Goal: Transaction & Acquisition: Purchase product/service

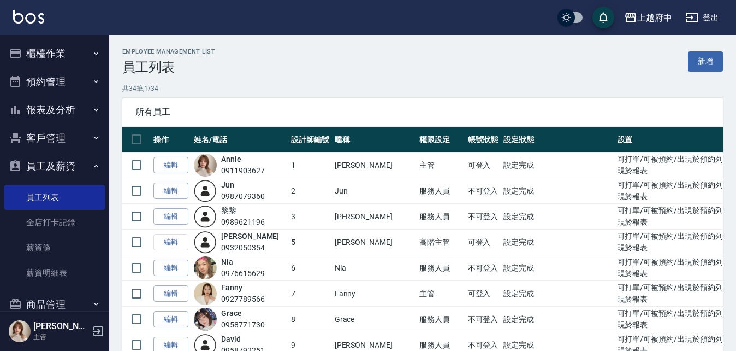
scroll to position [437, 0]
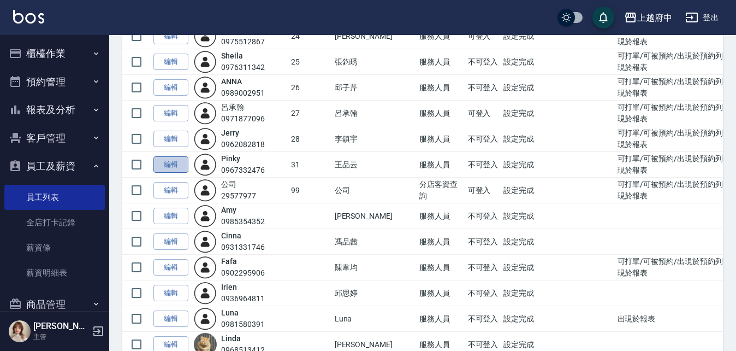
click at [175, 162] on link "編輯" at bounding box center [171, 164] width 35 height 17
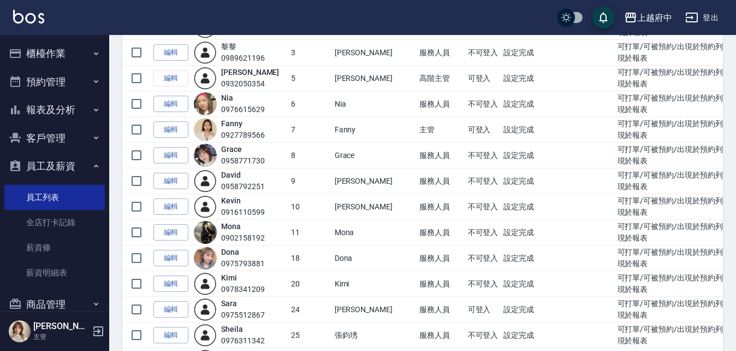
scroll to position [328, 0]
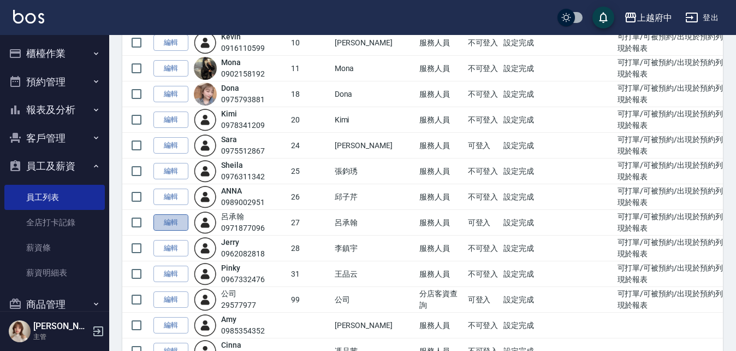
click at [174, 224] on link "編輯" at bounding box center [171, 222] width 35 height 17
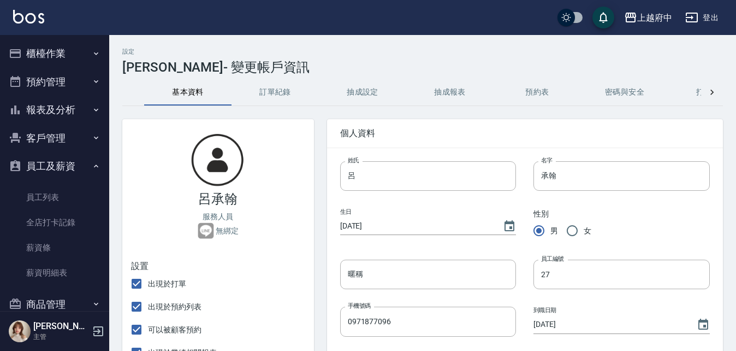
type input "呂承翰"
drag, startPoint x: 357, startPoint y: 174, endPoint x: 331, endPoint y: 179, distance: 26.1
click at [331, 179] on div "姓氏 呂 姓氏" at bounding box center [420, 167] width 194 height 47
type input "z"
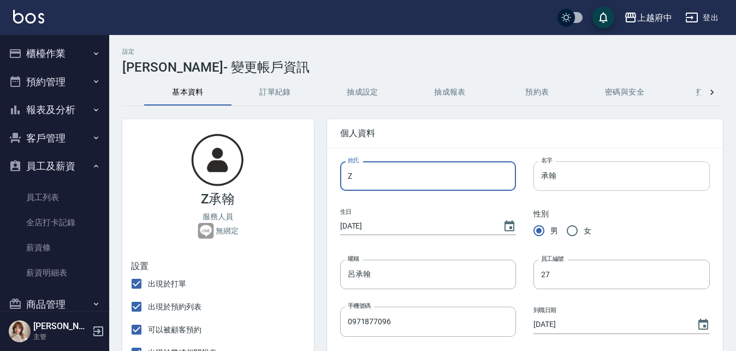
type input "Z"
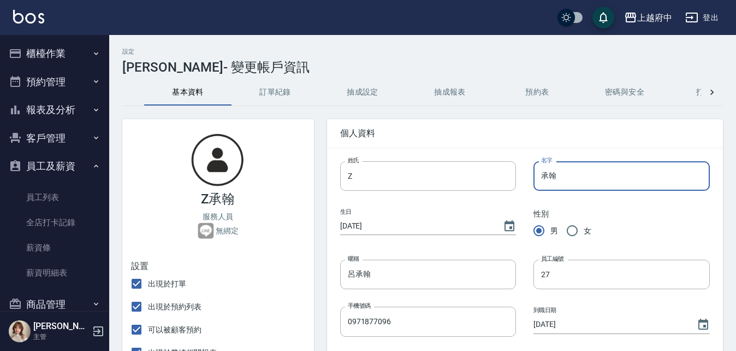
drag, startPoint x: 564, startPoint y: 178, endPoint x: 538, endPoint y: 177, distance: 26.8
click at [538, 177] on input "承翰" at bounding box center [622, 175] width 176 height 29
type input "A"
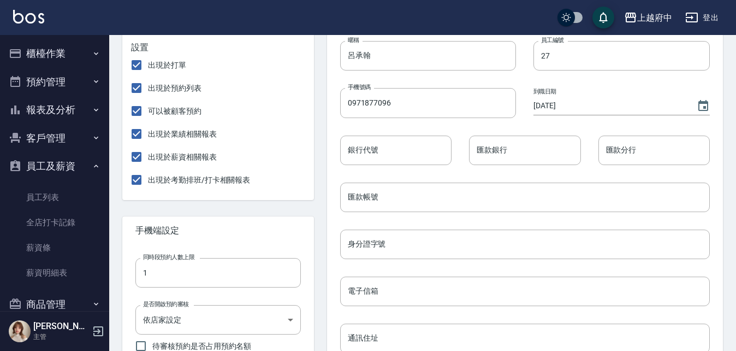
scroll to position [521, 0]
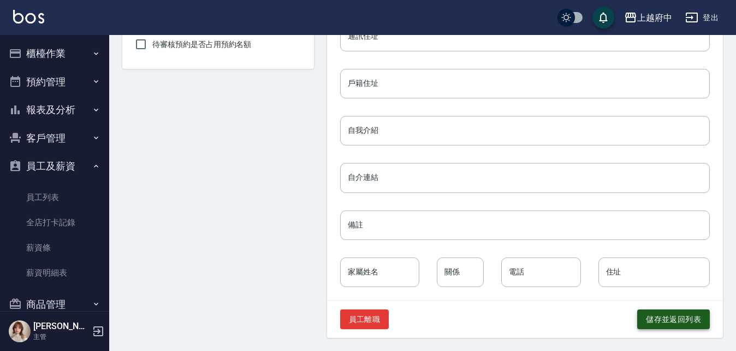
type input "ack"
click at [658, 324] on button "儲存並返回列表" at bounding box center [674, 319] width 73 height 20
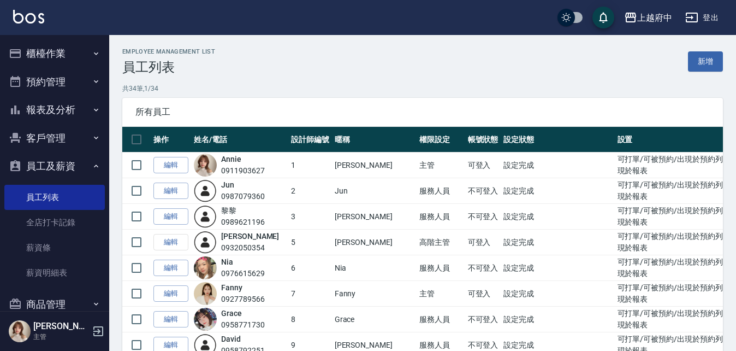
click at [60, 58] on button "櫃檯作業" at bounding box center [54, 53] width 101 height 28
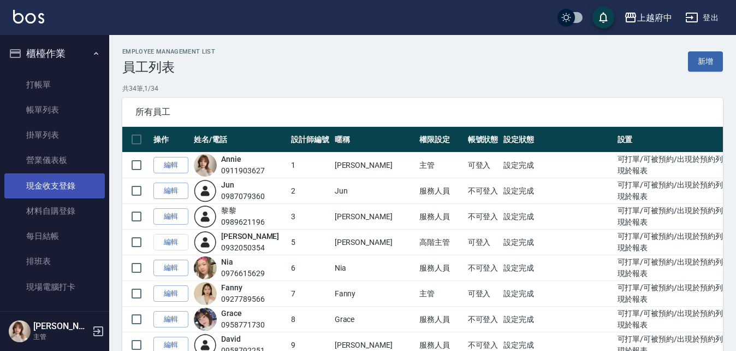
click at [55, 195] on link "現金收支登錄" at bounding box center [54, 185] width 101 height 25
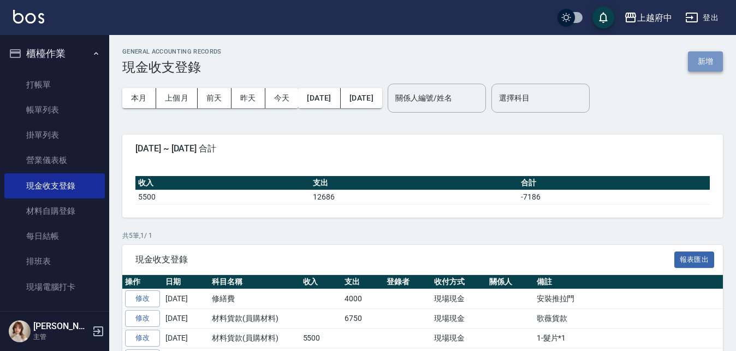
click at [705, 62] on button "新增" at bounding box center [705, 61] width 35 height 20
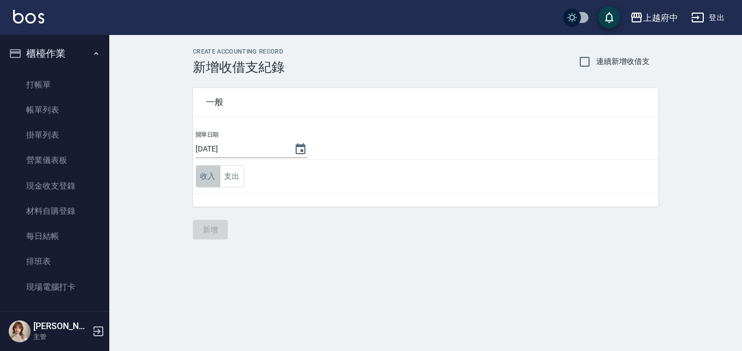
click at [205, 177] on button "收入" at bounding box center [208, 176] width 25 height 22
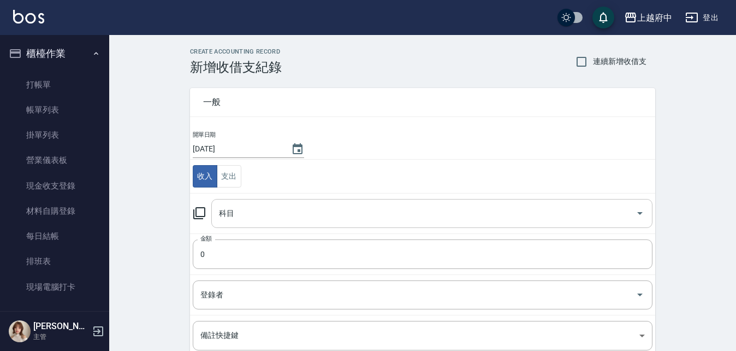
click at [261, 213] on input "科目" at bounding box center [423, 213] width 415 height 19
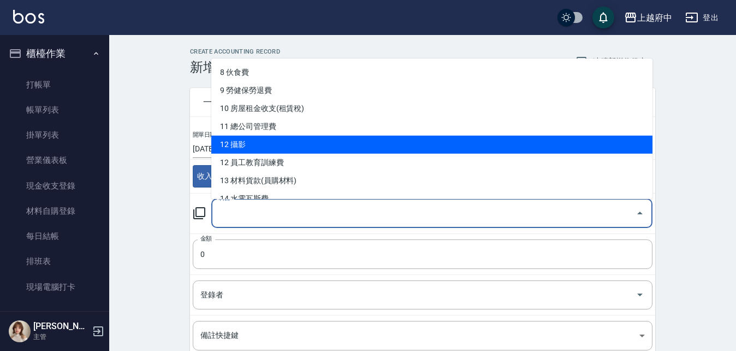
scroll to position [273, 0]
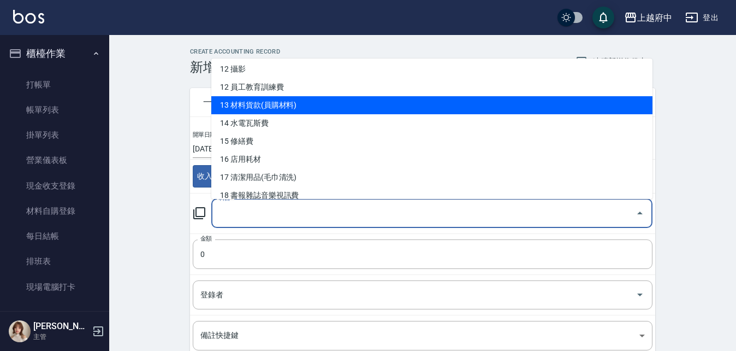
click at [322, 110] on li "13 材料貨款(員購材料)" at bounding box center [431, 105] width 441 height 18
type input "13 材料貨款(員購材料)"
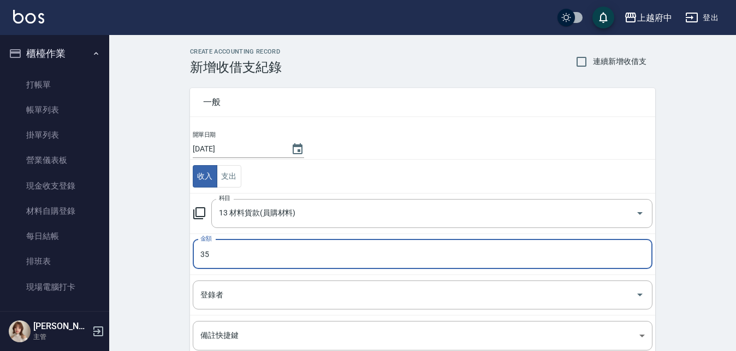
type input "35"
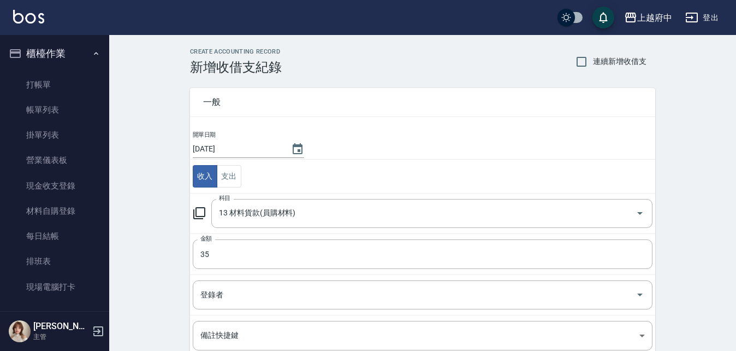
click at [174, 278] on div "CREATE ACCOUNTING RECORD 新增收借支紀錄 連續新增收借支 一般 開單日期 2025/09/06 收入 支出 科目 13 材料貨款(員購…" at bounding box center [422, 258] width 627 height 447
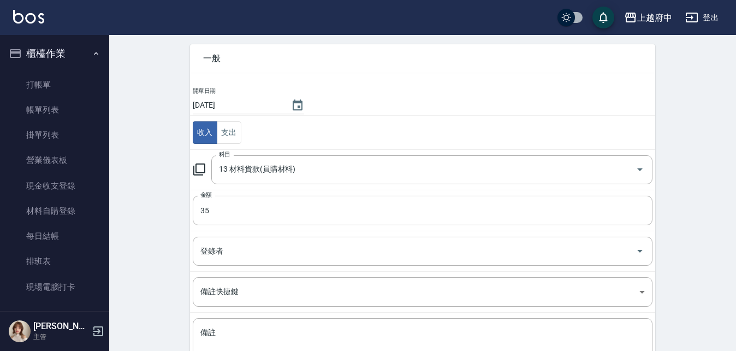
scroll to position [109, 0]
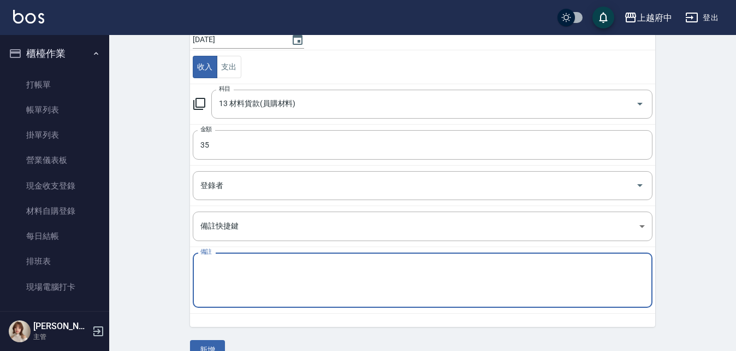
click at [235, 267] on textarea "備註" at bounding box center [422, 280] width 445 height 37
type textarea "3-頭皮隔離"
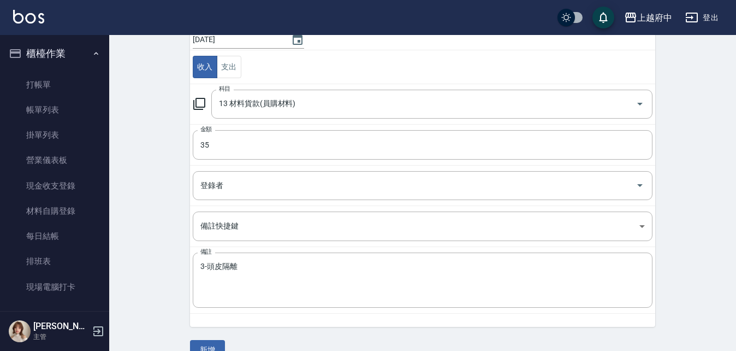
click at [156, 267] on div "CREATE ACCOUNTING RECORD 新增收借支紀錄 連續新增收借支 一般 開單日期 2025/09/06 收入 支出 科目 13 材料貨款(員購…" at bounding box center [422, 149] width 627 height 447
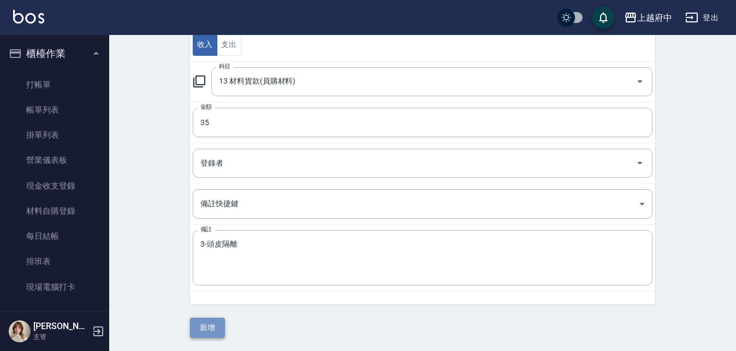
click at [211, 333] on button "新增" at bounding box center [207, 327] width 35 height 20
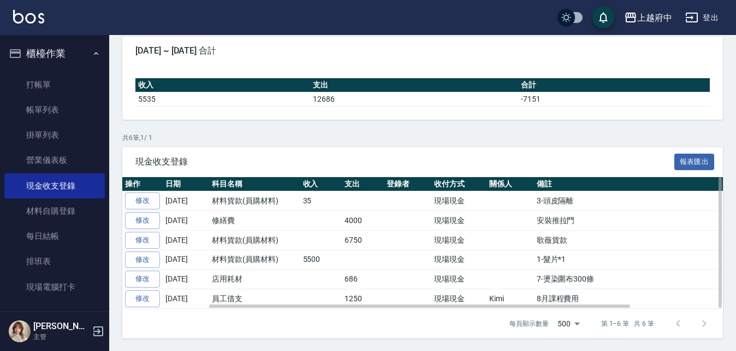
scroll to position [98, 0]
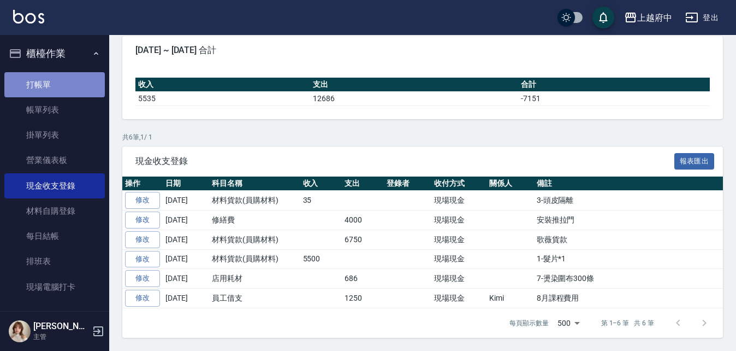
click at [66, 76] on link "打帳單" at bounding box center [54, 84] width 101 height 25
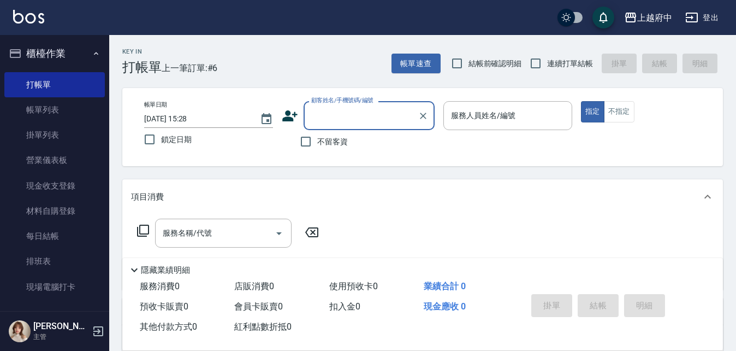
click at [352, 121] on input "顧客姓名/手機號碼/編號" at bounding box center [361, 115] width 105 height 19
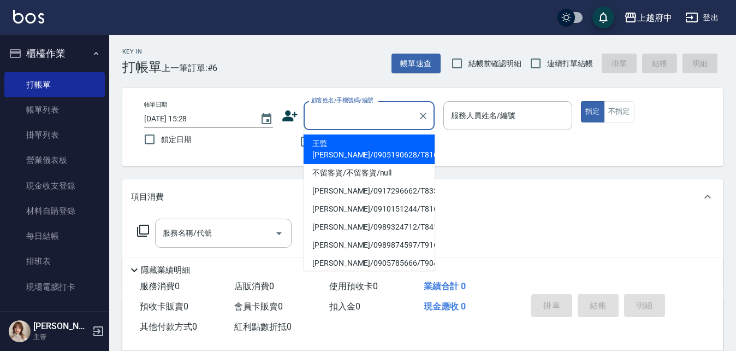
type input "t"
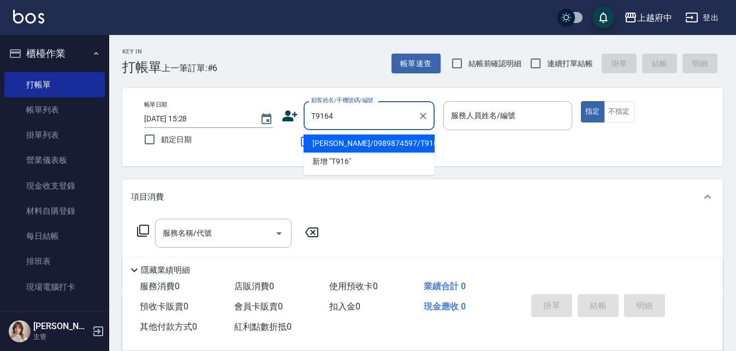
type input "T91641"
drag, startPoint x: 357, startPoint y: 116, endPoint x: 273, endPoint y: 104, distance: 85.1
click at [282, 115] on div "顧客姓名/手機號碼/編號 T91641 顧客姓名/手機號碼/編號" at bounding box center [358, 115] width 153 height 29
click at [328, 140] on li "游明翰/0922802460/T82319" at bounding box center [369, 143] width 131 height 18
type input "游明翰/0922802460/T82319"
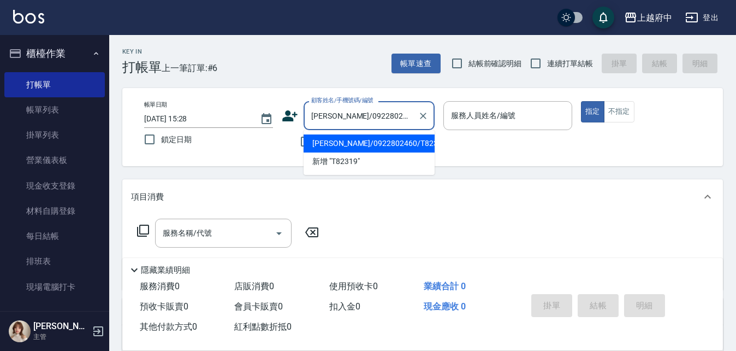
type input "Annie -1"
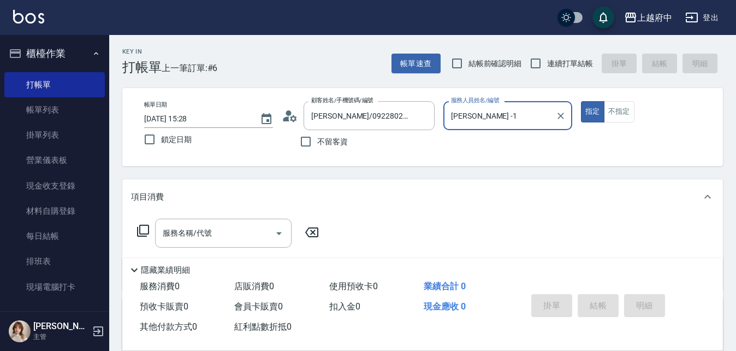
click at [290, 121] on icon at bounding box center [290, 116] width 16 height 16
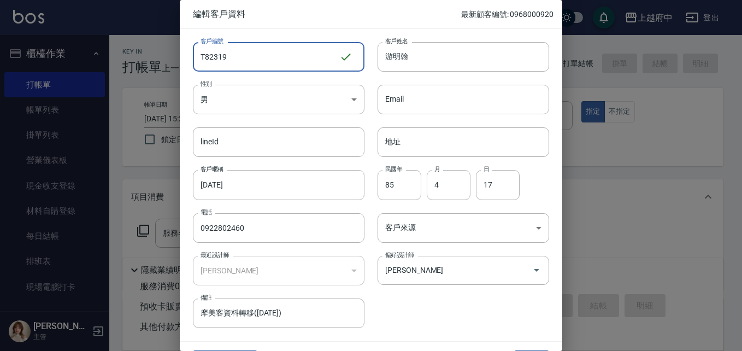
drag, startPoint x: 248, startPoint y: 52, endPoint x: 223, endPoint y: 52, distance: 25.1
click at [224, 52] on input "T82319" at bounding box center [266, 56] width 146 height 29
click at [274, 53] on input "T82319" at bounding box center [266, 56] width 146 height 29
click at [244, 58] on input "T82319" at bounding box center [266, 56] width 146 height 29
type input "T91641"
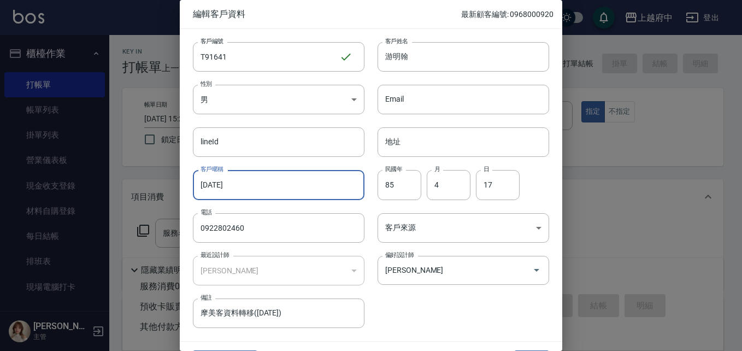
drag, startPoint x: 251, startPoint y: 191, endPoint x: 178, endPoint y: 184, distance: 74.1
click at [177, 192] on div "編輯客戶資料 最新顧客編號: 0968000920 客戶編號 T91641 ​ 客戶編號 客戶姓名 游明翰 客戶姓名 性別 男 MALE 性別 Email E…" at bounding box center [371, 175] width 742 height 351
type input "2027/09"
click at [439, 303] on div "客戶編號 T91641 ​ 客戶編號 客戶姓名 游明翰 客戶姓名 性別 男 MALE 性別 Email Email lineId lineId 地址 地址 客…" at bounding box center [364, 178] width 369 height 299
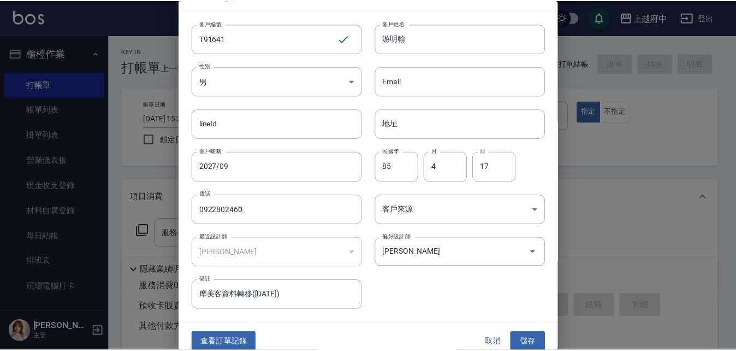
scroll to position [28, 0]
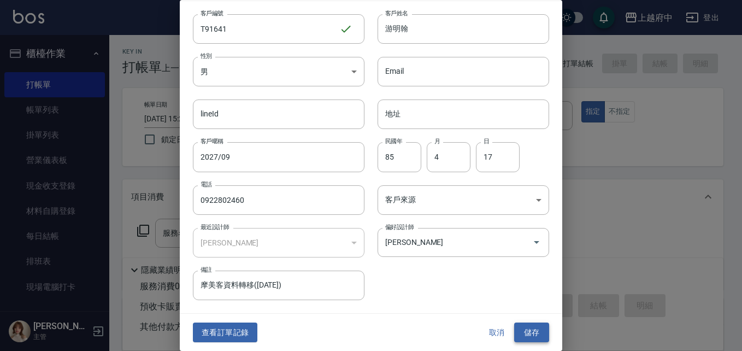
click at [525, 332] on button "儲存" at bounding box center [531, 332] width 35 height 20
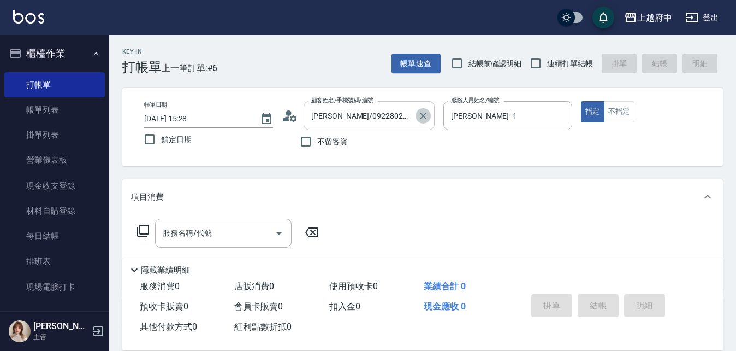
click at [424, 114] on icon "Clear" at bounding box center [423, 116] width 7 height 7
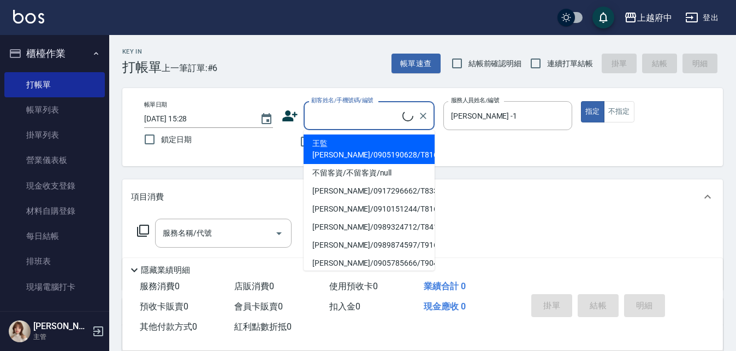
click at [338, 117] on input "顧客姓名/手機號碼/編號" at bounding box center [356, 115] width 94 height 19
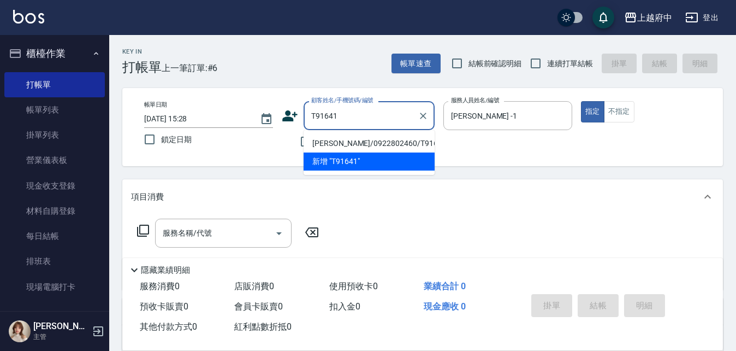
click at [365, 141] on li "游明翰/0922802460/T91641" at bounding box center [369, 143] width 131 height 18
type input "游明翰/0922802460/T91641"
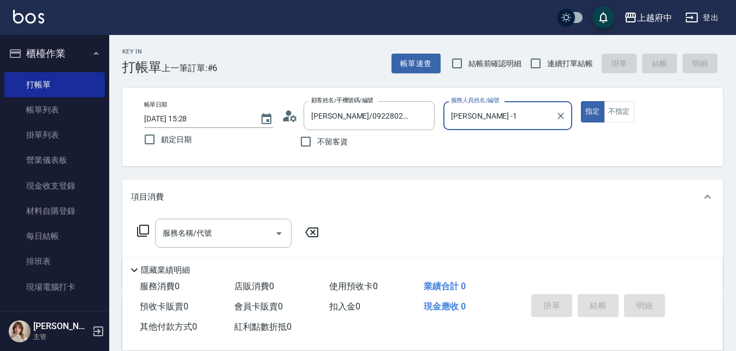
click at [581, 101] on button "指定" at bounding box center [592, 111] width 23 height 21
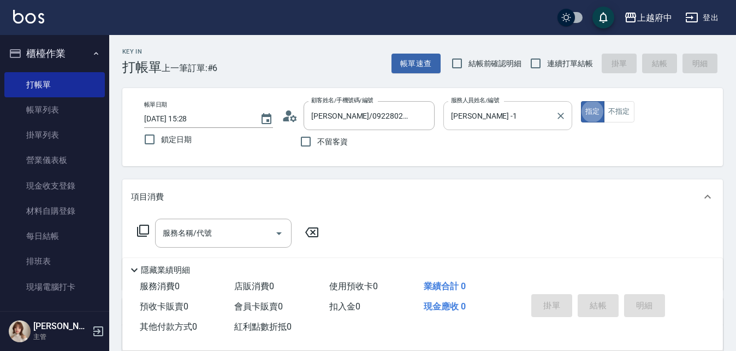
type button "true"
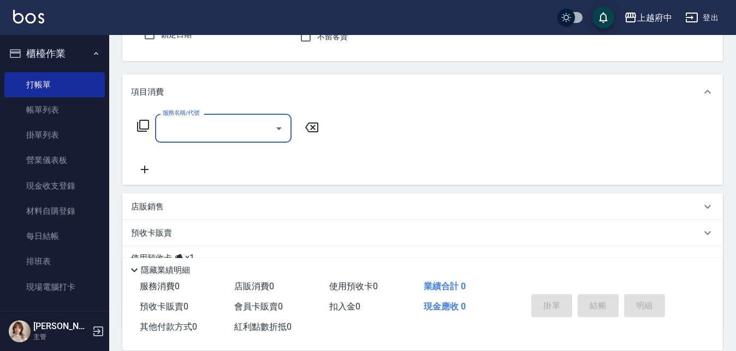
scroll to position [109, 0]
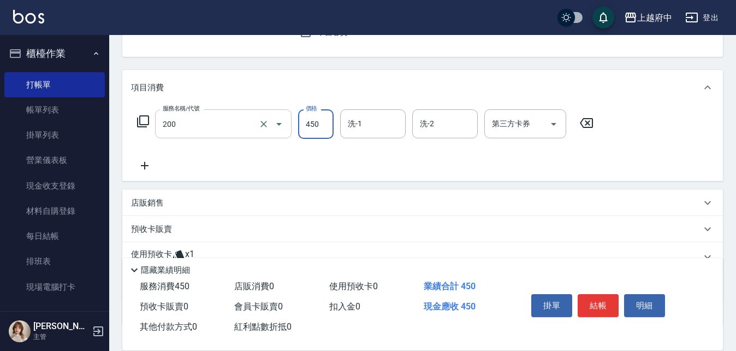
type input "有機洗髮(200)"
type input "27"
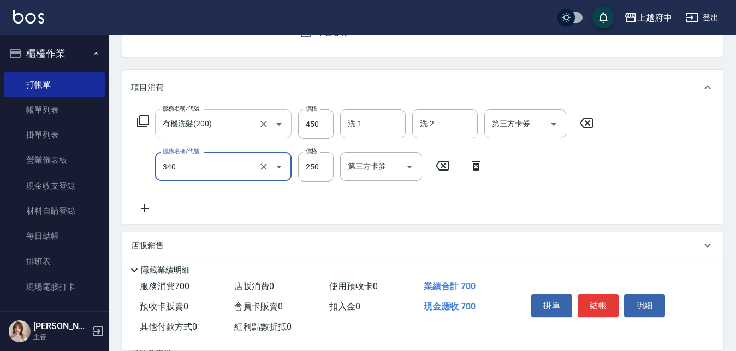
type input "剪髮(340)"
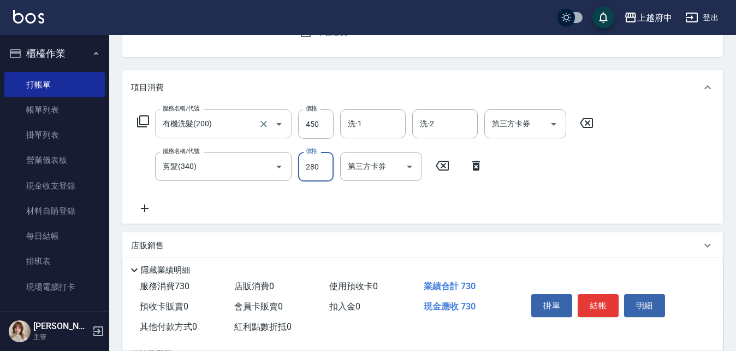
type input "280"
click at [434, 200] on div "服務名稱/代號 有機洗髮(200) 服務名稱/代號 價格 450 價格 洗-1 洗-1 洗-2 洗-2 第三方卡券 第三方卡券 服務名稱/代號 剪髮(340)…" at bounding box center [365, 161] width 469 height 105
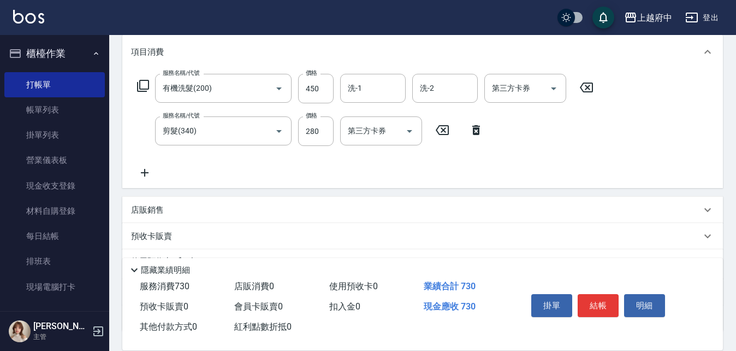
scroll to position [164, 0]
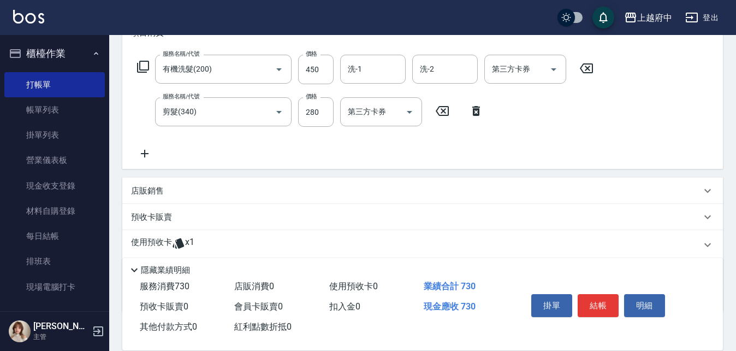
click at [145, 190] on p "店販銷售" at bounding box center [147, 190] width 33 height 11
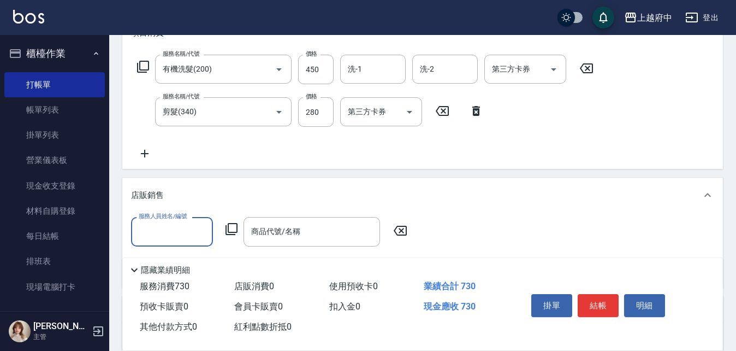
scroll to position [0, 0]
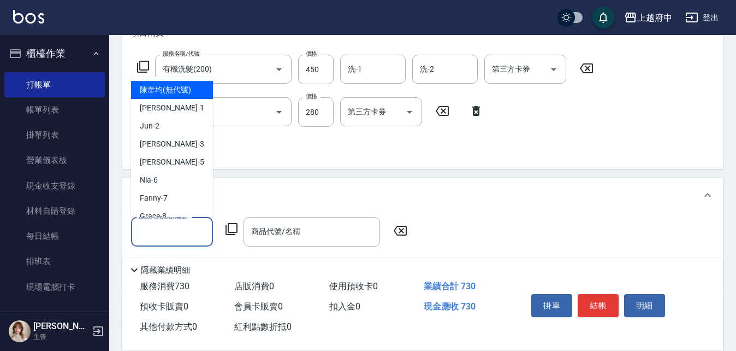
click at [163, 232] on input "服務人員姓名/編號" at bounding box center [172, 231] width 72 height 19
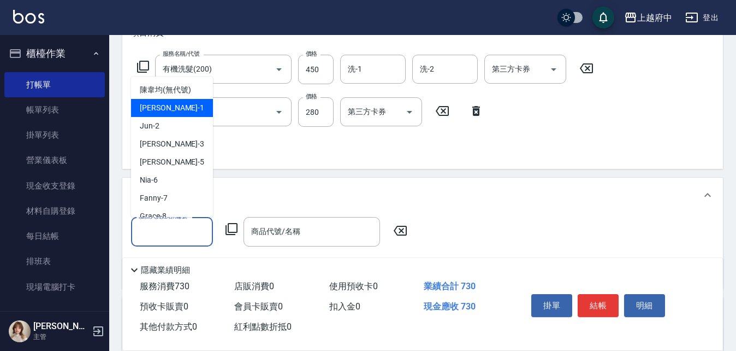
click at [167, 112] on span "Annie -1" at bounding box center [172, 107] width 64 height 11
type input "Annie -1"
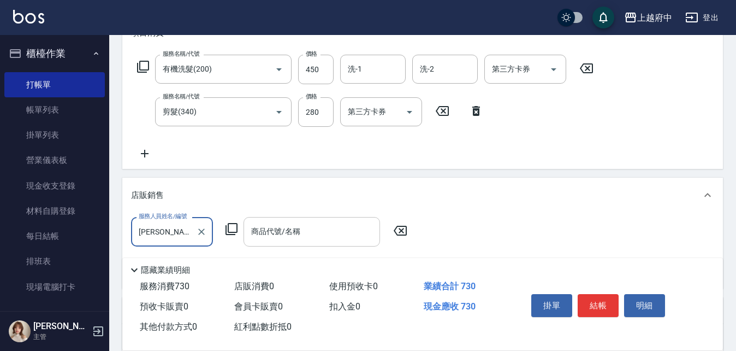
click at [303, 242] on div "商品代號/名稱" at bounding box center [312, 231] width 137 height 29
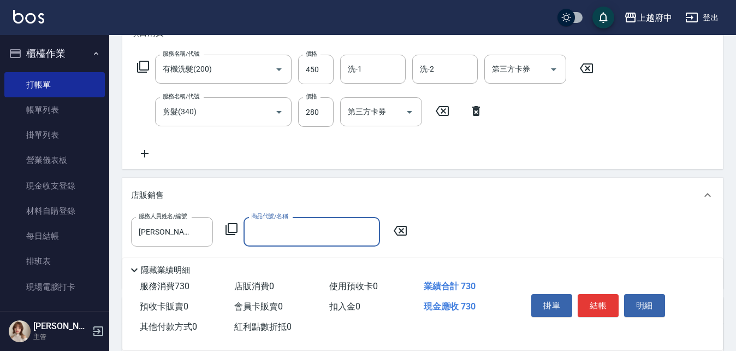
click at [304, 237] on input "商品代號/名稱" at bounding box center [312, 231] width 127 height 19
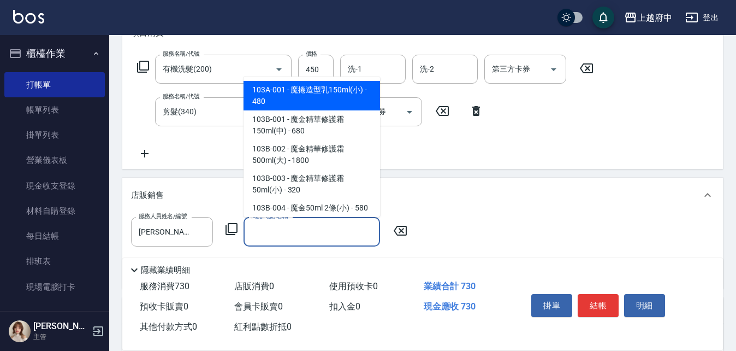
click at [304, 237] on input "商品代號/名稱" at bounding box center [312, 231] width 127 height 19
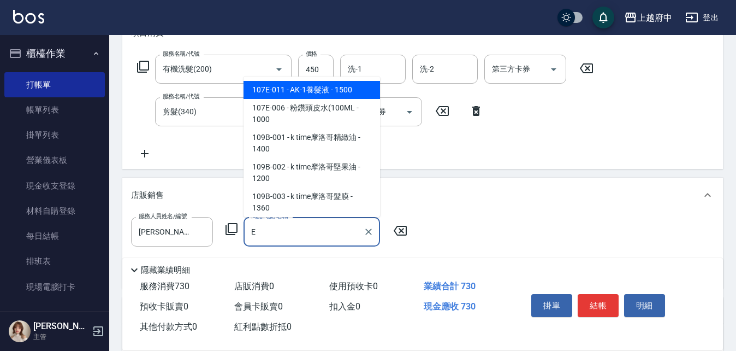
type input "E"
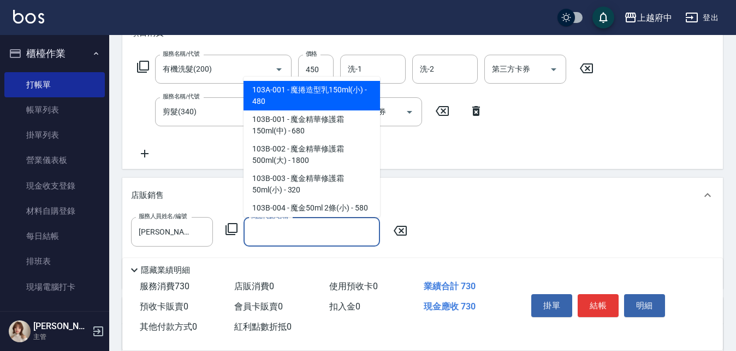
type input "R"
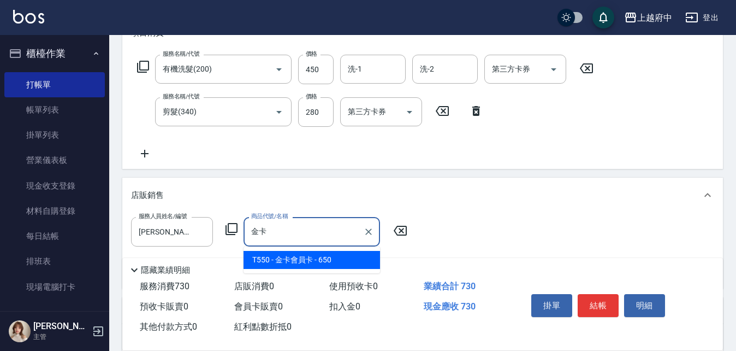
type input "金卡"
click at [314, 258] on div "隱藏業績明細" at bounding box center [422, 267] width 601 height 19
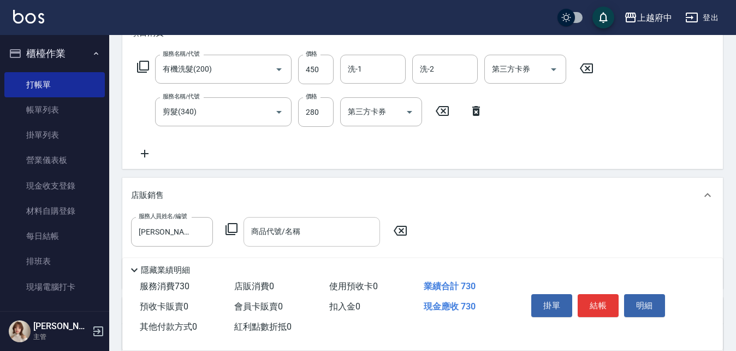
click at [291, 234] on input "商品代號/名稱" at bounding box center [312, 231] width 127 height 19
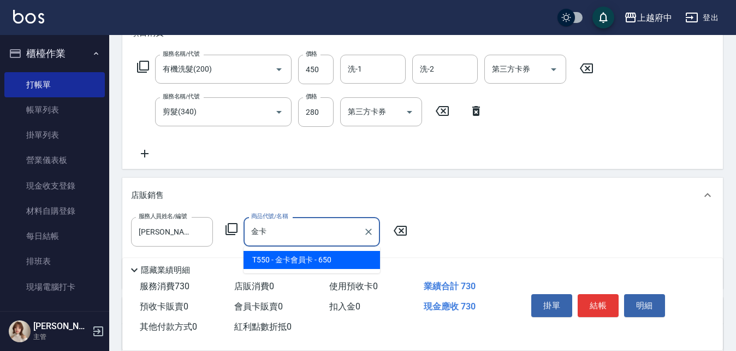
click at [298, 259] on span "T550 - 金卡會員卡 - 650" at bounding box center [312, 260] width 137 height 18
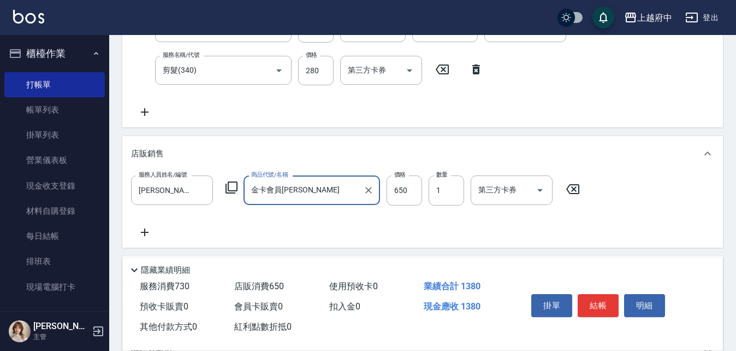
scroll to position [324, 0]
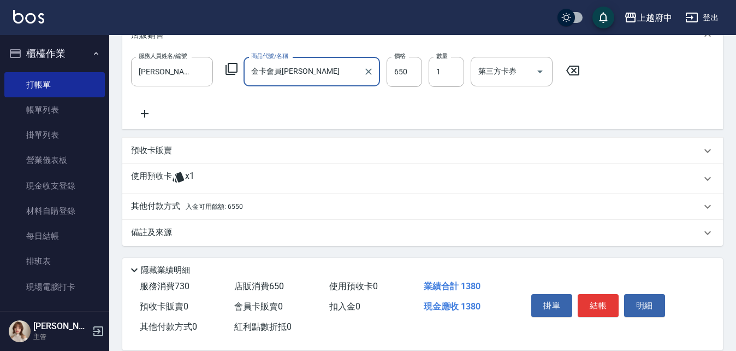
type input "金卡會員卡"
click at [180, 202] on p "其他付款方式 入金可用餘額: 6550" at bounding box center [187, 206] width 112 height 12
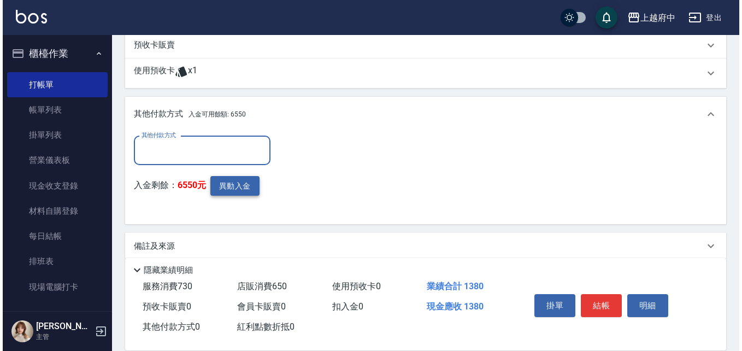
scroll to position [433, 0]
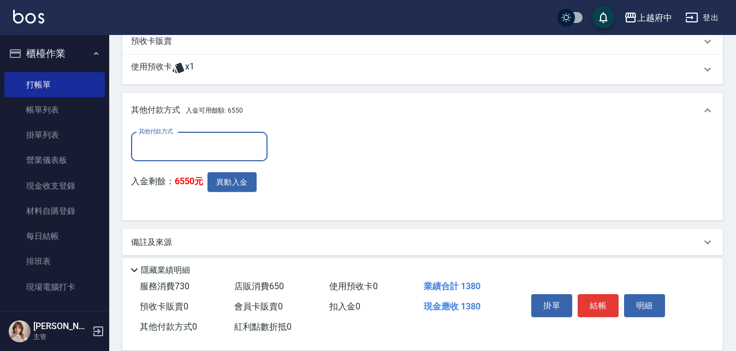
click at [174, 145] on input "其他付款方式" at bounding box center [199, 146] width 127 height 19
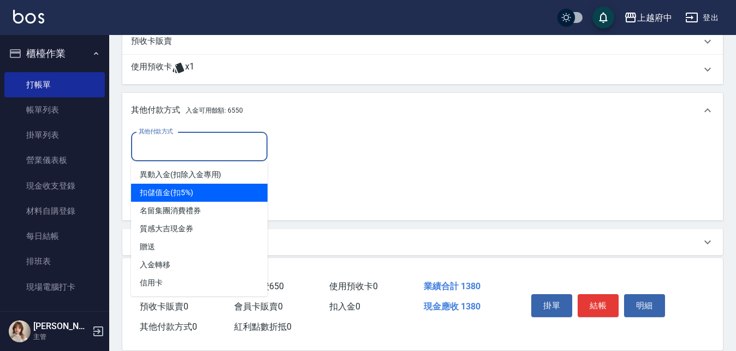
click at [181, 193] on span "扣儲值金(扣5%)" at bounding box center [199, 193] width 137 height 18
type input "扣儲值金(扣5%)"
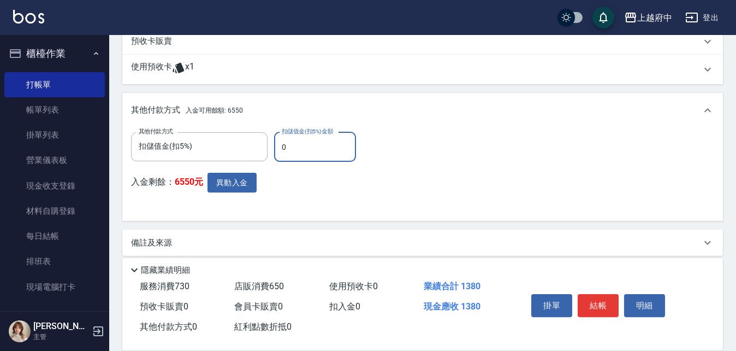
drag, startPoint x: 292, startPoint y: 151, endPoint x: 284, endPoint y: 151, distance: 8.2
click at [284, 151] on input "0" at bounding box center [315, 146] width 82 height 29
type input "1380"
click at [237, 184] on button "異動入金" at bounding box center [232, 183] width 49 height 20
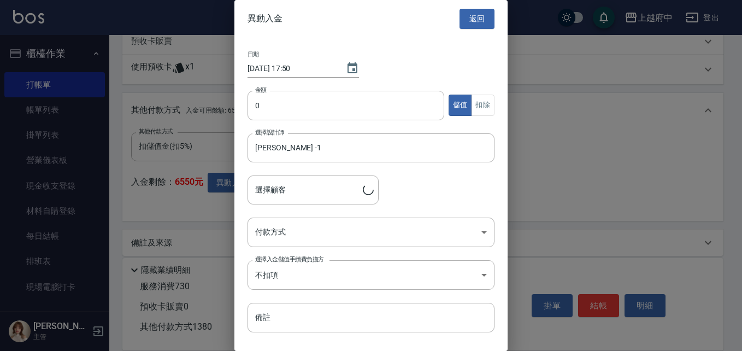
type input "游明翰/0922802460/T91641"
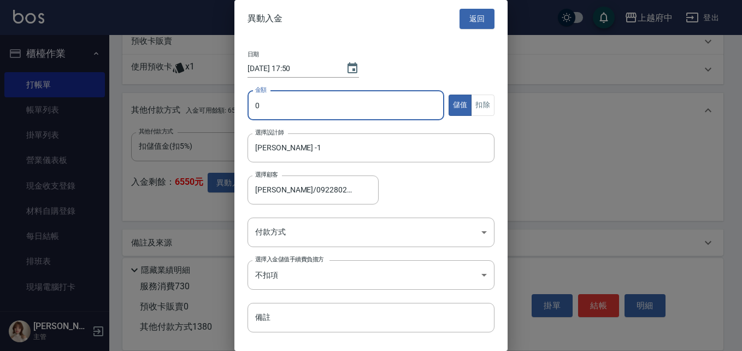
click at [296, 110] on input "0" at bounding box center [345, 105] width 197 height 29
type input "1380"
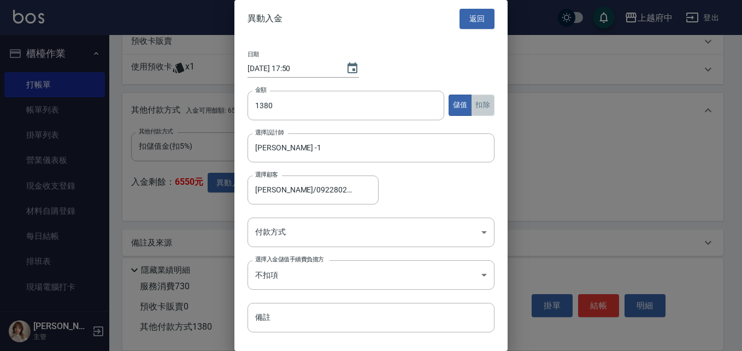
click at [481, 107] on button "扣除" at bounding box center [482, 105] width 23 height 21
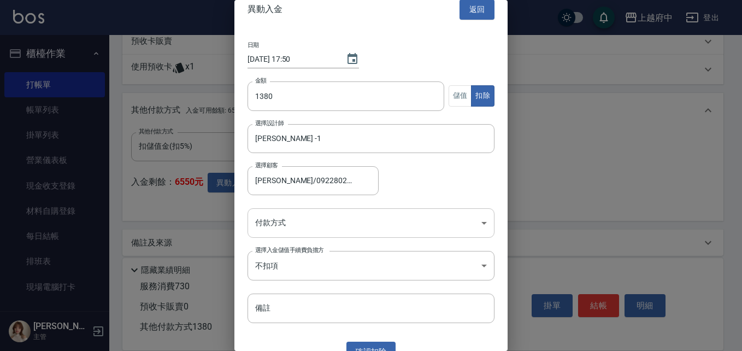
scroll to position [26, 0]
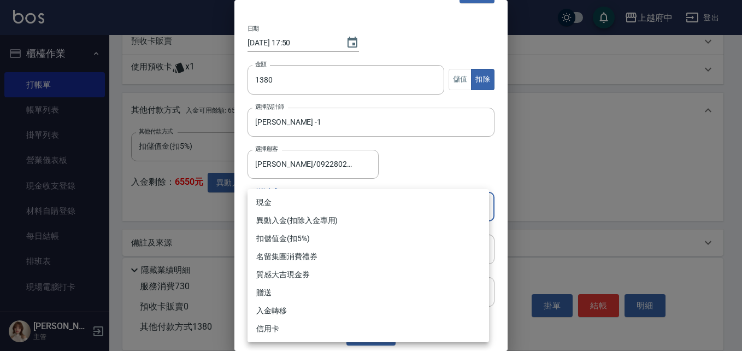
click at [306, 216] on li "異動入金(扣除入金專用)" at bounding box center [367, 220] width 241 height 18
type input "異動入金(扣除入金專用)"
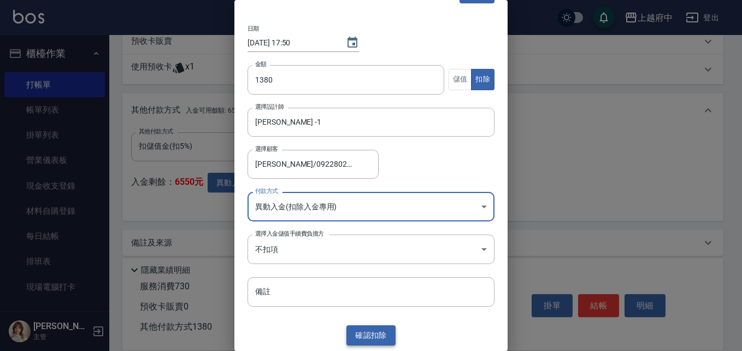
click at [354, 329] on button "確認 扣除" at bounding box center [370, 335] width 49 height 20
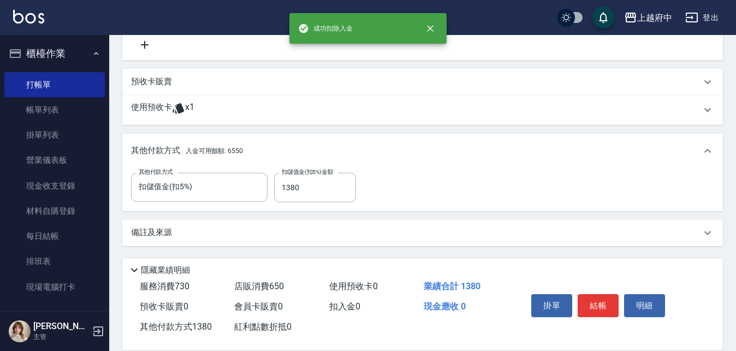
scroll to position [433, 0]
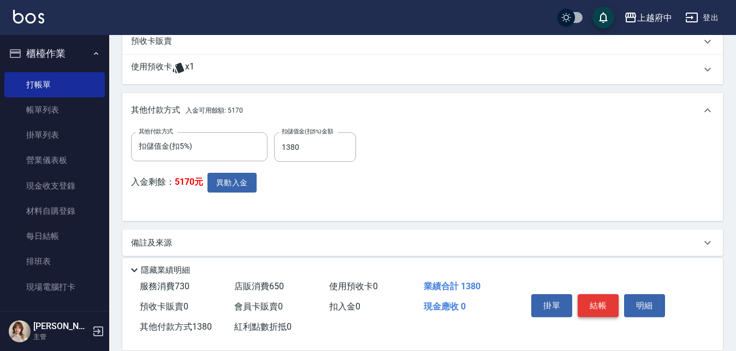
click at [594, 300] on button "結帳" at bounding box center [598, 305] width 41 height 23
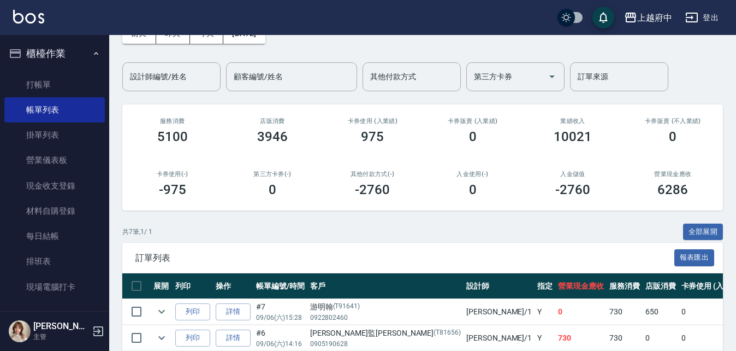
scroll to position [164, 0]
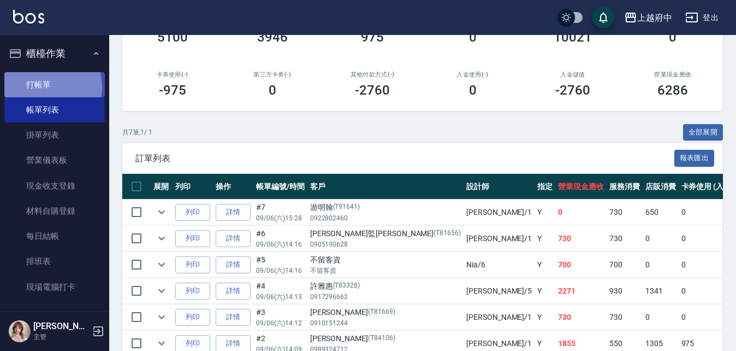
click at [39, 87] on link "打帳單" at bounding box center [54, 84] width 101 height 25
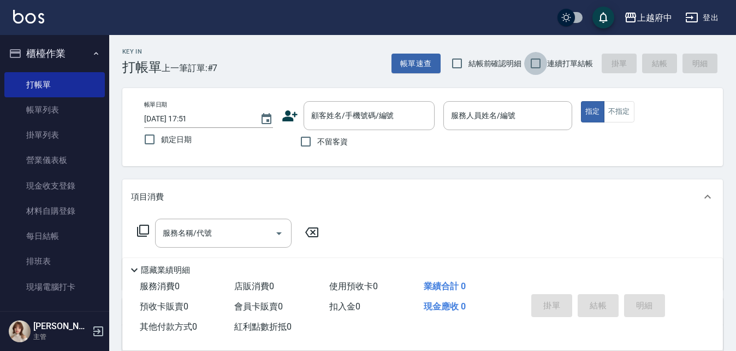
click at [538, 60] on input "連續打單結帳" at bounding box center [535, 63] width 23 height 23
checkbox input "true"
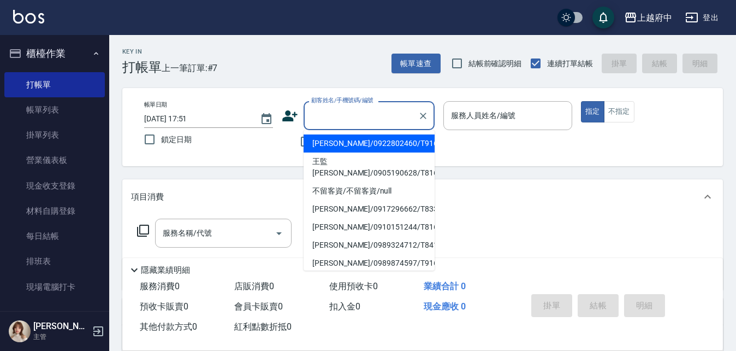
click at [351, 117] on input "顧客姓名/手機號碼/編號" at bounding box center [361, 115] width 105 height 19
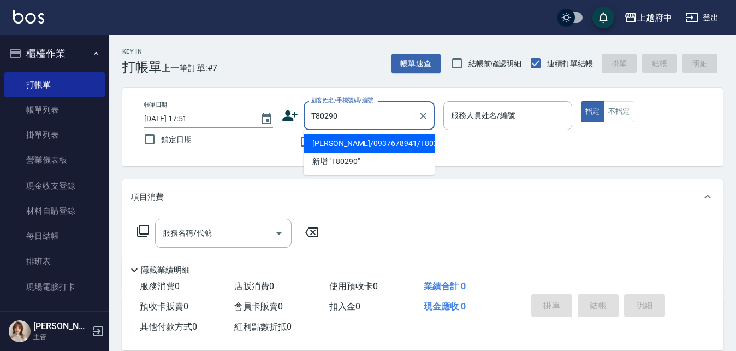
click at [341, 143] on li "莊舒婷/0937678941/T80290" at bounding box center [369, 143] width 131 height 18
type input "莊舒婷/0937678941/T80290"
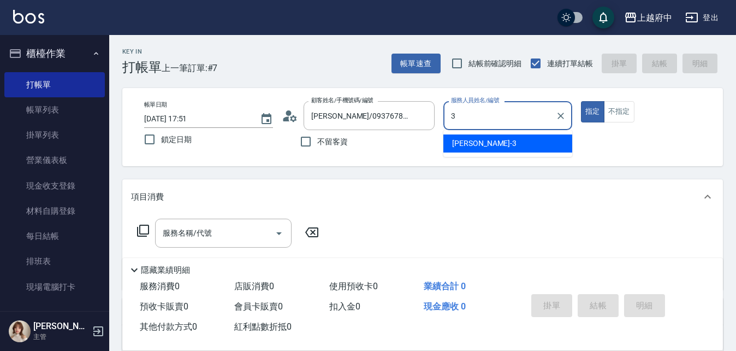
type input "黎黎-3"
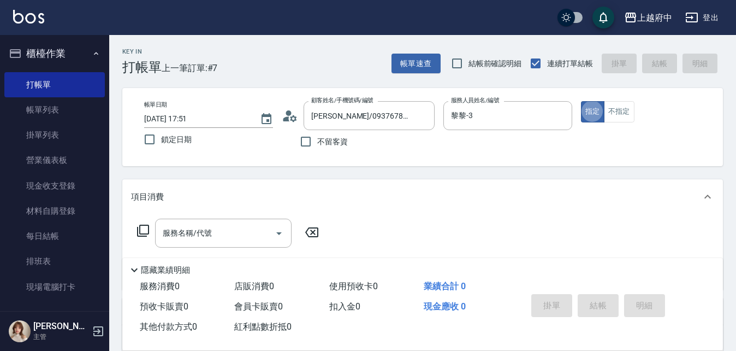
type button "true"
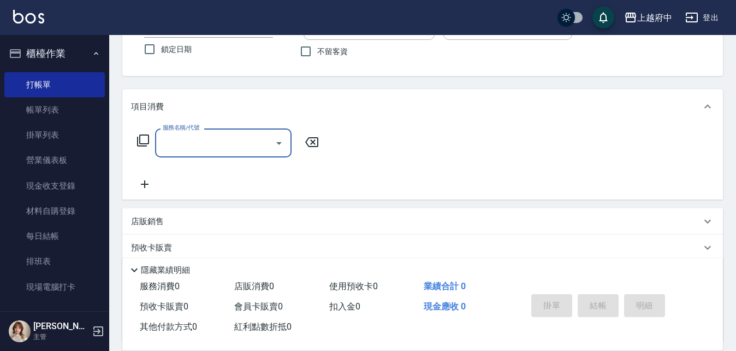
scroll to position [109, 0]
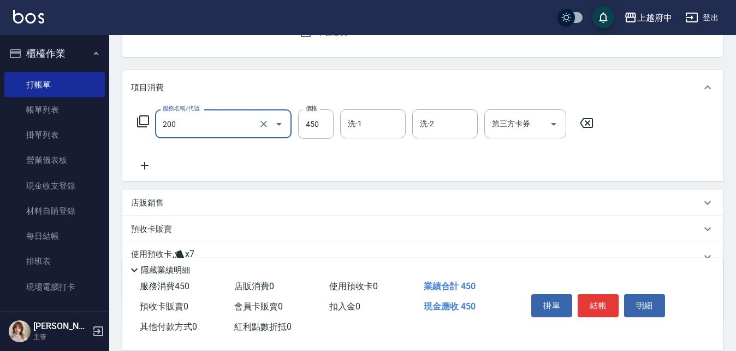
type input "有機洗髮(200)"
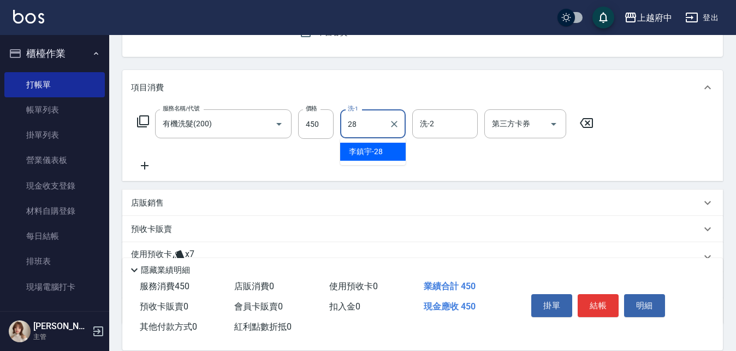
type input "李鎮宇-28"
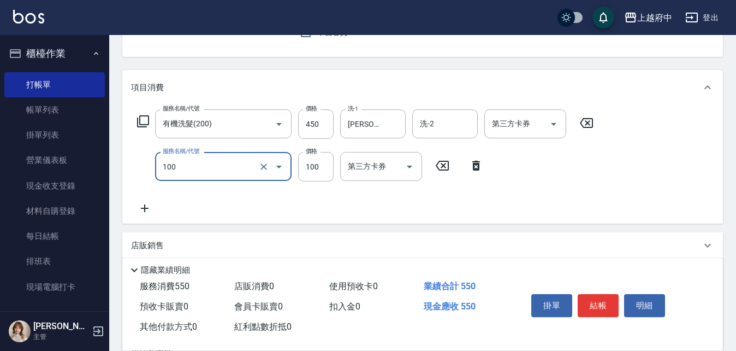
type input "造型/修劉海(100)"
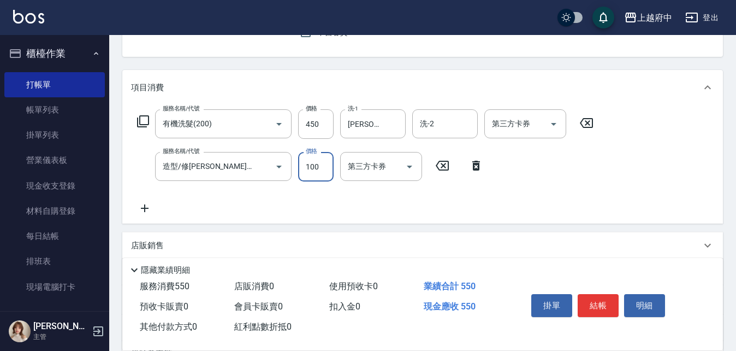
click at [556, 189] on div "服務名稱/代號 有機洗髮(200) 服務名稱/代號 價格 450 價格 洗-1 李鎮宇-28 洗-1 洗-2 洗-2 第三方卡券 第三方卡券 服務名稱/代號 …" at bounding box center [365, 161] width 469 height 105
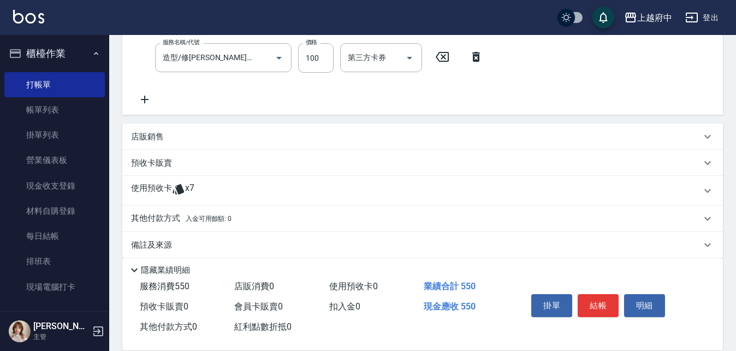
scroll to position [219, 0]
click at [168, 182] on p "使用預收卡" at bounding box center [151, 190] width 41 height 16
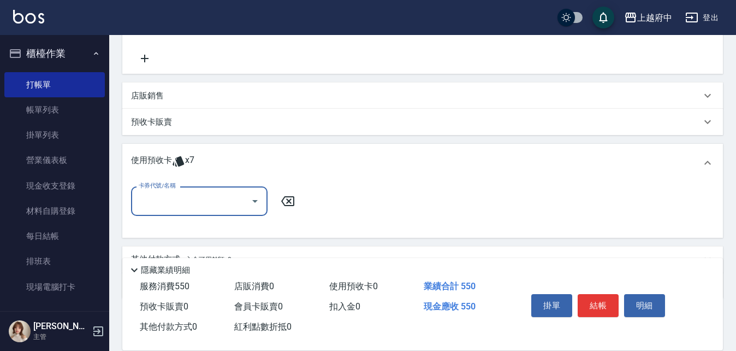
scroll to position [312, 0]
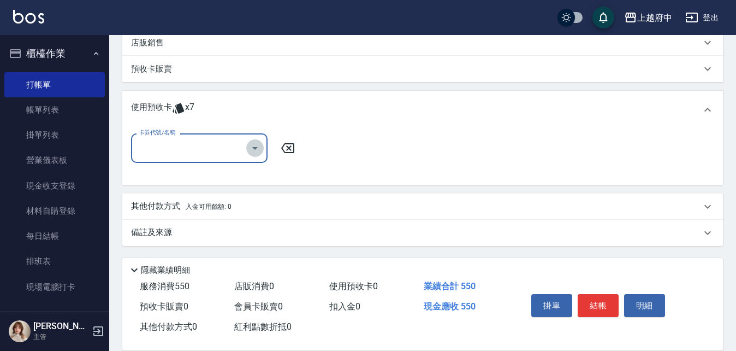
click at [248, 149] on button "Open" at bounding box center [254, 147] width 17 height 17
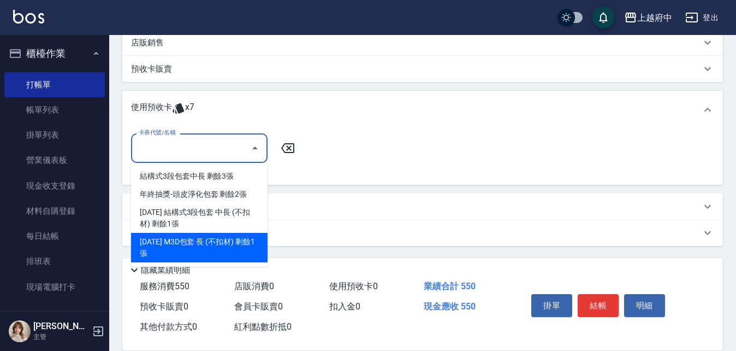
click at [202, 237] on div "2025年5月 M3D包套 長 (不扣材) 剩餘1張" at bounding box center [199, 247] width 137 height 29
type input "2025年5月 M3D包套 長 (不扣材)"
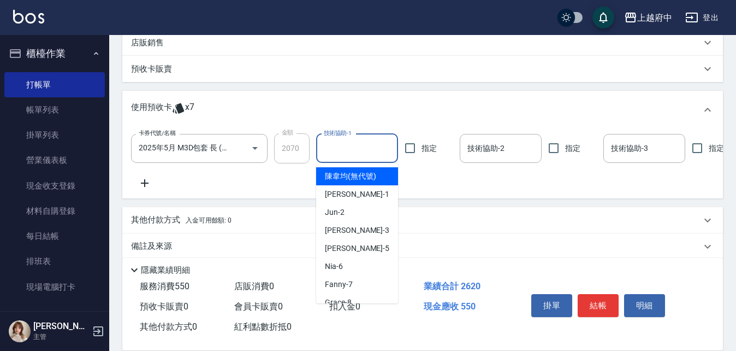
click at [362, 149] on input "技術協助-1" at bounding box center [357, 148] width 72 height 19
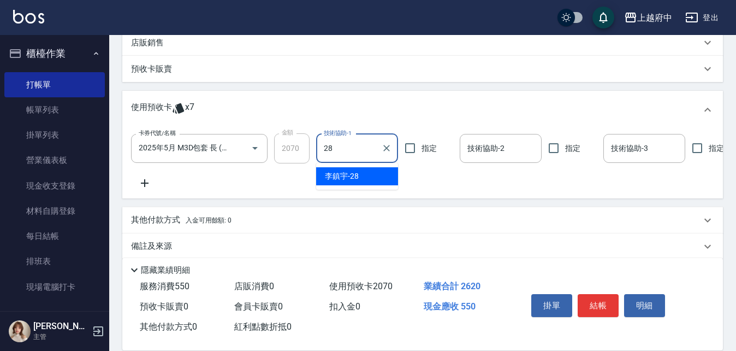
type input "李鎮宇-28"
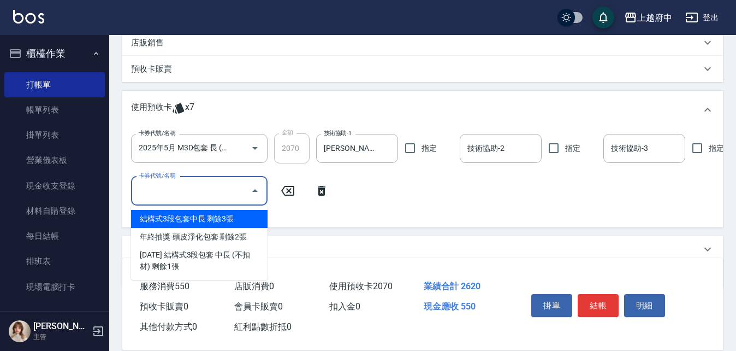
click at [246, 191] on input "卡券代號/名稱" at bounding box center [191, 190] width 110 height 19
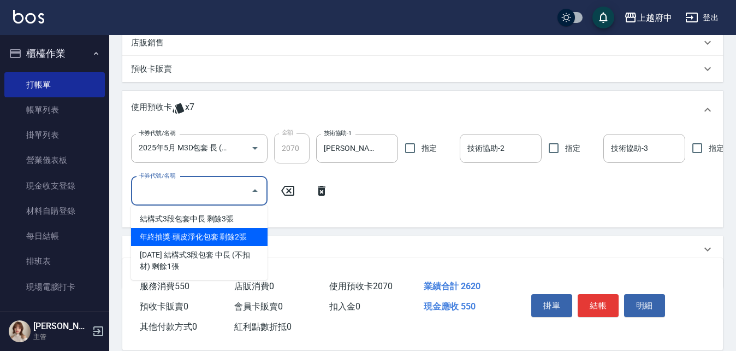
click at [235, 239] on div "年終抽獎-頭皮淨化包套 剩餘2張" at bounding box center [199, 237] width 137 height 18
type input "年終抽獎-頭皮淨化包套"
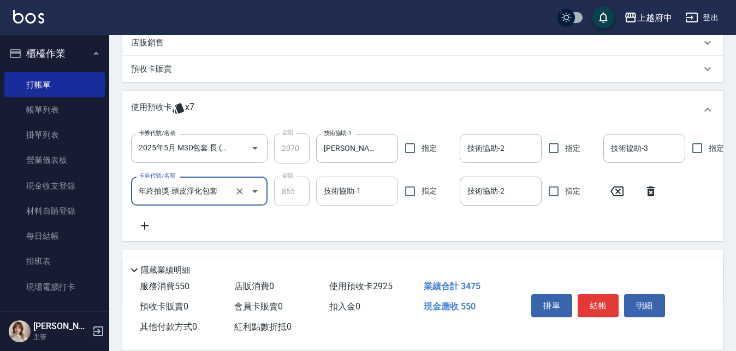
click at [341, 191] on input "技術協助-1" at bounding box center [357, 190] width 72 height 19
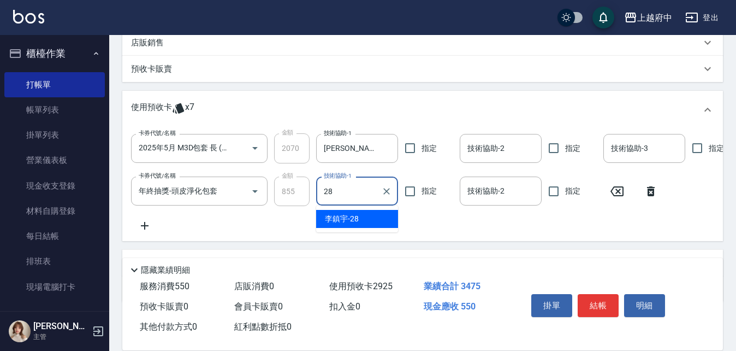
type input "李鎮宇-28"
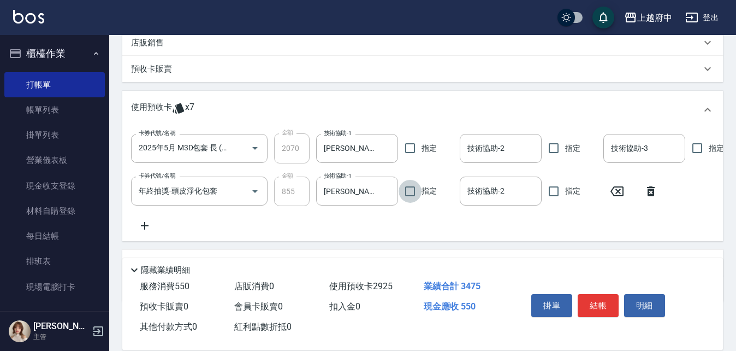
click at [410, 225] on div "卡券代號/名稱 2025年5月 M3D包套 長 (不扣材) 卡券代號/名稱 金額 2070 金額 技術協助-1 李鎮宇-28 技術協助-1 指定 技術協助-2…" at bounding box center [422, 182] width 583 height 98
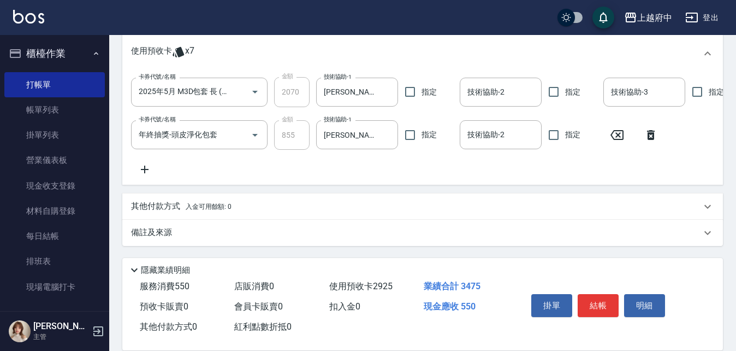
scroll to position [376, 0]
click at [605, 300] on button "結帳" at bounding box center [598, 305] width 41 height 23
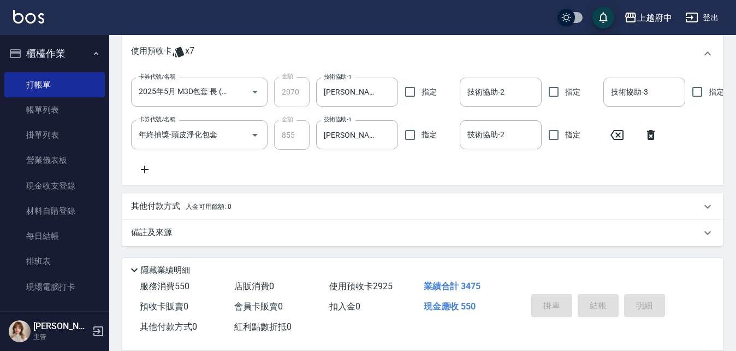
type input "2025/09/06 17:53"
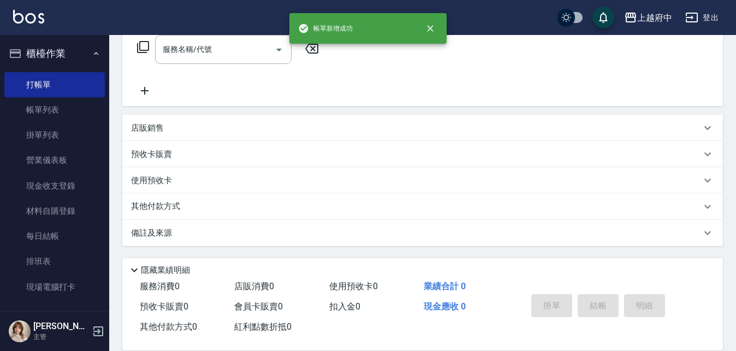
scroll to position [0, 0]
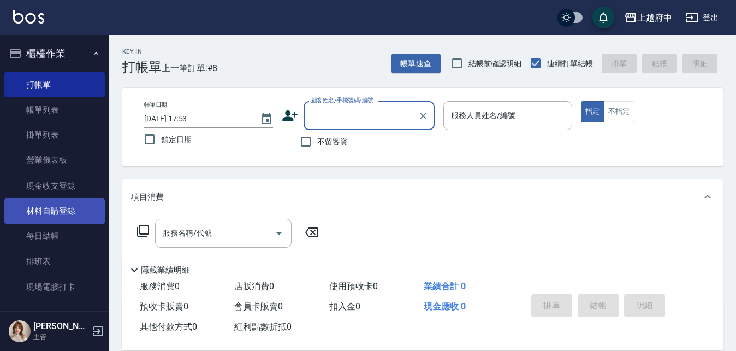
click at [68, 211] on link "材料自購登錄" at bounding box center [54, 210] width 101 height 25
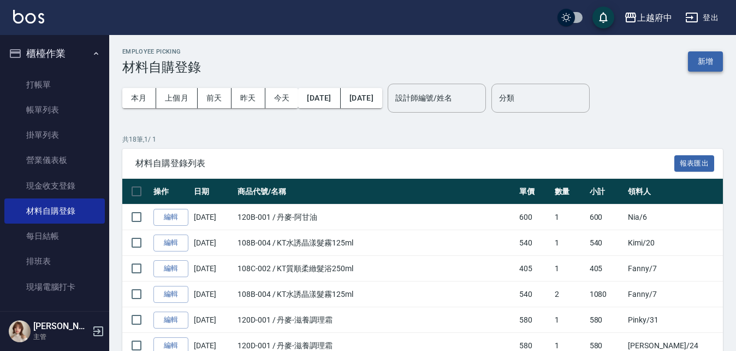
click at [712, 55] on button "新增" at bounding box center [705, 61] width 35 height 20
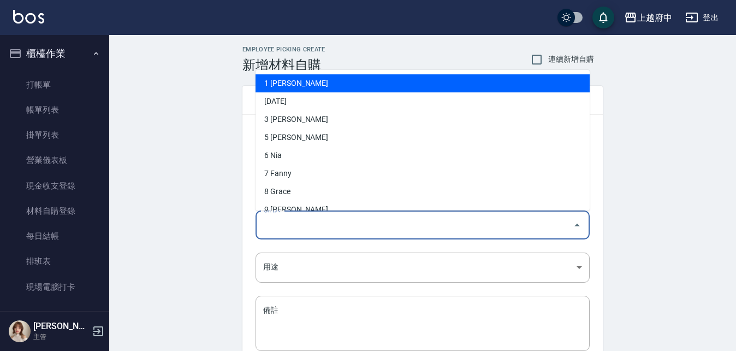
click at [331, 228] on input "領料人" at bounding box center [415, 224] width 308 height 19
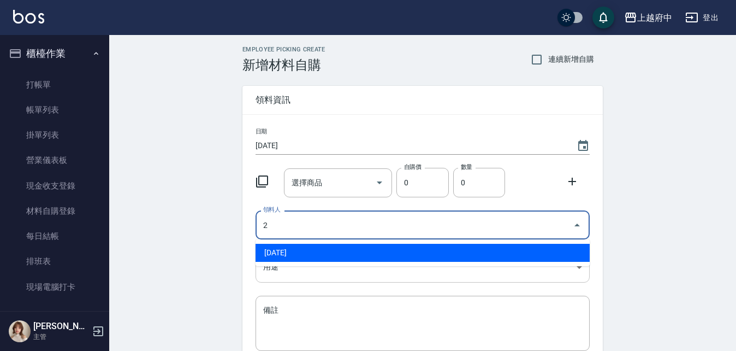
drag, startPoint x: 321, startPoint y: 252, endPoint x: 309, endPoint y: 259, distance: 14.7
click at [321, 252] on li "2 Jun" at bounding box center [423, 253] width 334 height 18
type input "2 Jun"
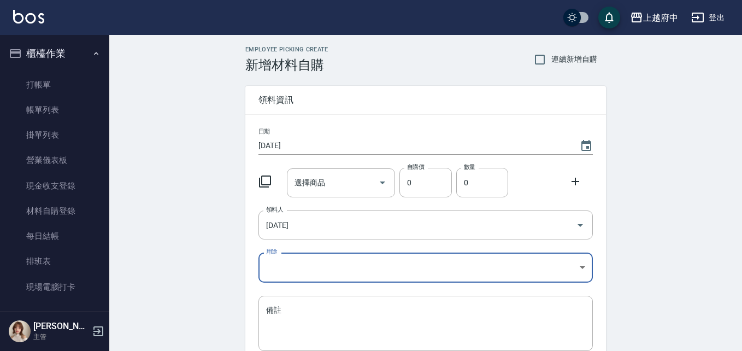
click at [309, 259] on body "上越府中 登出 櫃檯作業 打帳單 帳單列表 掛單列表 營業儀表板 現金收支登錄 材料自購登錄 每日結帳 排班表 現場電腦打卡 預約管理 預約管理 單日預約紀錄…" at bounding box center [371, 225] width 742 height 450
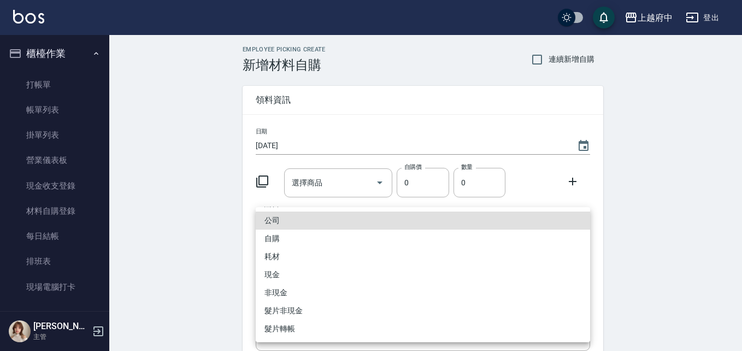
click at [285, 241] on li "自購" at bounding box center [423, 238] width 334 height 18
type input "自購"
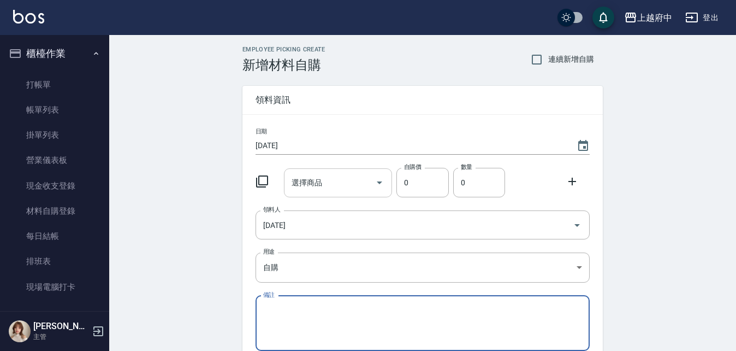
click at [321, 184] on input "選擇商品" at bounding box center [330, 182] width 82 height 19
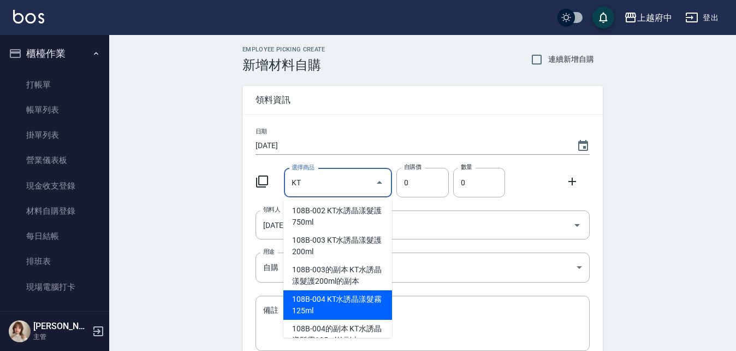
click at [344, 302] on li "108B-004 KT水誘晶漾髮霧125ml" at bounding box center [338, 304] width 109 height 29
type input "KT水誘晶漾髮霧125ml"
type input "600"
type input "1"
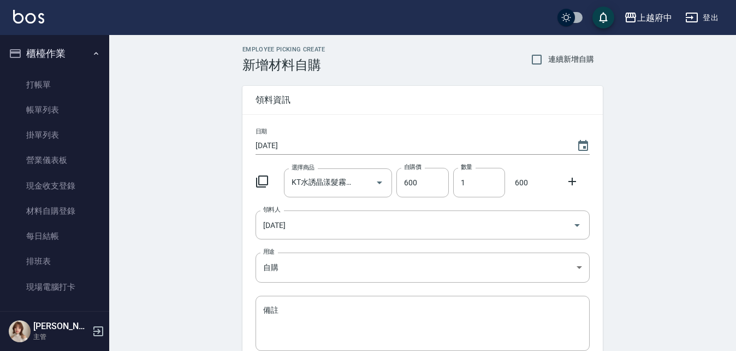
click at [574, 181] on icon at bounding box center [573, 182] width 8 height 8
click at [357, 218] on input "選擇商品" at bounding box center [330, 225] width 82 height 19
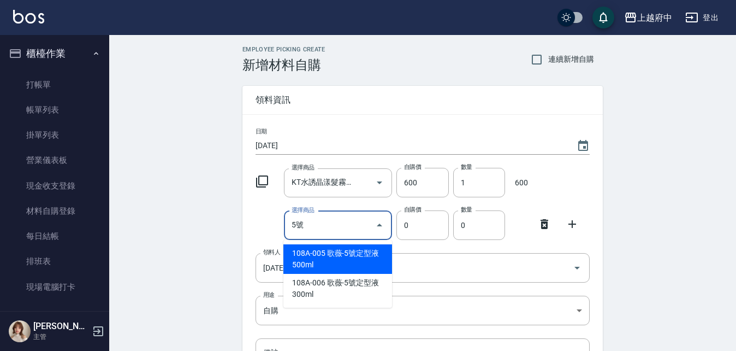
click at [364, 261] on li "108A-005 歌薇-5號定型液500ml" at bounding box center [338, 258] width 109 height 29
type input "歌薇-5號定型液500ml"
type input "450"
type input "1"
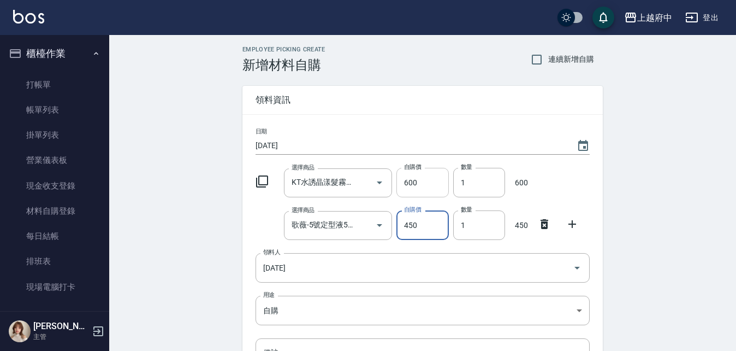
click at [428, 185] on input "600" at bounding box center [423, 182] width 52 height 29
click at [405, 183] on input "240" at bounding box center [423, 182] width 52 height 29
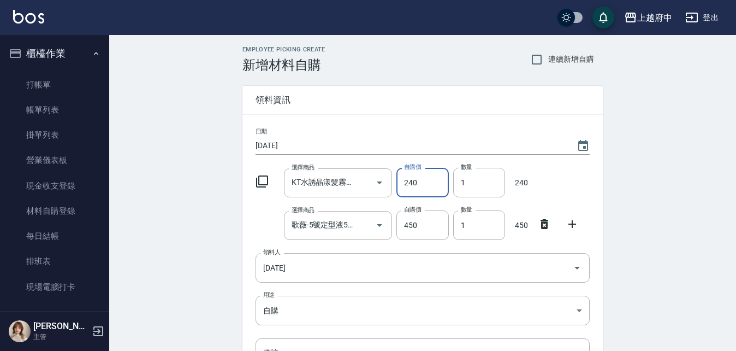
click at [405, 183] on input "240" at bounding box center [423, 182] width 52 height 29
type input "480"
click at [393, 199] on div "日期 2025/09/06 選擇商品 KT水誘晶漾髮霧125ml 選擇商品 自購價 480 自購價 數量 1 數量 480 選擇商品 歌薇-5號定型液500m…" at bounding box center [423, 267] width 361 height 305
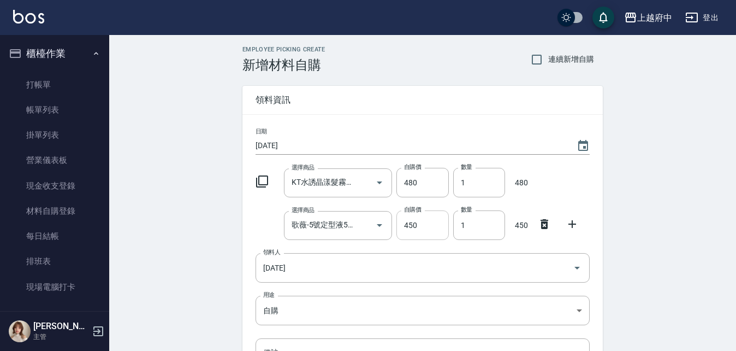
click at [414, 221] on input "450" at bounding box center [423, 224] width 52 height 29
click at [415, 222] on input "450" at bounding box center [423, 224] width 52 height 29
type input "405"
click at [273, 222] on div at bounding box center [265, 223] width 28 height 4
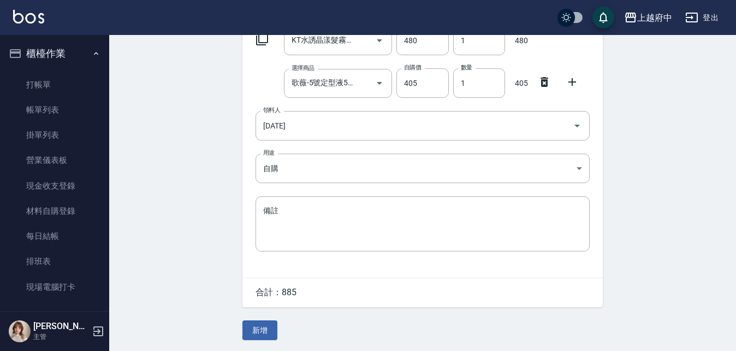
scroll to position [144, 0]
click at [265, 323] on button "新增" at bounding box center [260, 330] width 35 height 20
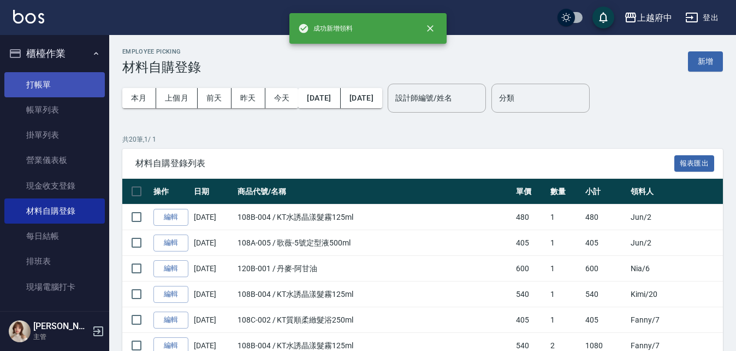
click at [44, 87] on link "打帳單" at bounding box center [54, 84] width 101 height 25
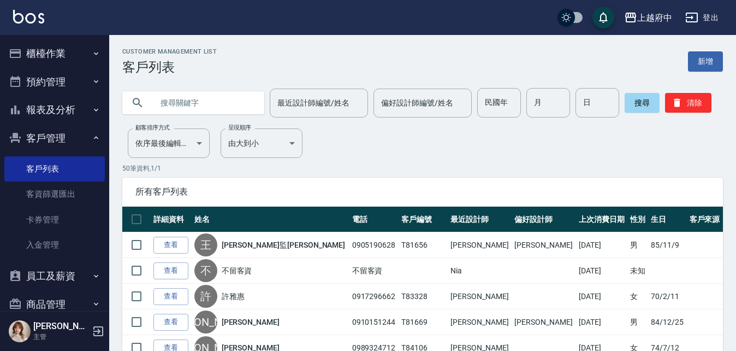
click at [188, 101] on input "text" at bounding box center [204, 102] width 103 height 29
type input "0905123072"
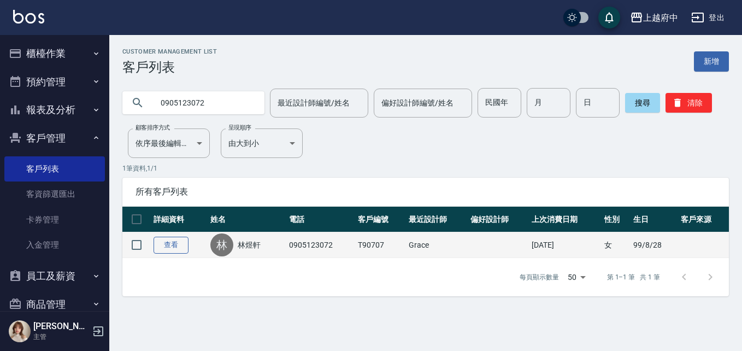
click at [169, 240] on link "查看" at bounding box center [171, 245] width 35 height 17
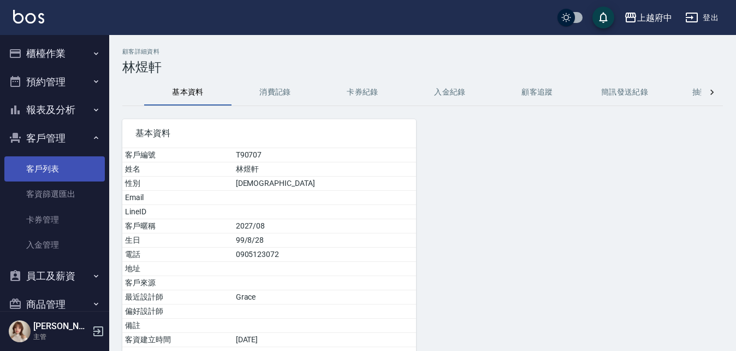
click at [39, 158] on link "客戶列表" at bounding box center [54, 168] width 101 height 25
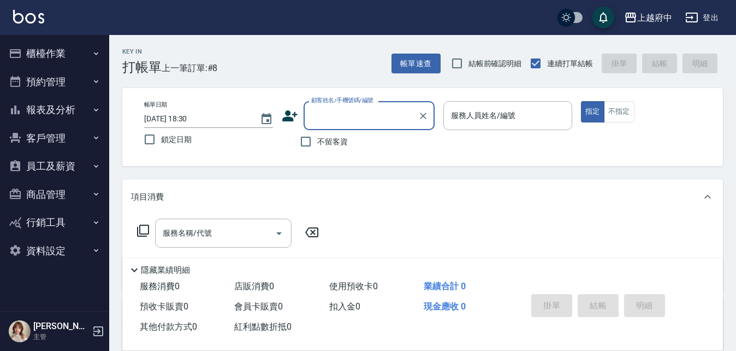
type input "ㄒ"
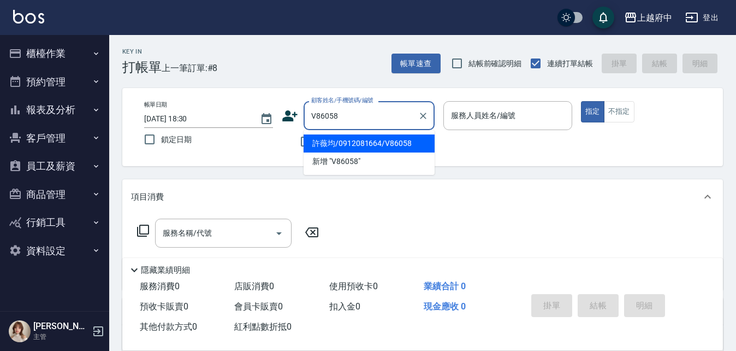
click at [324, 134] on ul "許薇均/0912081664/V86058 新增 "V86058"" at bounding box center [369, 152] width 131 height 45
click at [383, 147] on li "許薇均/0912081664/V86058" at bounding box center [369, 143] width 131 height 18
type input "許薇均/0912081664/V86058"
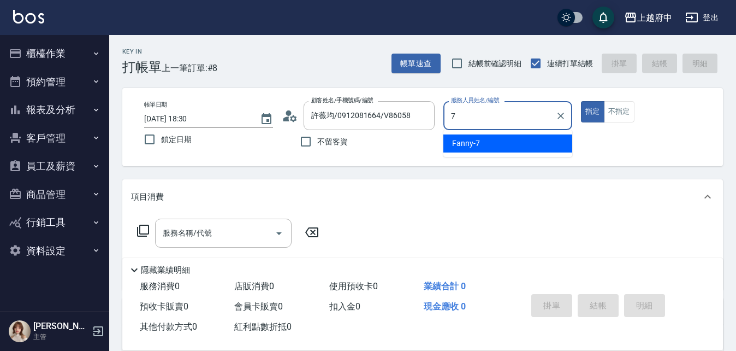
type input "Fanny-7"
type button "true"
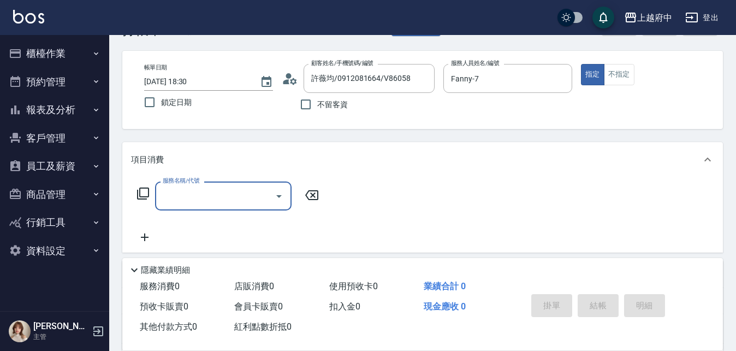
scroll to position [55, 0]
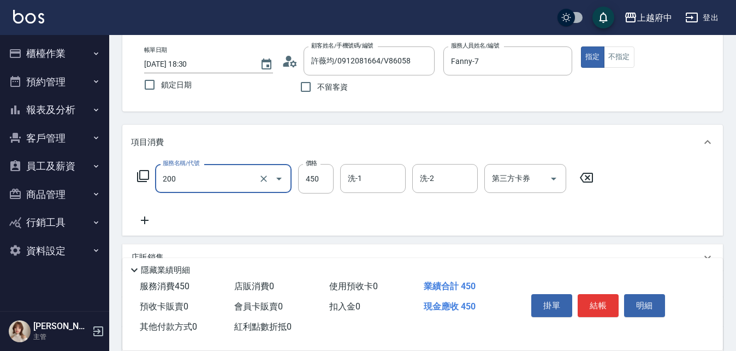
type input "有機洗髮(200)"
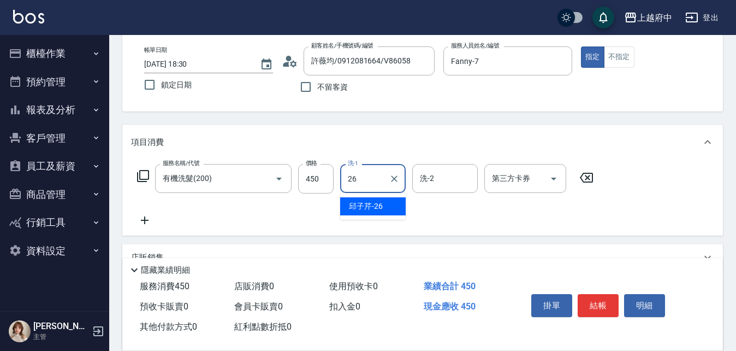
type input "邱子芹-26"
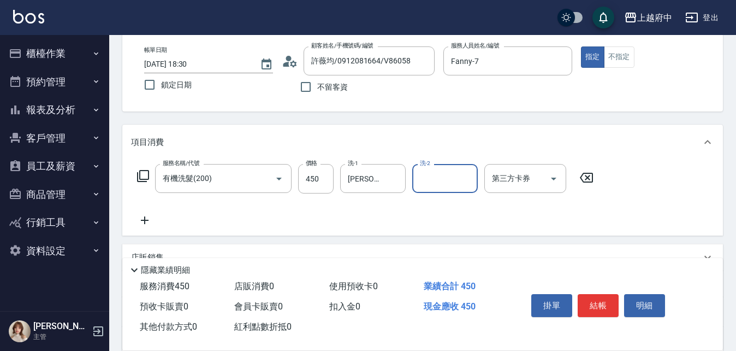
click at [332, 209] on div "服務名稱/代號 有機洗髮(200) 服務名稱/代號 價格 450 價格 洗-1 邱子芹-26 洗-1 洗-2 洗-2 第三方卡券 第三方卡券" at bounding box center [365, 195] width 469 height 63
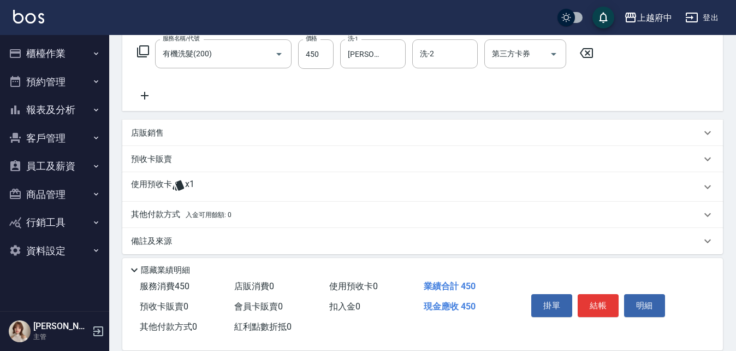
scroll to position [187, 0]
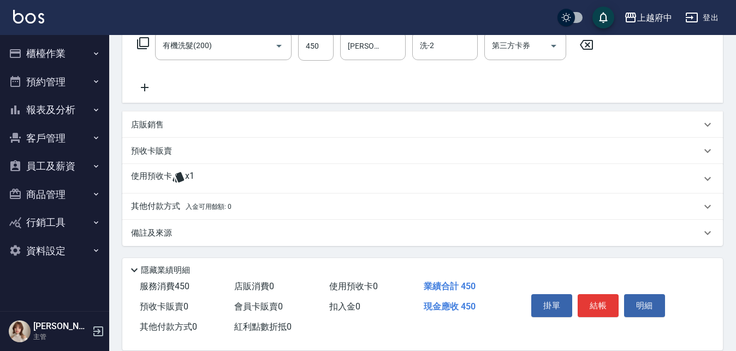
click at [171, 177] on p "使用預收卡" at bounding box center [151, 178] width 41 height 16
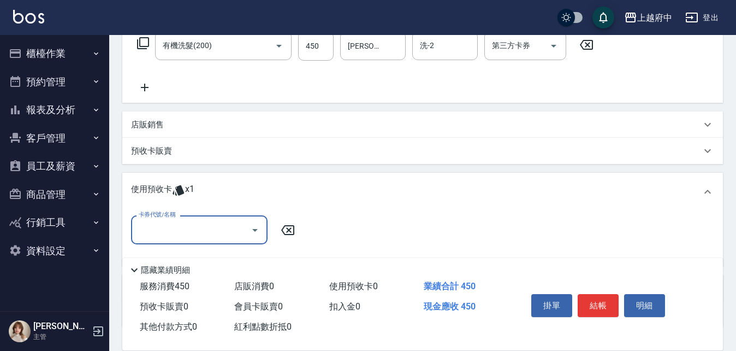
scroll to position [0, 0]
click at [235, 225] on input "卡券代號/名稱" at bounding box center [191, 229] width 110 height 19
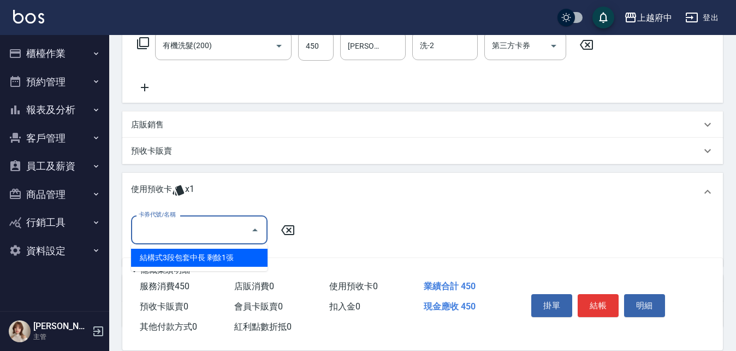
scroll to position [242, 0]
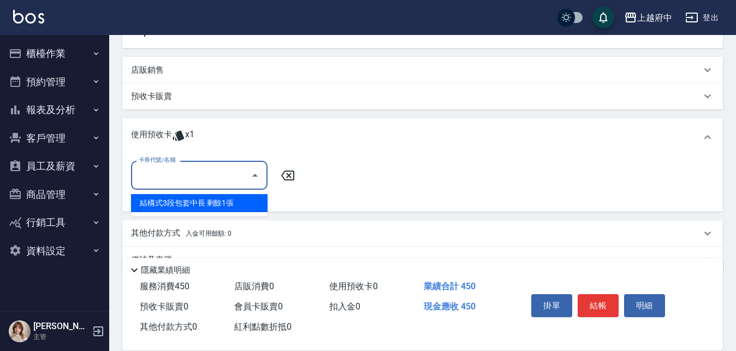
click at [227, 199] on div "結構式3段包套中長 剩餘1張" at bounding box center [199, 203] width 137 height 18
type input "結構式3段包套中長"
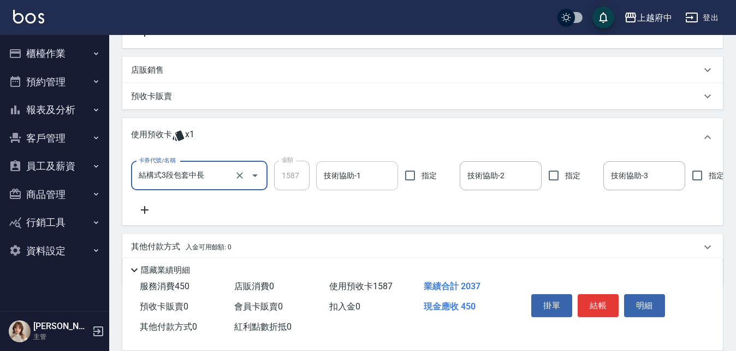
click at [340, 166] on div "技術協助-1 技術協助-1" at bounding box center [357, 175] width 82 height 29
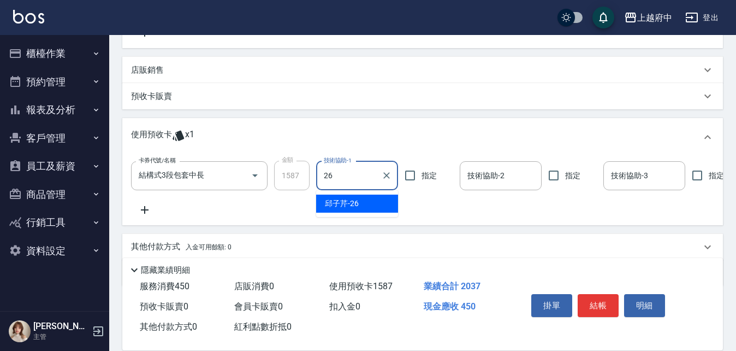
type input "邱子芹-26"
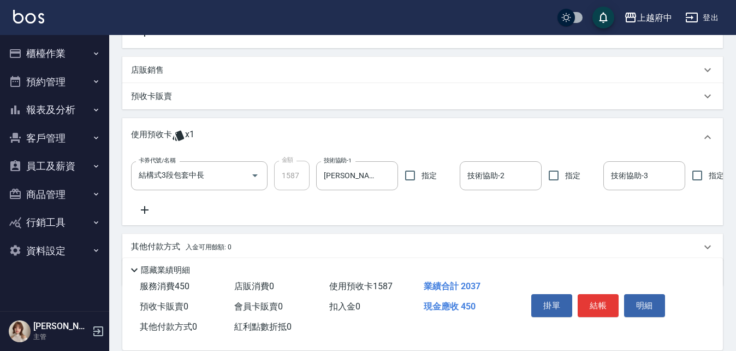
click at [390, 205] on div "卡券代號/名稱 結構式3段包套中長 卡券代號/名稱 金額 1587 金額 技術協助-1 邱子芹-26 技術協助-1 指定 技術協助-2 技術協助-2 指定 技…" at bounding box center [422, 189] width 583 height 56
click at [597, 298] on button "結帳" at bounding box center [598, 305] width 41 height 23
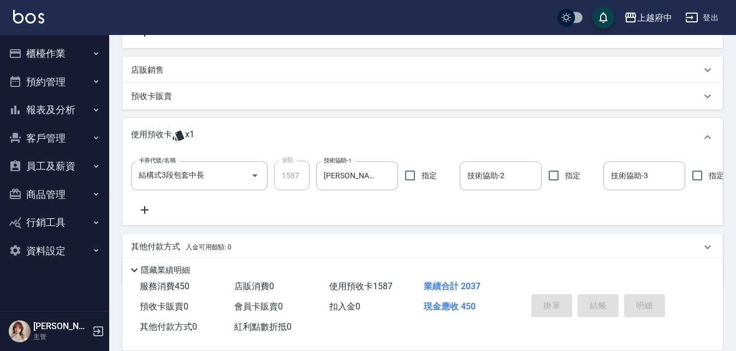
type input "2025/09/06 18:31"
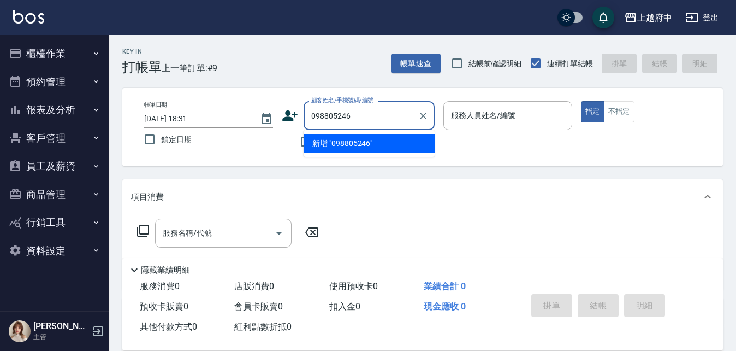
type input "0988052469"
drag, startPoint x: 423, startPoint y: 116, endPoint x: 429, endPoint y: 119, distance: 6.6
click at [424, 116] on icon "Clear" at bounding box center [423, 116] width 7 height 7
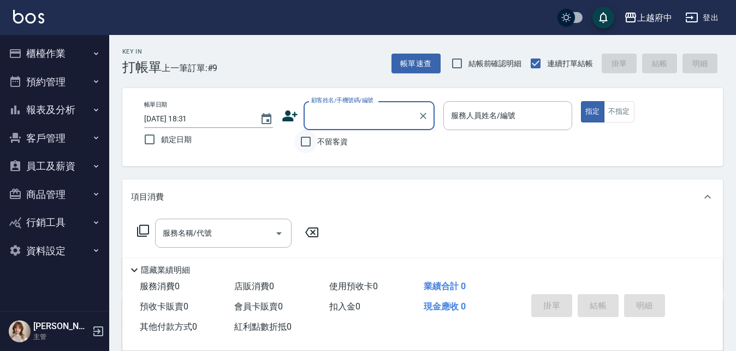
click at [306, 140] on input "不留客資" at bounding box center [305, 141] width 23 height 23
checkbox input "true"
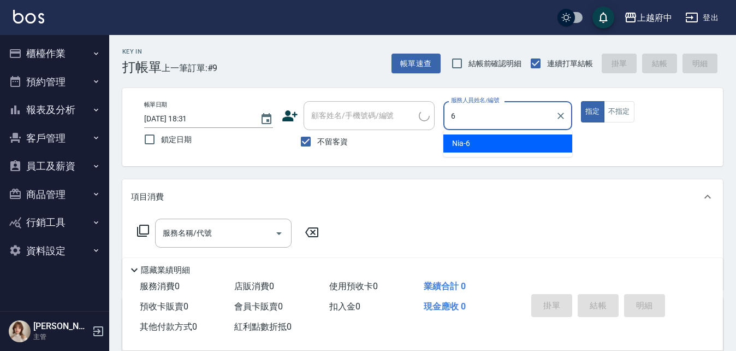
type input "Nia-6"
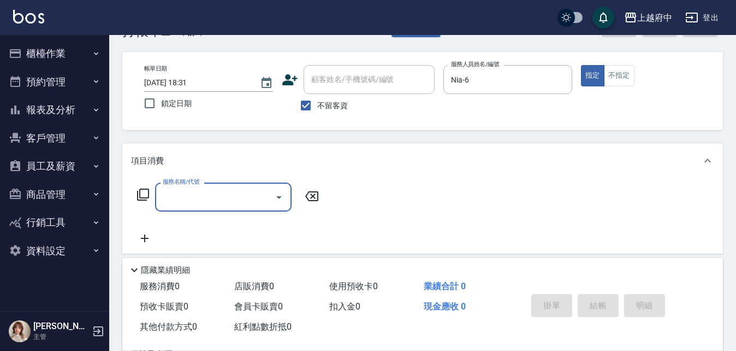
scroll to position [55, 0]
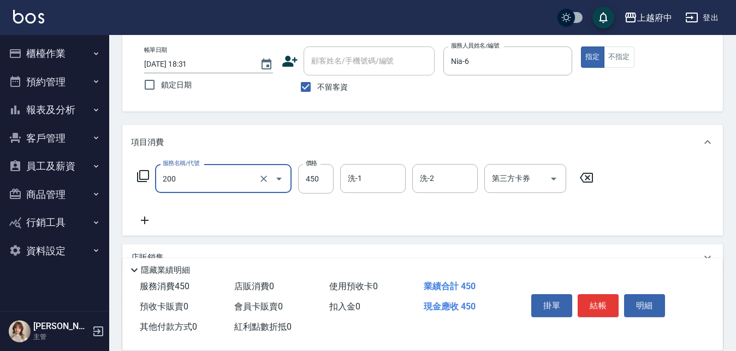
type input "有機洗髮(200)"
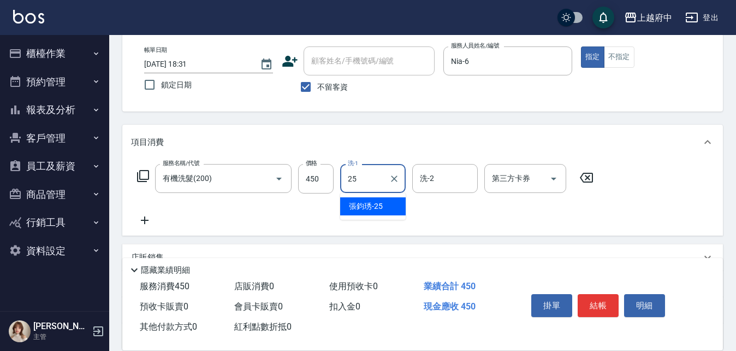
type input "張鈞琇-25"
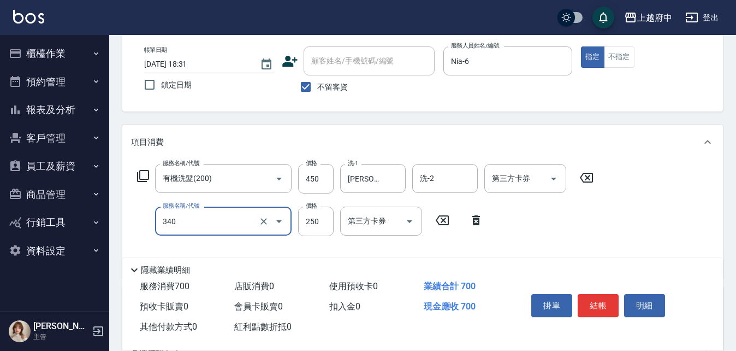
type input "剪髮(340)"
click at [599, 237] on div "服務名稱/代號 有機洗髮(200) 服務名稱/代號 價格 450 價格 洗-1 張鈞琇-25 洗-1 洗-2 洗-2 第三方卡券 第三方卡券 服務名稱/代號 …" at bounding box center [365, 216] width 469 height 105
click at [539, 220] on div "服務名稱/代號 有機洗髮(200) 服務名稱/代號 價格 450 價格 洗-1 張鈞琇-25 洗-1 洗-2 洗-2 第三方卡券 第三方卡券 服務名稱/代號 …" at bounding box center [365, 216] width 469 height 105
click at [598, 299] on button "結帳" at bounding box center [598, 305] width 41 height 23
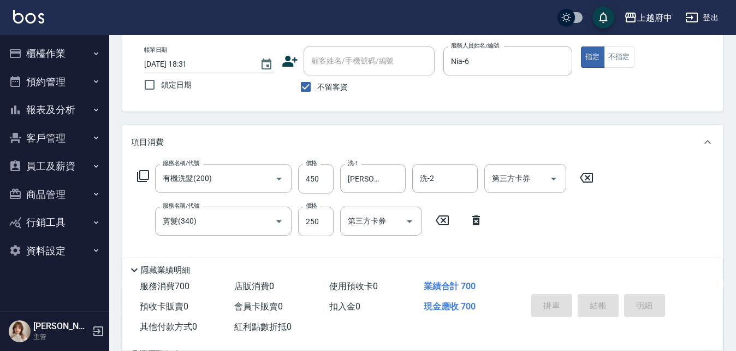
type input "2025/09/06 18:32"
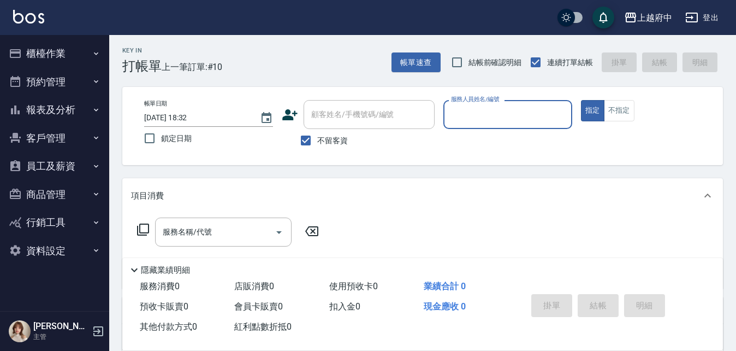
scroll to position [0, 0]
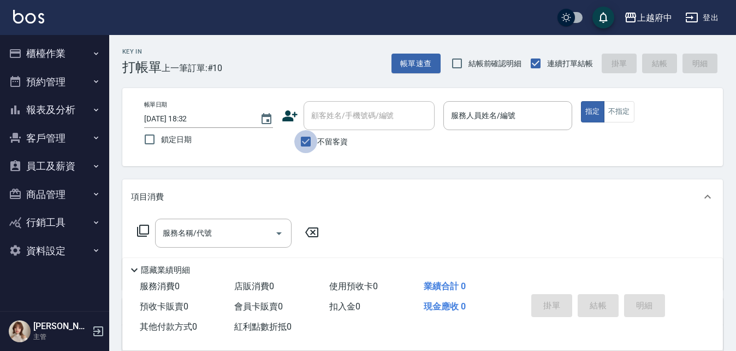
click at [305, 141] on input "不留客資" at bounding box center [305, 141] width 23 height 23
checkbox input "false"
click at [345, 117] on input "顧客姓名/手機號碼/編號" at bounding box center [361, 115] width 105 height 19
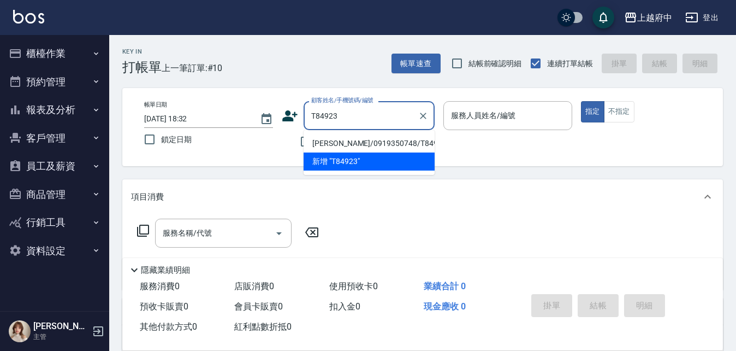
click at [350, 145] on li "許策善/0919350748/T84923" at bounding box center [369, 143] width 131 height 18
type input "許策善/0919350748/T84923"
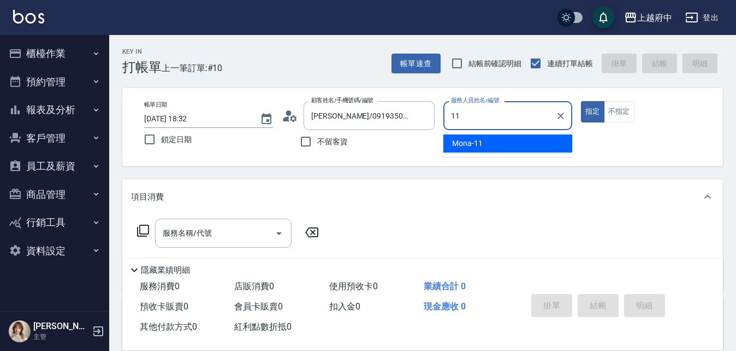
type input "Mona-11"
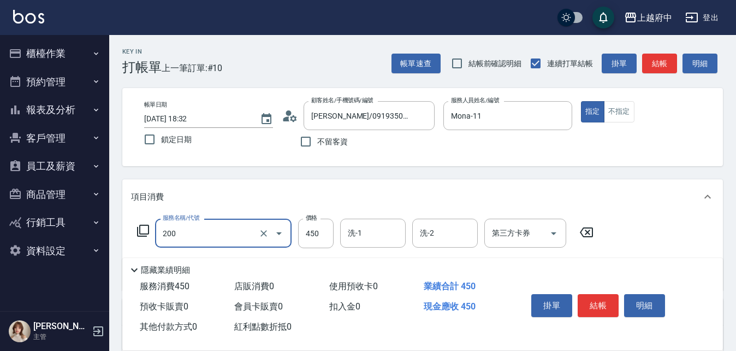
type input "有機洗髮(200)"
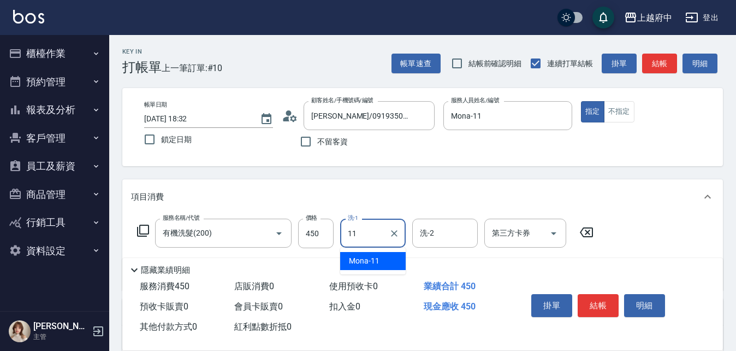
type input "Mona-11"
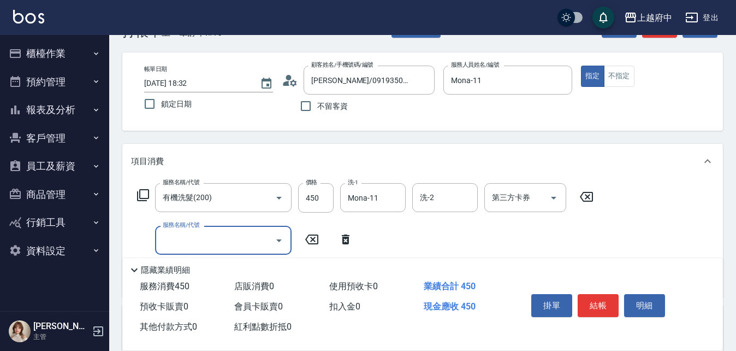
scroll to position [55, 0]
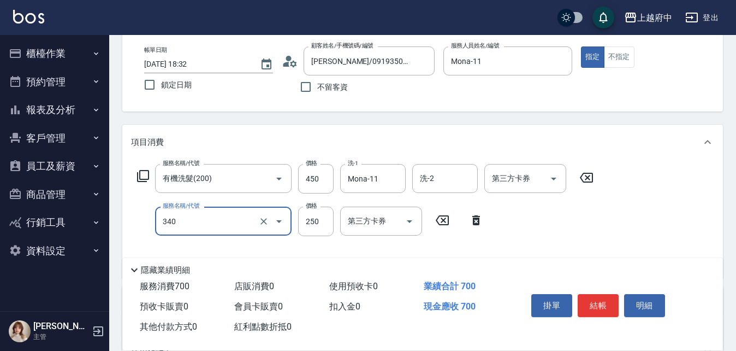
type input "剪髮(340)"
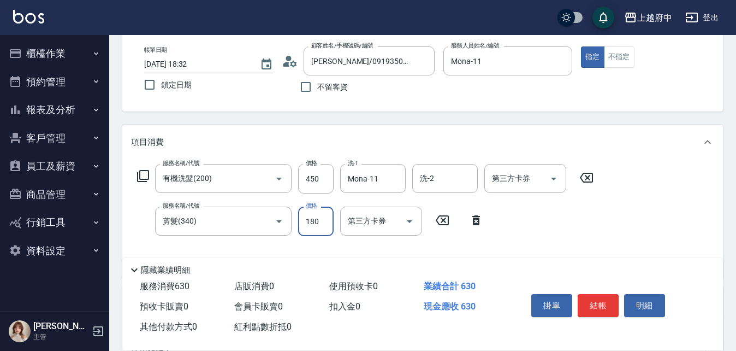
type input "180"
type input "側邊壓貼(5001)"
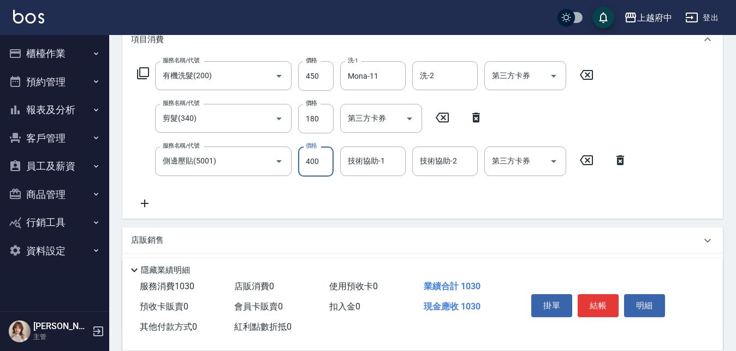
scroll to position [164, 0]
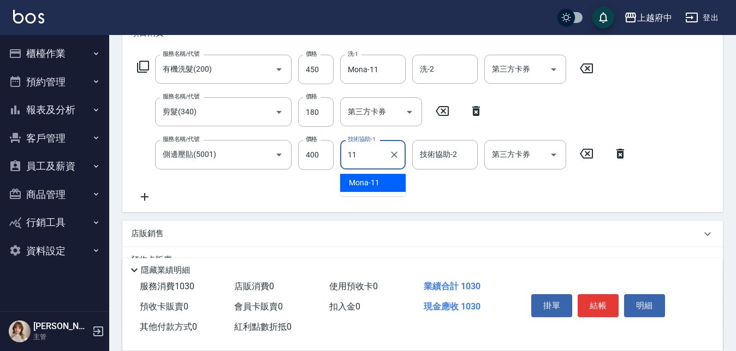
type input "Mona-11"
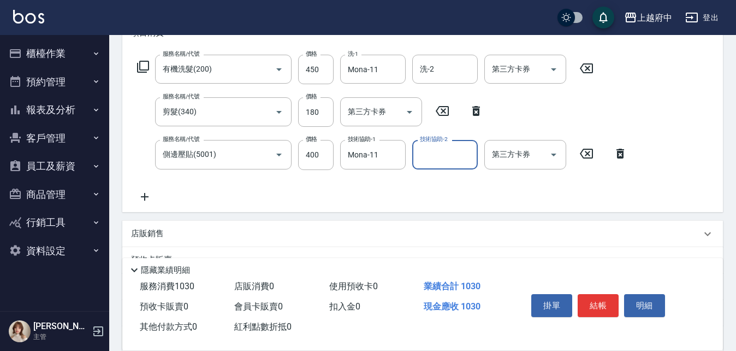
click at [393, 197] on div "服務名稱/代號 有機洗髮(200) 服務名稱/代號 價格 450 價格 洗-1 Mona-11 洗-1 洗-2 洗-2 第三方卡券 第三方卡券 服務名稱/代號…" at bounding box center [382, 129] width 503 height 148
click at [597, 301] on button "結帳" at bounding box center [598, 305] width 41 height 23
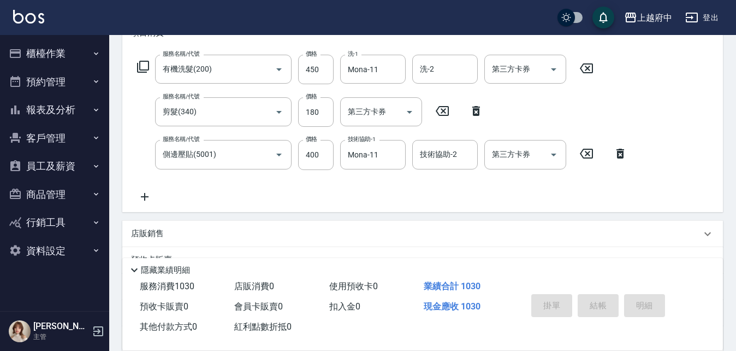
type input "2025/09/06 18:33"
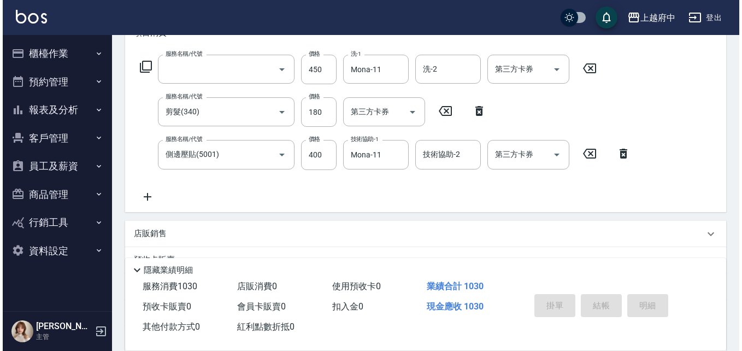
scroll to position [0, 0]
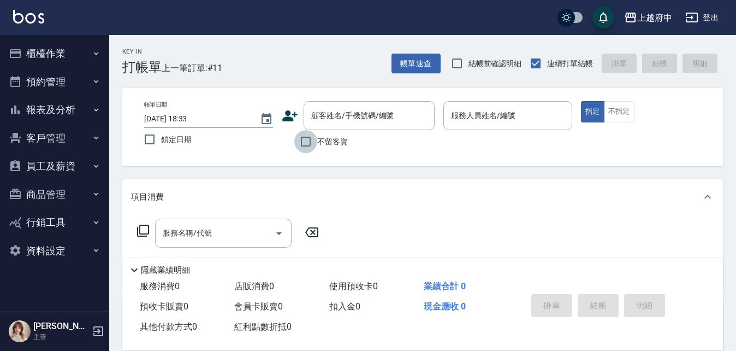
click at [309, 139] on input "不留客資" at bounding box center [305, 141] width 23 height 23
checkbox input "true"
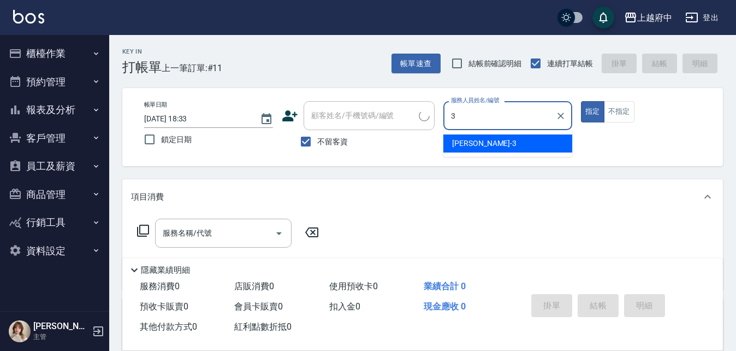
type input "黎黎-3"
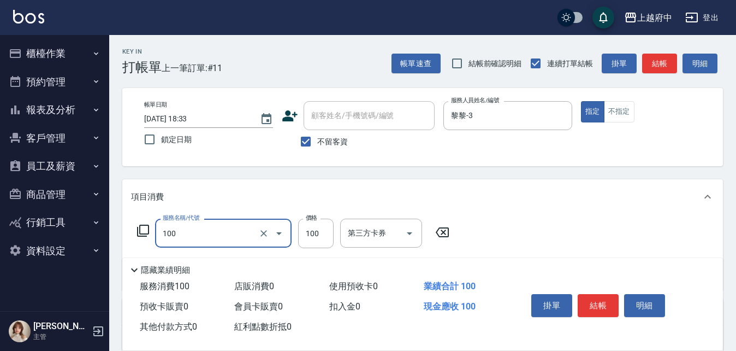
type input "造型/修劉海(100)"
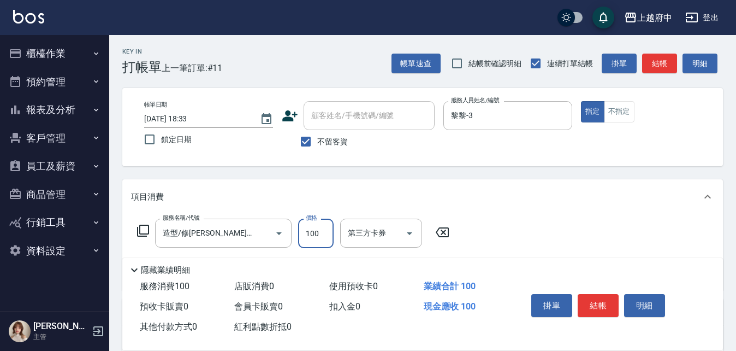
click at [532, 234] on div "服務名稱/代號 造型/修劉海(100) 服務名稱/代號 價格 100 價格 第三方卡券 第三方卡券" at bounding box center [422, 252] width 601 height 76
click at [600, 296] on button "結帳" at bounding box center [598, 305] width 41 height 23
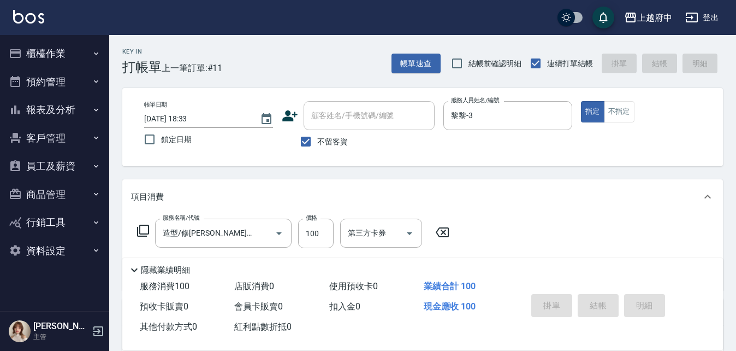
type input "2025/09/06 18:34"
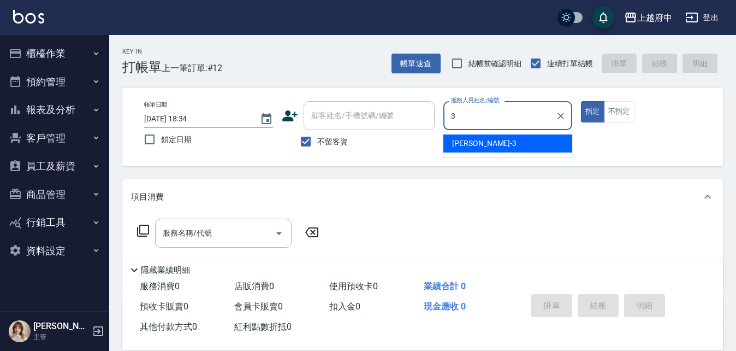
type input "黎黎-3"
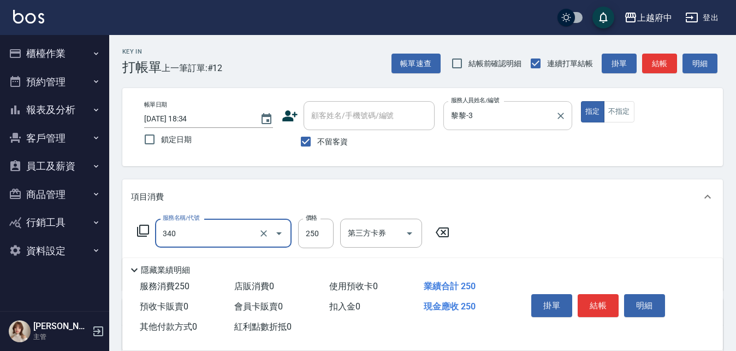
type input "剪髮(340)"
type input "650"
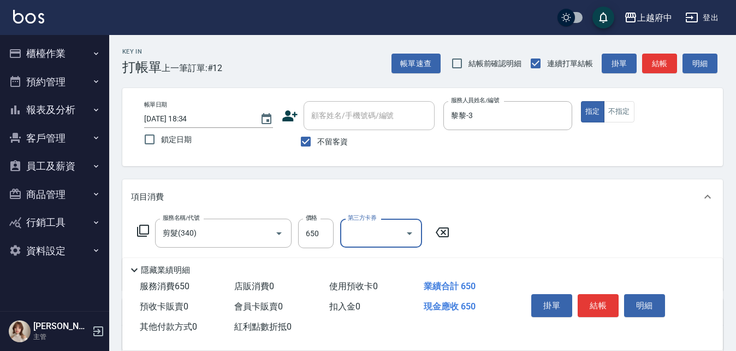
click at [495, 223] on div "服務名稱/代號 剪髮(340) 服務名稱/代號 價格 650 價格 第三方卡券 第三方卡券" at bounding box center [422, 252] width 601 height 76
click at [598, 305] on button "結帳" at bounding box center [598, 305] width 41 height 23
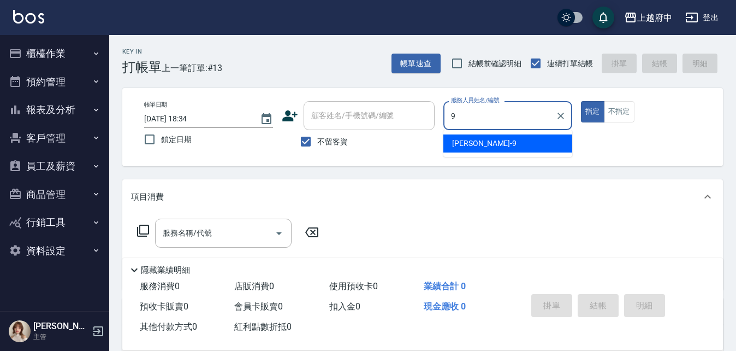
type input "David-9"
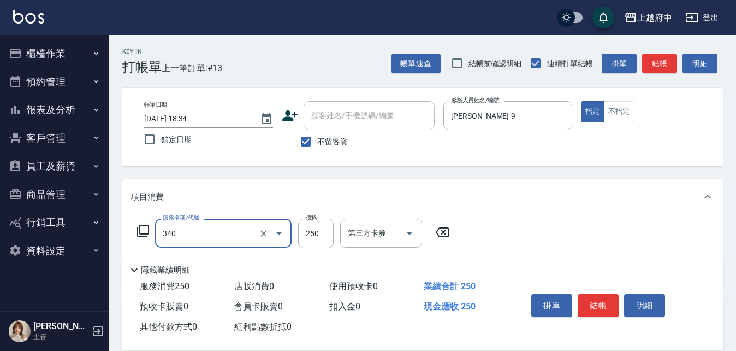
type input "剪髮(340)"
type input "500"
click at [551, 227] on div "服務名稱/代號 剪髮(340) 服務名稱/代號 價格 500 價格 第三方卡券 第三方卡券" at bounding box center [422, 252] width 601 height 76
click at [605, 298] on button "結帳" at bounding box center [598, 305] width 41 height 23
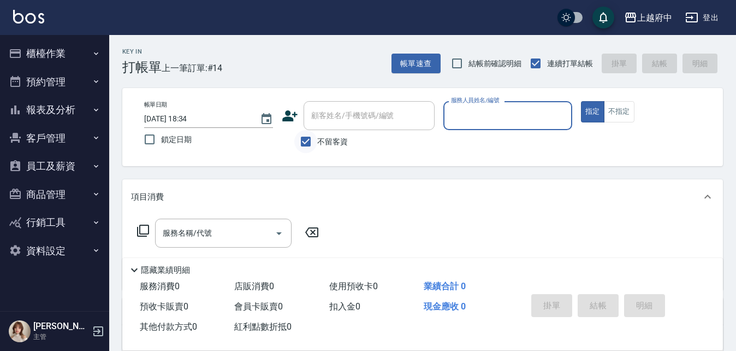
click at [308, 141] on input "不留客資" at bounding box center [305, 141] width 23 height 23
checkbox input "false"
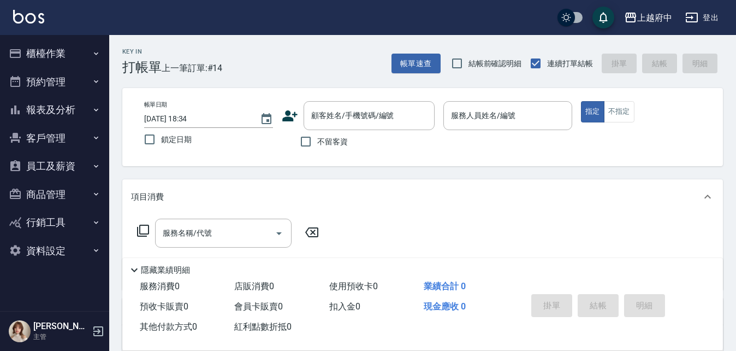
click at [286, 111] on icon at bounding box center [289, 115] width 15 height 11
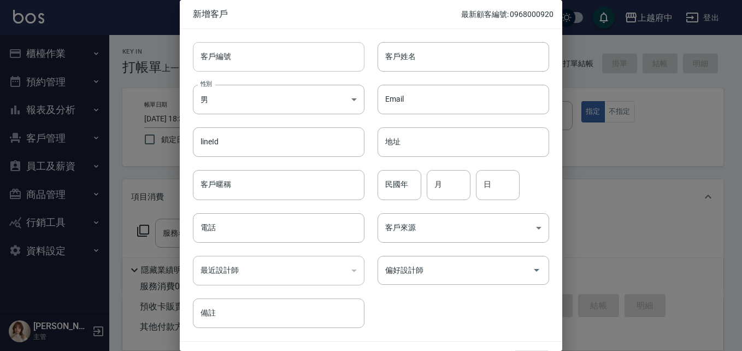
click at [224, 57] on input "客戶編號" at bounding box center [279, 56] width 172 height 29
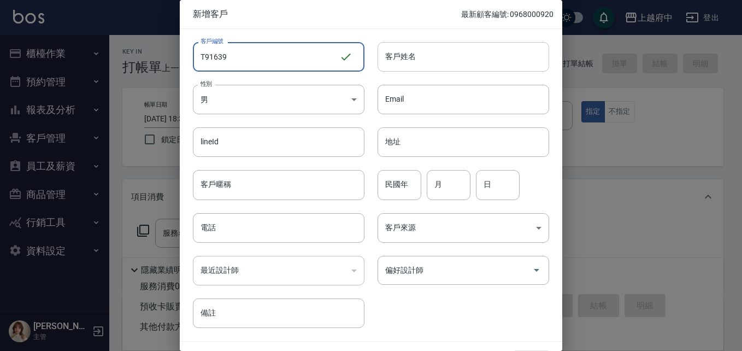
type input "T91639"
click at [441, 57] on input "客戶姓名" at bounding box center [463, 56] width 172 height 29
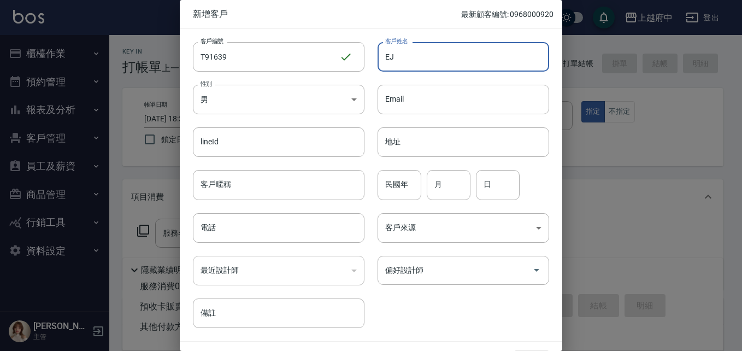
type input "E"
type input "郭承祐"
drag, startPoint x: 231, startPoint y: 189, endPoint x: 319, endPoint y: 192, distance: 88.0
click at [232, 189] on input "客戶暱稱" at bounding box center [279, 184] width 172 height 29
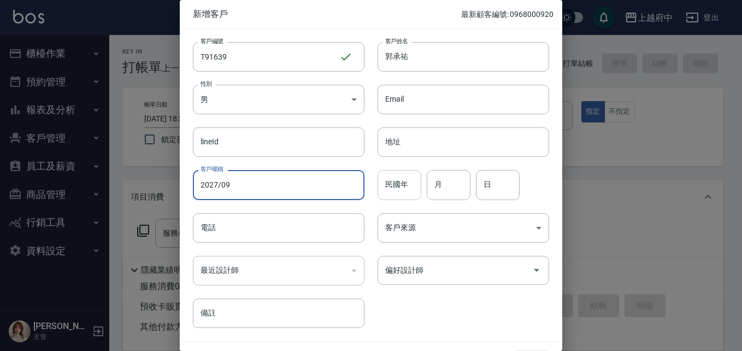
type input "2027/09"
click at [385, 185] on input "民國年" at bounding box center [399, 184] width 44 height 29
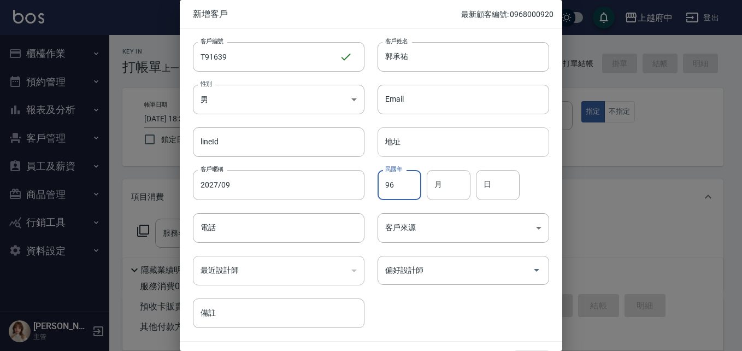
type input "96"
type input "5"
type input "15"
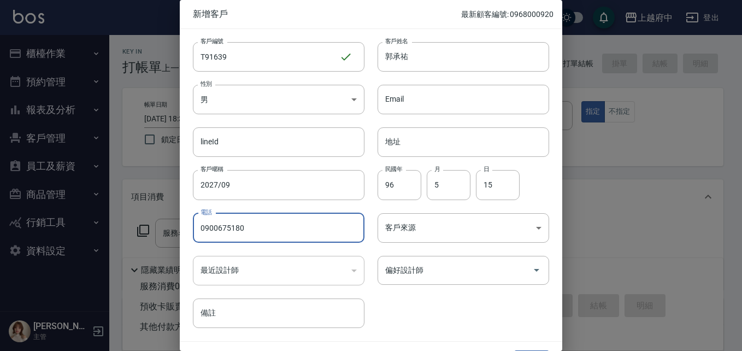
type input "0900675180"
click at [467, 294] on div "客戶編號 T91639 ​ 客戶編號 客戶姓名 郭承祐 客戶姓名 性別 男 MALE 性別 Email Email lineId lineId 地址 地址 客…" at bounding box center [364, 178] width 369 height 299
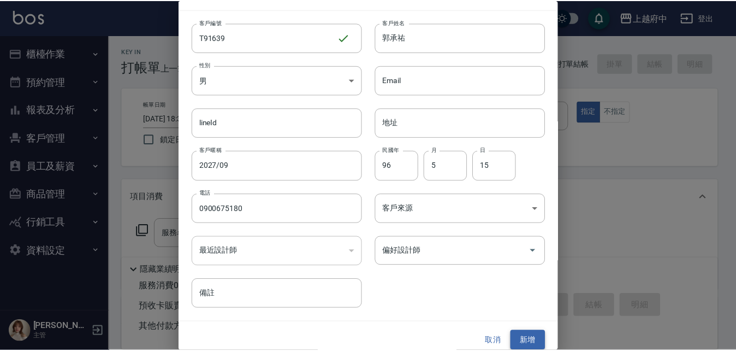
scroll to position [28, 0]
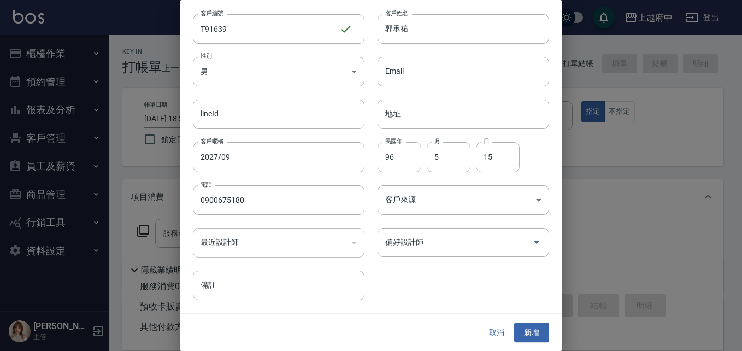
click at [530, 327] on button "新增" at bounding box center [531, 332] width 35 height 20
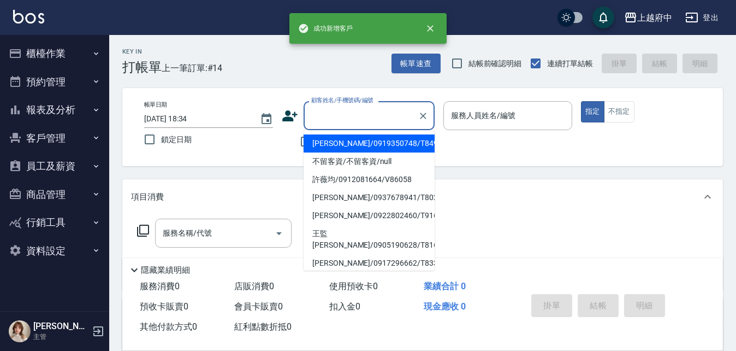
click at [331, 117] on input "顧客姓名/手機號碼/編號" at bounding box center [361, 115] width 105 height 19
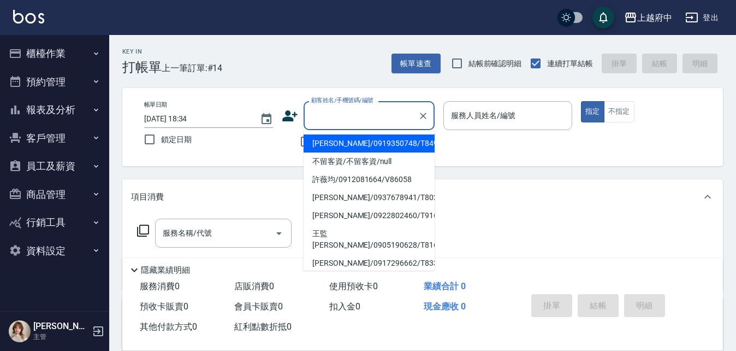
type input "ㄔ"
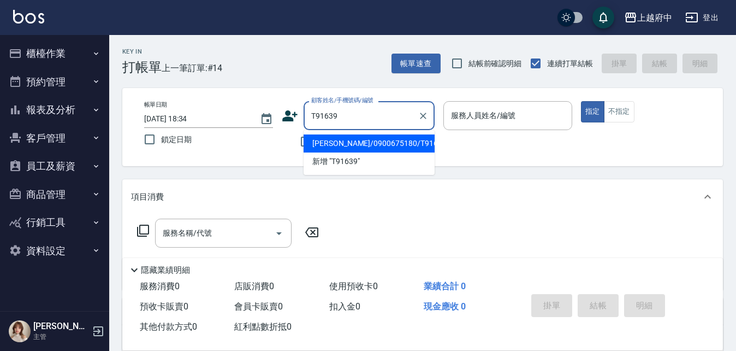
click at [397, 143] on li "郭承祐/0900675180/T91639" at bounding box center [369, 143] width 131 height 18
type input "郭承祐/0900675180/T91639"
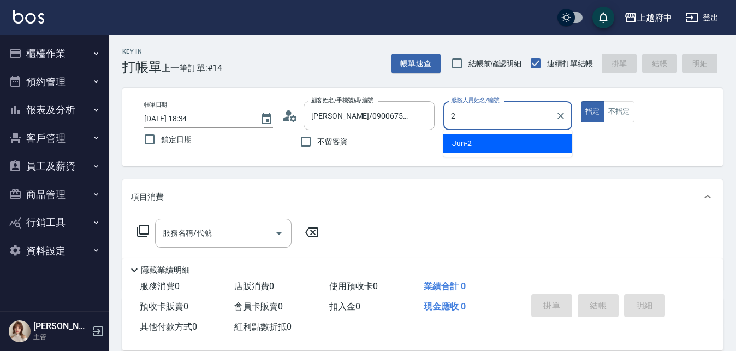
type input "Jun-2"
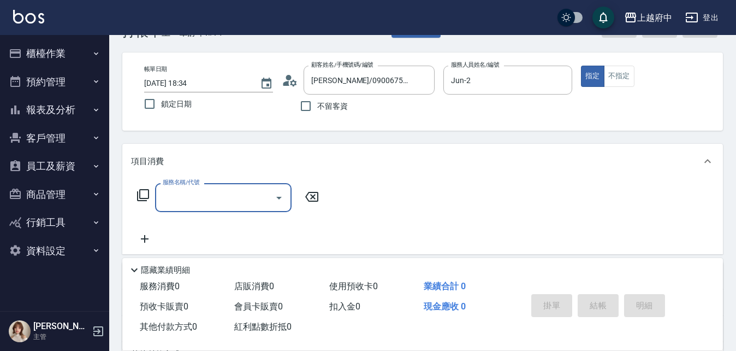
scroll to position [55, 0]
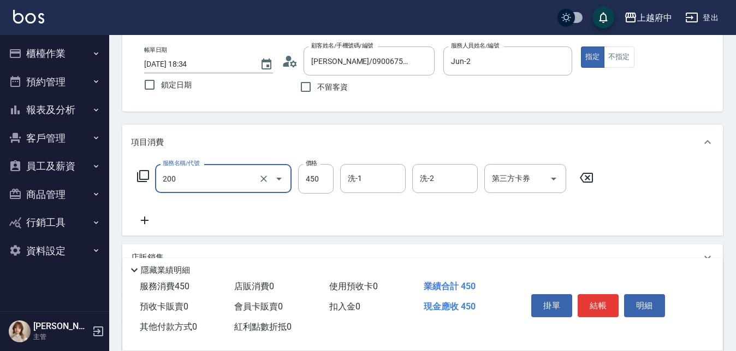
type input "有機洗髮(200)"
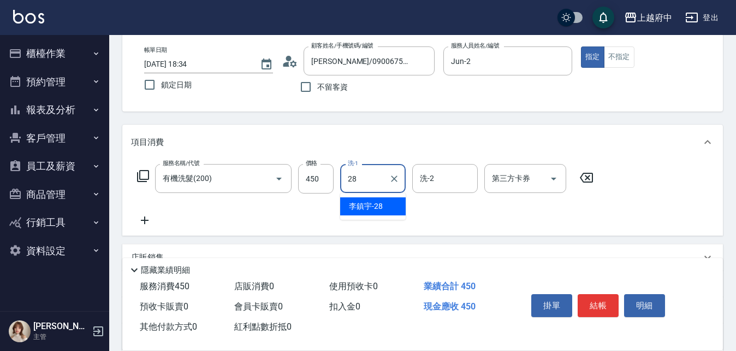
type input "李鎮宇-28"
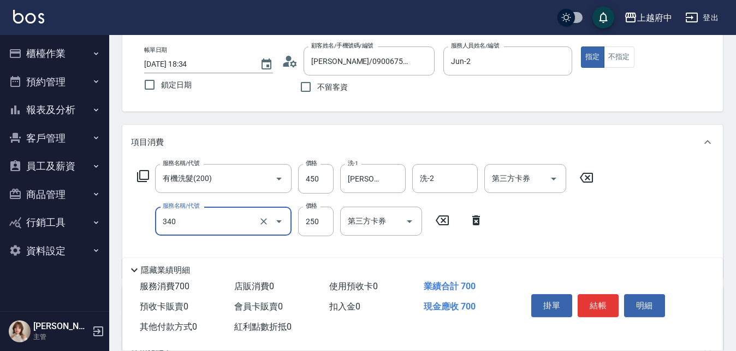
type input "剪髮(340)"
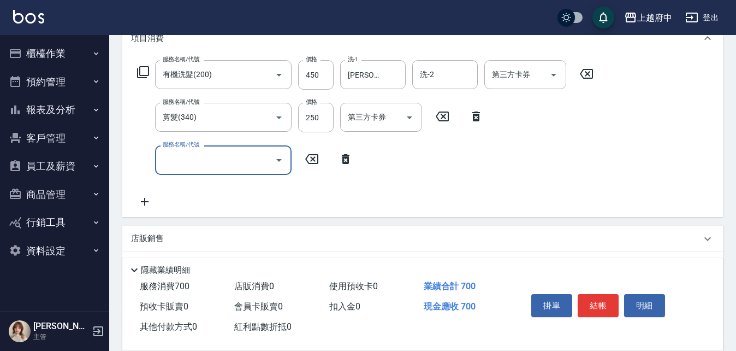
scroll to position [164, 0]
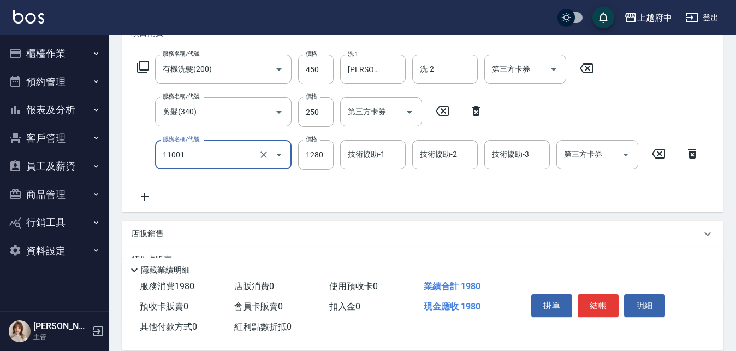
type input "燙髮S(11001)"
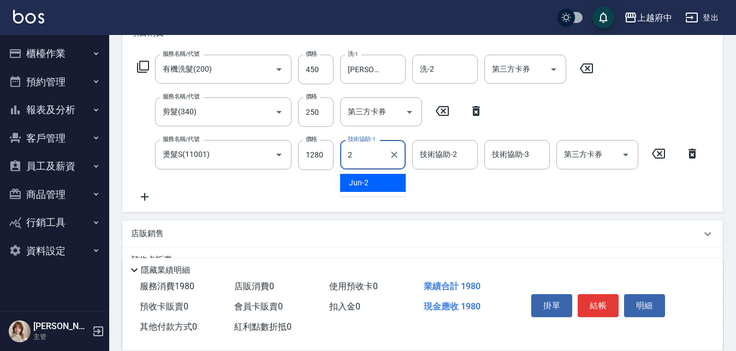
type input "Jun-2"
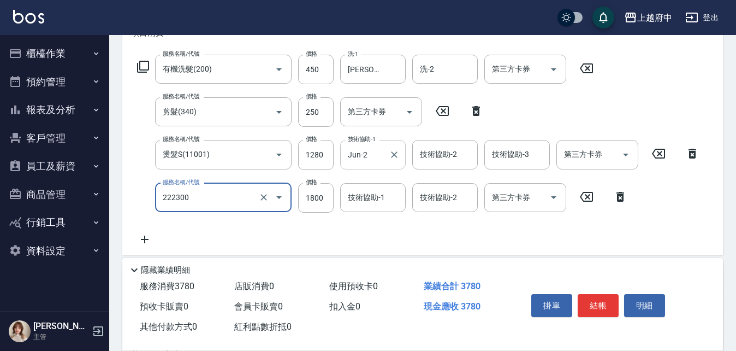
type input "結構三段式(222300)"
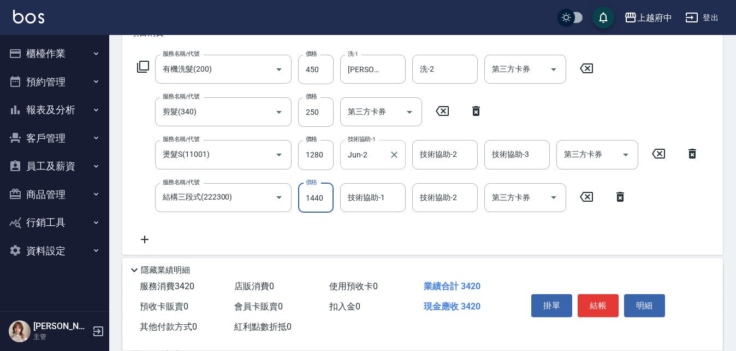
type input "1440"
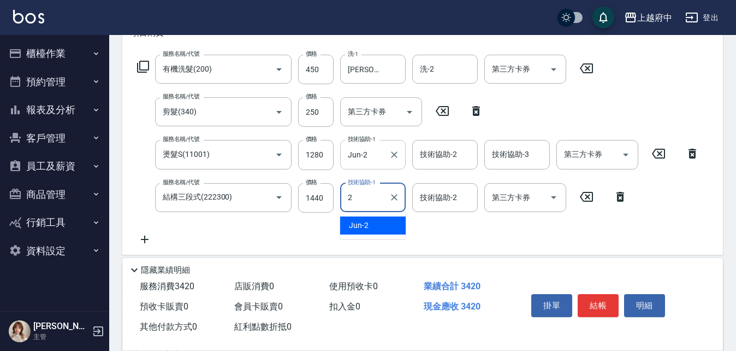
type input "Jun-2"
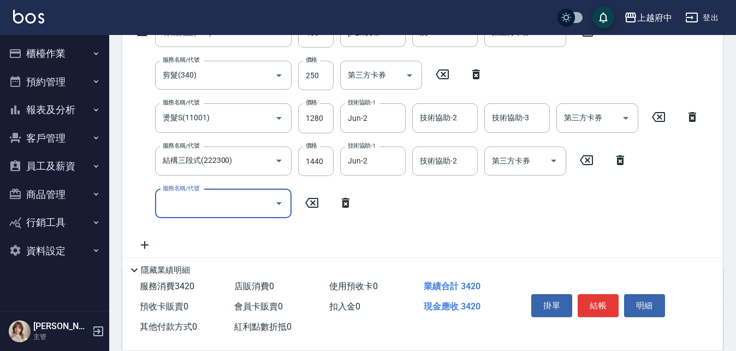
scroll to position [219, 0]
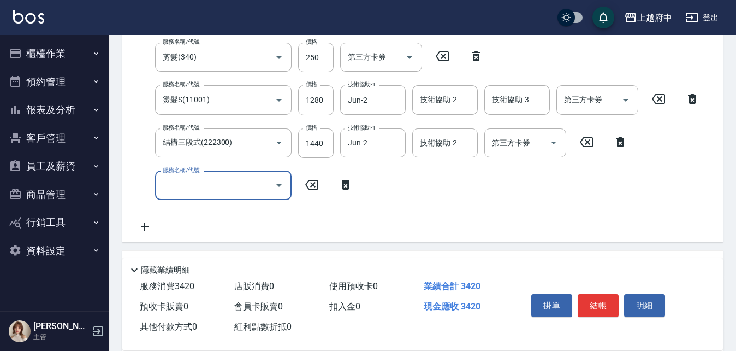
click at [349, 181] on icon at bounding box center [345, 184] width 27 height 13
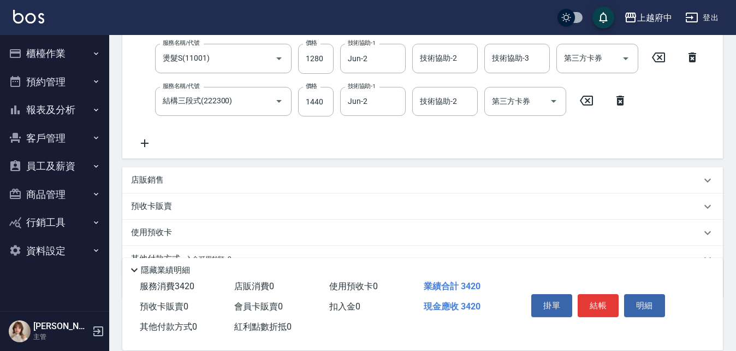
scroll to position [312, 0]
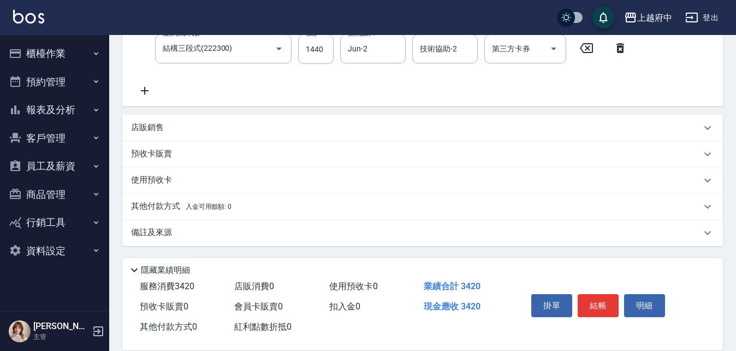
click at [141, 120] on div "店販銷售" at bounding box center [422, 128] width 601 height 26
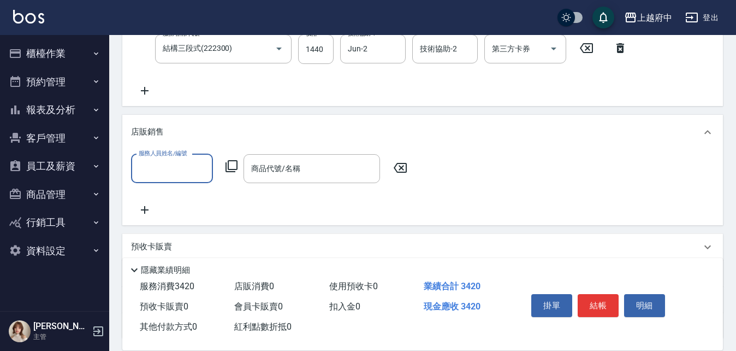
scroll to position [0, 0]
type input "Jun-2"
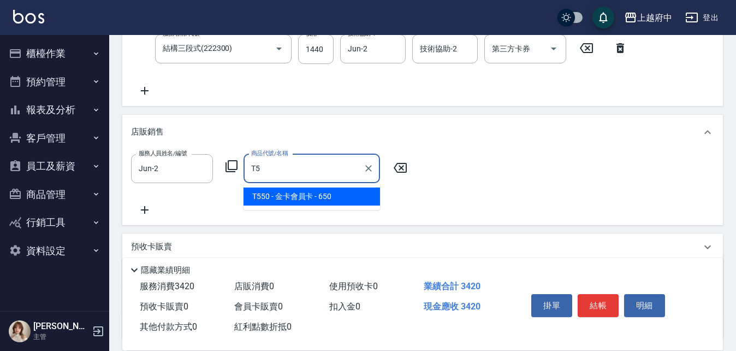
type input "金卡會員卡"
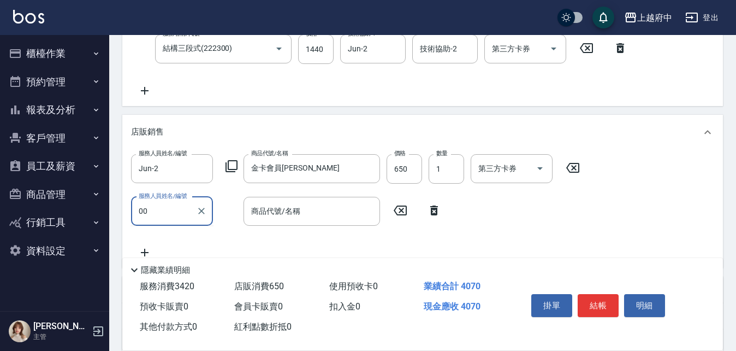
type input "0"
type input "Jun-2"
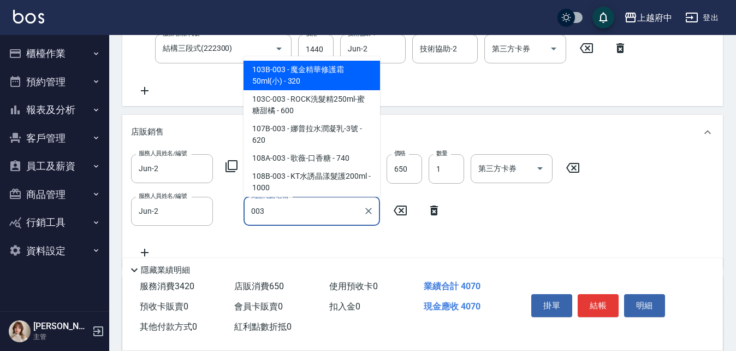
type input "魔金精華修護霜50ml(小)"
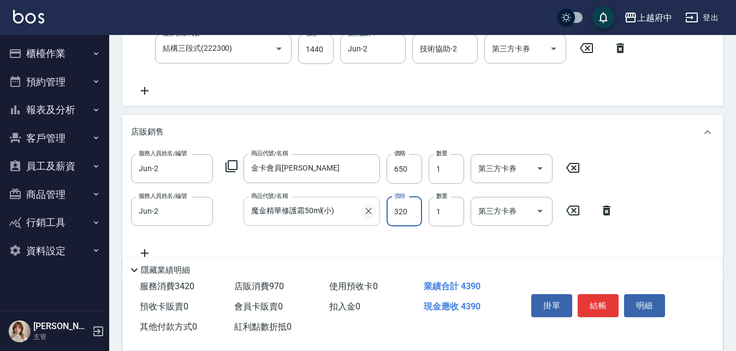
click at [368, 208] on icon "Clear" at bounding box center [368, 210] width 11 height 11
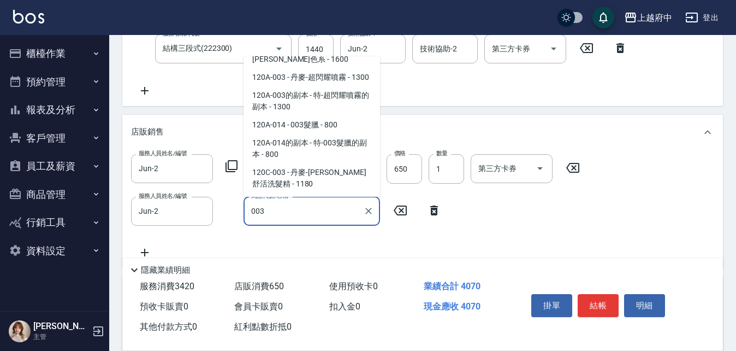
scroll to position [492, 0]
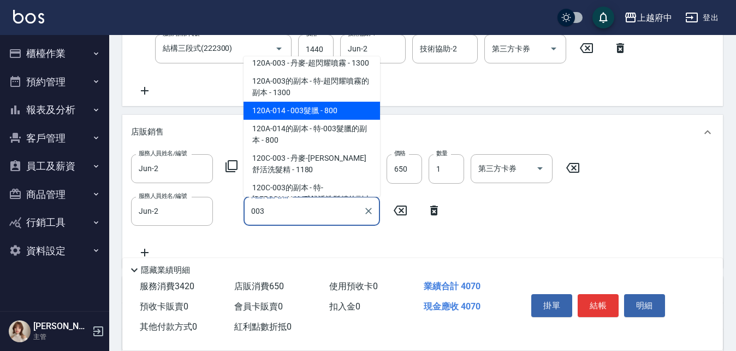
click at [306, 120] on span "120A-014 - 003髮臘 - 800" at bounding box center [312, 111] width 137 height 18
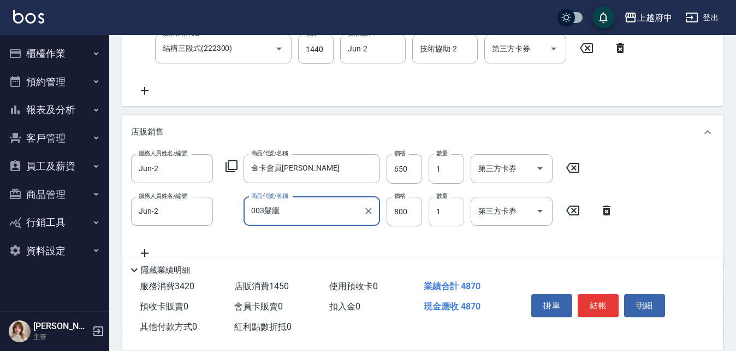
type input "003髮臘"
type input "720"
click at [499, 241] on div "服務人員姓名/編號 Jun-2 服務人員姓名/編號 商品代號/名稱 金卡會員卡 商品代號/名稱 價格 650 價格 數量 1 數量 第三方卡券 第三方卡券 服…" at bounding box center [422, 206] width 583 height 105
click at [593, 299] on button "結帳" at bounding box center [598, 305] width 41 height 23
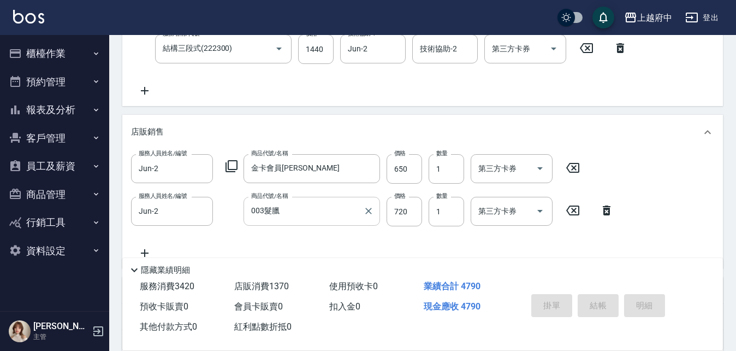
type input "2025/09/06 18:36"
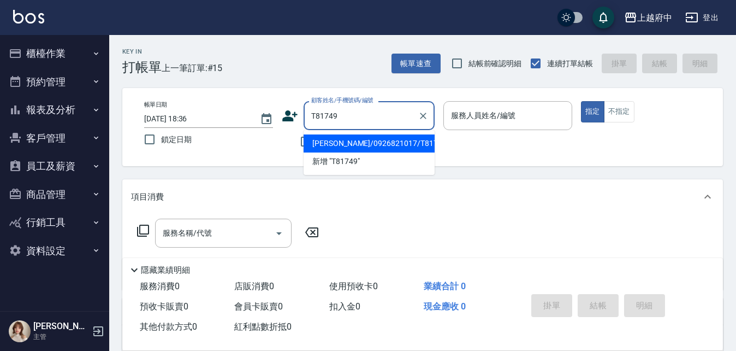
click at [385, 133] on ul "蔡楓霖/0926821017/T81749 新增 "T81749"" at bounding box center [369, 152] width 131 height 45
click at [344, 142] on li "蔡楓霖/0926821017/T81749" at bounding box center [369, 143] width 131 height 18
type input "蔡楓霖/0926821017/T81749"
type input "Annie -1"
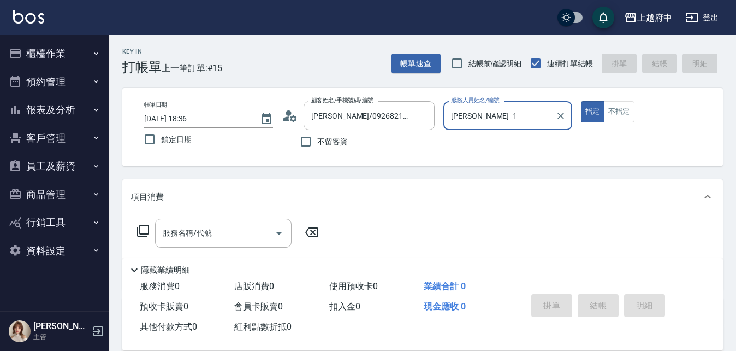
click at [581, 101] on button "指定" at bounding box center [592, 111] width 23 height 21
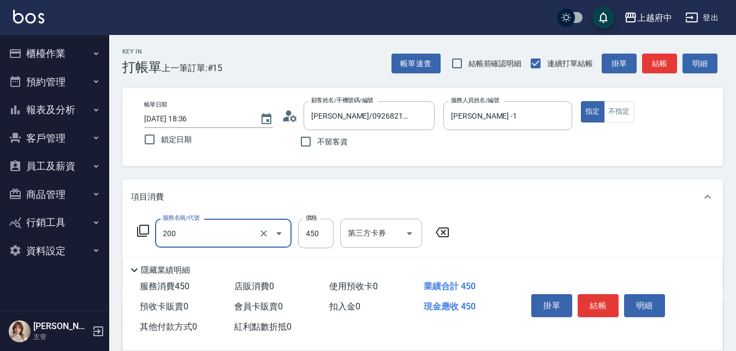
type input "有機洗髮(200)"
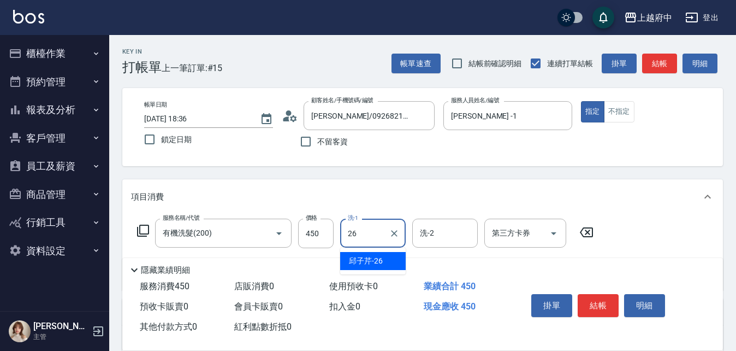
type input "邱子芹-26"
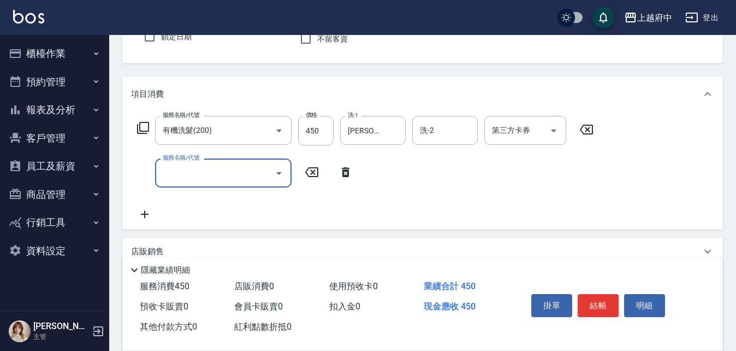
scroll to position [109, 0]
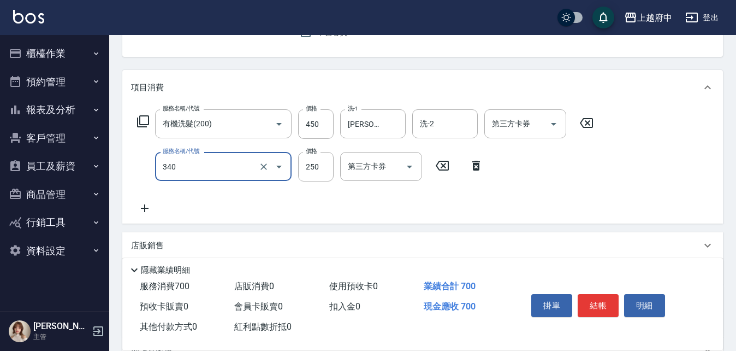
type input "剪髮(340)"
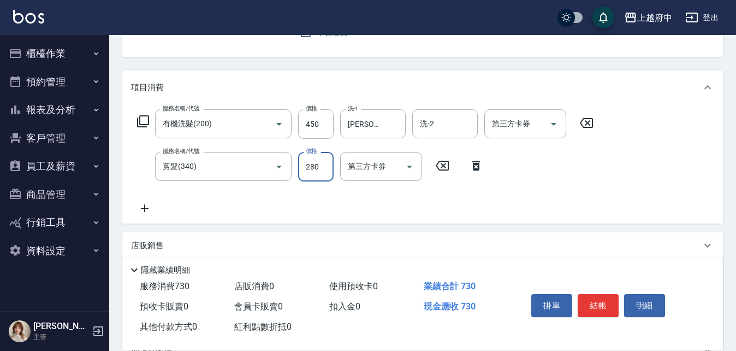
type input "280"
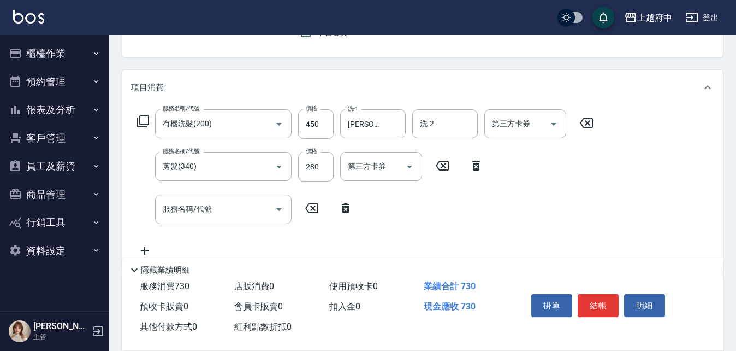
click at [342, 205] on icon at bounding box center [346, 208] width 8 height 10
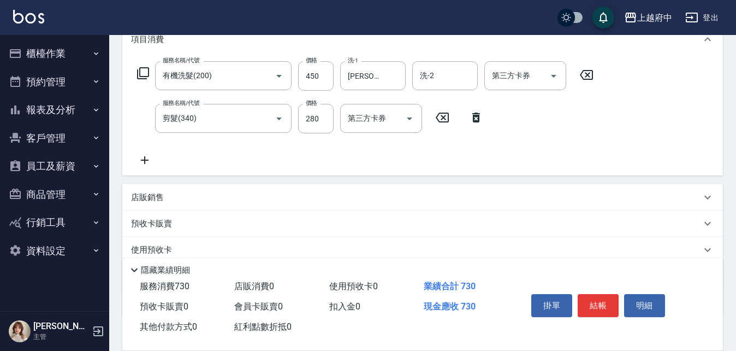
scroll to position [219, 0]
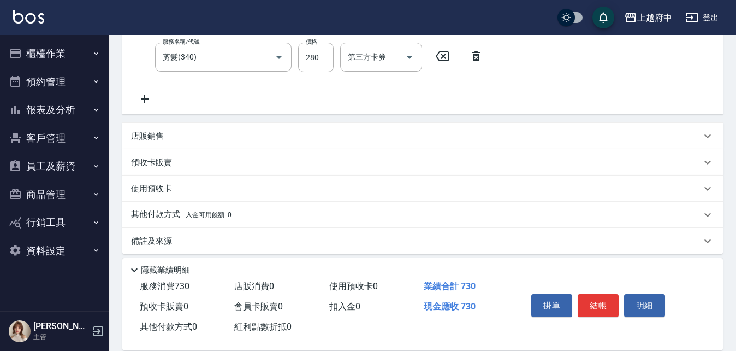
click at [139, 133] on p "店販銷售" at bounding box center [147, 136] width 33 height 11
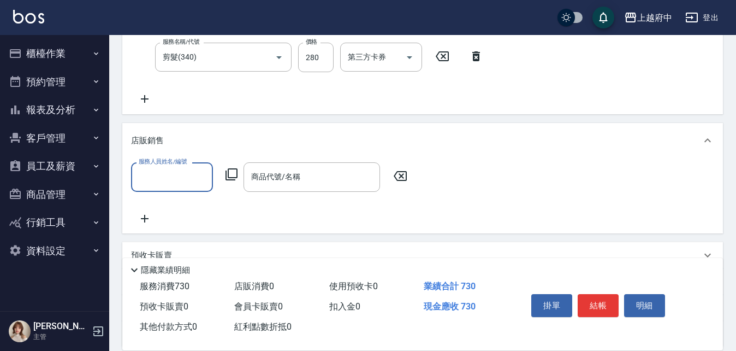
scroll to position [0, 0]
type input "Annie -1"
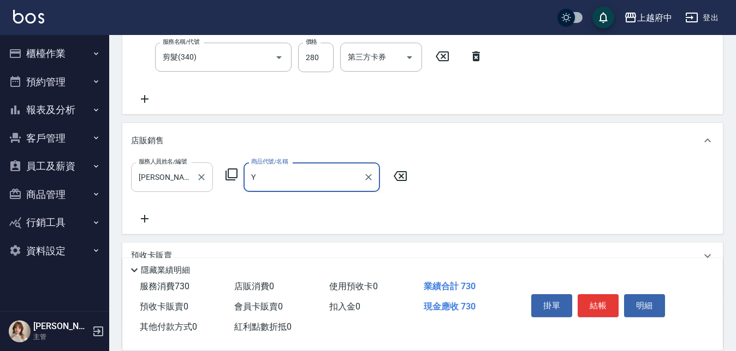
type input "Y"
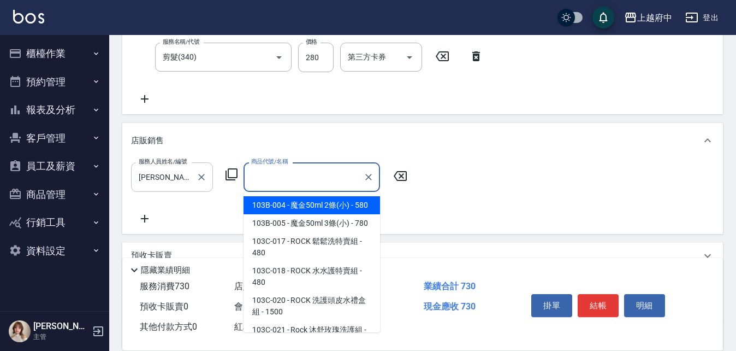
type input "ㄗ"
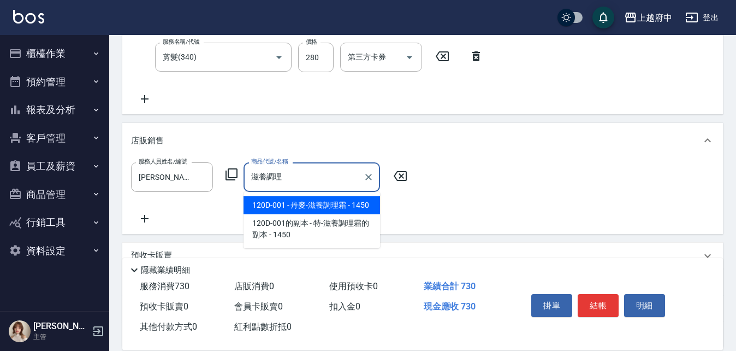
click at [321, 208] on span "120D-001 - 丹麥-滋養調理霜 - 1450" at bounding box center [312, 205] width 137 height 18
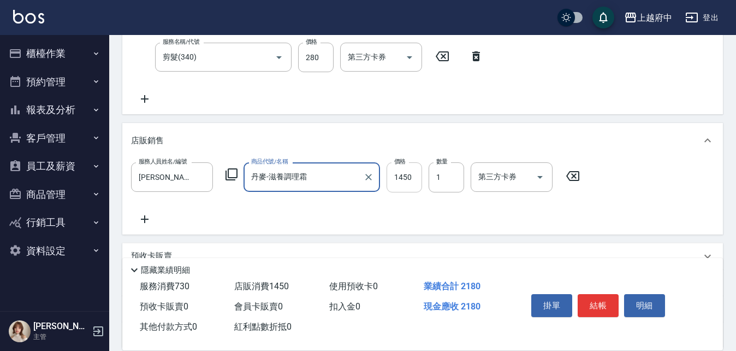
type input "丹麥-滋養調理霜"
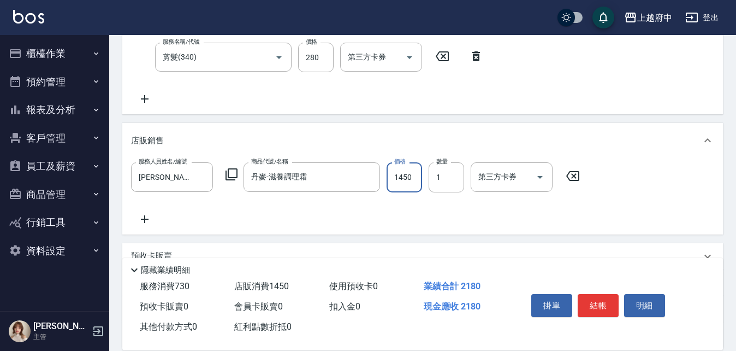
click at [401, 175] on input "1450" at bounding box center [405, 176] width 36 height 29
type input "1305"
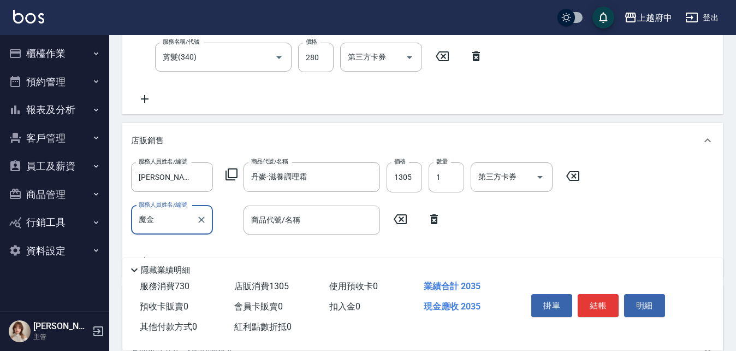
type input "摩"
type input "Annie -1"
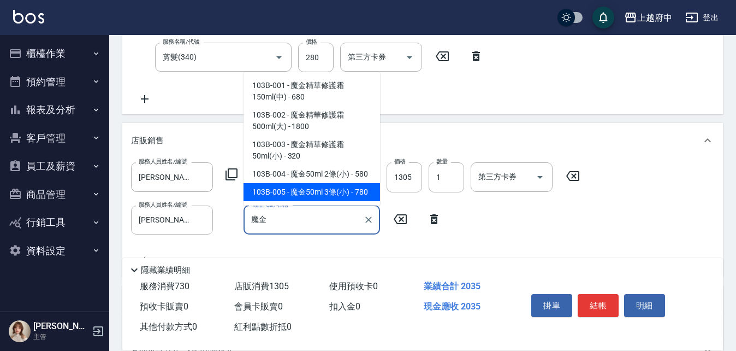
click at [298, 189] on span "103B-005 - 魔金50ml 3條(小) - 780" at bounding box center [312, 192] width 137 height 18
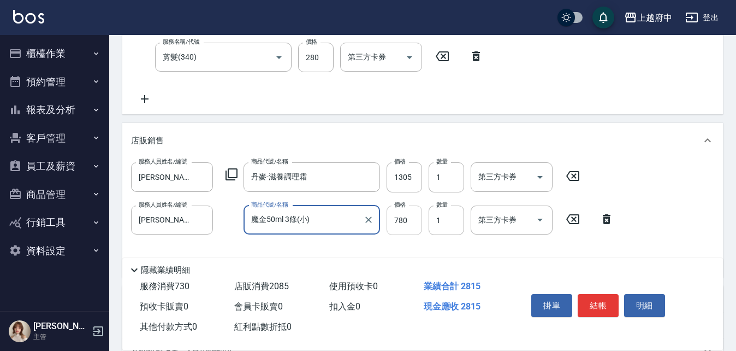
type input "魔金50ml 3條(小)"
click at [405, 217] on input "780" at bounding box center [405, 219] width 36 height 29
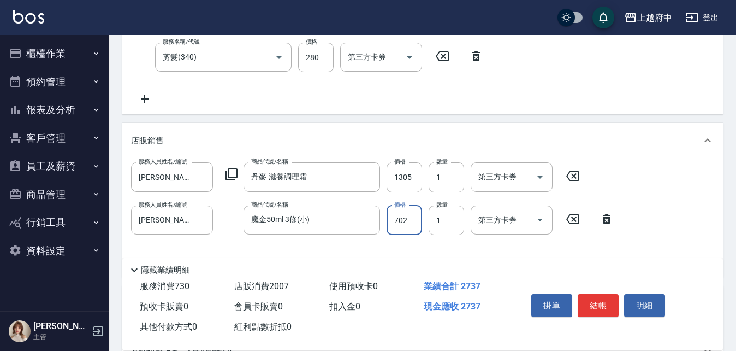
type input "702"
click at [663, 230] on div "服務人員姓名/編號 Annie -1 服務人員姓名/編號 商品代號/名稱 丹麥-滋養調理霜 商品代號/名稱 價格 1305 價格 數量 1 數量 第三方卡券 …" at bounding box center [422, 214] width 583 height 105
click at [590, 298] on button "結帳" at bounding box center [598, 305] width 41 height 23
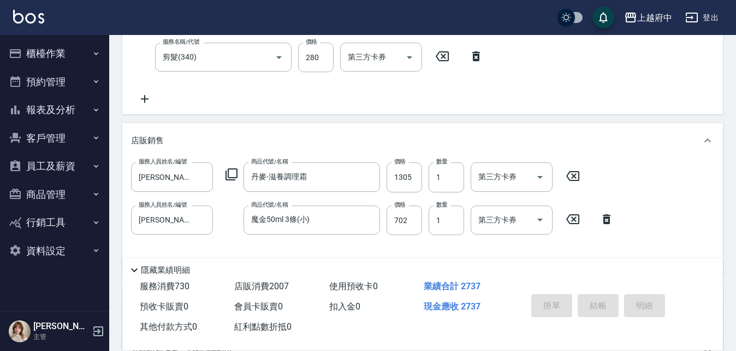
type input "2025/09/06 18:38"
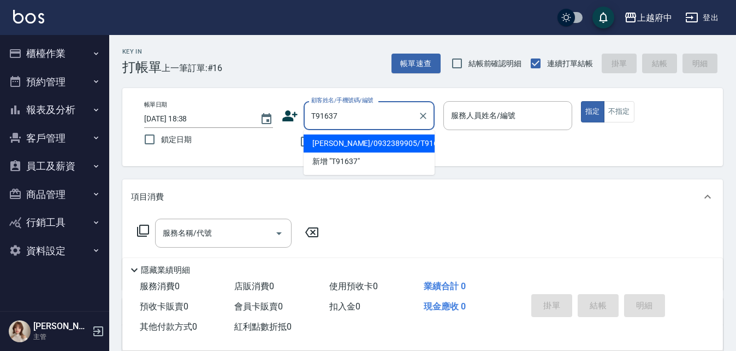
click at [397, 144] on li "黃郁庭/0932389905/T91637" at bounding box center [369, 143] width 131 height 18
type input "黃郁庭/0932389905/T91637"
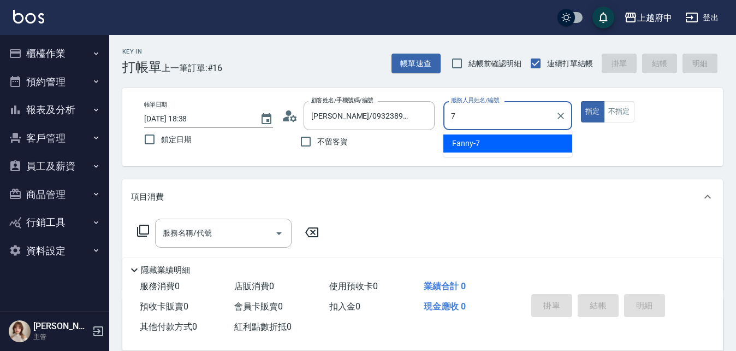
type input "Fanny-7"
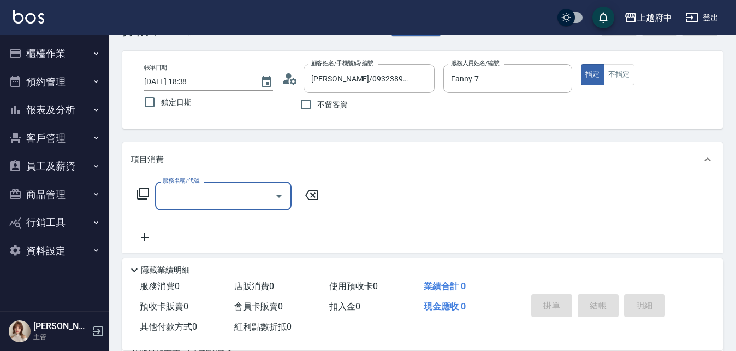
scroll to position [55, 0]
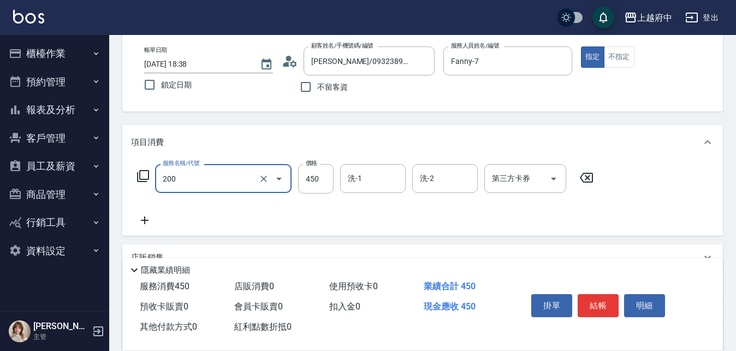
type input "有機洗髮(200)"
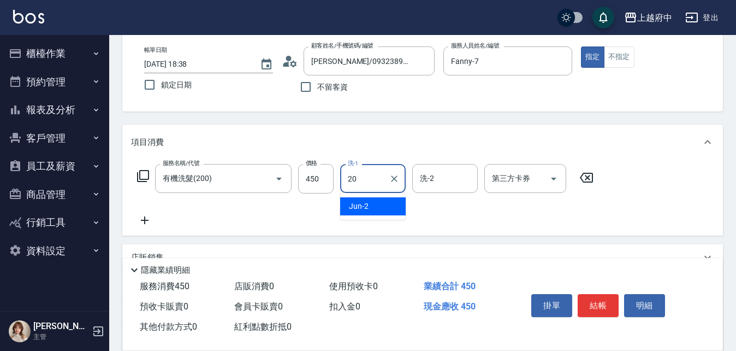
type input "Kimi-20"
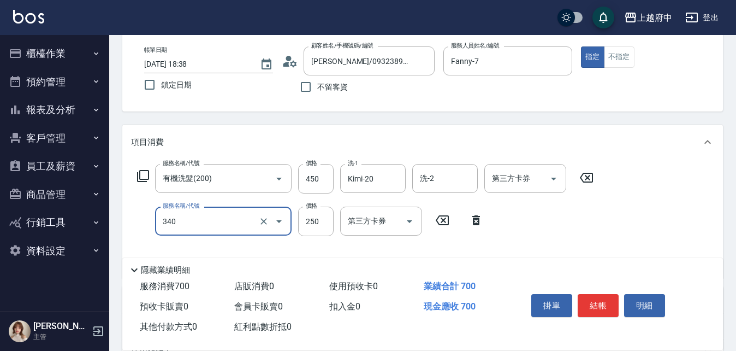
type input "剪髮(340)"
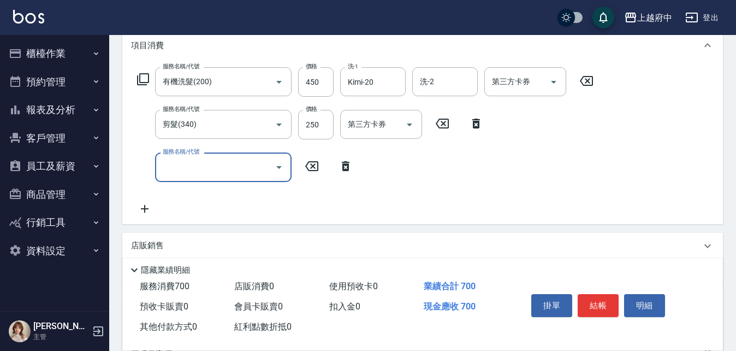
scroll to position [164, 0]
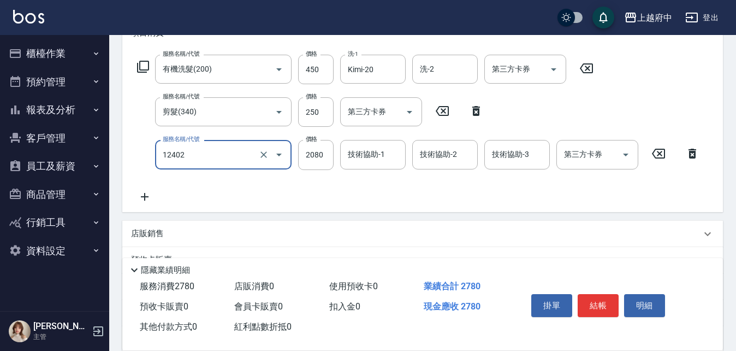
type input "染髮M(12402)"
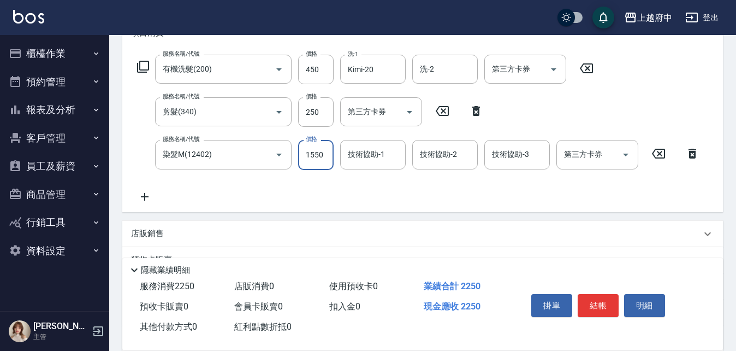
type input "1550"
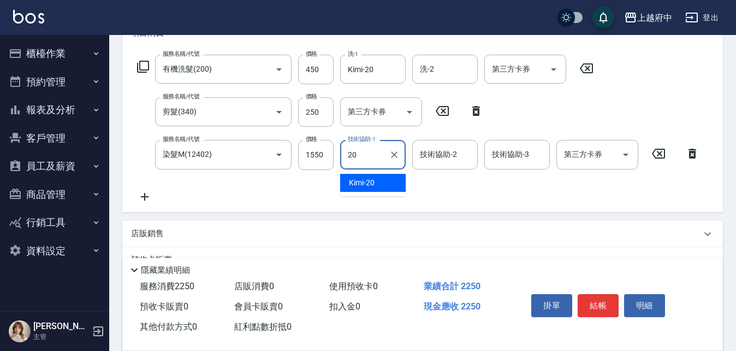
type input "Kimi-20"
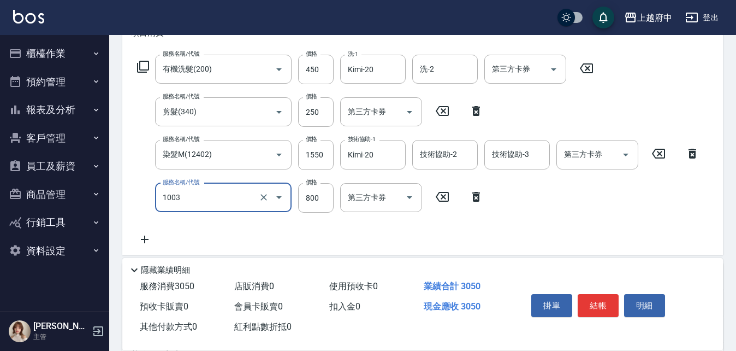
type input "+升級結構染 (含隔離)(1003)"
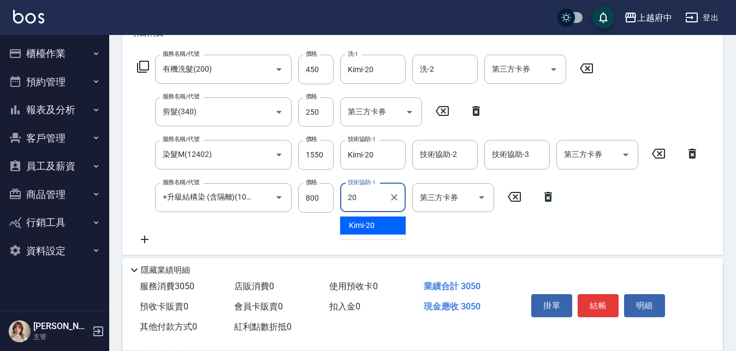
type input "Kimi-20"
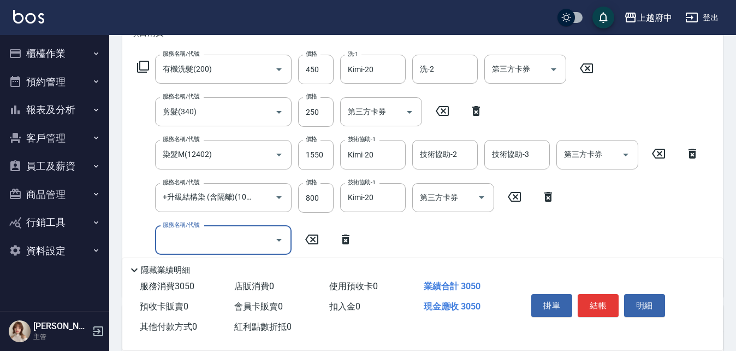
scroll to position [0, 0]
click at [346, 238] on icon at bounding box center [346, 239] width 8 height 10
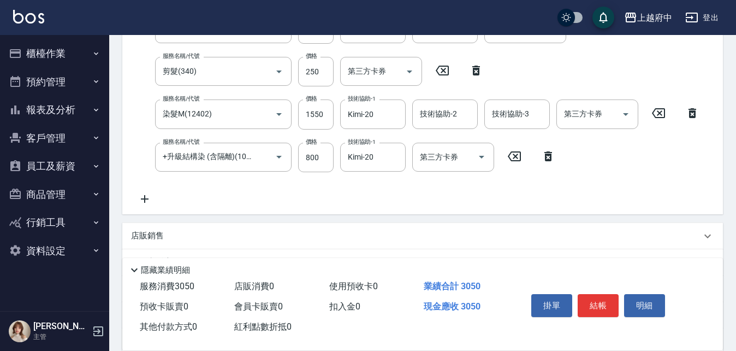
scroll to position [273, 0]
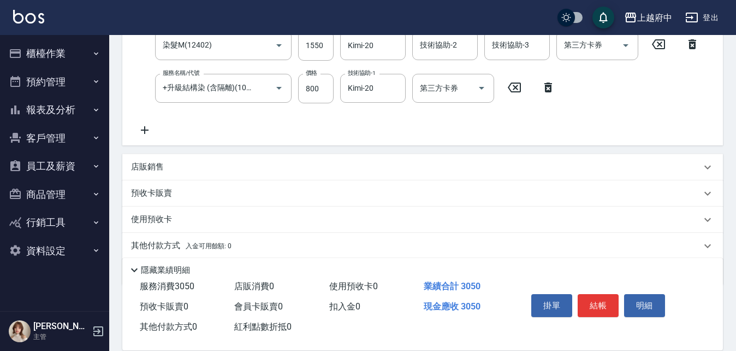
click at [145, 166] on p "店販銷售" at bounding box center [147, 166] width 33 height 11
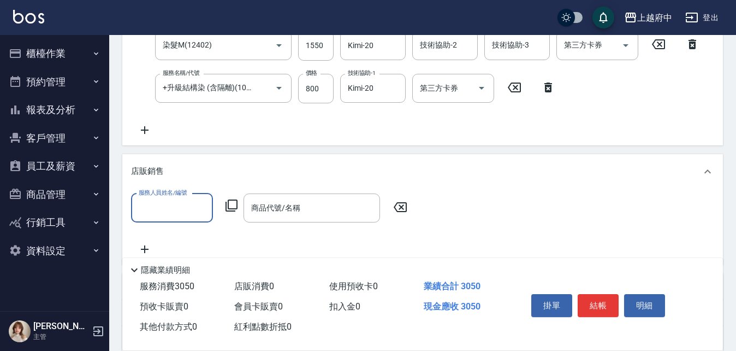
scroll to position [0, 0]
type input "Fanny-7"
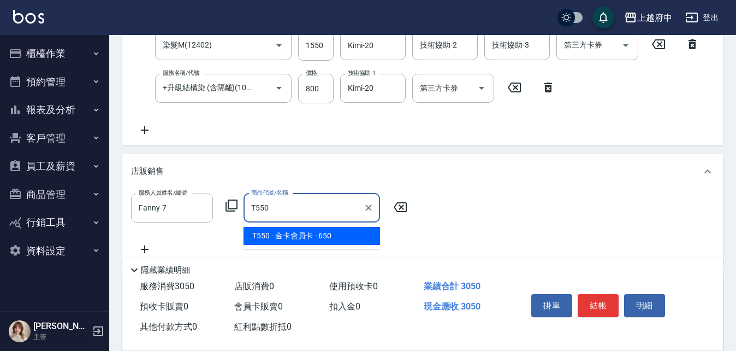
click at [302, 229] on span "T550 - 金卡會員卡 - 650" at bounding box center [312, 236] width 137 height 18
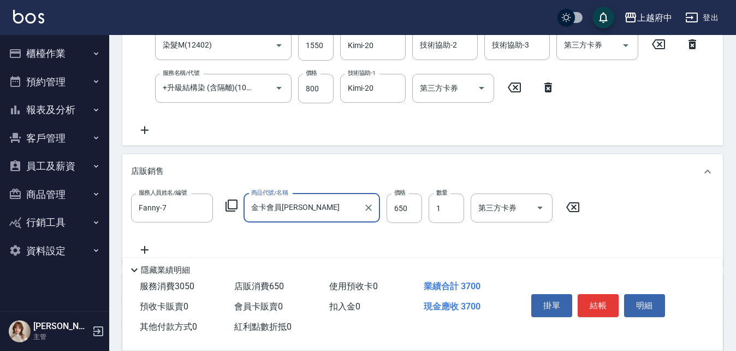
type input "金卡會員卡"
drag, startPoint x: 385, startPoint y: 252, endPoint x: 390, endPoint y: 249, distance: 6.4
click at [384, 250] on div "服務人員姓名/編號 Fanny-7 服務人員姓名/編號 商品代號/名稱 金卡會員卡 商品代號/名稱 價格 650 價格 數量 1 數量 第三方卡券 第三方卡券" at bounding box center [422, 224] width 583 height 63
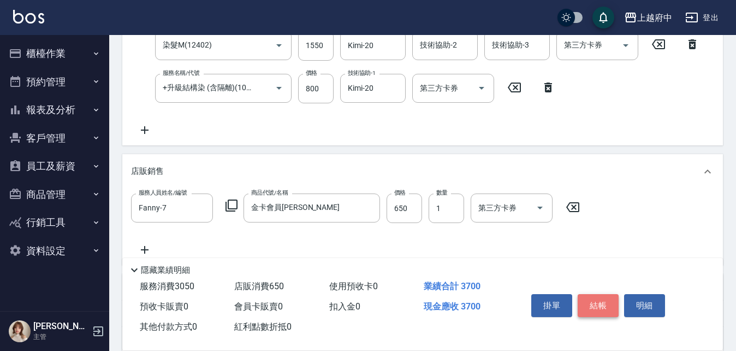
click at [609, 304] on button "結帳" at bounding box center [598, 305] width 41 height 23
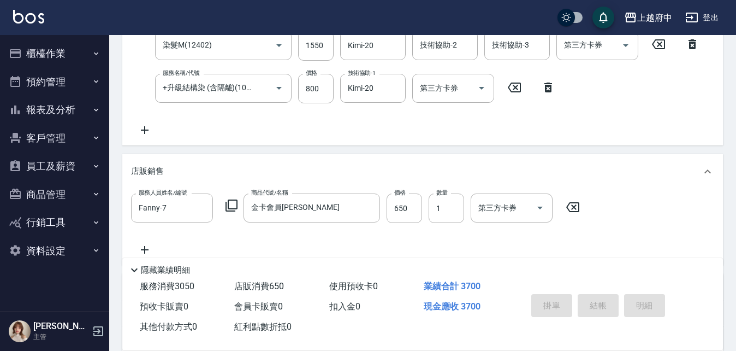
type input "2025/09/06 18:40"
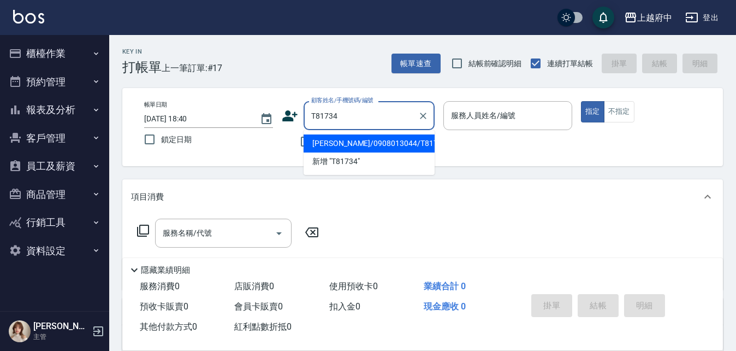
click at [342, 135] on li "陸藝文/0908013044/T81734" at bounding box center [369, 143] width 131 height 18
type input "陸藝文/0908013044/T81734"
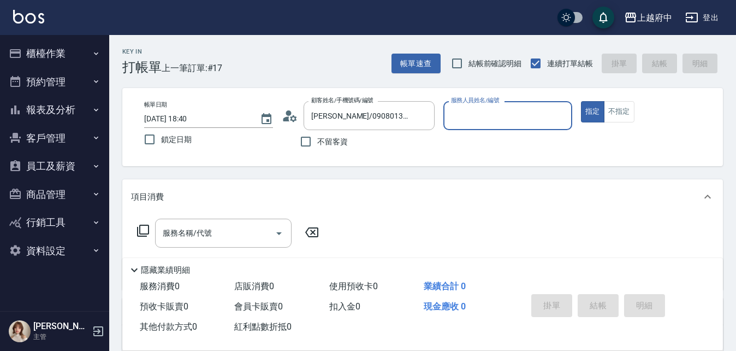
type input "Gary-5"
click at [581, 101] on button "指定" at bounding box center [592, 111] width 23 height 21
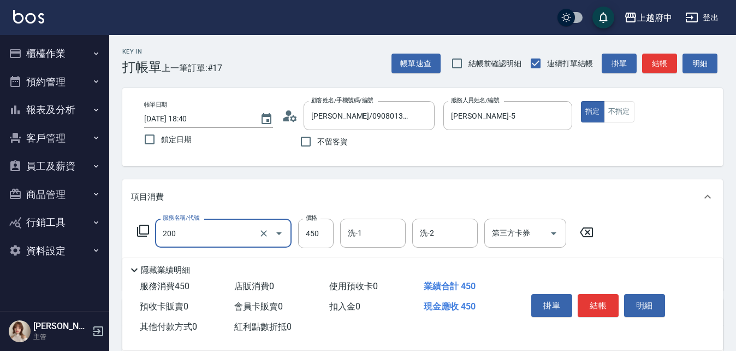
type input "有機洗髮(200)"
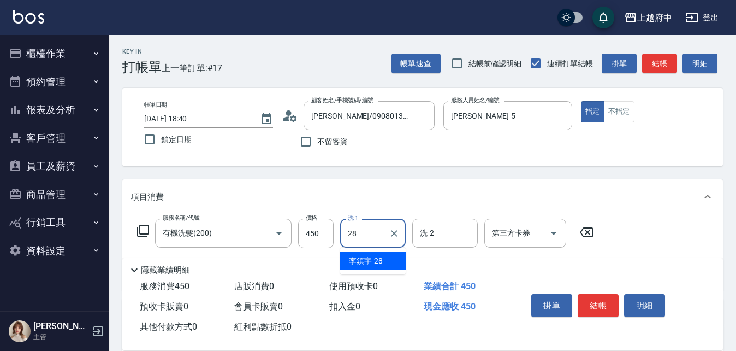
type input "李鎮宇-28"
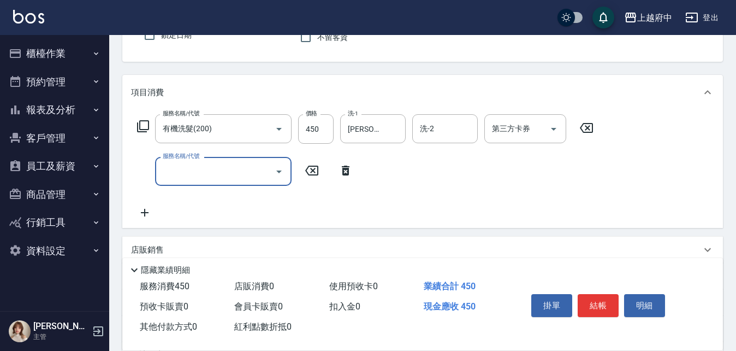
scroll to position [109, 0]
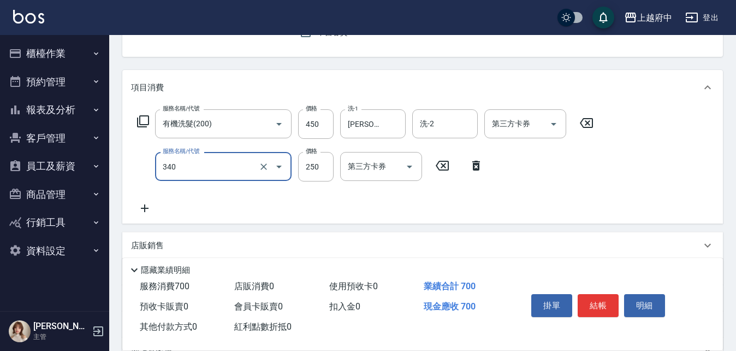
type input "剪髮(340)"
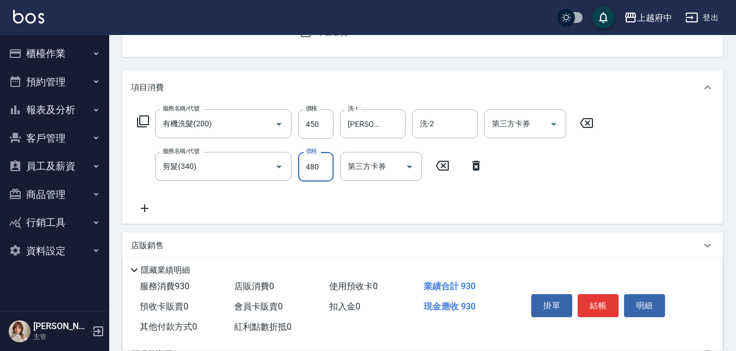
type input "480"
click at [461, 198] on div "服務名稱/代號 有機洗髮(200) 服務名稱/代號 價格 450 價格 洗-1 李鎮宇-28 洗-1 洗-2 洗-2 第三方卡券 第三方卡券 服務名稱/代號 …" at bounding box center [365, 161] width 469 height 105
click at [597, 298] on button "結帳" at bounding box center [598, 305] width 41 height 23
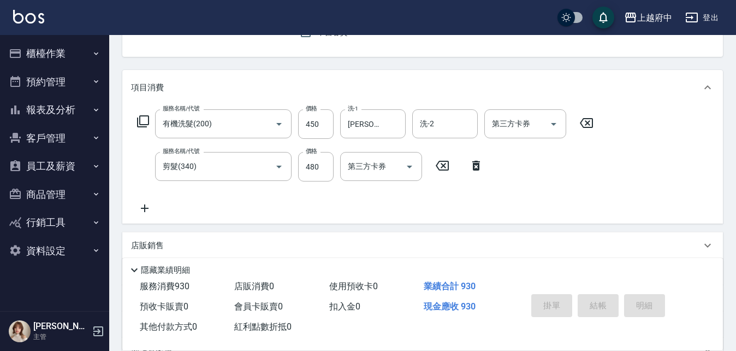
type input "2025/09/06 18:42"
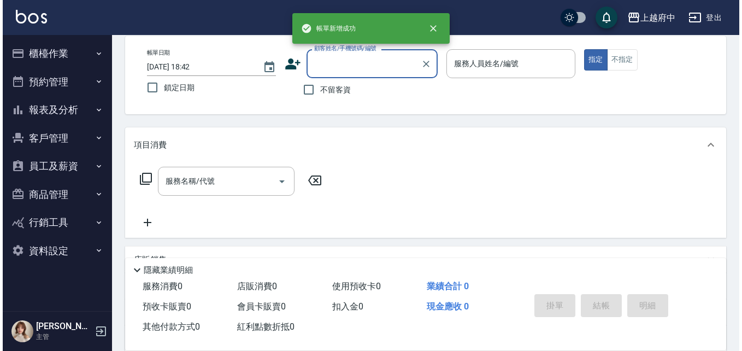
scroll to position [0, 0]
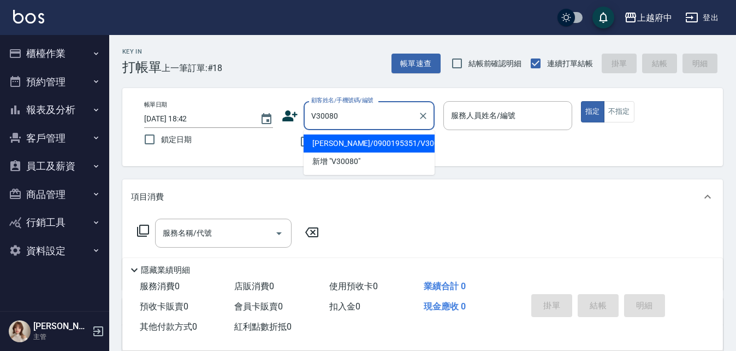
click at [353, 139] on li "劉宣辰/0900195351/V30080" at bounding box center [369, 143] width 131 height 18
type input "劉宣辰/0900195351/V30080"
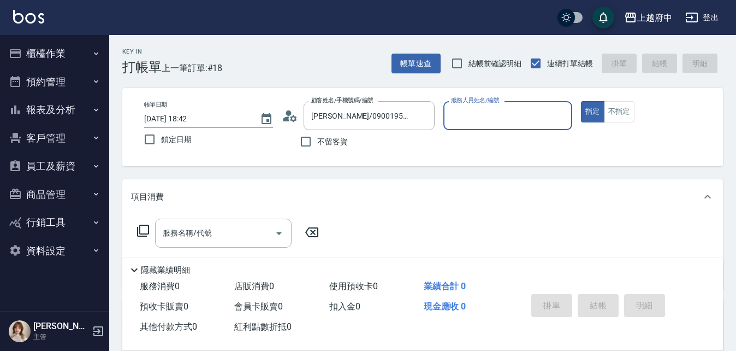
type input "Gary-5"
click at [564, 117] on icon "Clear" at bounding box center [561, 115] width 11 height 11
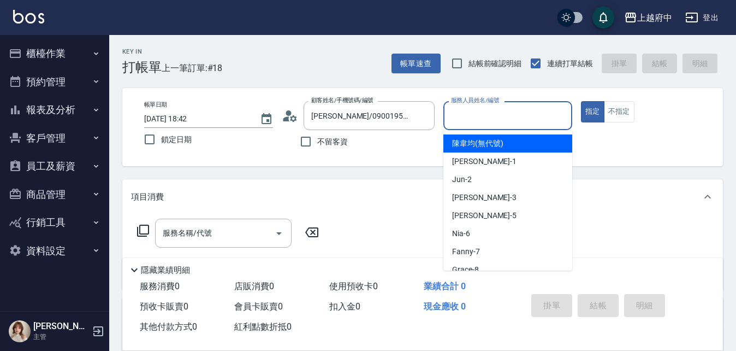
click at [479, 122] on input "服務人員姓名/編號" at bounding box center [508, 115] width 119 height 19
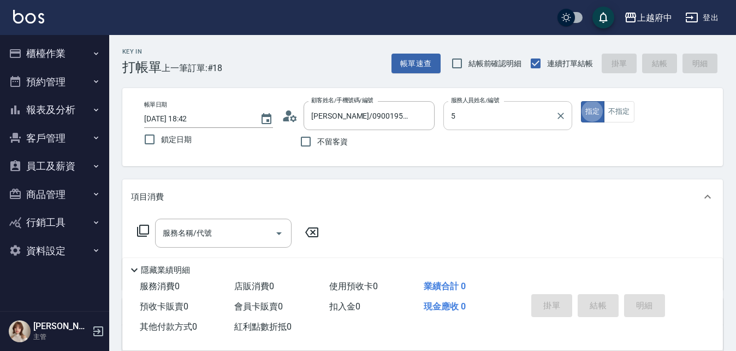
type input "Gary-5"
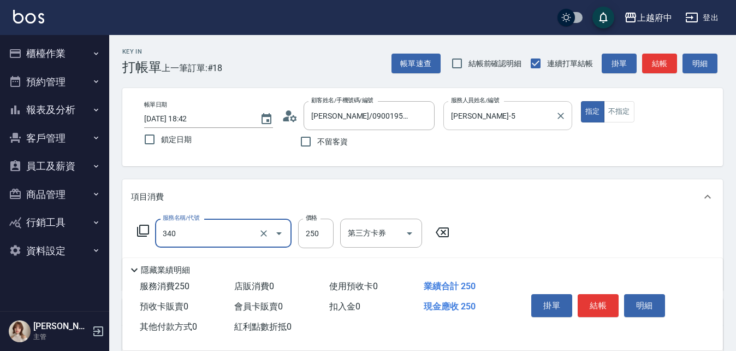
type input "剪髮(340)"
type input "500"
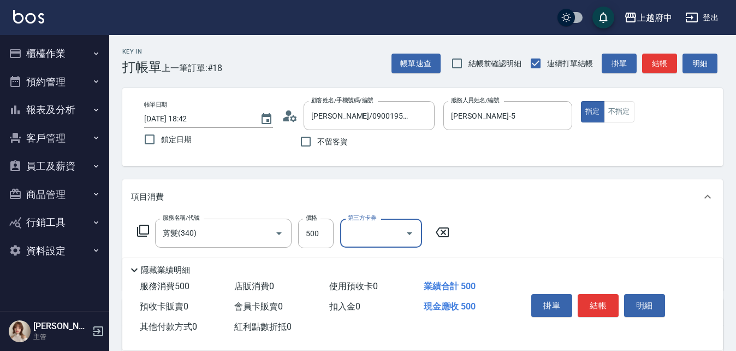
click at [529, 229] on div "服務名稱/代號 剪髮(340) 服務名稱/代號 價格 500 價格 第三方卡券 第三方卡券" at bounding box center [422, 252] width 601 height 76
click at [595, 296] on button "結帳" at bounding box center [598, 305] width 41 height 23
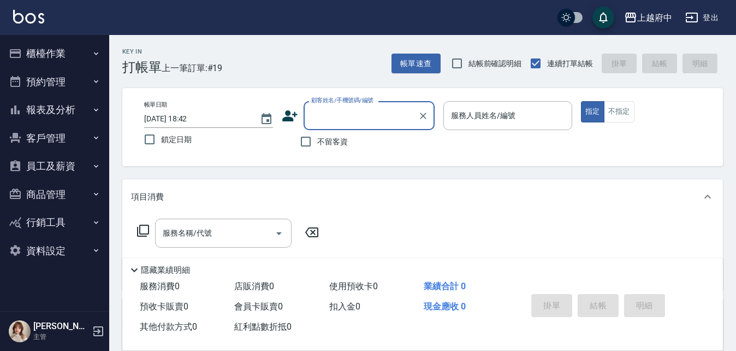
click at [290, 120] on icon at bounding box center [289, 115] width 15 height 11
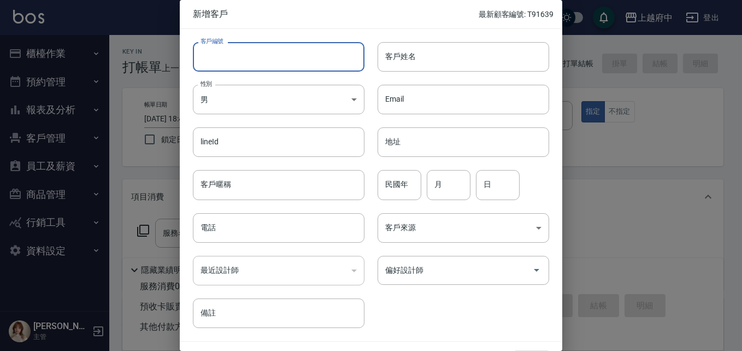
click at [267, 49] on input "客戶編號" at bounding box center [279, 56] width 172 height 29
type input "0906553650"
click at [452, 52] on input "客戶姓名" at bounding box center [463, 56] width 172 height 29
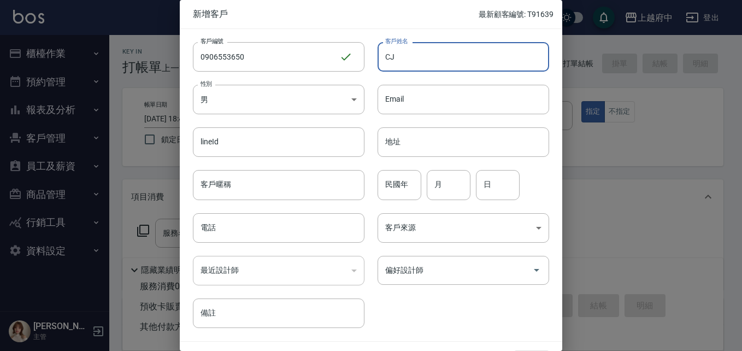
type input "C"
type input "黃彥程"
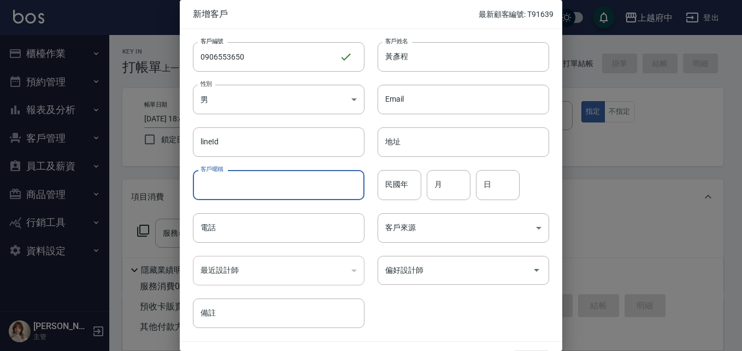
drag, startPoint x: 257, startPoint y: 188, endPoint x: 257, endPoint y: 194, distance: 6.6
click at [257, 188] on input "客戶暱稱" at bounding box center [279, 184] width 172 height 29
click at [397, 196] on input "民國年" at bounding box center [399, 184] width 44 height 29
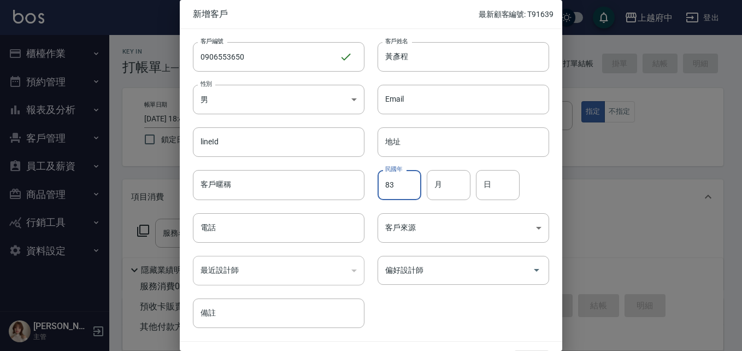
type input "83"
type input "1"
type input "18"
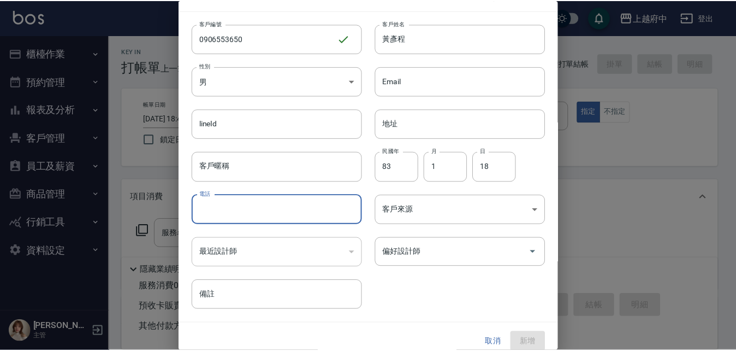
scroll to position [28, 0]
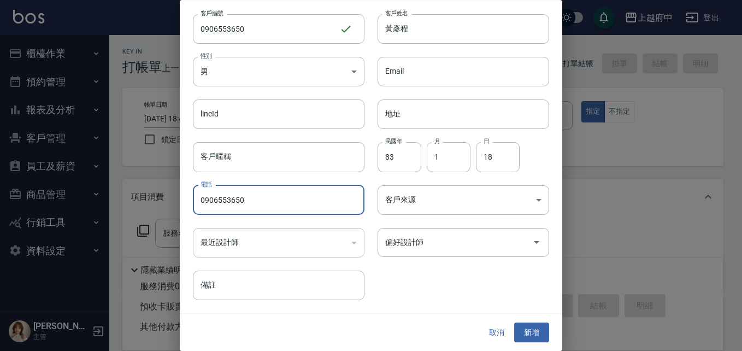
type input "0906553650"
click at [464, 279] on div "客戶編號 0906553650 ​ 客戶編號 客戶姓名 黃彥程 客戶姓名 性別 男 MALE 性別 Email Email lineId lineId 地址 …" at bounding box center [364, 150] width 369 height 299
click at [532, 333] on button "新增" at bounding box center [531, 332] width 35 height 20
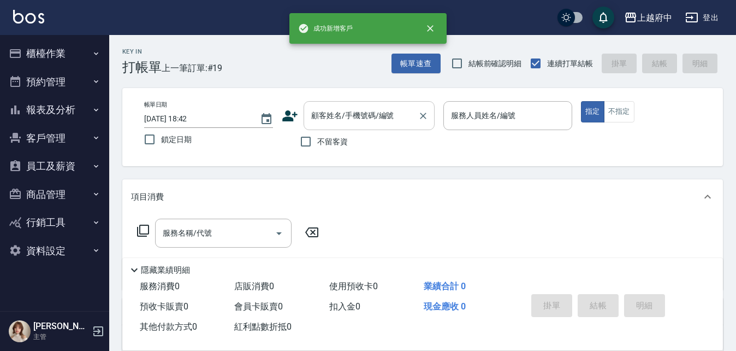
click at [340, 125] on input "顧客姓名/手機號碼/編號" at bounding box center [361, 115] width 105 height 19
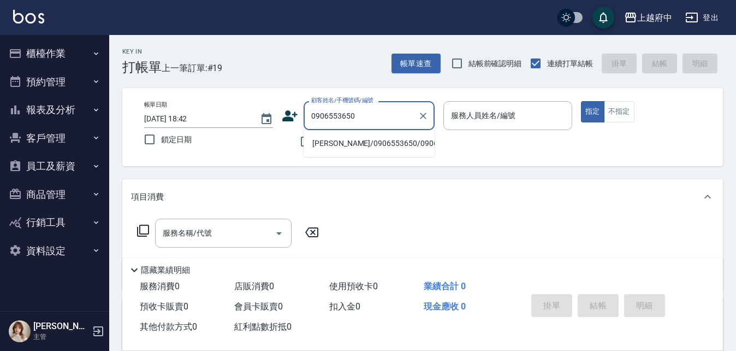
click at [327, 148] on li "黃彥程/0906553650/0906553650" at bounding box center [369, 143] width 131 height 18
type input "黃彥程/0906553650/0906553650"
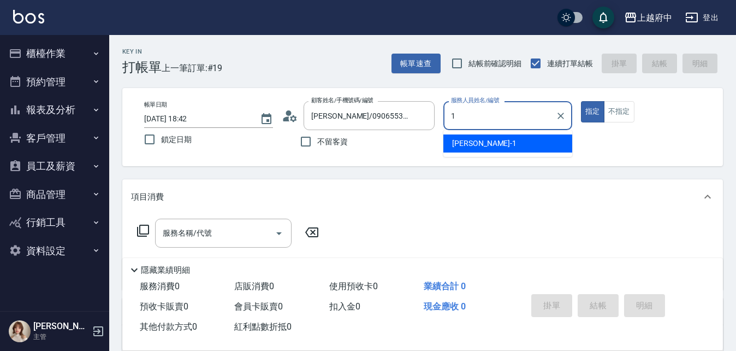
type input "Annie -1"
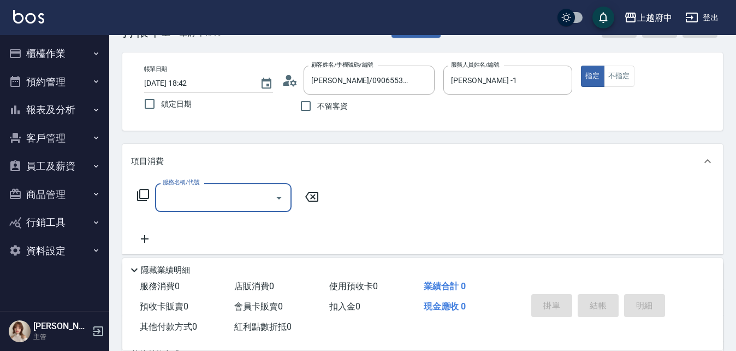
scroll to position [55, 0]
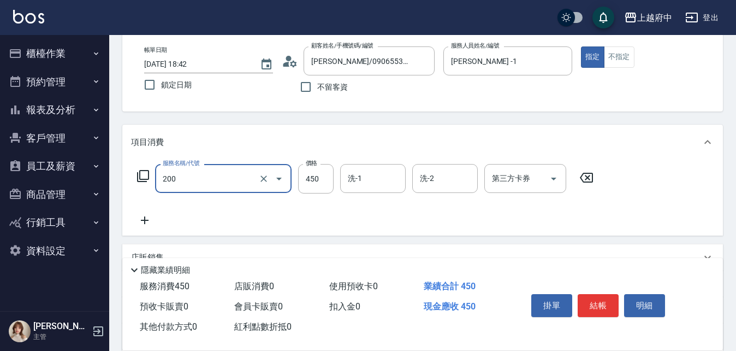
type input "有機洗髮(200)"
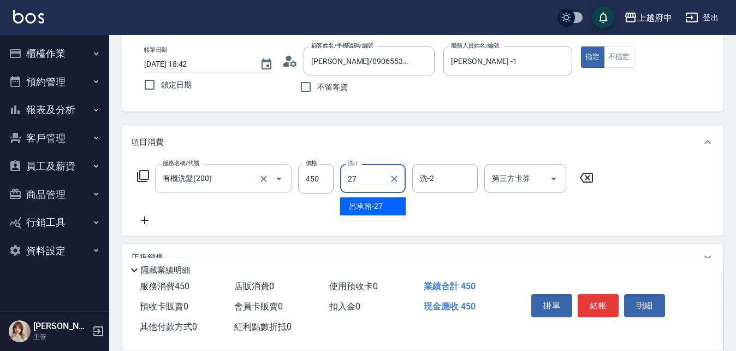
type input "呂承翰-27"
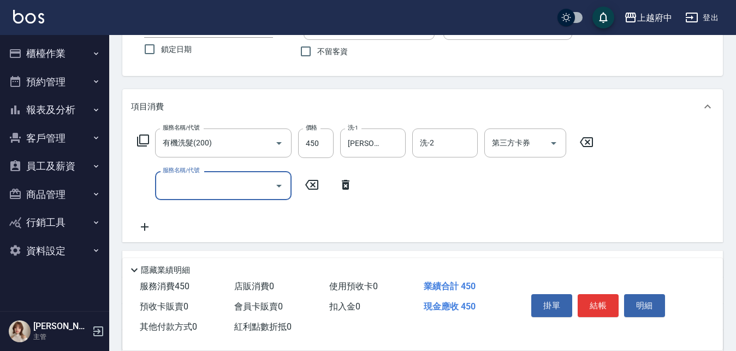
scroll to position [109, 0]
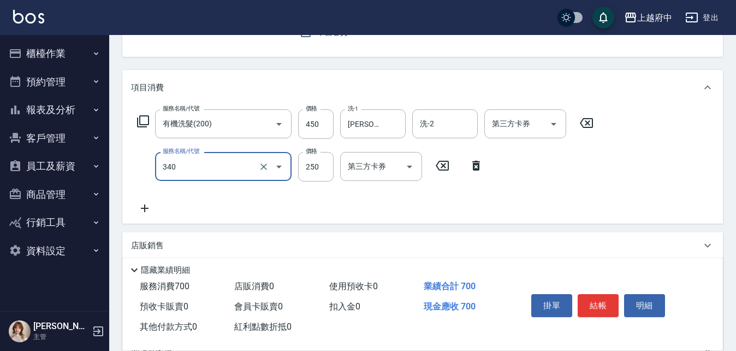
type input "剪髮(340)"
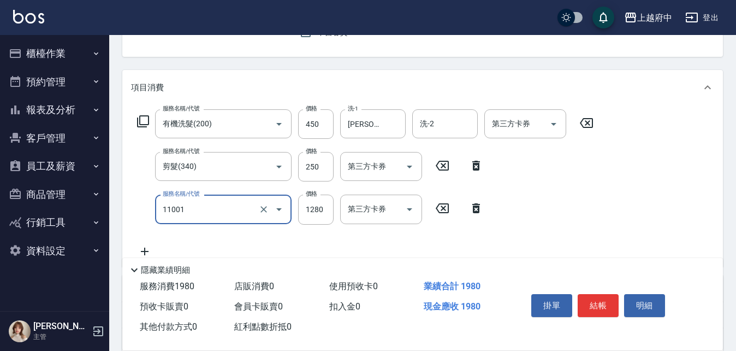
type input "燙髮S(11001)"
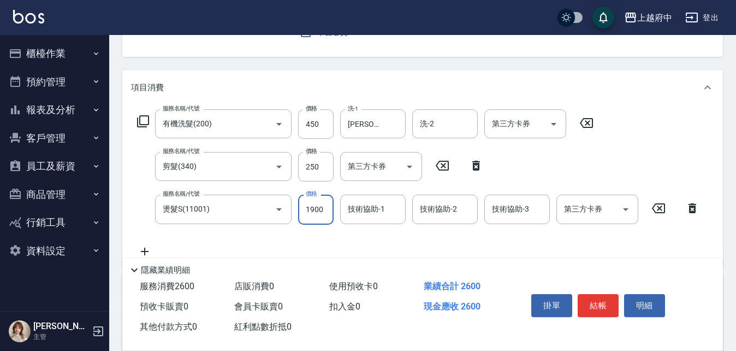
type input "1900"
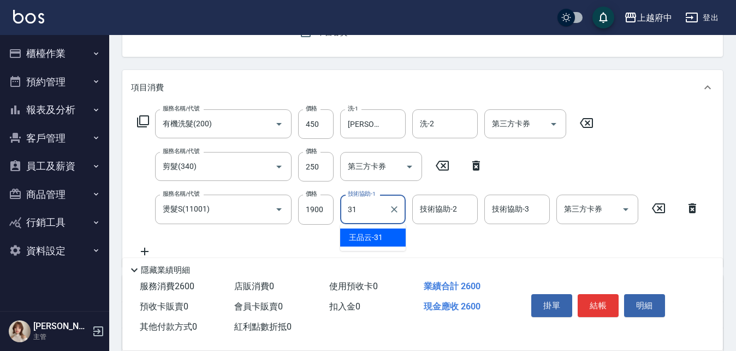
type input "王品云-31"
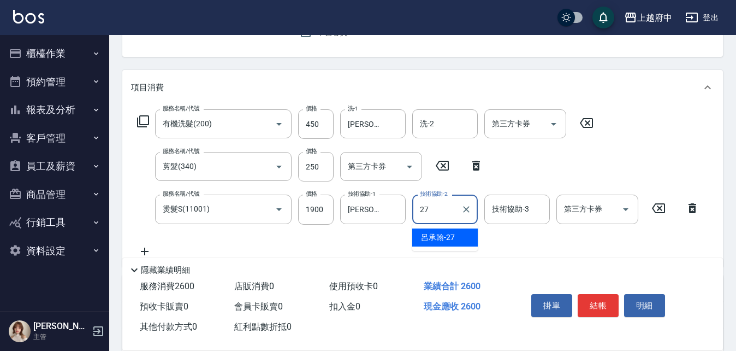
type input "呂承翰-27"
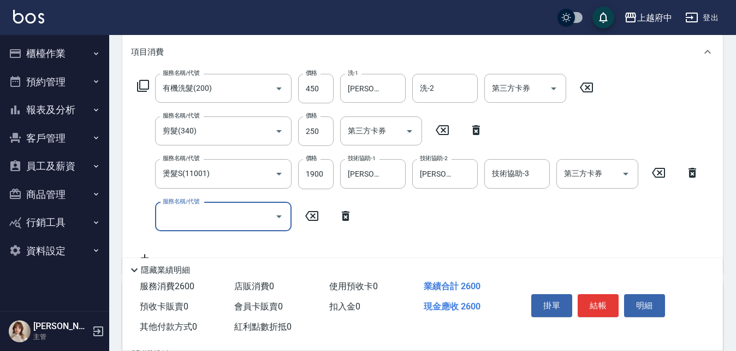
scroll to position [164, 0]
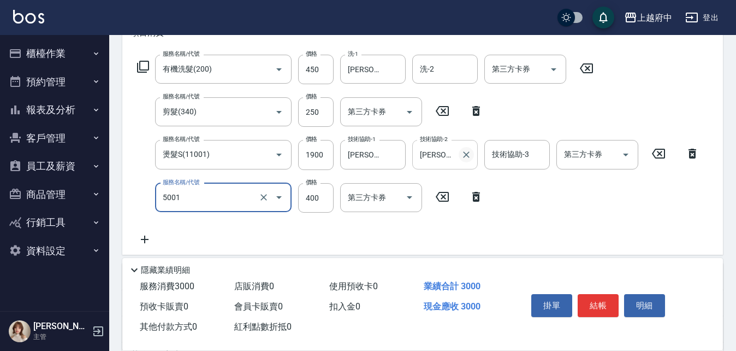
type input "側邊壓貼(5001)"
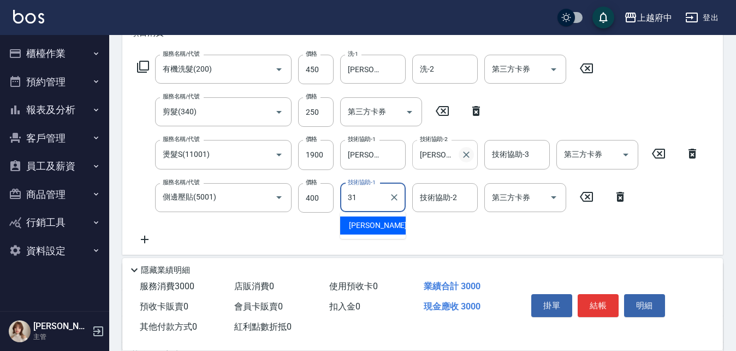
type input "王品云-31"
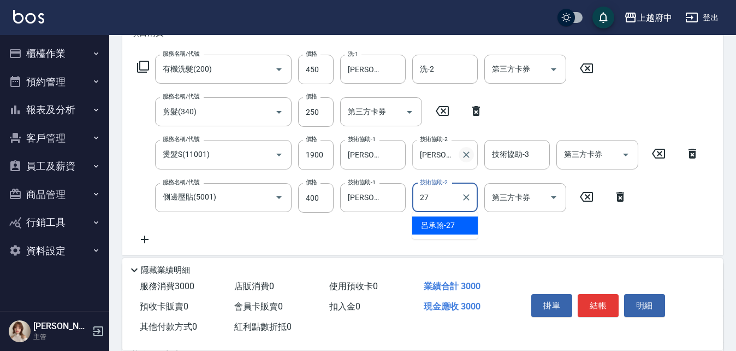
type input "呂承翰-27"
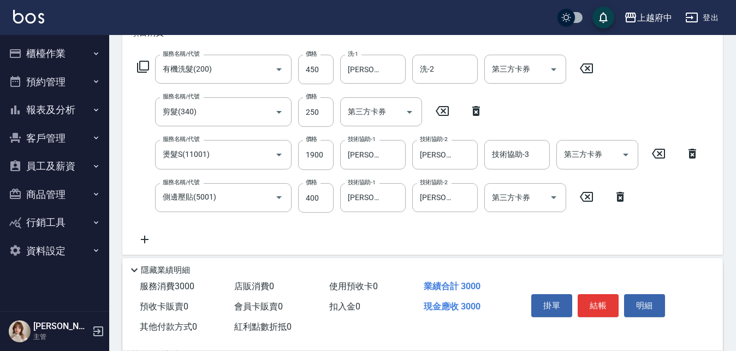
click at [493, 234] on div "服務名稱/代號 有機洗髮(200) 服務名稱/代號 價格 450 價格 洗-1 呂承翰-27 洗-1 洗-2 洗-2 第三方卡券 第三方卡券 服務名稱/代號 …" at bounding box center [418, 150] width 575 height 191
click at [506, 245] on div "服務名稱/代號 有機洗髮(200) 服務名稱/代號 價格 450 價格 洗-1 呂承翰-27 洗-1 洗-2 洗-2 第三方卡券 第三方卡券 服務名稱/代號 …" at bounding box center [418, 150] width 575 height 191
click at [477, 239] on div "服務名稱/代號 有機洗髮(200) 服務名稱/代號 價格 450 價格 洗-1 呂承翰-27 洗-1 洗-2 洗-2 第三方卡券 第三方卡券 服務名稱/代號 …" at bounding box center [418, 150] width 575 height 191
click at [459, 238] on div "服務名稱/代號 有機洗髮(200) 服務名稱/代號 價格 450 價格 洗-1 呂承翰-27 洗-1 洗-2 洗-2 第三方卡券 第三方卡券 服務名稱/代號 …" at bounding box center [418, 150] width 575 height 191
click at [598, 297] on button "結帳" at bounding box center [598, 305] width 41 height 23
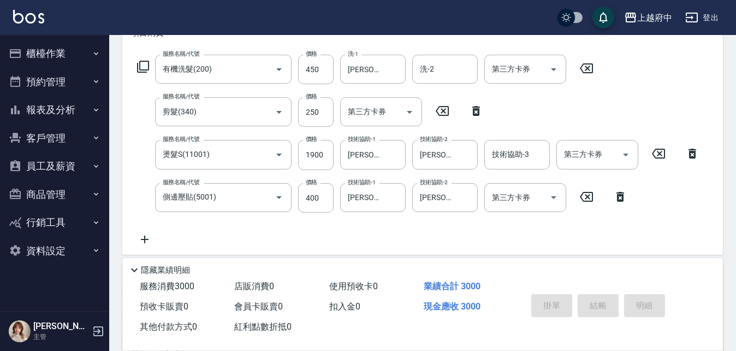
type input "2025/09/06 18:46"
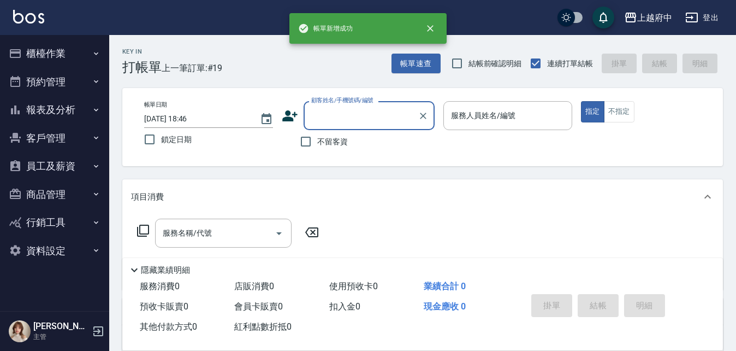
scroll to position [0, 0]
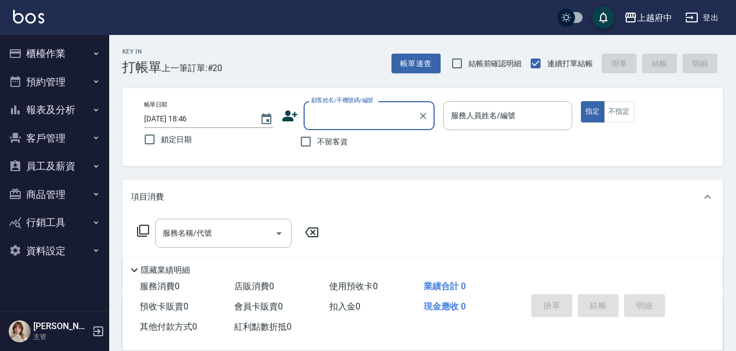
type input "ㄔ"
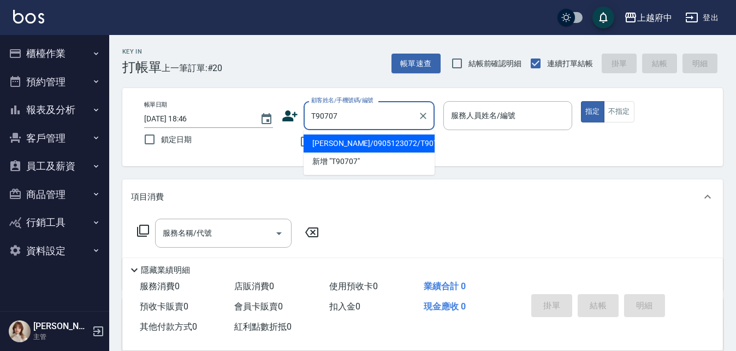
click at [370, 145] on li "林煜軒/0905123072/T90707" at bounding box center [369, 143] width 131 height 18
type input "林煜軒/0905123072/T90707"
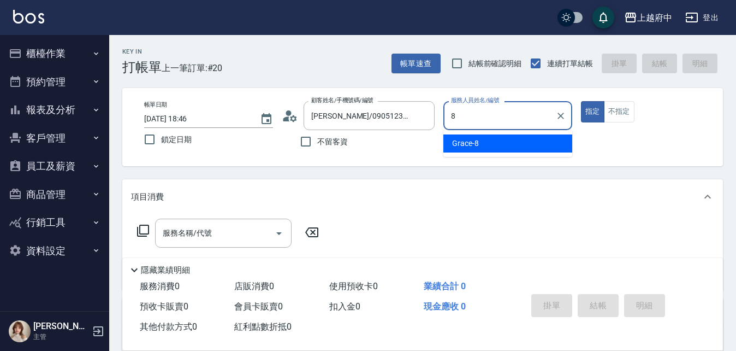
type input "Grace-8"
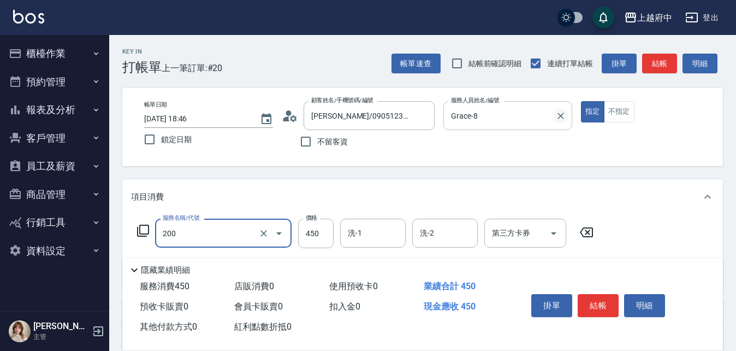
type input "有機洗髮(200)"
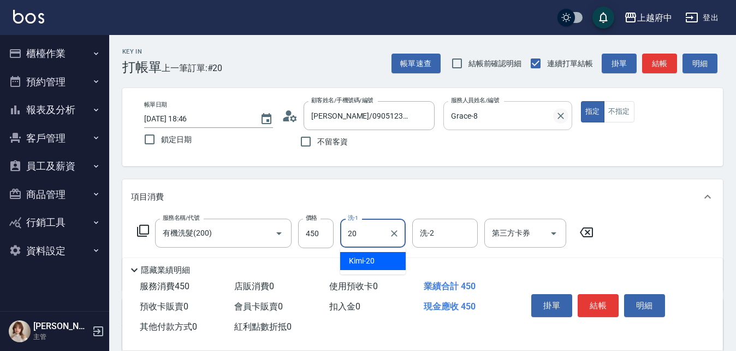
type input "Kimi-20"
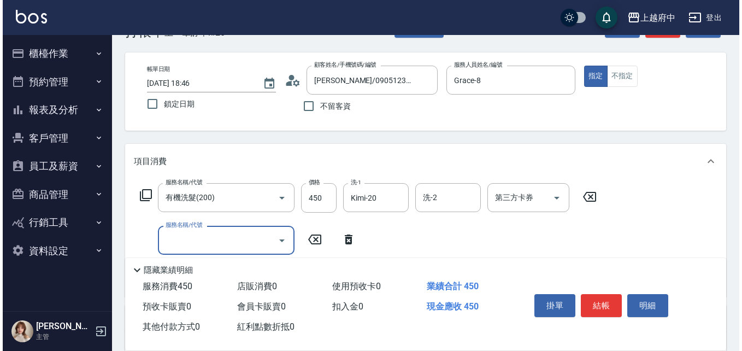
scroll to position [55, 0]
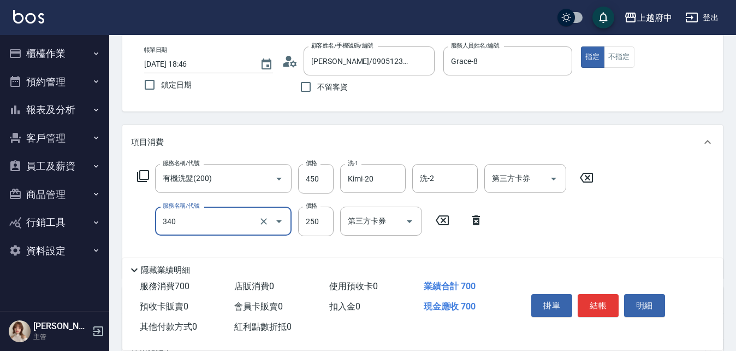
type input "剪髮(340)"
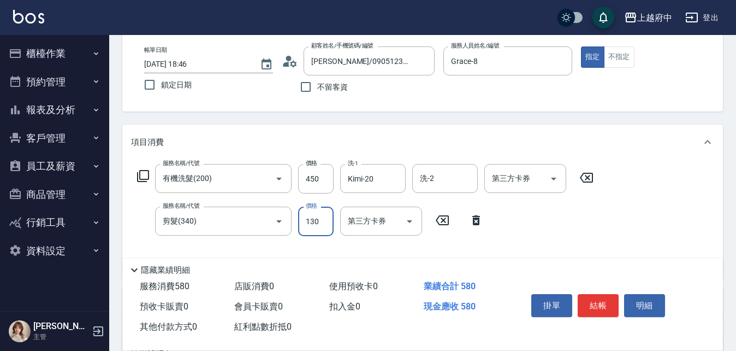
type input "130"
click at [555, 234] on div "服務名稱/代號 有機洗髮(200) 服務名稱/代號 價格 450 價格 洗-1 Kimi-20 洗-1 洗-2 洗-2 第三方卡券 第三方卡券 服務名稱/代號…" at bounding box center [365, 216] width 469 height 105
click at [606, 304] on button "結帳" at bounding box center [598, 305] width 41 height 23
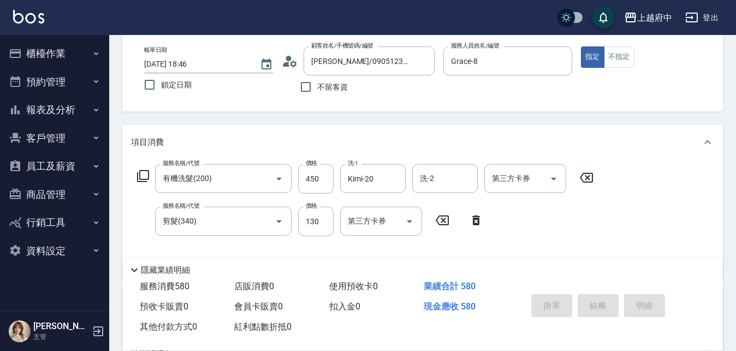
type input "2025/09/06 18:48"
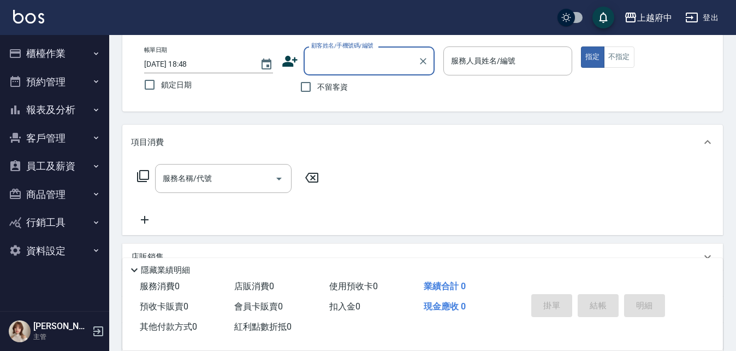
click at [293, 64] on icon at bounding box center [290, 61] width 16 height 16
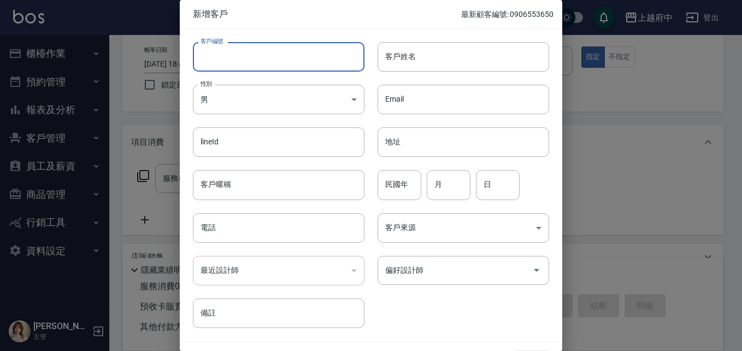
click at [235, 60] on input "客戶編號" at bounding box center [279, 56] width 172 height 29
type input "0975712701"
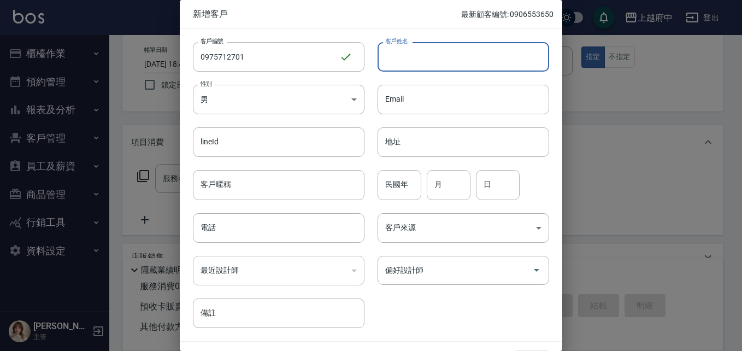
click at [450, 51] on input "客戶姓名" at bounding box center [463, 56] width 172 height 29
type input "J"
type input "王博宇"
click at [222, 233] on input "電話" at bounding box center [279, 227] width 172 height 29
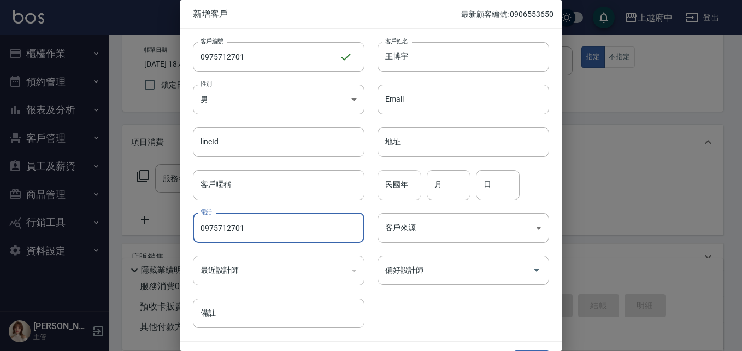
type input "0975712701"
click at [400, 180] on input "民國年" at bounding box center [399, 184] width 44 height 29
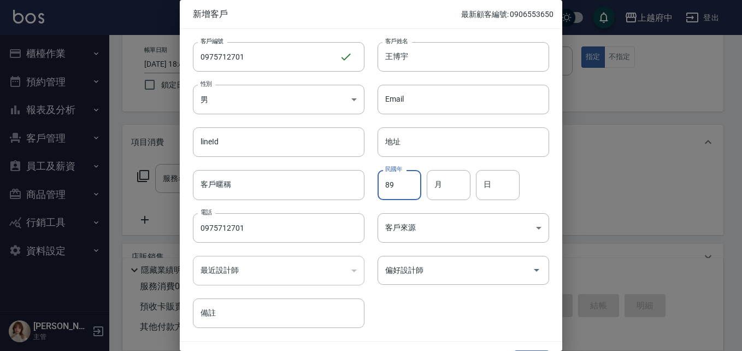
type input "89"
type input "7"
type input "1"
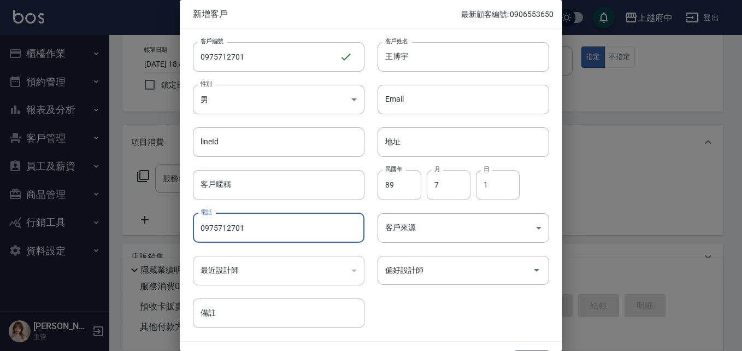
click at [433, 314] on div "客戶編號 0975712701 ​ 客戶編號 客戶姓名 王博宇 客戶姓名 性別 男 MALE 性別 Email Email lineId lineId 地址 …" at bounding box center [364, 178] width 369 height 299
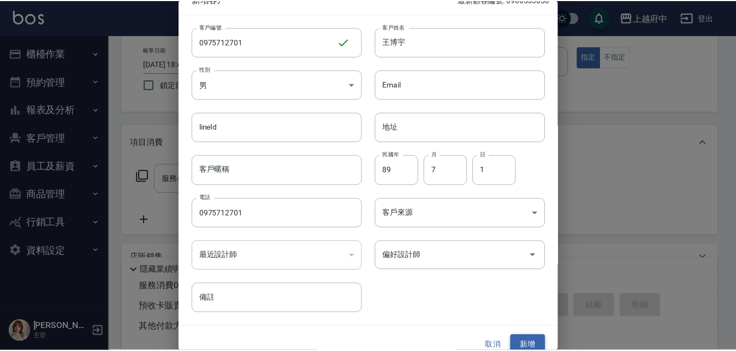
scroll to position [28, 0]
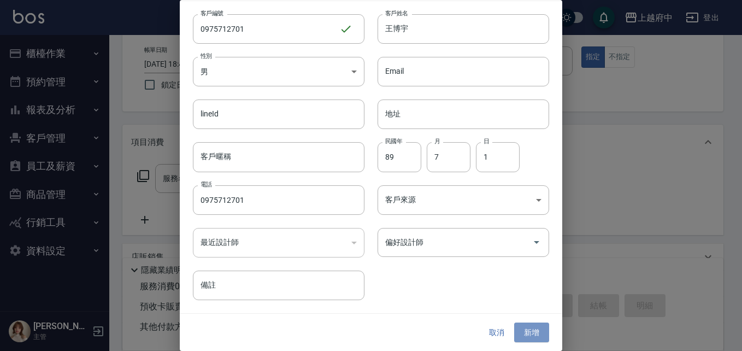
click at [529, 335] on button "新增" at bounding box center [531, 332] width 35 height 20
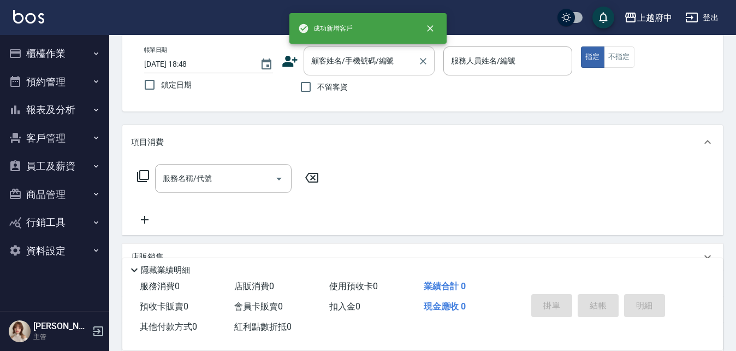
click at [324, 65] on input "顧客姓名/手機號碼/編號" at bounding box center [361, 60] width 105 height 19
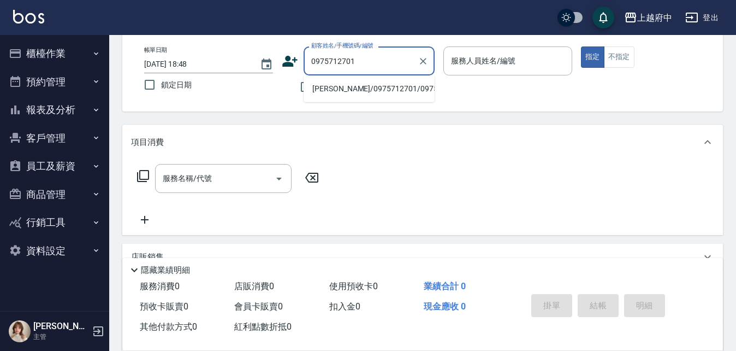
click at [333, 86] on li "王博宇/0975712701/0975712701" at bounding box center [369, 89] width 131 height 18
type input "王博宇/0975712701/0975712701"
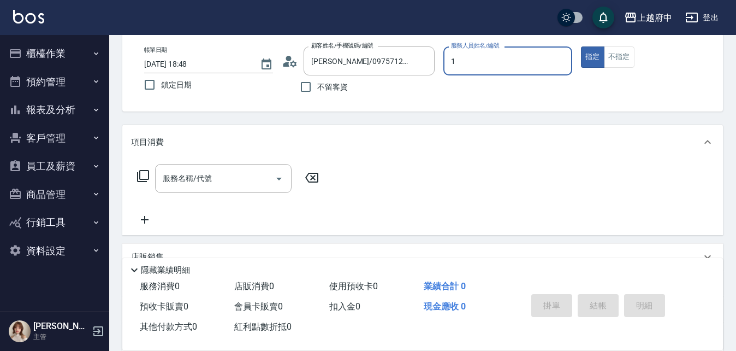
type input "Annie -1"
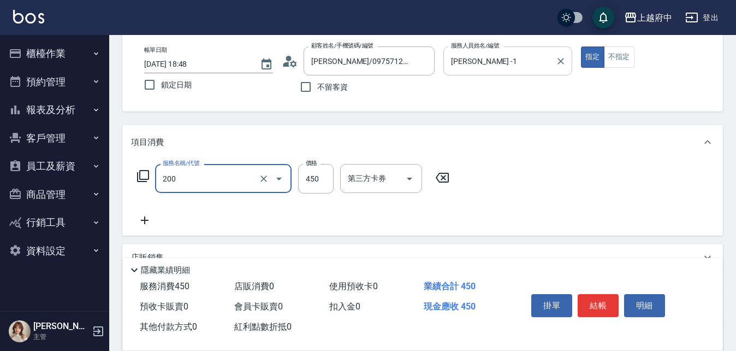
type input "有機洗髮(200)"
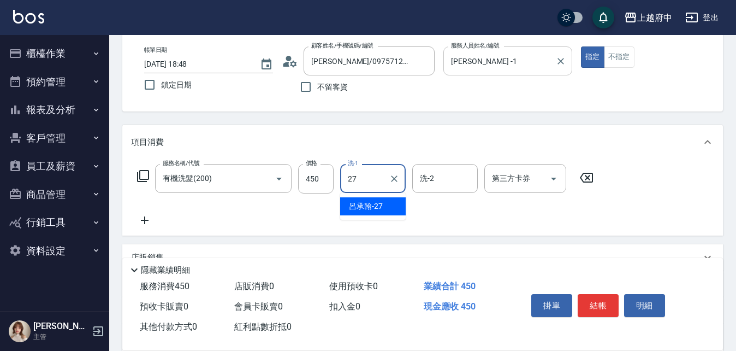
type input "呂承翰-27"
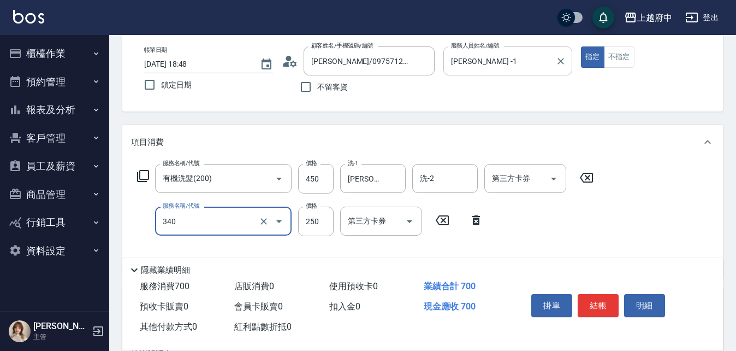
type input "剪髮(340)"
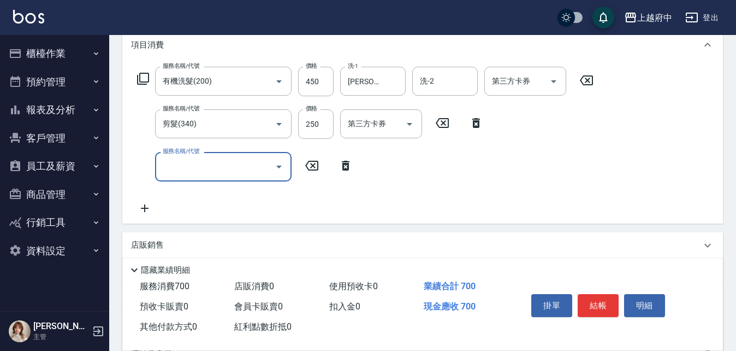
scroll to position [164, 0]
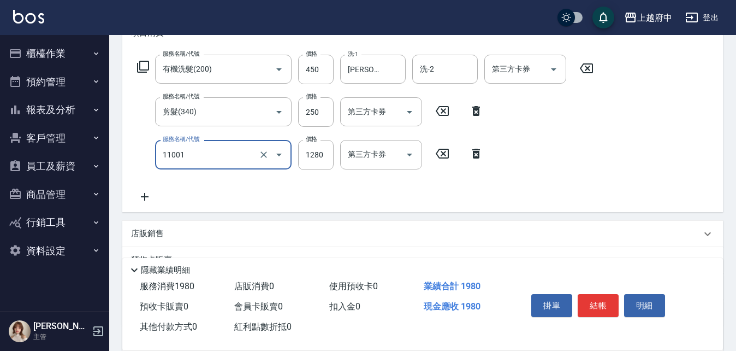
type input "燙髮S(11001)"
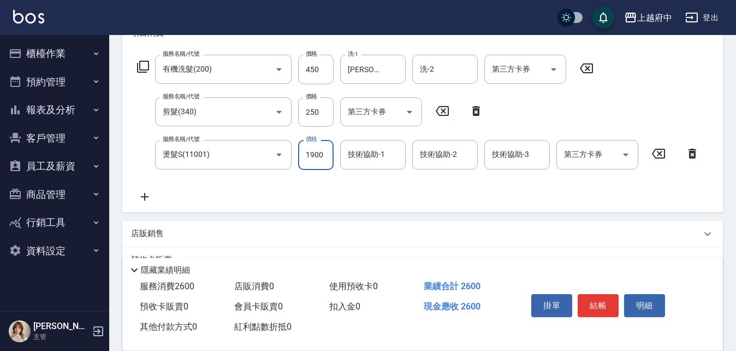
type input "1900"
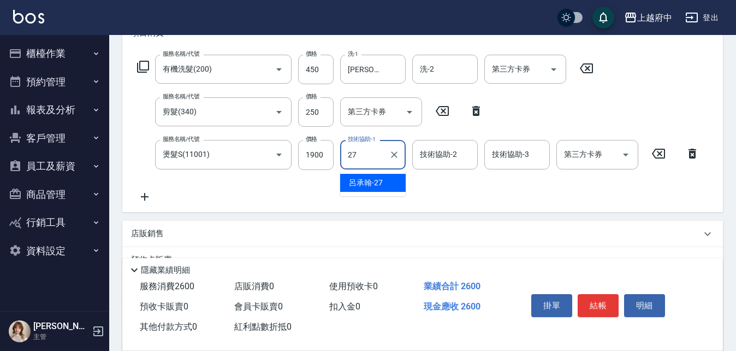
type input "呂承翰-27"
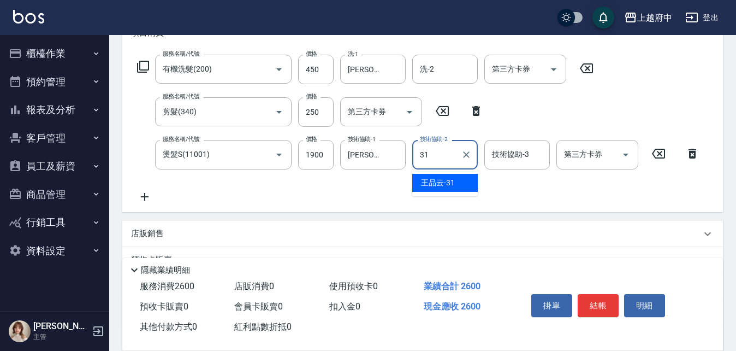
type input "王品云-31"
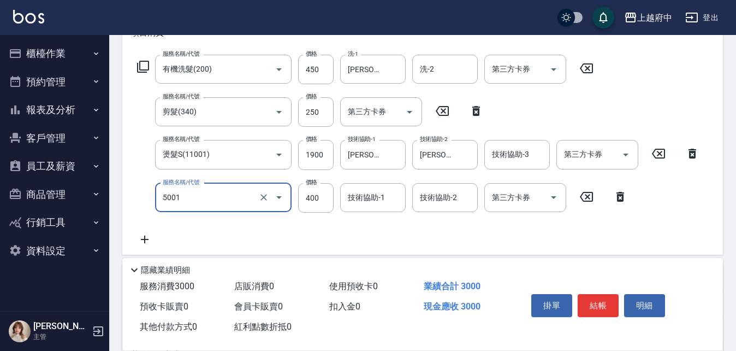
type input "側邊壓貼(5001)"
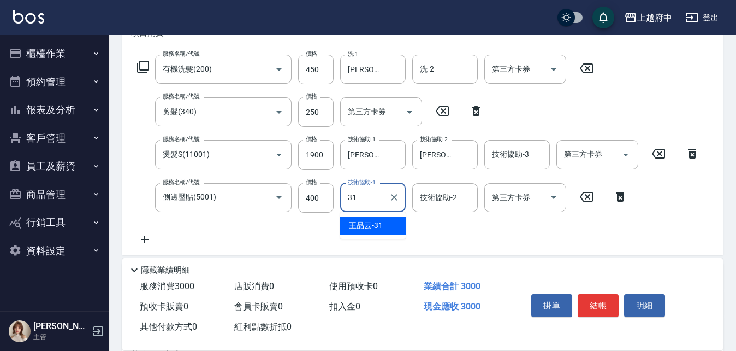
type input "王品云-31"
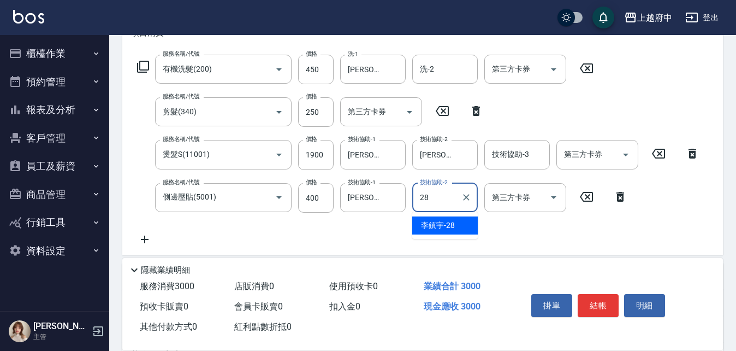
type input "李鎮宇-28"
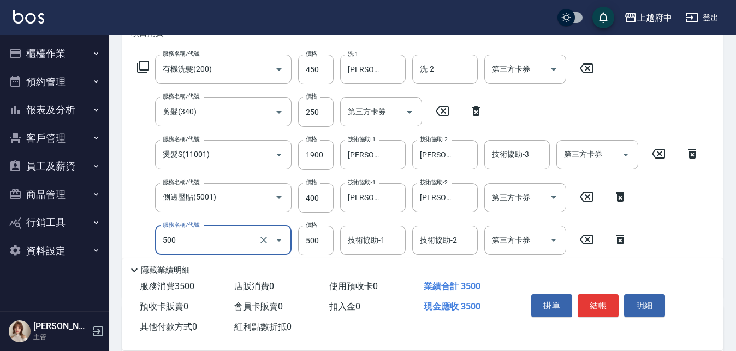
type input "+二段燙(500)"
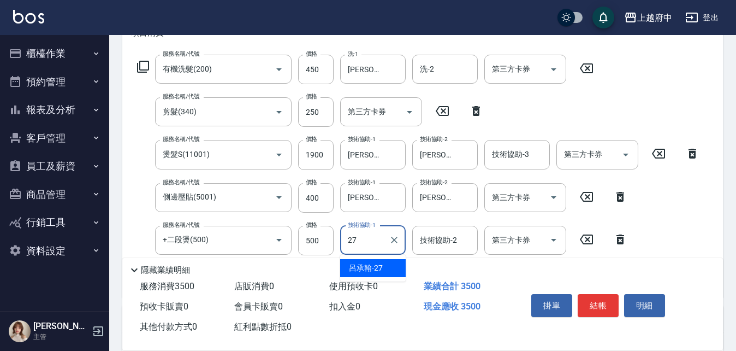
type input "呂承翰-27"
click at [691, 239] on div "服務名稱/代號 有機洗髮(200) 服務名稱/代號 價格 450 價格 洗-1 呂承翰-27 洗-1 洗-2 洗-2 第三方卡券 第三方卡券 服務名稱/代號 …" at bounding box center [418, 172] width 575 height 234
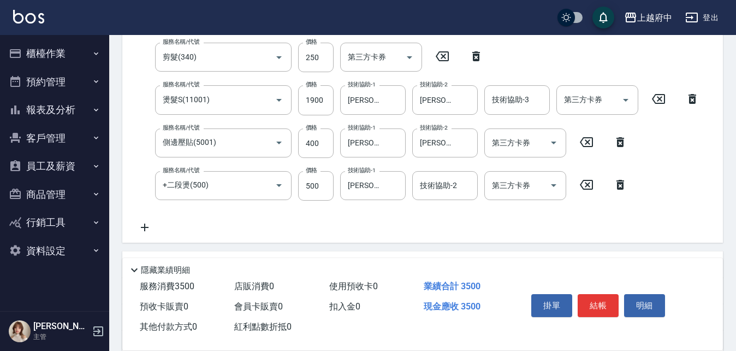
click at [643, 214] on div "服務名稱/代號 有機洗髮(200) 服務名稱/代號 價格 450 價格 洗-1 呂承翰-27 洗-1 洗-2 洗-2 第三方卡券 第三方卡券 服務名稱/代號 …" at bounding box center [418, 117] width 575 height 234
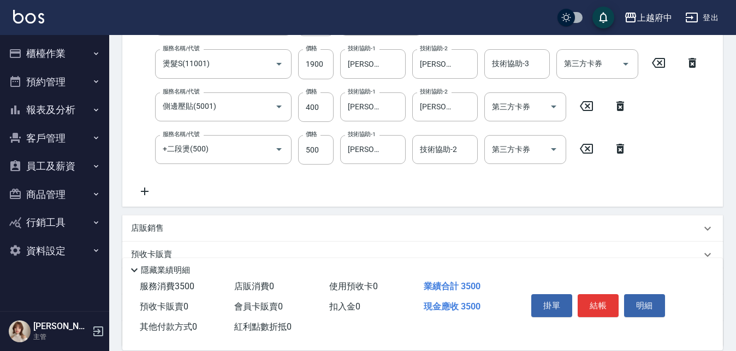
scroll to position [273, 0]
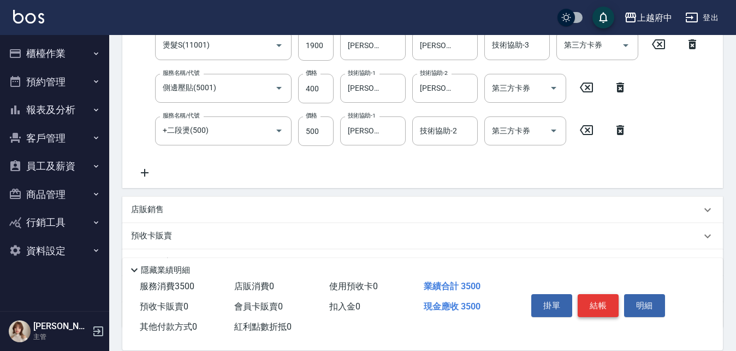
click at [607, 297] on button "結帳" at bounding box center [598, 305] width 41 height 23
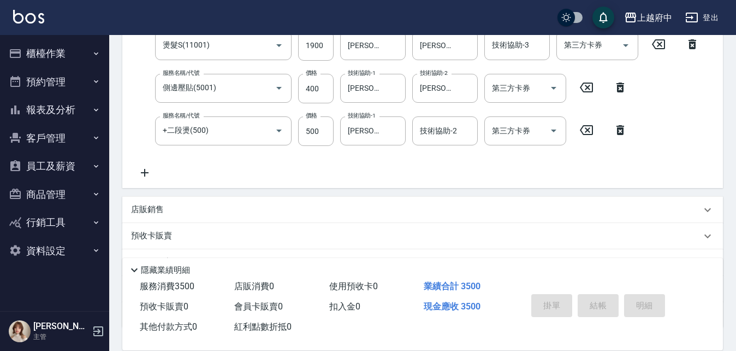
type input "2025/09/06 18:50"
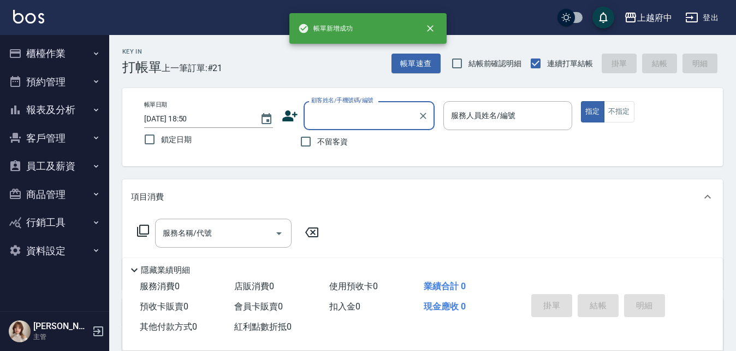
scroll to position [0, 0]
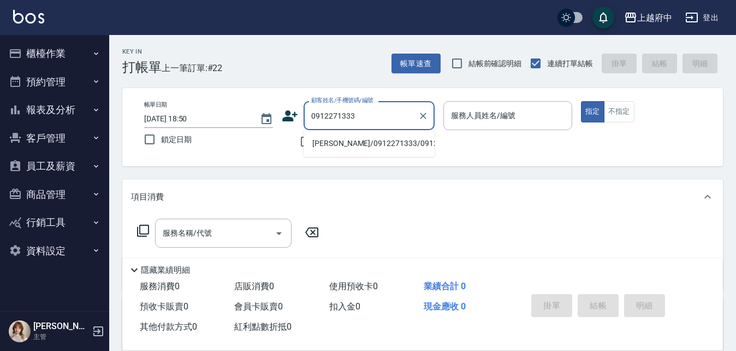
click at [321, 152] on li "黃崇維/0912271333/0912271333" at bounding box center [369, 143] width 131 height 18
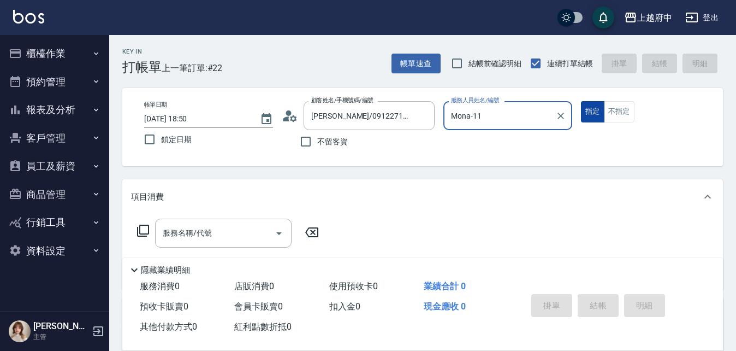
click at [581, 101] on button "指定" at bounding box center [592, 111] width 23 height 21
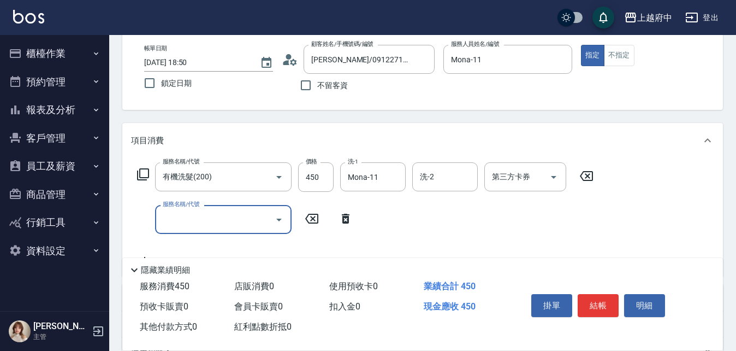
scroll to position [109, 0]
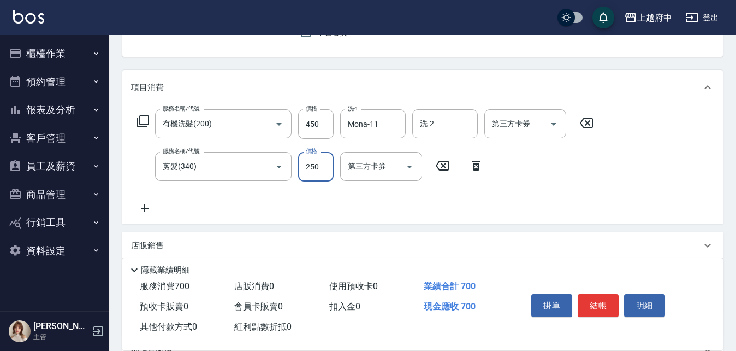
click at [289, 205] on div "服務名稱/代號 有機洗髮(200) 服務名稱/代號 價格 450 價格 洗-1 Mona-11 洗-1 洗-2 洗-2 第三方卡券 第三方卡券 服務名稱/代號…" at bounding box center [365, 161] width 469 height 105
click at [595, 298] on button "結帳" at bounding box center [598, 305] width 41 height 23
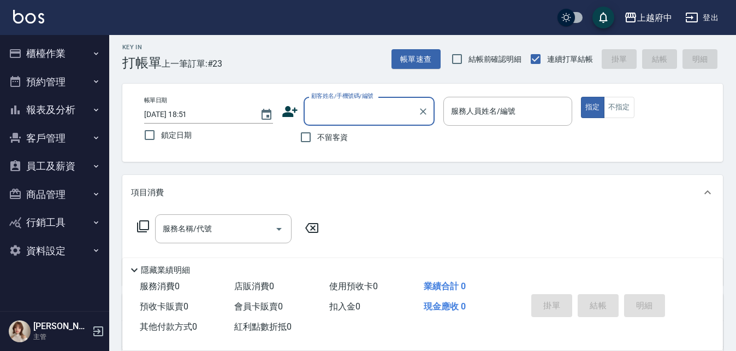
scroll to position [0, 0]
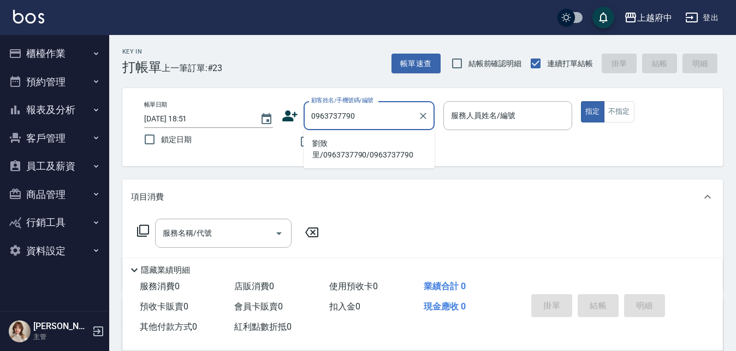
click at [343, 152] on li "劉致里/0963737790/0963737790" at bounding box center [369, 148] width 131 height 29
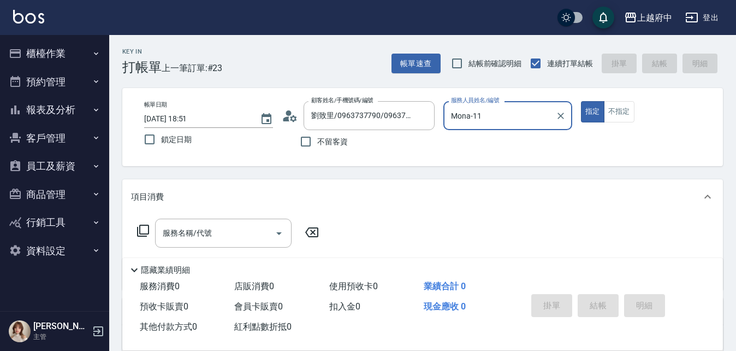
click at [581, 101] on button "指定" at bounding box center [592, 111] width 23 height 21
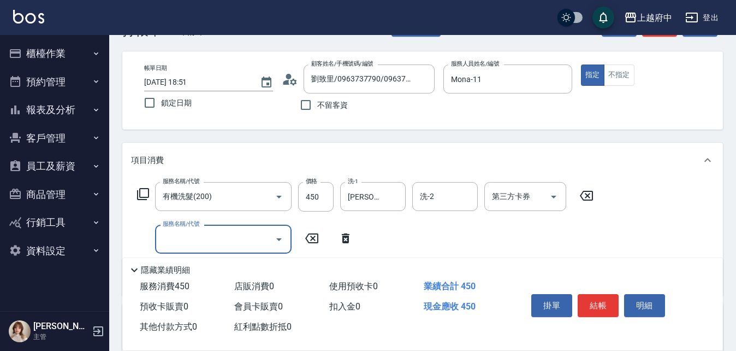
scroll to position [55, 0]
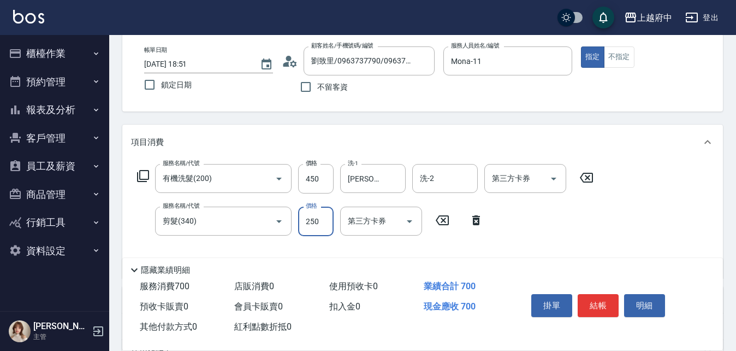
click at [572, 226] on div "服務名稱/代號 有機洗髮(200) 服務名稱/代號 價格 450 價格 洗-1 張鈞琇-25 洗-1 洗-2 洗-2 第三方卡券 第三方卡券 服務名稱/代號 …" at bounding box center [365, 216] width 469 height 105
click at [592, 298] on button "結帳" at bounding box center [598, 305] width 41 height 23
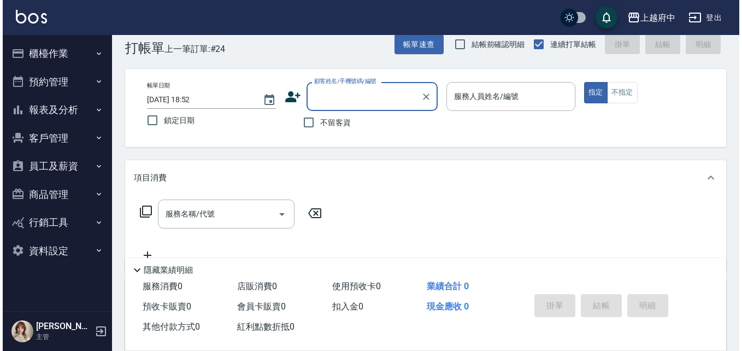
scroll to position [0, 0]
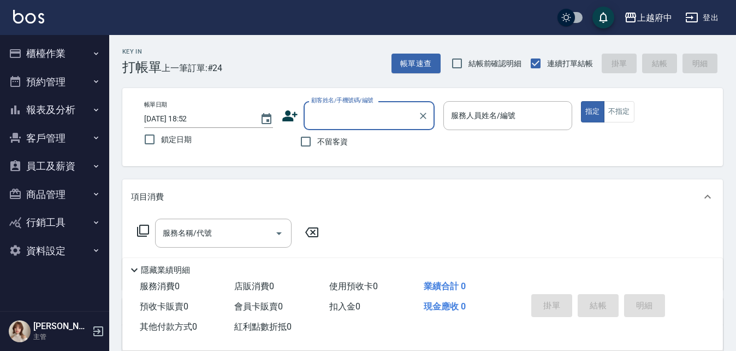
click at [294, 116] on icon at bounding box center [289, 115] width 15 height 11
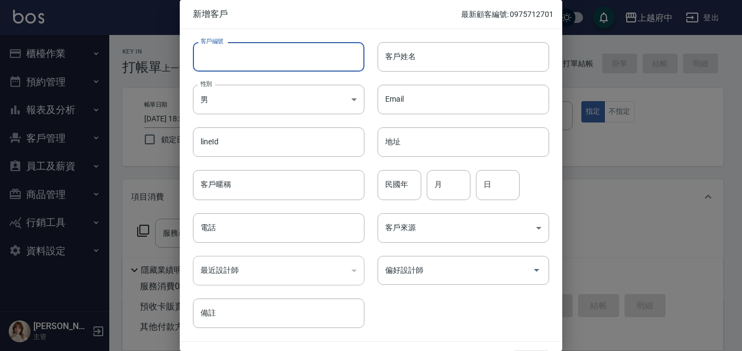
click at [234, 51] on input "客戶編號" at bounding box center [279, 56] width 172 height 29
click at [446, 52] on input "客戶姓名" at bounding box center [463, 56] width 172 height 29
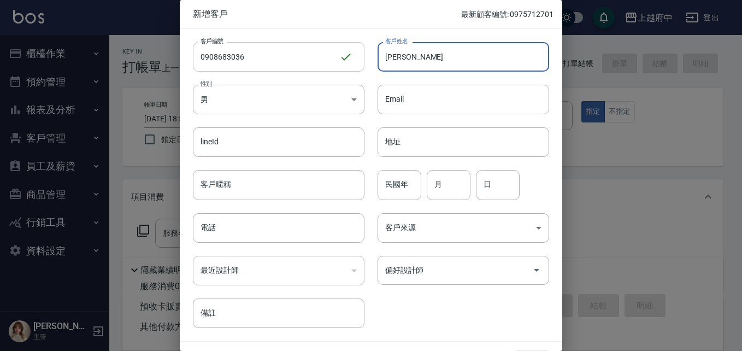
drag, startPoint x: 432, startPoint y: 60, endPoint x: 327, endPoint y: 57, distance: 104.9
click at [348, 58] on div "客戶編號 0908683036 ​ 客戶編號 客戶姓名 陳亦 客戶姓名 性別 男 MALE 性別 Email Email lineId lineId 地址 地…" at bounding box center [364, 178] width 369 height 299
paste input "[PERSON_NAME]"
click at [399, 188] on input "民國年" at bounding box center [399, 184] width 44 height 29
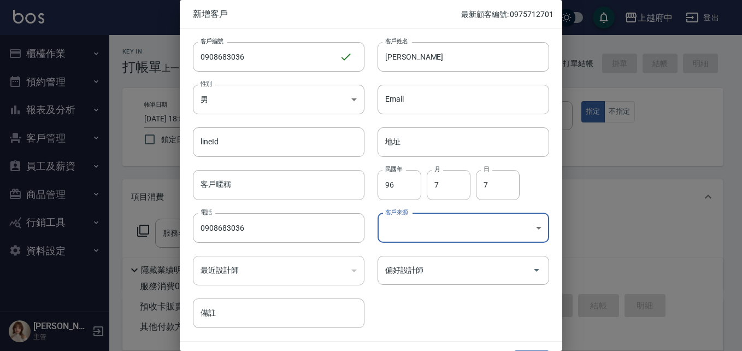
click at [419, 309] on div "客戶編號 0908683036 ​ 客戶編號 客戶姓名 陳亦嵊 客戶姓名 性別 男 MALE 性別 Email Email lineId lineId 地址 …" at bounding box center [364, 178] width 369 height 299
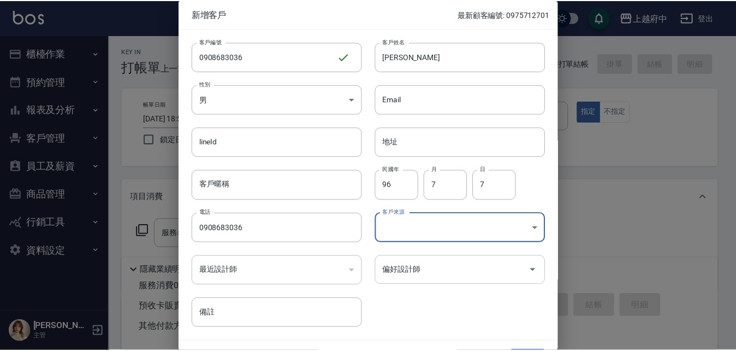
scroll to position [28, 0]
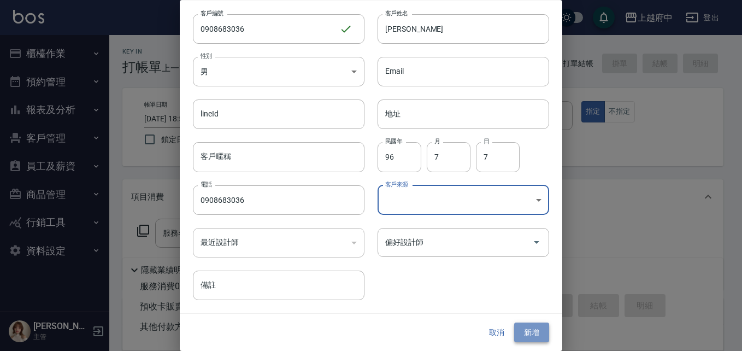
click at [528, 327] on button "新增" at bounding box center [531, 332] width 35 height 20
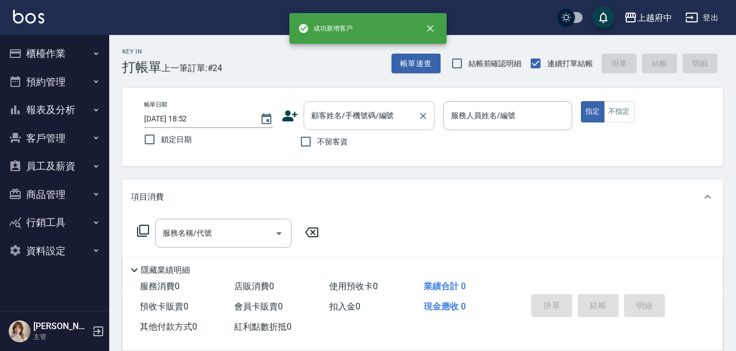
drag, startPoint x: 333, startPoint y: 117, endPoint x: 387, endPoint y: 109, distance: 54.7
click at [334, 117] on input "顧客姓名/手機號碼/編號" at bounding box center [361, 115] width 105 height 19
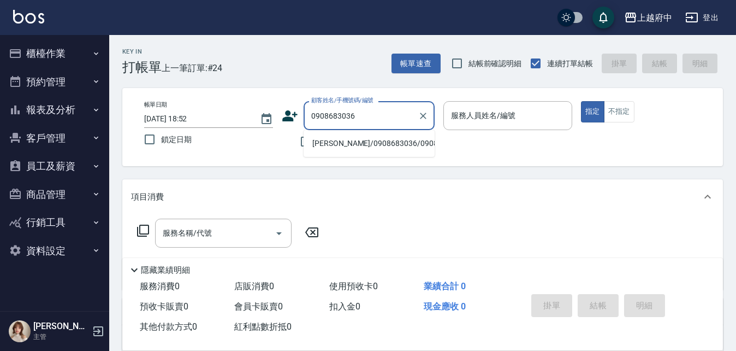
click at [328, 148] on li "陳亦嵊/0908683036/0908683036" at bounding box center [369, 143] width 131 height 18
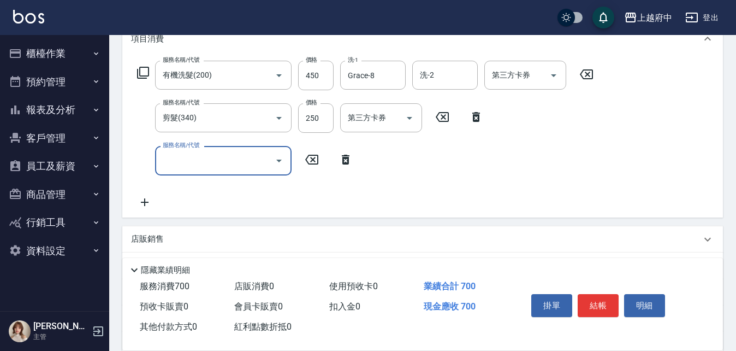
scroll to position [164, 0]
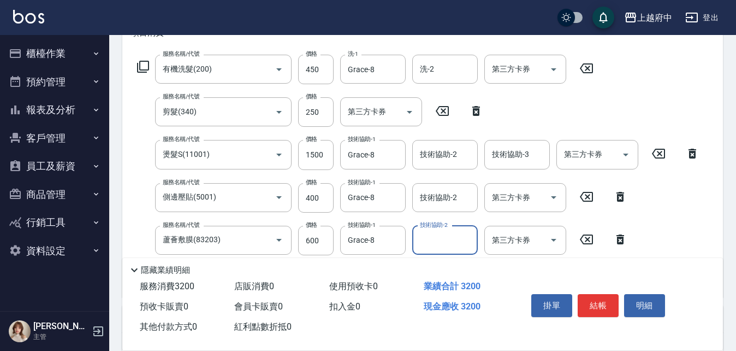
click at [677, 239] on div "服務名稱/代號 有機洗髮(200) 服務名稱/代號 價格 450 價格 洗-1 Grace-8 洗-1 洗-2 洗-2 第三方卡券 第三方卡券 服務名稱/代號…" at bounding box center [418, 172] width 575 height 234
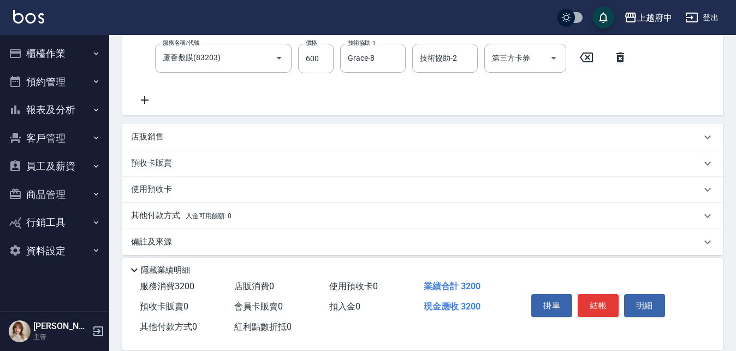
scroll to position [355, 0]
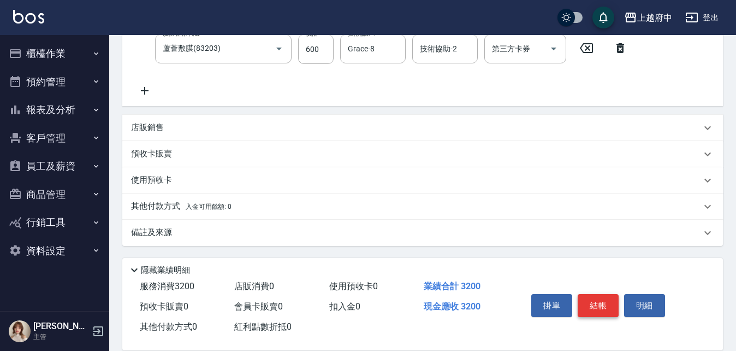
click at [601, 305] on button "結帳" at bounding box center [598, 305] width 41 height 23
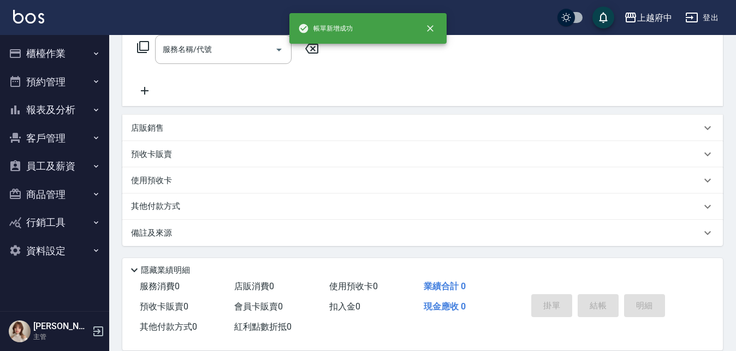
scroll to position [0, 0]
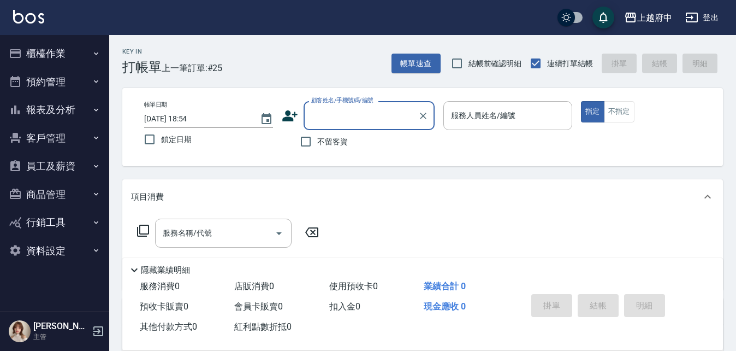
click at [344, 117] on input "顧客姓名/手機號碼/編號" at bounding box center [361, 115] width 105 height 19
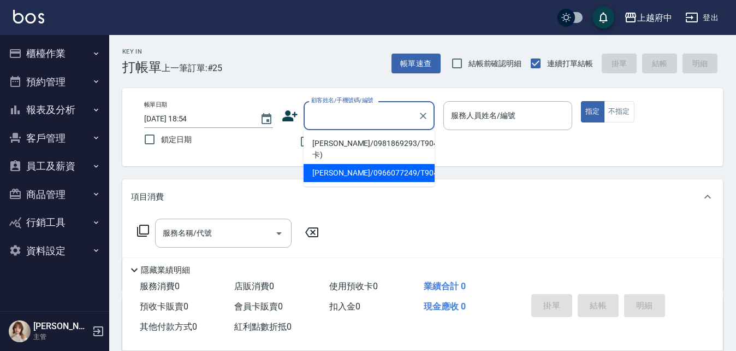
click at [352, 168] on li "莊忠明/0966077249/T90459" at bounding box center [369, 173] width 131 height 18
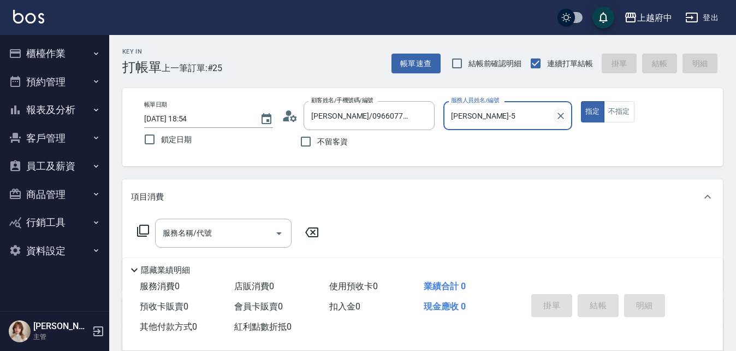
click at [561, 115] on icon "Clear" at bounding box center [561, 115] width 11 height 11
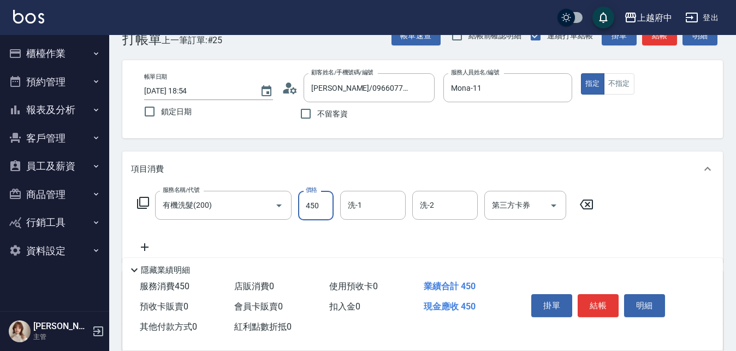
scroll to position [55, 0]
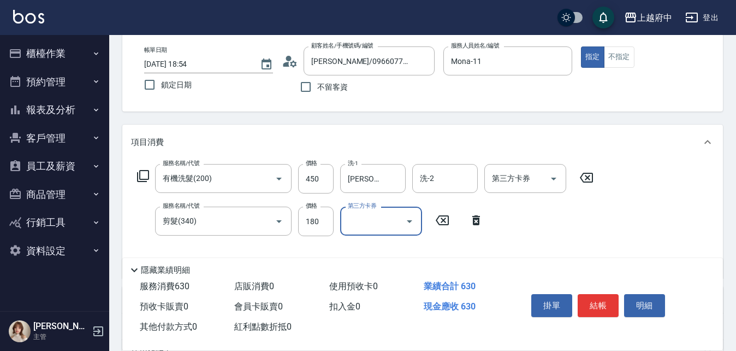
click at [578, 219] on div "服務名稱/代號 有機洗髮(200) 服務名稱/代號 價格 450 價格 洗-1 邱子芹-26 洗-1 洗-2 洗-2 第三方卡券 第三方卡券 服務名稱/代號 …" at bounding box center [365, 216] width 469 height 105
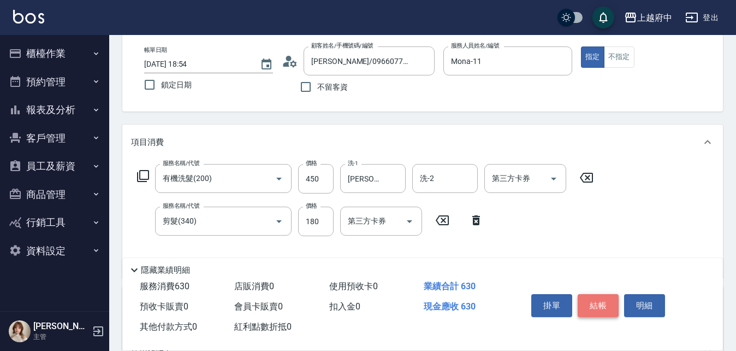
click at [602, 303] on button "結帳" at bounding box center [598, 305] width 41 height 23
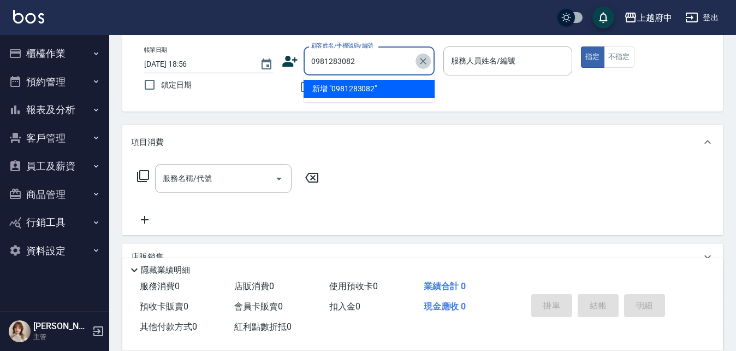
drag, startPoint x: 422, startPoint y: 57, endPoint x: 383, endPoint y: 73, distance: 42.1
click at [422, 57] on icon "Clear" at bounding box center [423, 61] width 11 height 11
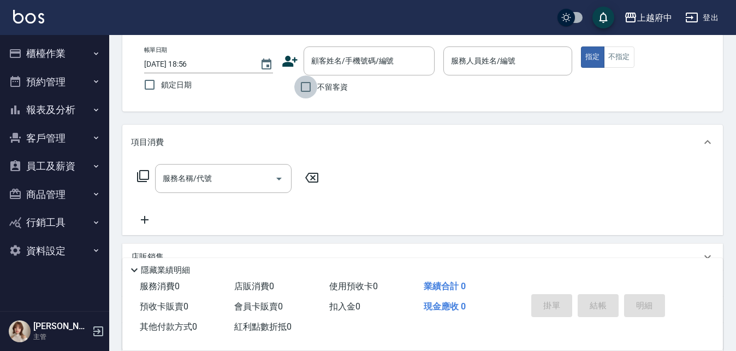
click at [309, 82] on input "不留客資" at bounding box center [305, 86] width 23 height 23
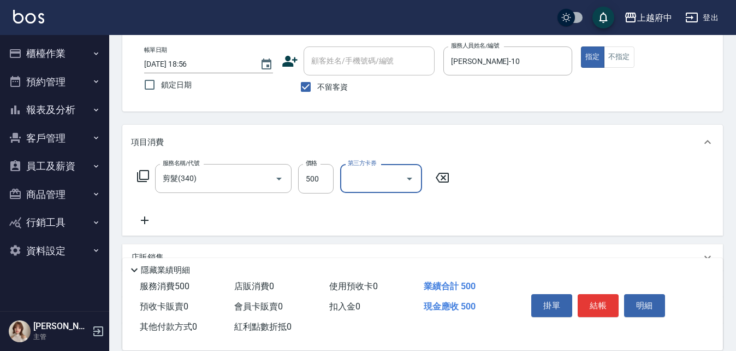
click at [514, 178] on div "服務名稱/代號 剪髮(340) 服務名稱/代號 價格 500 價格 第三方卡券 第三方卡券" at bounding box center [422, 198] width 601 height 76
click at [595, 299] on button "結帳" at bounding box center [598, 305] width 41 height 23
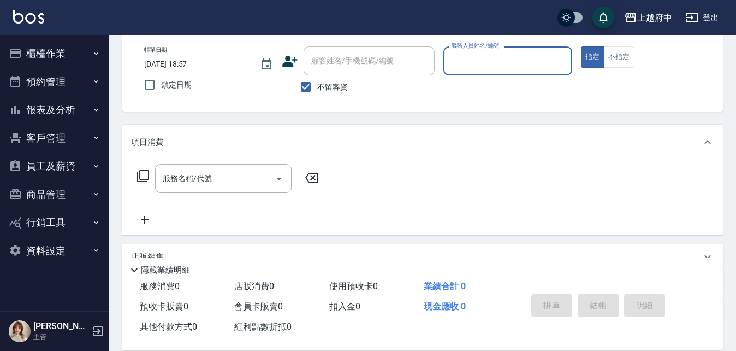
drag, startPoint x: 309, startPoint y: 87, endPoint x: 320, endPoint y: 63, distance: 26.4
click at [306, 82] on input "不留客資" at bounding box center [305, 86] width 23 height 23
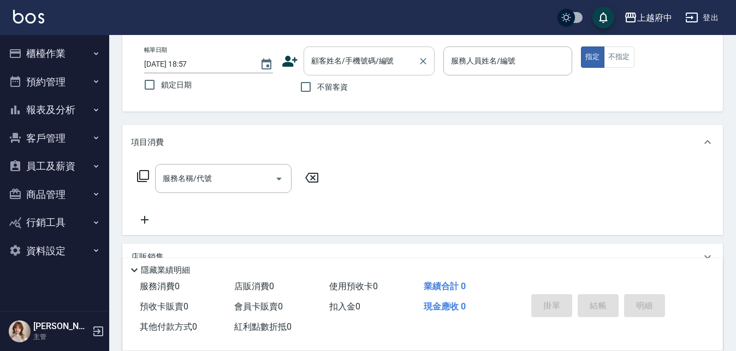
click at [325, 58] on input "顧客姓名/手機號碼/編號" at bounding box center [361, 60] width 105 height 19
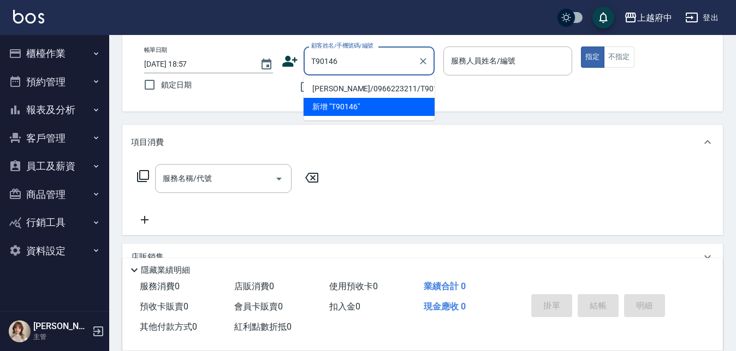
click at [346, 92] on li "劉哲宇/0966223211/T90146" at bounding box center [369, 89] width 131 height 18
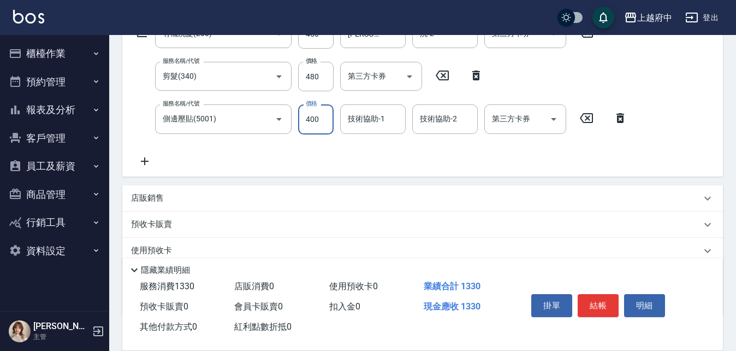
scroll to position [219, 0]
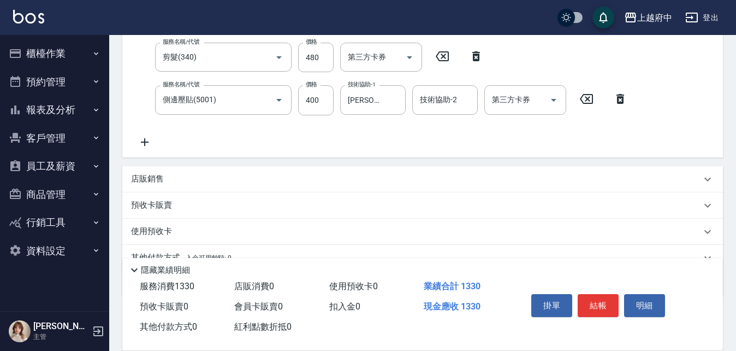
click at [437, 145] on div "服務名稱/代號 有機洗髮(200) 服務名稱/代號 價格 450 價格 洗-1 王品云-31 洗-1 洗-2 洗-2 第三方卡券 第三方卡券 服務名稱/代號 …" at bounding box center [382, 74] width 503 height 148
click at [601, 299] on button "結帳" at bounding box center [598, 305] width 41 height 23
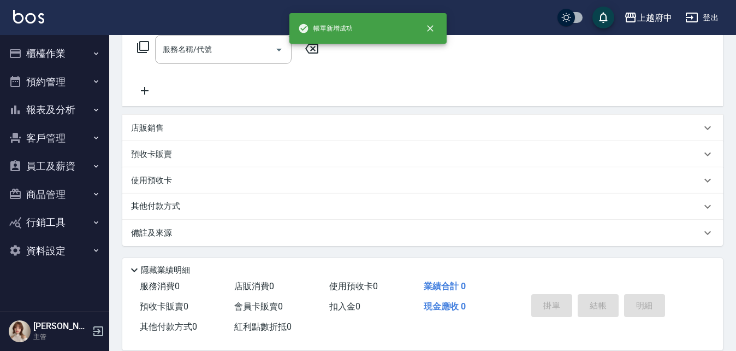
scroll to position [0, 0]
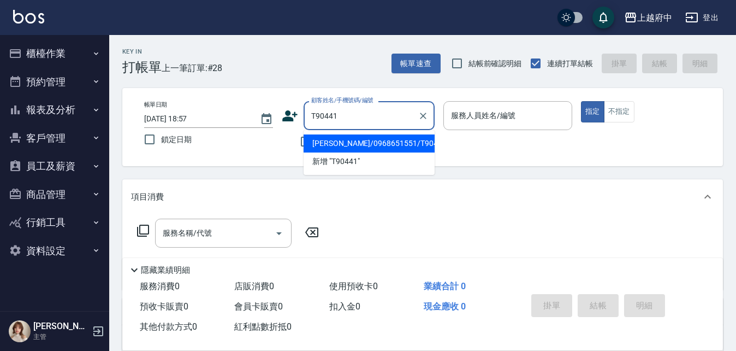
click at [372, 148] on li "儲伯承/0968651551/T90441" at bounding box center [369, 143] width 131 height 18
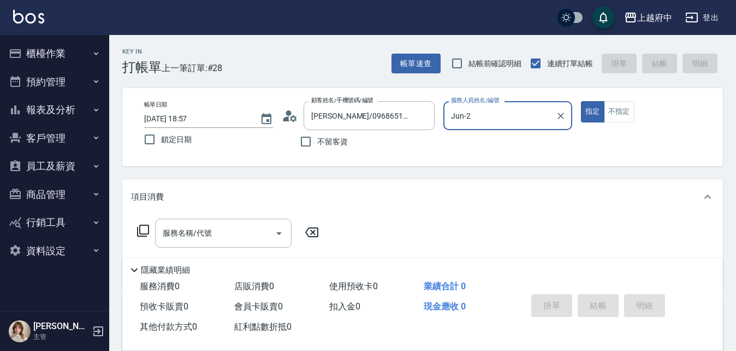
click at [581, 101] on button "指定" at bounding box center [592, 111] width 23 height 21
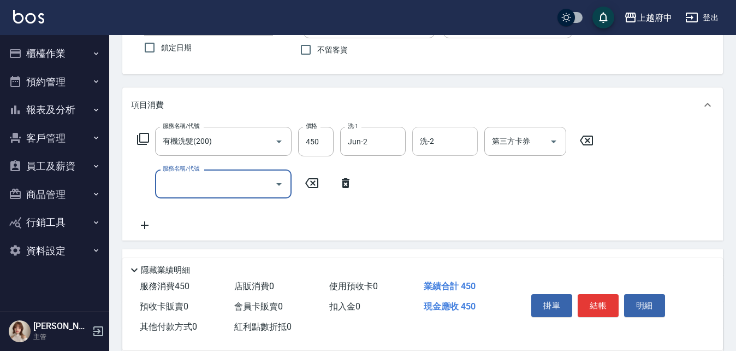
scroll to position [109, 0]
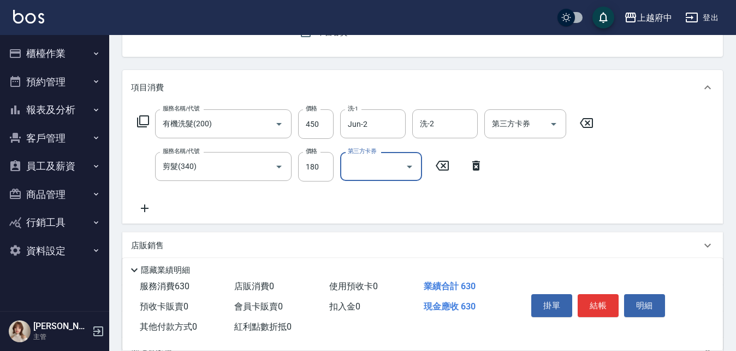
click at [506, 206] on div "服務名稱/代號 有機洗髮(200) 服務名稱/代號 價格 450 價格 洗-1 Jun-2 洗-1 洗-2 洗-2 第三方卡券 第三方卡券 服務名稱/代號 剪…" at bounding box center [365, 161] width 469 height 105
click at [596, 302] on button "結帳" at bounding box center [598, 305] width 41 height 23
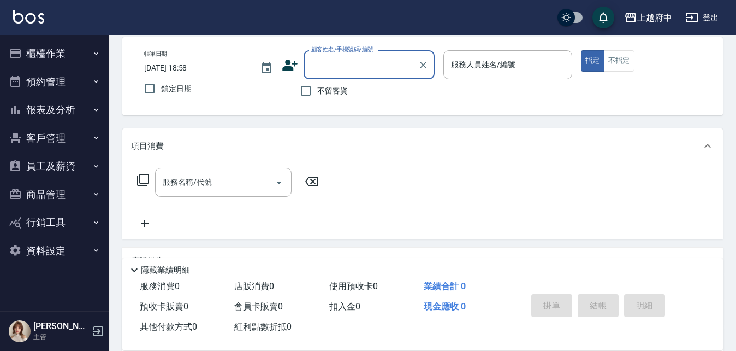
scroll to position [0, 0]
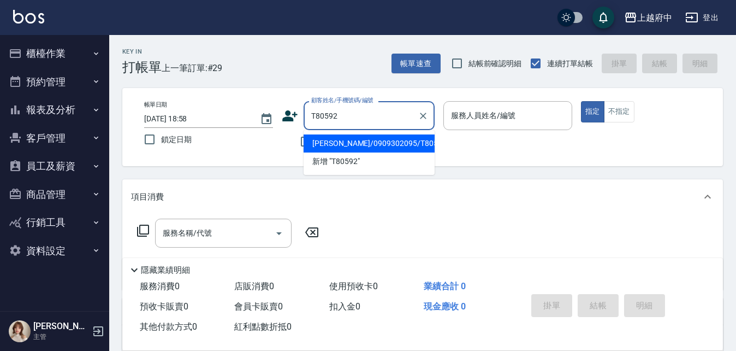
click at [339, 147] on li "王棋/0909302095/T80592" at bounding box center [369, 143] width 131 height 18
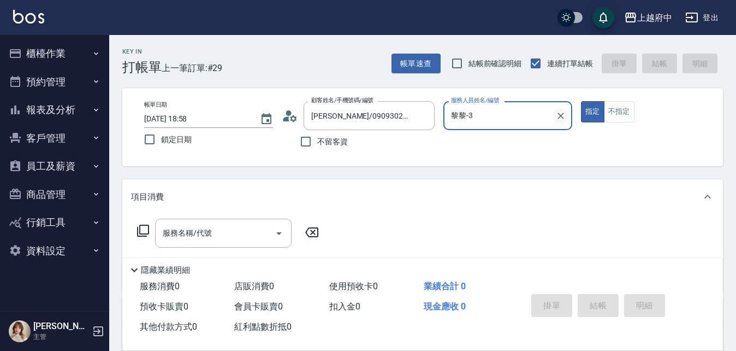
click at [563, 118] on icon "Clear" at bounding box center [561, 115] width 11 height 11
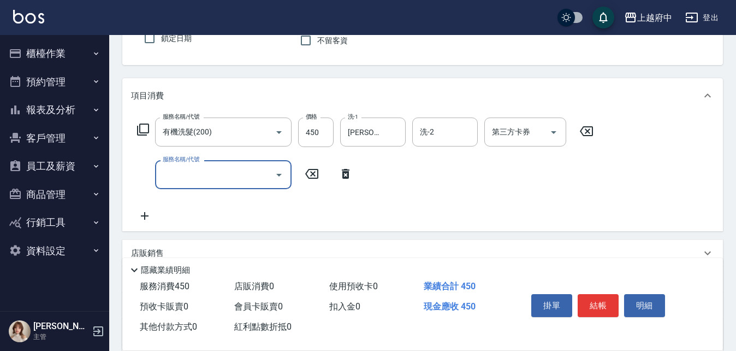
scroll to position [109, 0]
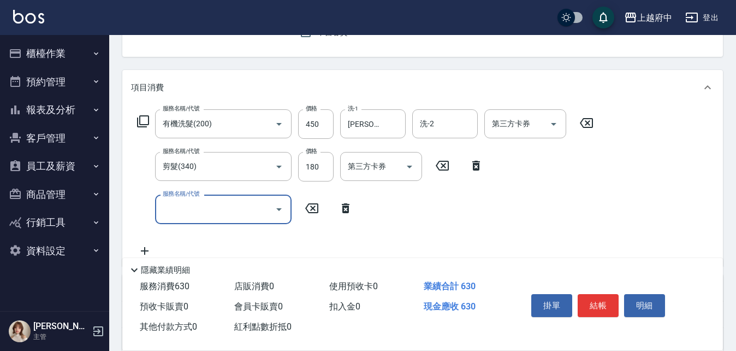
click at [344, 205] on icon at bounding box center [345, 208] width 27 height 13
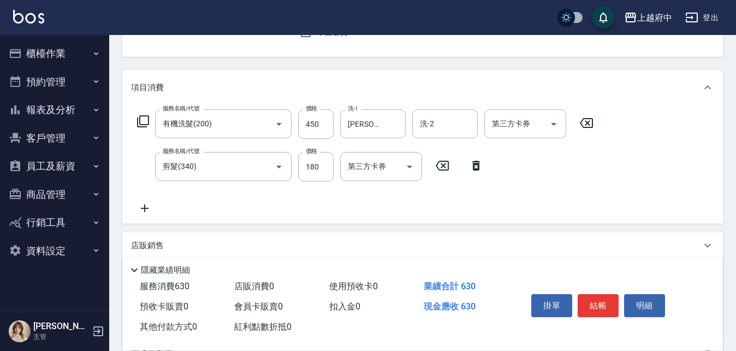
click at [476, 219] on div "服務名稱/代號 有機洗髮(200) 服務名稱/代號 價格 450 價格 洗-1 張鈞琇-25 洗-1 洗-2 洗-2 第三方卡券 第三方卡券 服務名稱/代號 …" at bounding box center [422, 164] width 601 height 119
click at [600, 299] on button "結帳" at bounding box center [598, 305] width 41 height 23
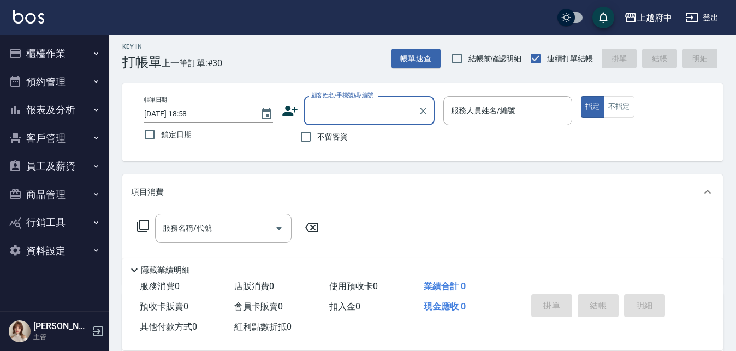
scroll to position [0, 0]
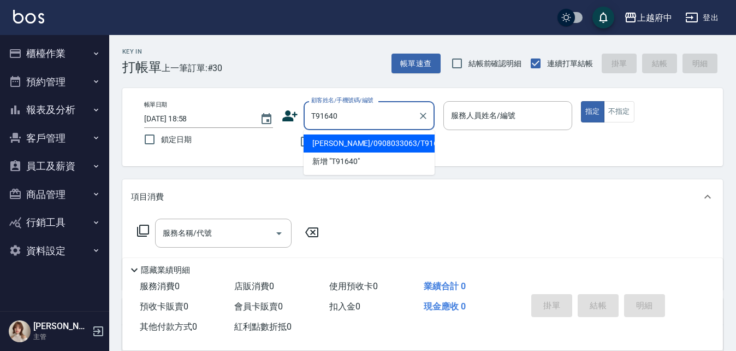
click at [387, 150] on li "呂享豫/0908033063/T91640" at bounding box center [369, 143] width 131 height 18
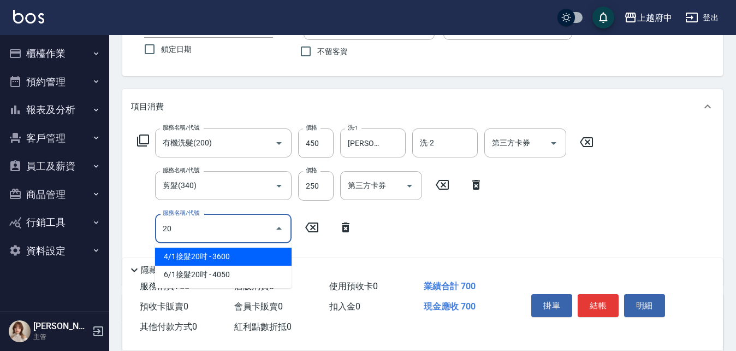
scroll to position [109, 0]
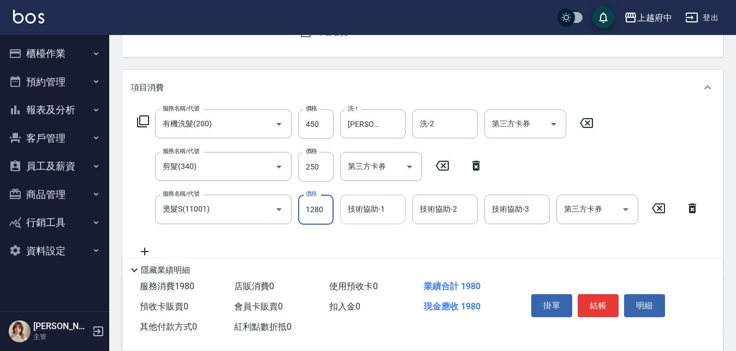
click at [374, 209] on input "技術協助-1" at bounding box center [373, 208] width 56 height 19
click at [317, 211] on input "1280" at bounding box center [316, 208] width 36 height 29
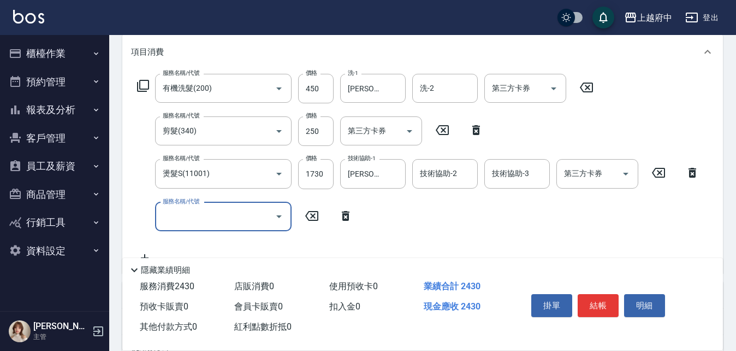
scroll to position [164, 0]
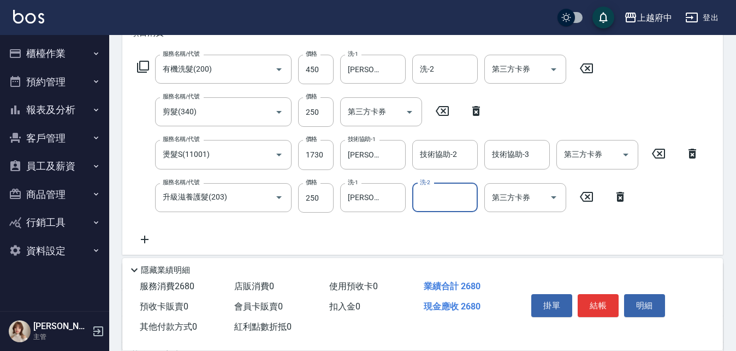
click at [400, 237] on div "服務名稱/代號 有機洗髮(200) 服務名稱/代號 價格 450 價格 洗-1 王品云-31 洗-1 洗-2 洗-2 第三方卡券 第三方卡券 服務名稱/代號 …" at bounding box center [418, 150] width 575 height 191
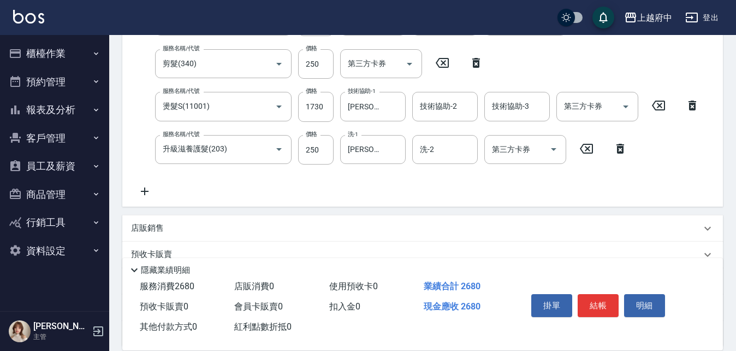
scroll to position [273, 0]
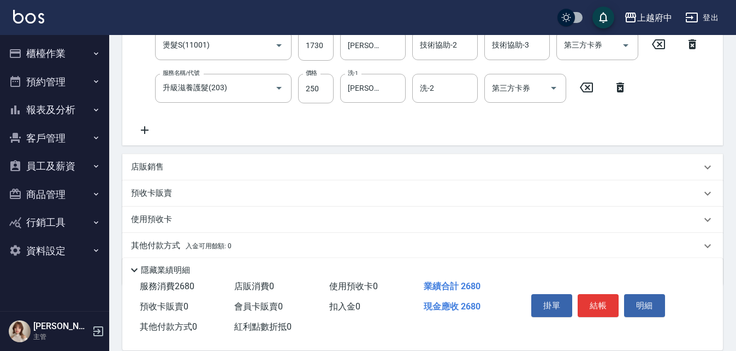
click at [139, 160] on div "店販銷售" at bounding box center [422, 167] width 601 height 26
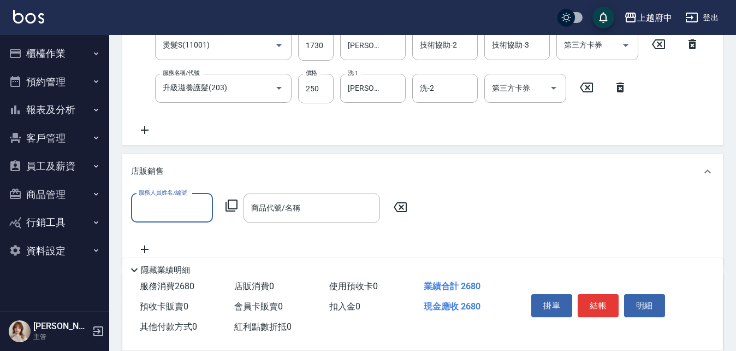
scroll to position [0, 0]
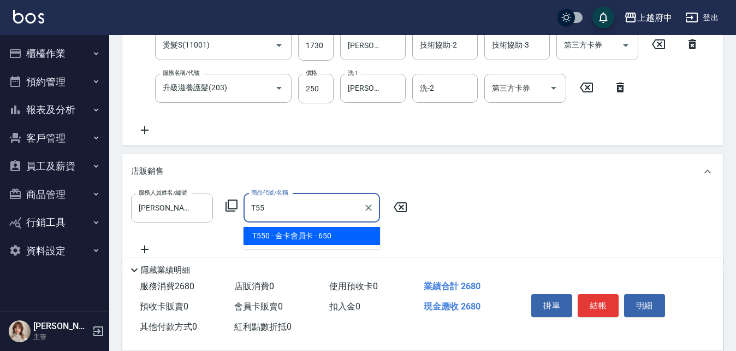
click at [313, 232] on span "T550 - 金卡會員卡 - 650" at bounding box center [312, 236] width 137 height 18
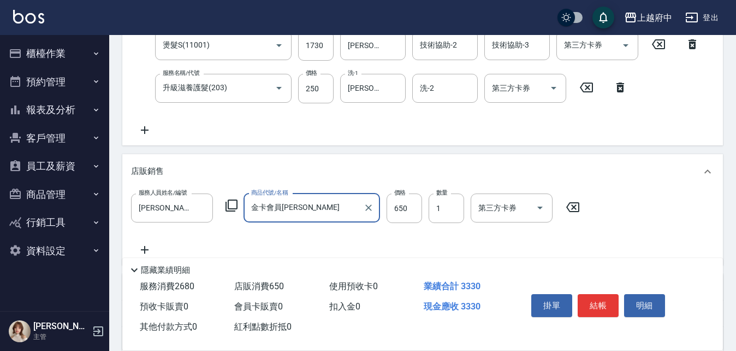
click at [398, 243] on div "服務人員姓名/編號 Gary-5 服務人員姓名/編號 商品代號/名稱 金卡會員卡 商品代號/名稱 價格 650 價格 數量 1 數量 第三方卡券 第三方卡券" at bounding box center [422, 224] width 583 height 63
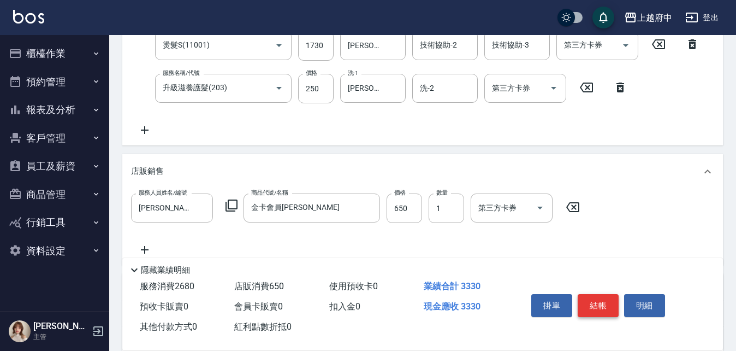
click at [604, 302] on button "結帳" at bounding box center [598, 305] width 41 height 23
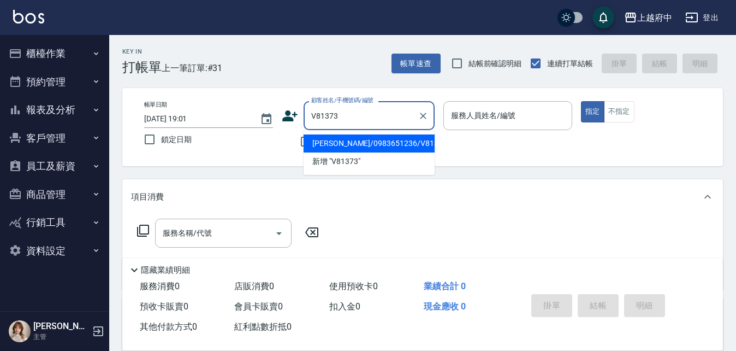
click at [356, 147] on li "何采晴/0983651236/V81373" at bounding box center [369, 143] width 131 height 18
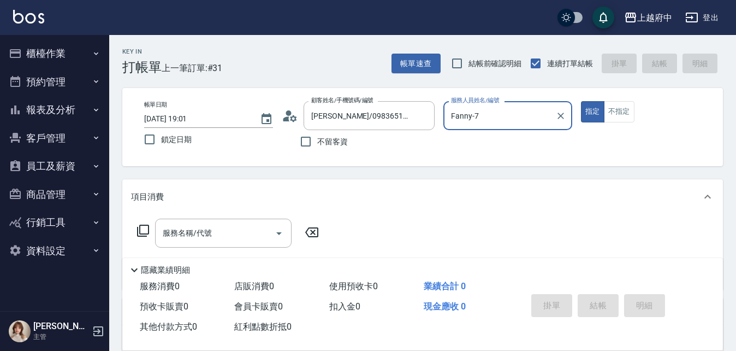
click at [581, 101] on button "指定" at bounding box center [592, 111] width 23 height 21
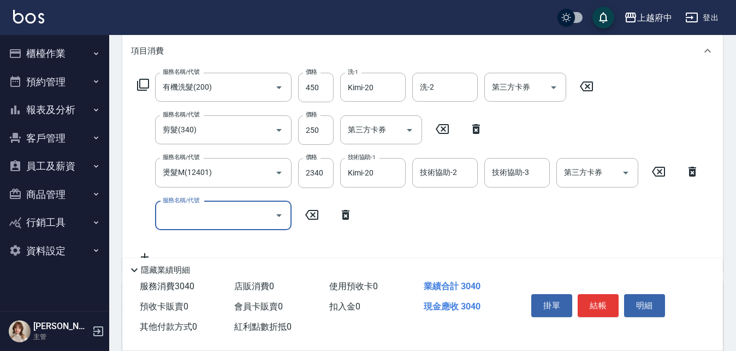
scroll to position [164, 0]
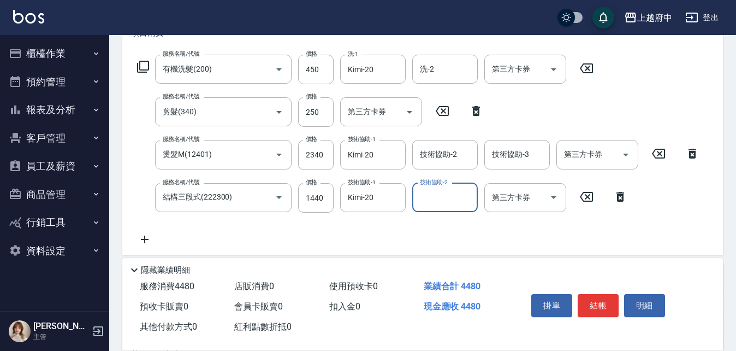
click at [418, 223] on div "服務名稱/代號 有機洗髮(200) 服務名稱/代號 價格 450 價格 洗-1 Kimi-20 洗-1 洗-2 洗-2 第三方卡券 第三方卡券 服務名稱/代號…" at bounding box center [418, 150] width 575 height 191
click at [601, 298] on button "結帳" at bounding box center [598, 305] width 41 height 23
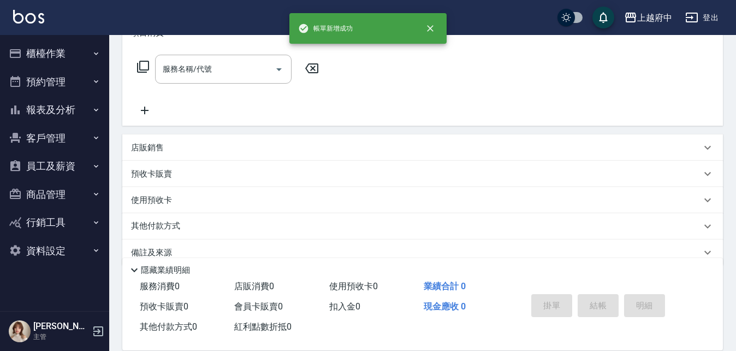
scroll to position [0, 0]
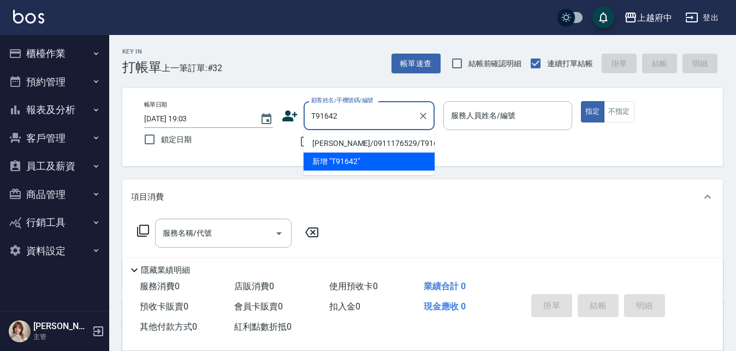
click at [373, 141] on li "方楓嵐/0911176529/T91642" at bounding box center [369, 143] width 131 height 18
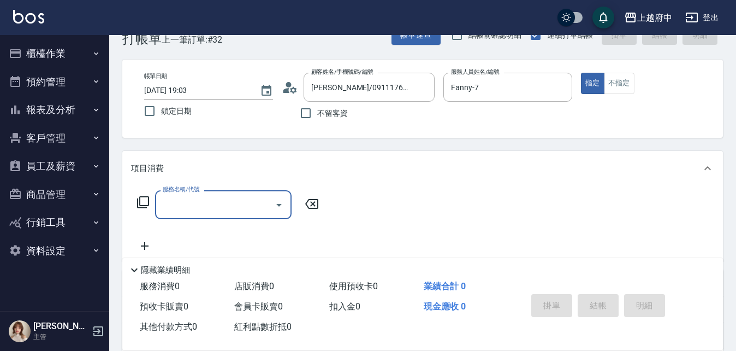
scroll to position [55, 0]
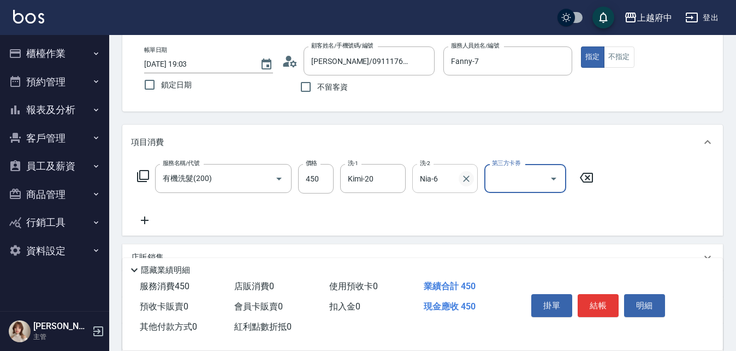
click at [466, 178] on icon "Clear" at bounding box center [466, 178] width 7 height 7
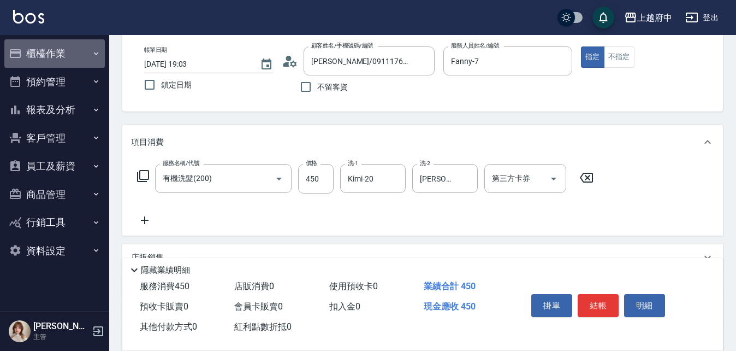
click at [38, 49] on button "櫃檯作業" at bounding box center [54, 53] width 101 height 28
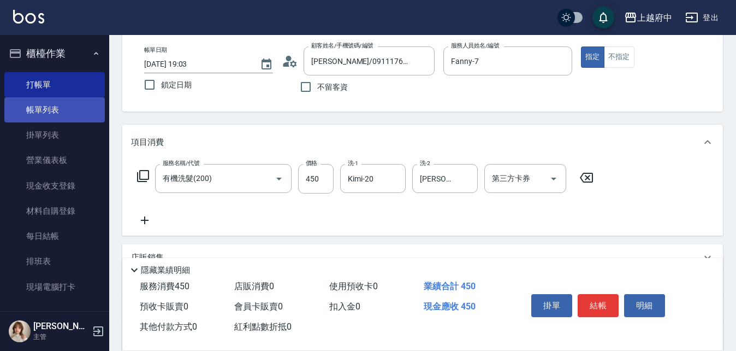
click at [39, 113] on link "帳單列表" at bounding box center [54, 109] width 101 height 25
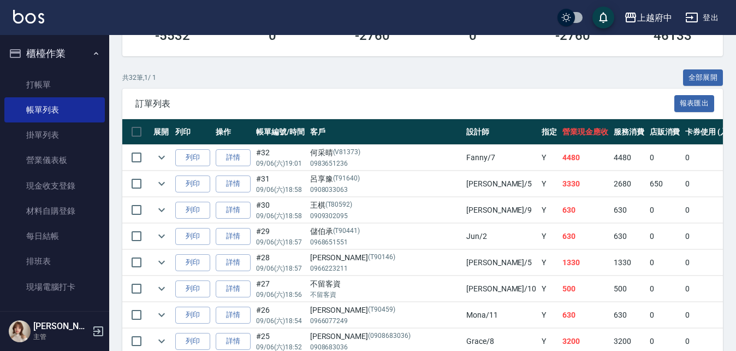
scroll to position [273, 0]
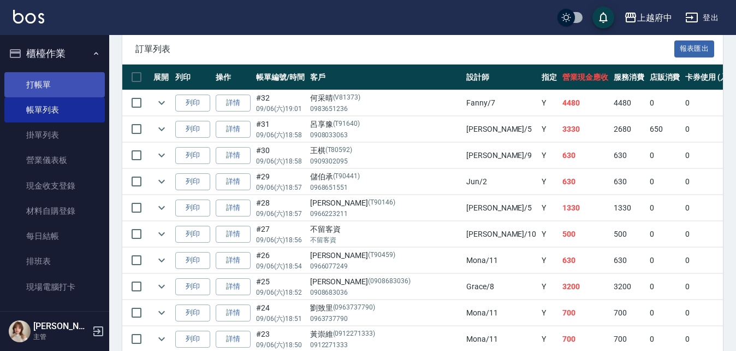
click at [29, 77] on link "打帳單" at bounding box center [54, 84] width 101 height 25
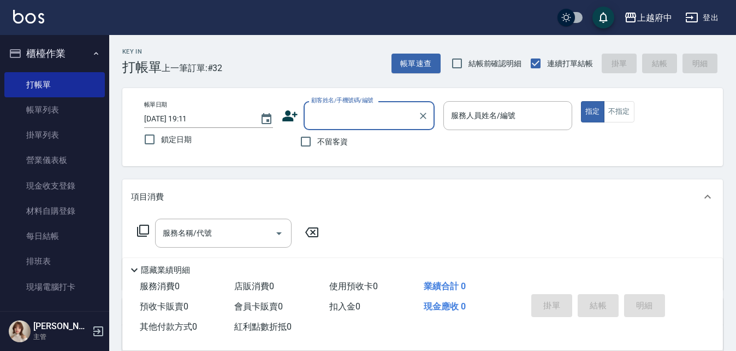
click at [291, 113] on icon at bounding box center [289, 115] width 15 height 11
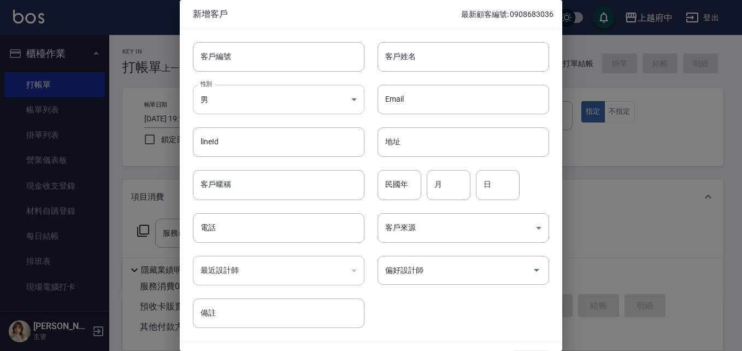
click at [336, 105] on body "上越府中 登出 櫃檯作業 打帳單 帳單列表 掛單列表 營業儀表板 現金收支登錄 材料自購登錄 每日結帳 排班表 現場電腦打卡 預約管理 預約管理 單日預約紀錄…" at bounding box center [371, 267] width 742 height 534
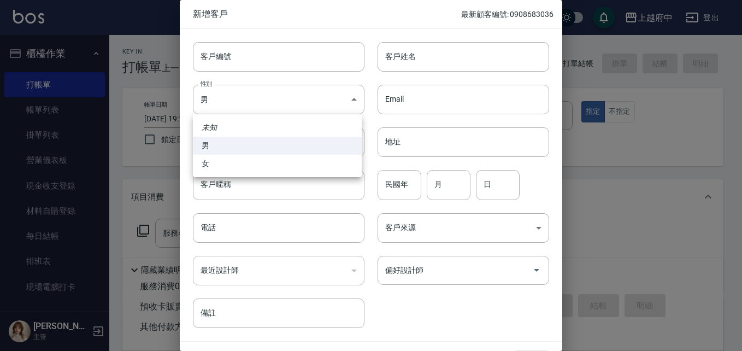
click at [201, 169] on li "女" at bounding box center [277, 164] width 169 height 18
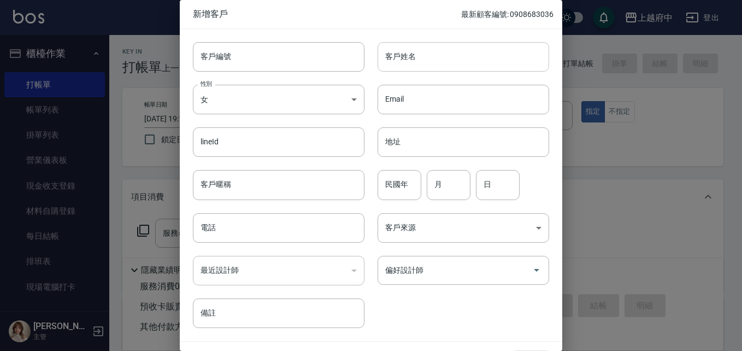
click at [432, 54] on input "客戶姓名" at bounding box center [463, 56] width 172 height 29
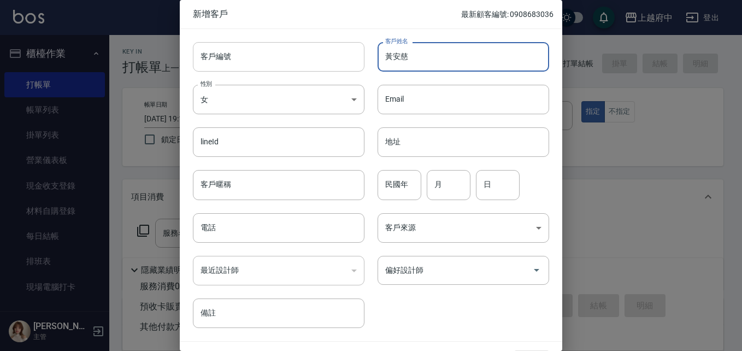
click at [237, 58] on input "客戶編號" at bounding box center [279, 56] width 172 height 29
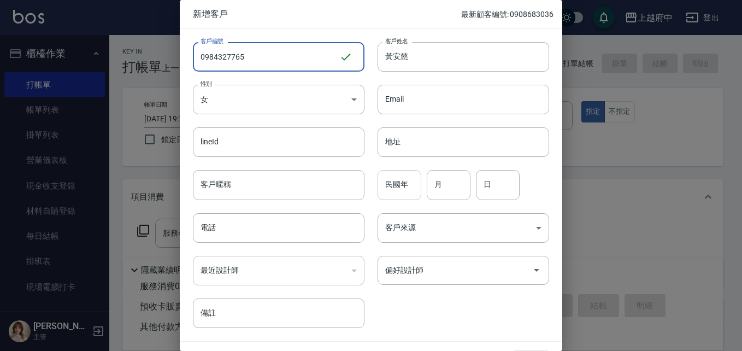
drag, startPoint x: 392, startPoint y: 189, endPoint x: 400, endPoint y: 189, distance: 8.2
click at [392, 188] on input "民國年" at bounding box center [399, 184] width 44 height 29
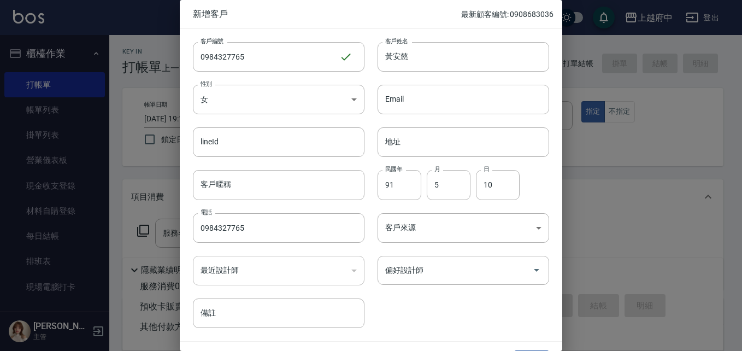
click at [429, 304] on div "客戶編號 0984327765 ​ 客戶編號 客戶姓名 黃安慈 客戶姓名 性別 女 FEMALE 性別 Email Email lineId lineId 地…" at bounding box center [364, 178] width 369 height 299
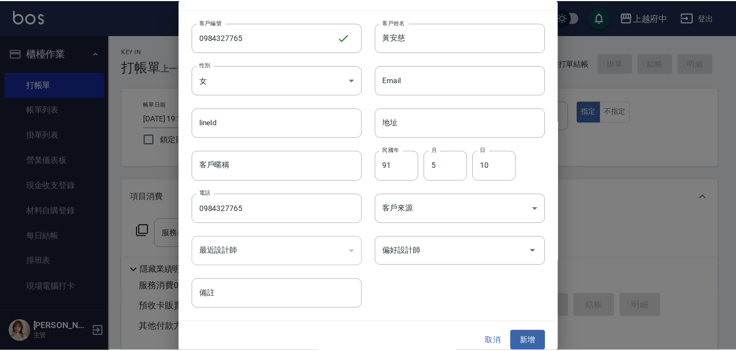
scroll to position [28, 0]
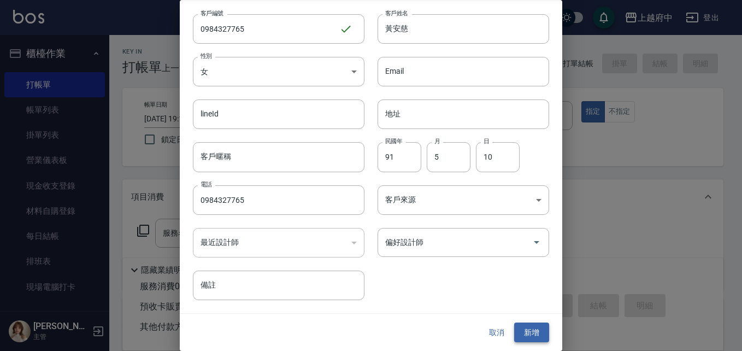
click at [532, 322] on button "新增" at bounding box center [531, 332] width 35 height 20
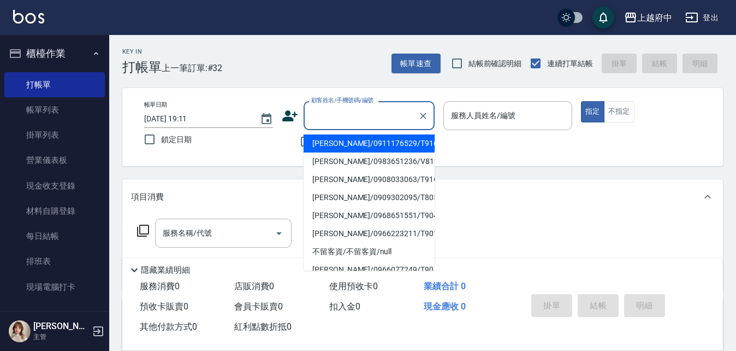
click at [334, 116] on input "顧客姓名/手機號碼/編號" at bounding box center [361, 115] width 105 height 19
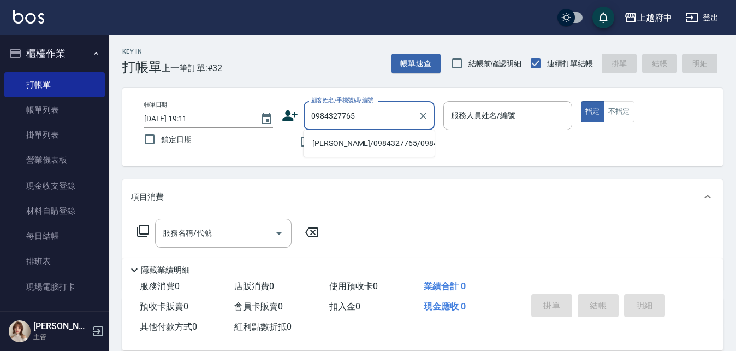
click at [368, 150] on li "黃安慈/0984327765/0984327765" at bounding box center [369, 143] width 131 height 18
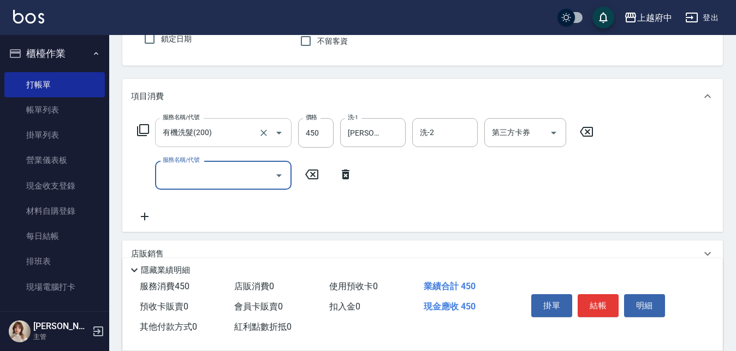
scroll to position [109, 0]
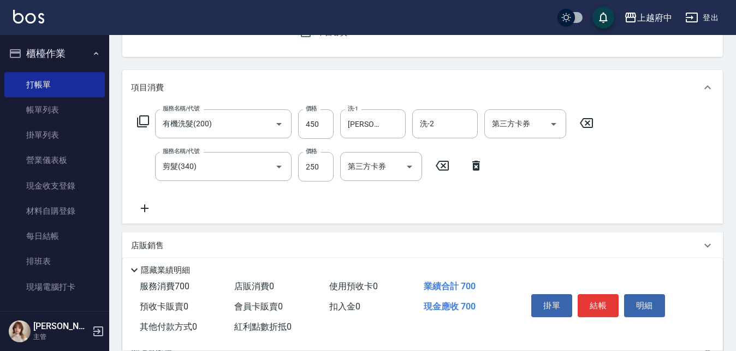
click at [548, 164] on div "服務名稱/代號 有機洗髮(200) 服務名稱/代號 價格 450 價格 洗-1 邱子芹-26 洗-1 洗-2 洗-2 第三方卡券 第三方卡券 服務名稱/代號 …" at bounding box center [365, 161] width 469 height 105
click at [318, 205] on div "服務名稱/代號 有機洗髮(200) 服務名稱/代號 價格 450 價格 洗-1 邱子芹-26 洗-1 洗-2 洗-2 第三方卡券 第三方卡券 服務名稱/代號 …" at bounding box center [365, 161] width 469 height 105
click at [604, 303] on button "結帳" at bounding box center [598, 305] width 41 height 23
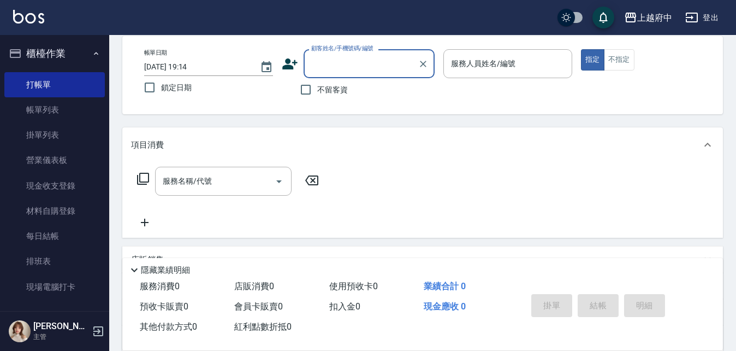
scroll to position [0, 0]
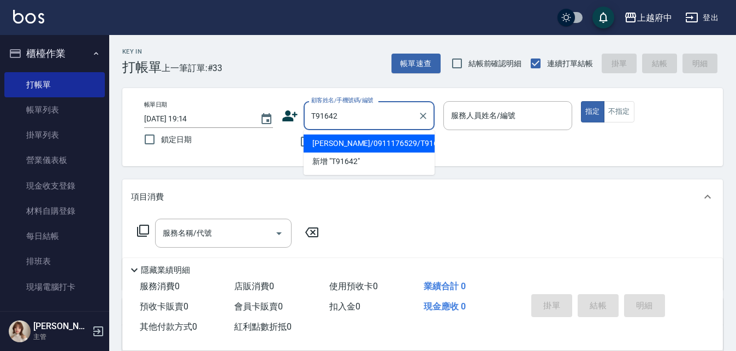
click at [384, 147] on li "方楓嵐/0911176529/T91642" at bounding box center [369, 143] width 131 height 18
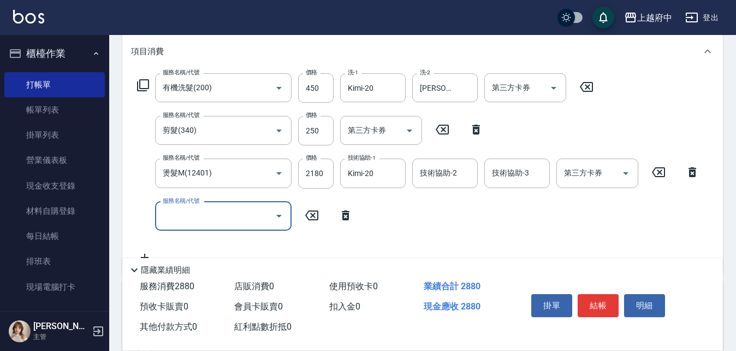
scroll to position [164, 0]
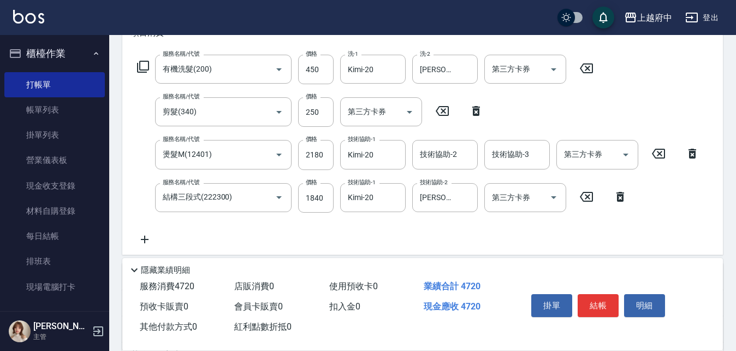
click at [429, 227] on div "服務名稱/代號 有機洗髮(200) 服務名稱/代號 價格 450 價格 洗-1 Kimi-20 洗-1 洗-2 邱子芹-26 洗-2 第三方卡券 第三方卡券 …" at bounding box center [418, 150] width 575 height 191
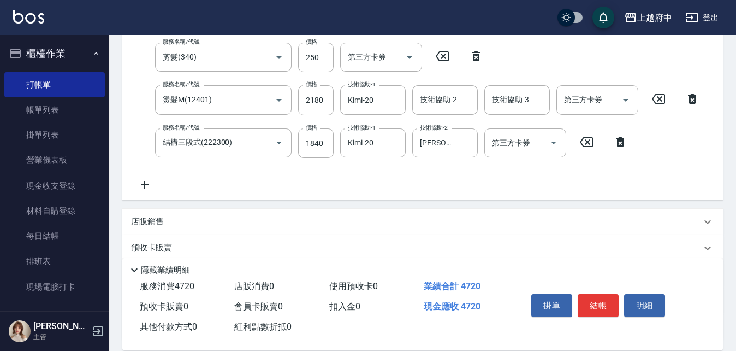
click at [153, 218] on p "店販銷售" at bounding box center [147, 221] width 33 height 11
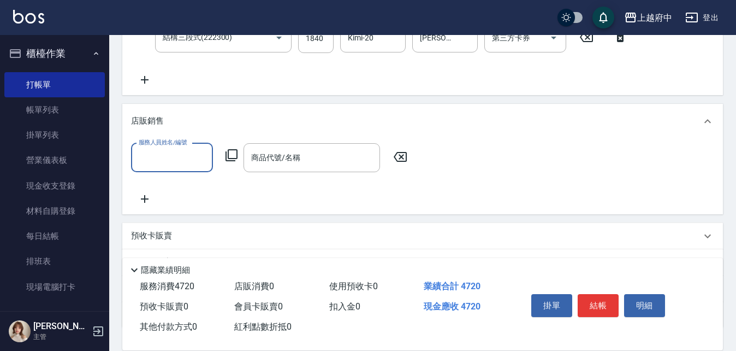
scroll to position [328, 0]
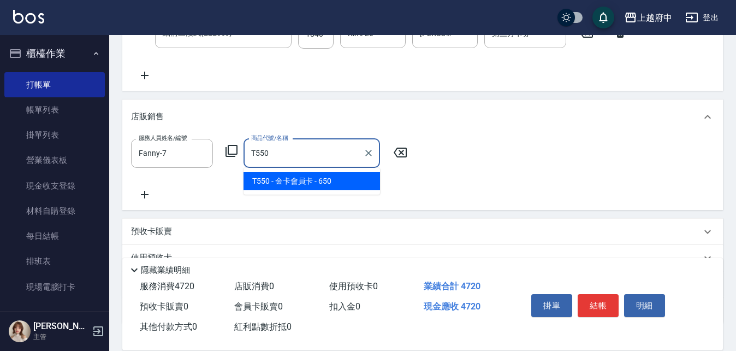
click at [320, 178] on span "T550 - 金卡會員卡 - 650" at bounding box center [312, 181] width 137 height 18
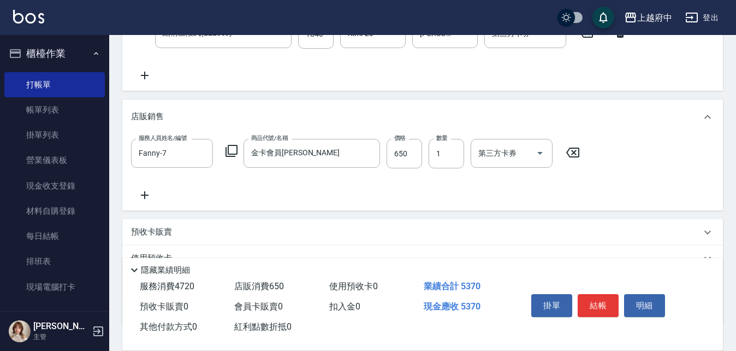
click at [387, 192] on div "服務人員姓名/編號 Fanny-7 服務人員姓名/編號 商品代號/名稱 金卡會員卡 商品代號/名稱 價格 650 價格 數量 1 數量 第三方卡券 第三方卡券" at bounding box center [422, 170] width 583 height 63
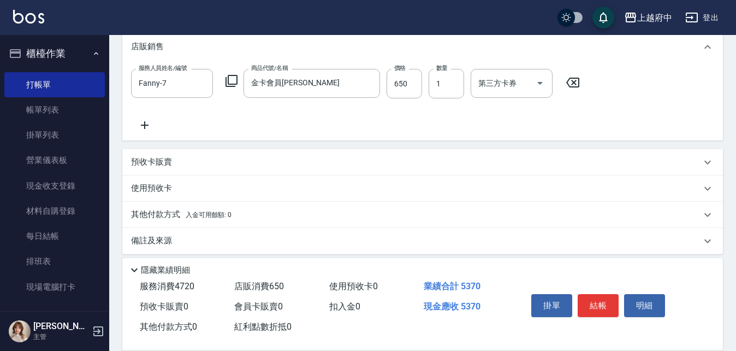
scroll to position [406, 0]
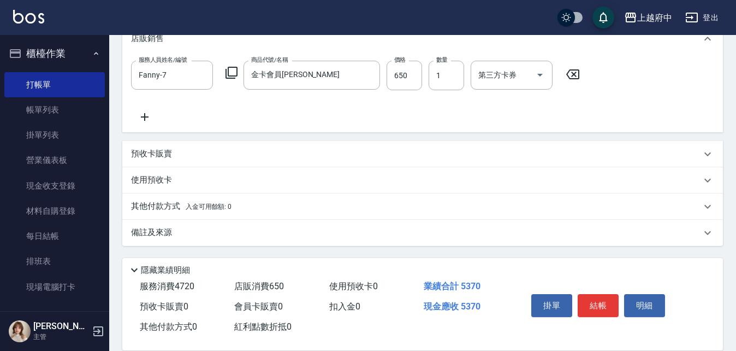
click at [170, 204] on p "其他付款方式 入金可用餘額: 0" at bounding box center [181, 206] width 101 height 12
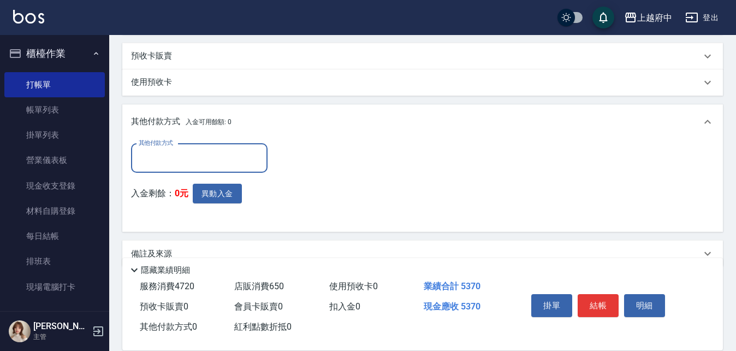
scroll to position [515, 0]
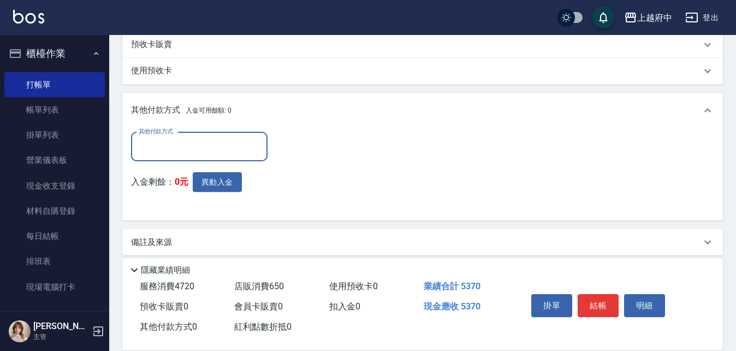
click at [164, 134] on label "其他付款方式" at bounding box center [156, 131] width 34 height 8
click at [164, 137] on input "其他付款方式" at bounding box center [199, 146] width 127 height 19
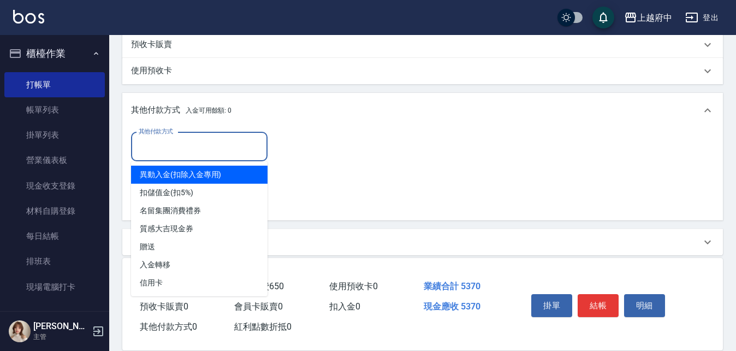
click at [173, 148] on input "其他付款方式" at bounding box center [199, 146] width 127 height 19
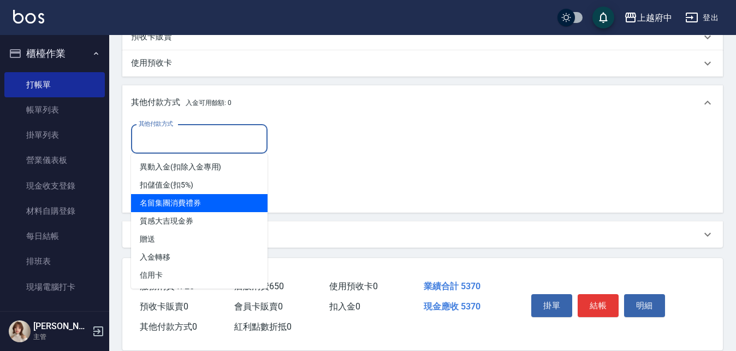
scroll to position [524, 0]
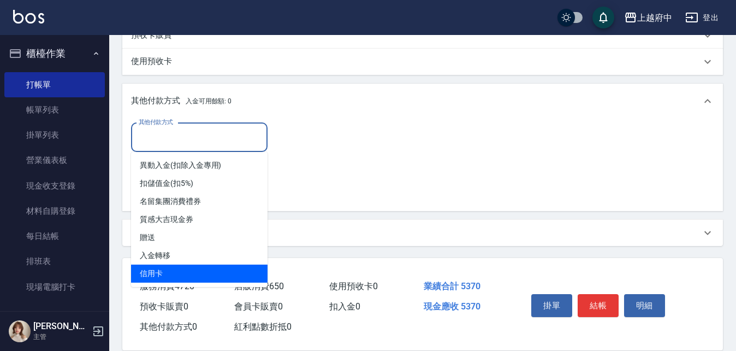
click at [161, 268] on span "信用卡" at bounding box center [199, 273] width 137 height 18
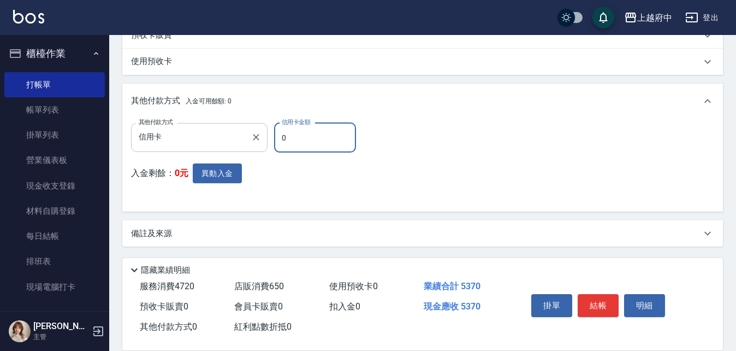
drag, startPoint x: 299, startPoint y: 138, endPoint x: 266, endPoint y: 138, distance: 32.8
click at [266, 138] on div "其他付款方式 信用卡 其他付款方式 信用卡金額 0 信用卡金額" at bounding box center [247, 137] width 232 height 29
click at [444, 187] on div "其他付款方式 信用卡 其他付款方式 信用卡金額 5370 信用卡金額 入金剩餘： 0元 異動入金" at bounding box center [422, 163] width 583 height 80
click at [607, 294] on button "結帳" at bounding box center [598, 305] width 41 height 23
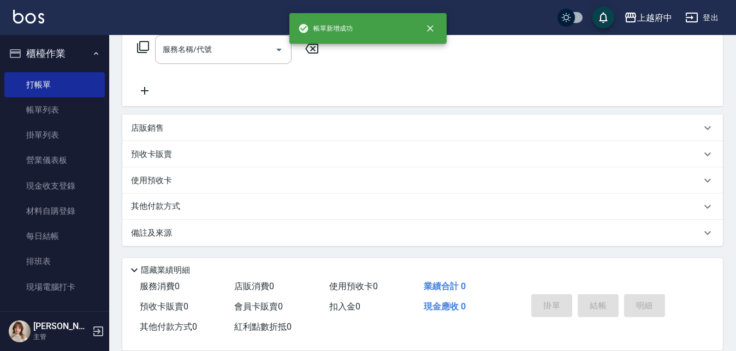
scroll to position [0, 0]
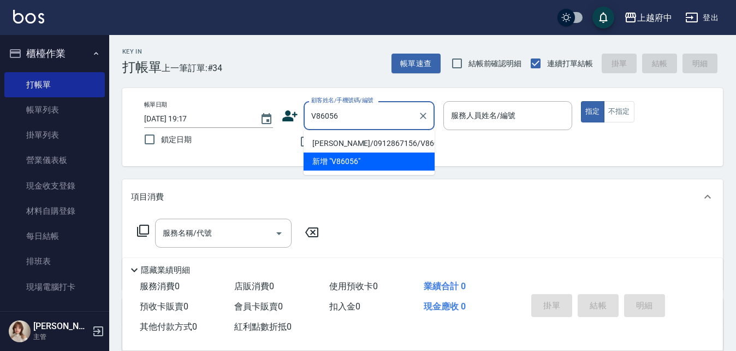
click at [348, 143] on li "邢丞弦/0912867156/V86056" at bounding box center [369, 143] width 131 height 18
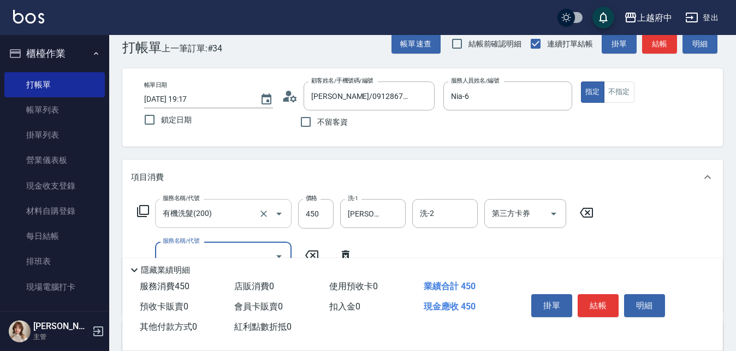
scroll to position [55, 0]
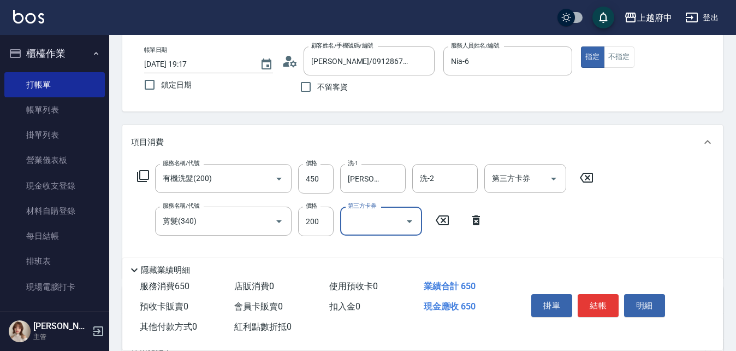
click at [555, 221] on div "服務名稱/代號 有機洗髮(200) 服務名稱/代號 價格 450 價格 洗-1 呂承翰-27 洗-1 洗-2 洗-2 第三方卡券 第三方卡券 服務名稱/代號 …" at bounding box center [365, 216] width 469 height 105
click at [598, 298] on button "結帳" at bounding box center [598, 305] width 41 height 23
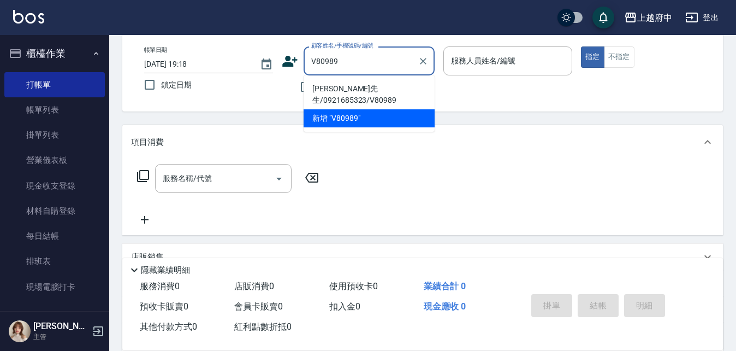
click at [358, 91] on li "黃先生/0921685323/V80989" at bounding box center [369, 94] width 131 height 29
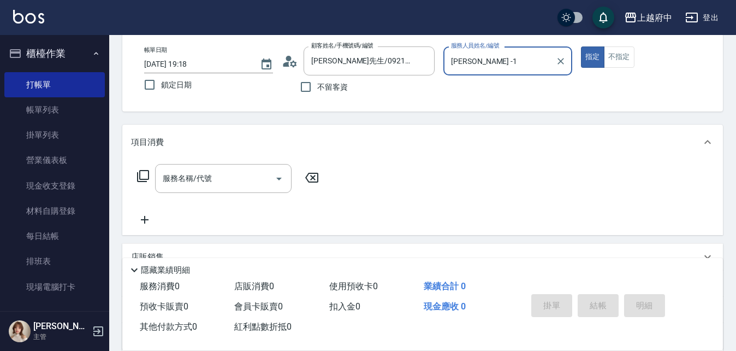
click at [581, 46] on button "指定" at bounding box center [592, 56] width 23 height 21
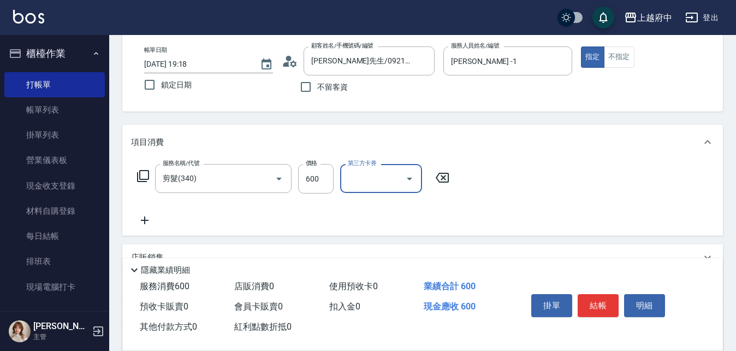
click at [541, 186] on div "服務名稱/代號 剪髮(340) 服務名稱/代號 價格 600 價格 第三方卡券 第三方卡券" at bounding box center [422, 198] width 601 height 76
click at [599, 304] on button "結帳" at bounding box center [598, 305] width 41 height 23
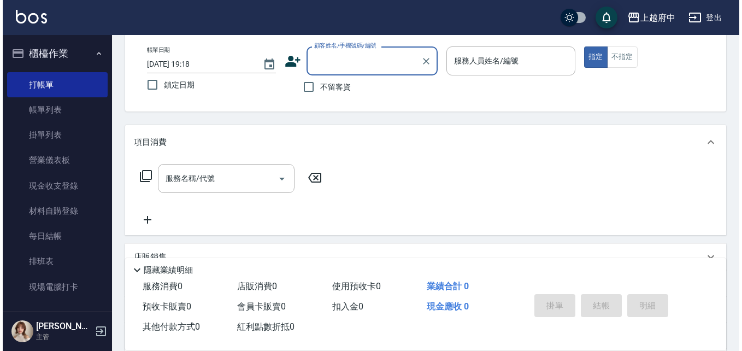
scroll to position [0, 0]
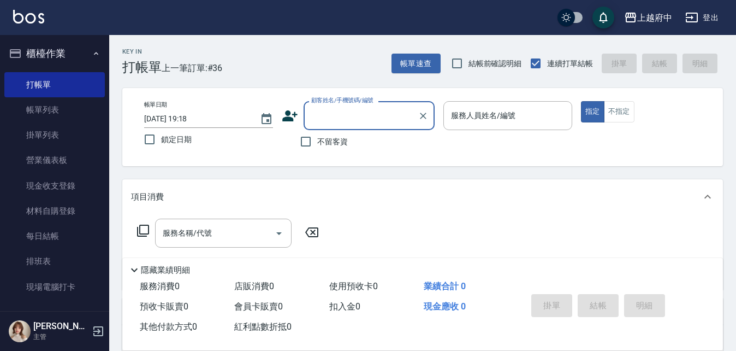
click at [287, 115] on icon at bounding box center [289, 115] width 15 height 11
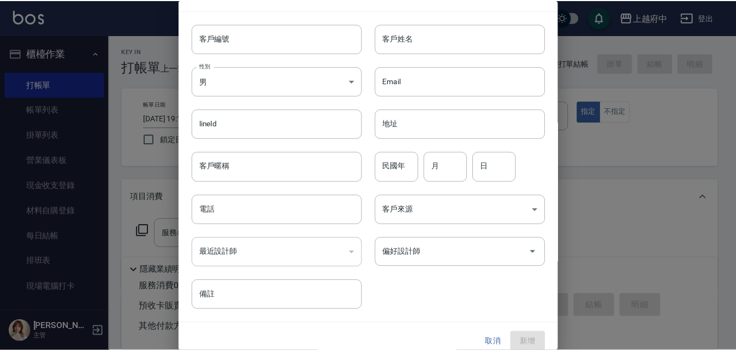
scroll to position [28, 0]
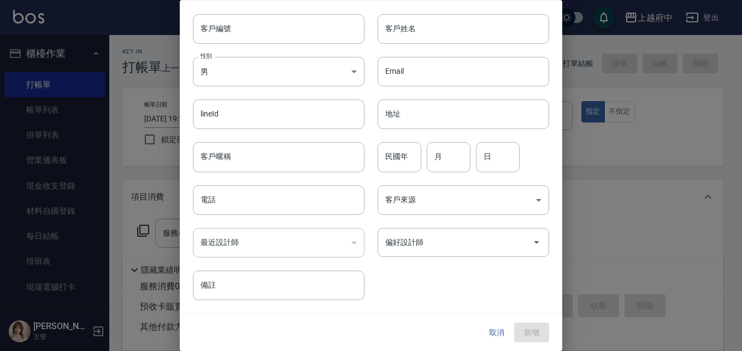
click at [484, 333] on button "取消" at bounding box center [496, 332] width 35 height 20
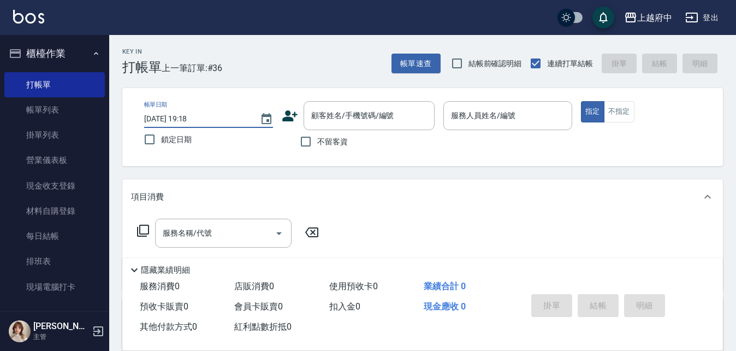
click at [196, 122] on input "2025/09/06 19:18" at bounding box center [196, 119] width 105 height 18
click at [358, 126] on div "顧客姓名/手機號碼/編號" at bounding box center [369, 115] width 131 height 29
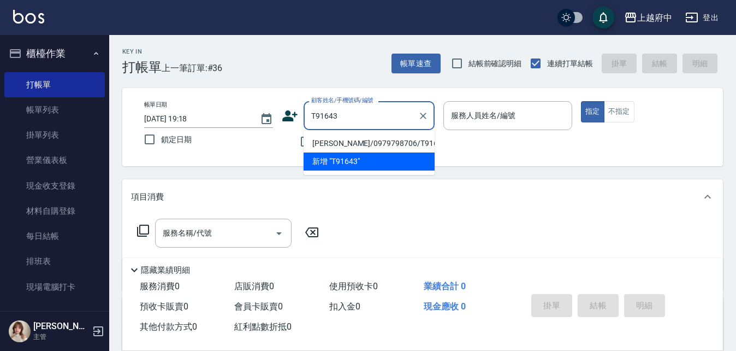
drag, startPoint x: 375, startPoint y: 147, endPoint x: 374, endPoint y: 141, distance: 6.2
click at [374, 141] on li "許至余/0979798706/T91643" at bounding box center [369, 143] width 131 height 18
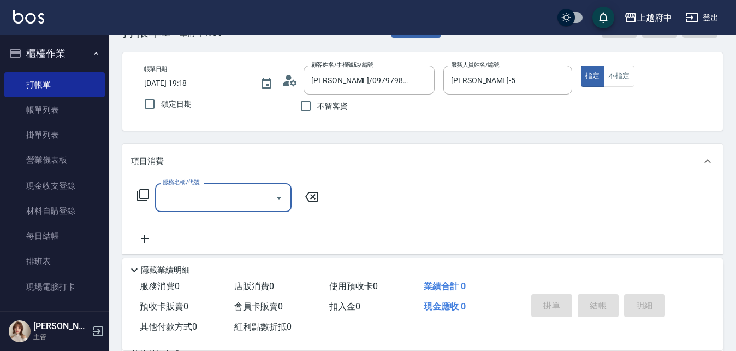
scroll to position [55, 0]
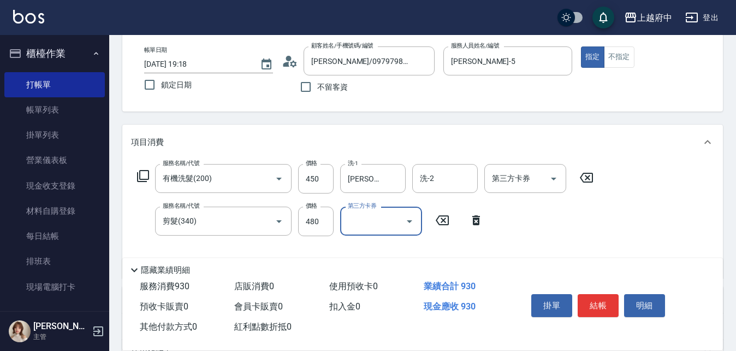
click at [532, 223] on div "服務名稱/代號 有機洗髮(200) 服務名稱/代號 價格 450 價格 洗-1 張鈞琇-25 洗-1 洗-2 洗-2 第三方卡券 第三方卡券 服務名稱/代號 …" at bounding box center [365, 216] width 469 height 105
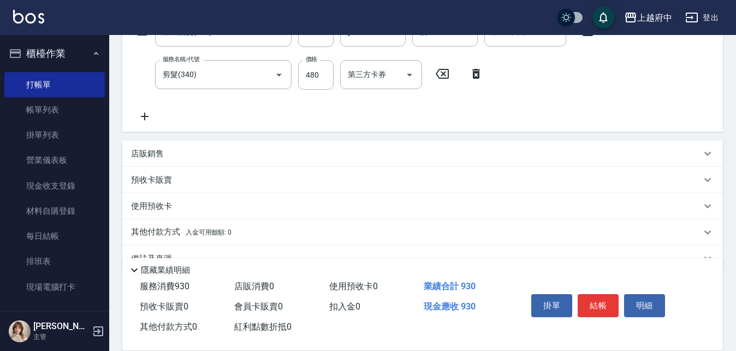
scroll to position [219, 0]
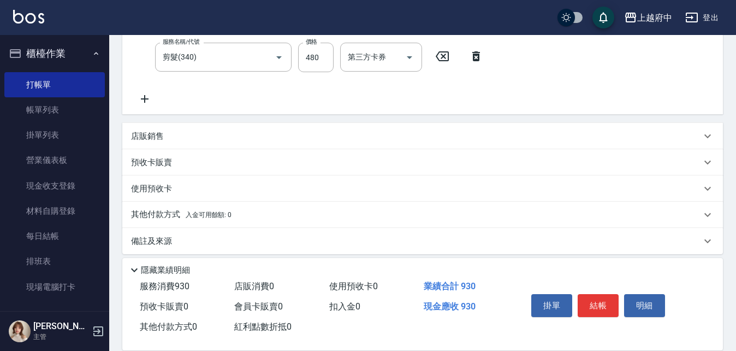
click at [145, 134] on p "店販銷售" at bounding box center [147, 136] width 33 height 11
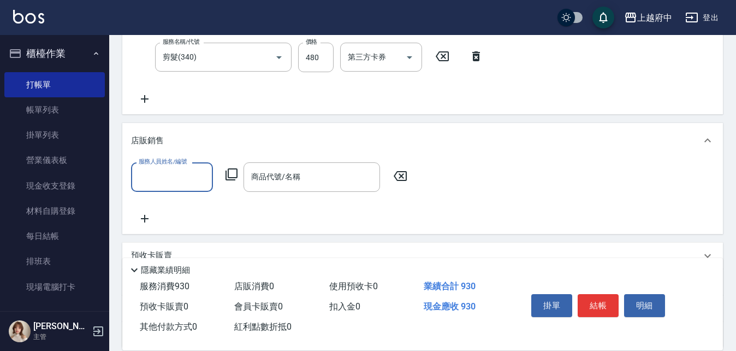
scroll to position [0, 0]
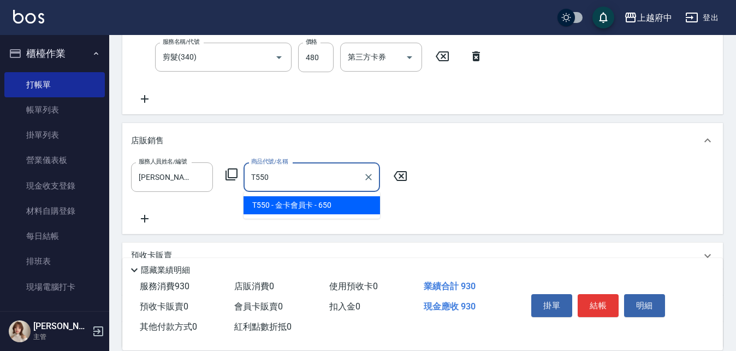
click at [299, 203] on span "T550 - 金卡會員卡 - 650" at bounding box center [312, 205] width 137 height 18
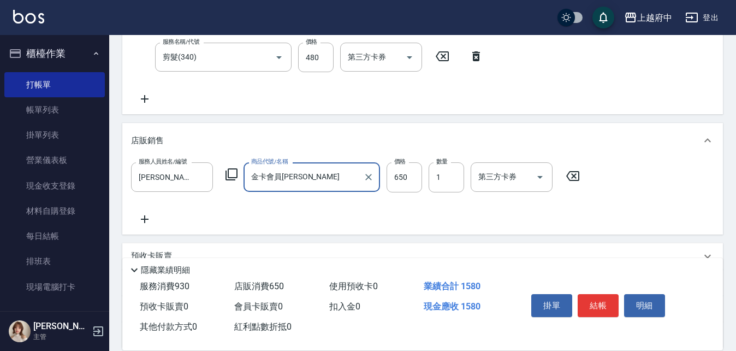
click at [371, 223] on div "服務人員姓名/編號 Gary-5 服務人員姓名/編號 商品代號/名稱 金卡會員卡 商品代號/名稱 價格 650 價格 數量 1 數量 第三方卡券 第三方卡券" at bounding box center [422, 193] width 583 height 63
click at [399, 211] on div "服務人員姓名/編號 Gary-5 服務人員姓名/編號 商品代號/名稱 金卡會員卡 商品代號/名稱 價格 650 價格 數量 1 數量 第三方卡券 第三方卡券" at bounding box center [422, 193] width 583 height 63
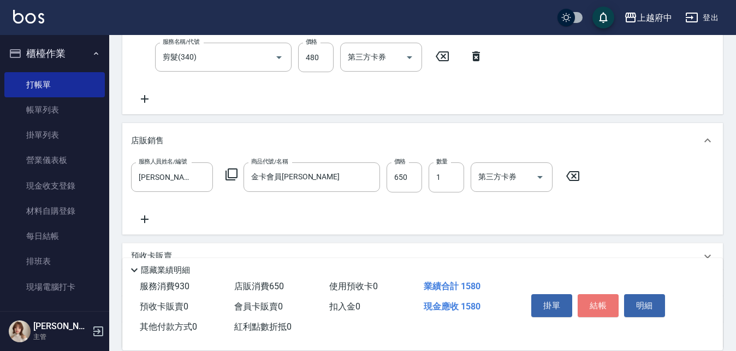
click at [599, 294] on button "結帳" at bounding box center [598, 305] width 41 height 23
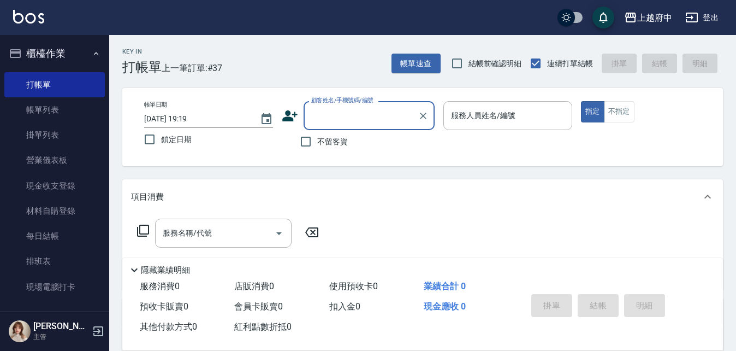
click at [290, 116] on icon at bounding box center [290, 116] width 16 height 16
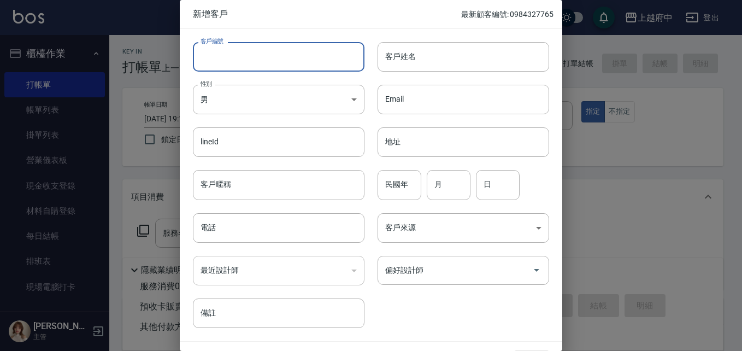
click at [234, 61] on input "客戶編號" at bounding box center [279, 56] width 172 height 29
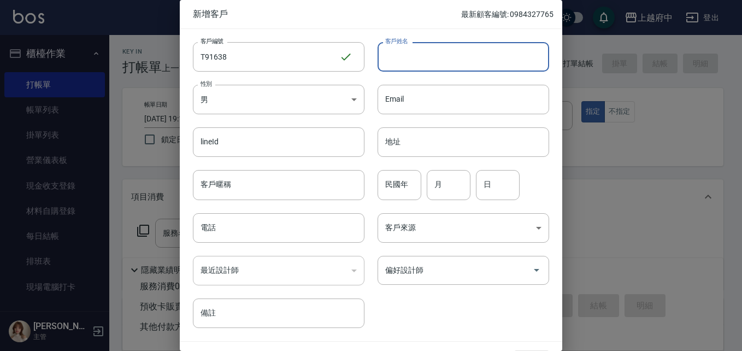
click at [404, 57] on input "客戶姓名" at bounding box center [463, 56] width 172 height 29
click at [297, 106] on body "上越府中 登出 櫃檯作業 打帳單 帳單列表 掛單列表 營業儀表板 現金收支登錄 材料自購登錄 每日結帳 排班表 現場電腦打卡 預約管理 預約管理 單日預約紀錄…" at bounding box center [371, 267] width 742 height 534
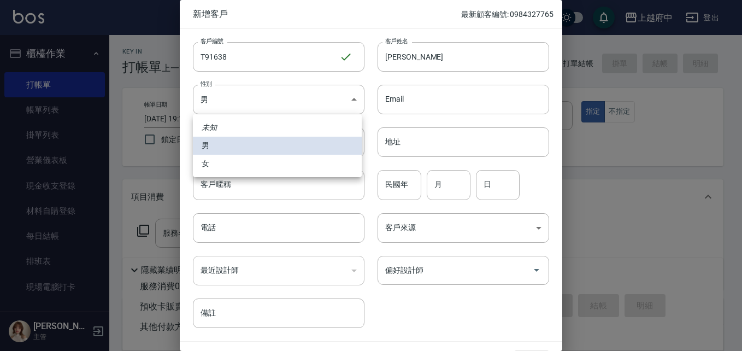
click at [222, 158] on li "女" at bounding box center [277, 164] width 169 height 18
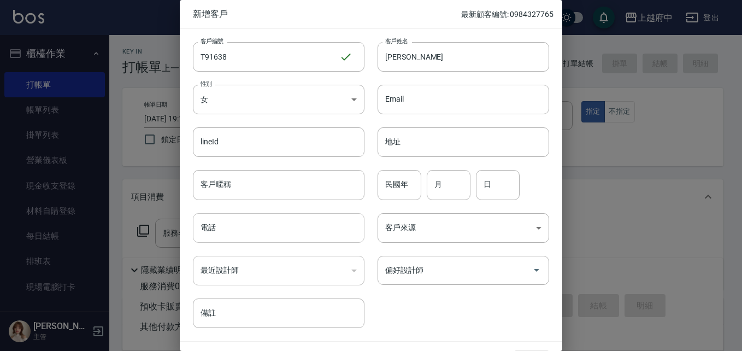
click at [232, 228] on input "電話" at bounding box center [279, 227] width 172 height 29
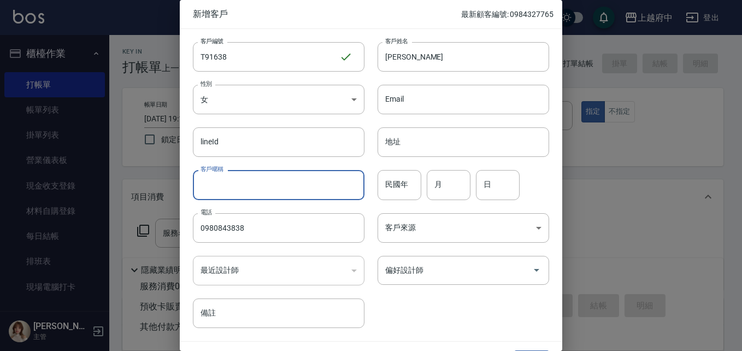
click at [252, 187] on input "客戶暱稱" at bounding box center [279, 184] width 172 height 29
drag, startPoint x: 387, startPoint y: 181, endPoint x: 427, endPoint y: 182, distance: 39.9
click at [388, 180] on input "民國年" at bounding box center [399, 184] width 44 height 29
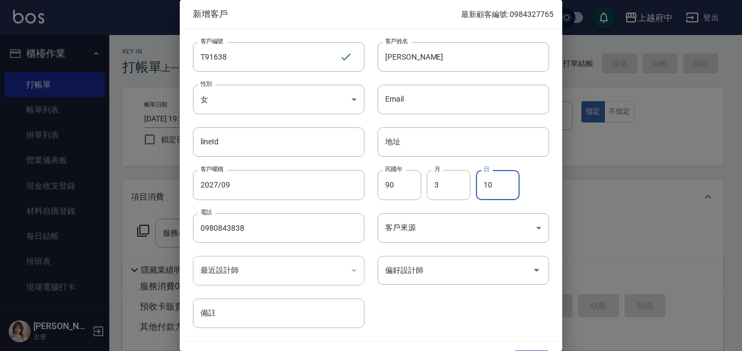
click at [451, 301] on div "客戶編號 T91638 ​ 客戶編號 客戶姓名 林沂靜 客戶姓名 性別 女 FEMALE 性別 Email Email lineId lineId 地址 地址…" at bounding box center [364, 178] width 369 height 299
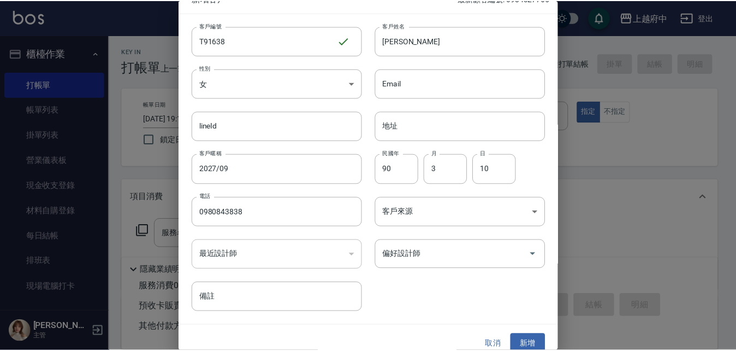
scroll to position [28, 0]
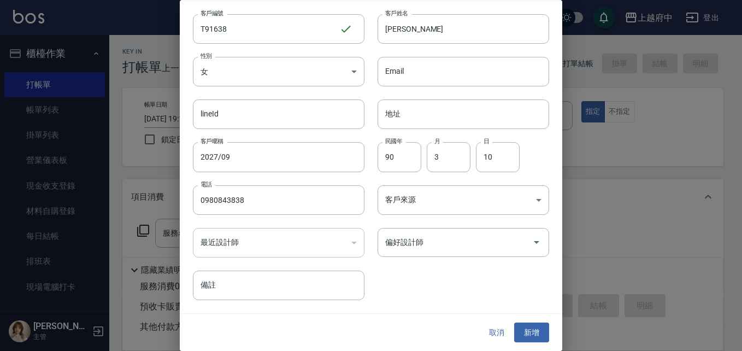
click at [521, 330] on button "新增" at bounding box center [531, 332] width 35 height 20
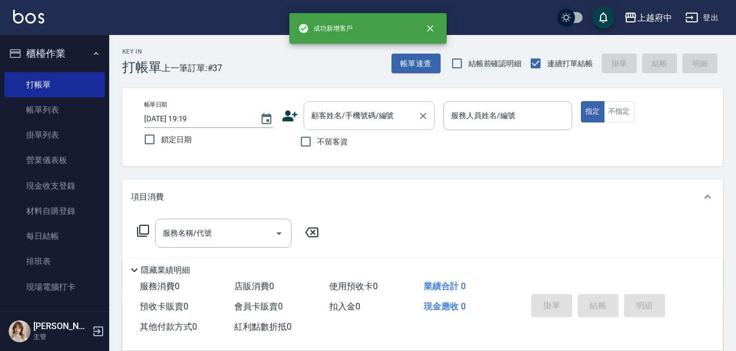
click at [379, 108] on input "顧客姓名/手機號碼/編號" at bounding box center [361, 115] width 105 height 19
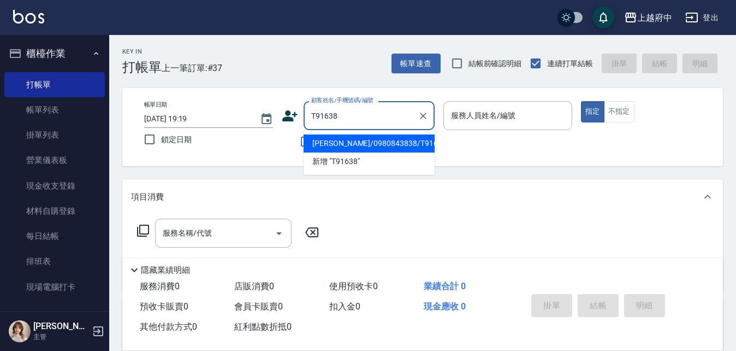
click at [396, 141] on li "林沂靜/0980843838/T91638" at bounding box center [369, 143] width 131 height 18
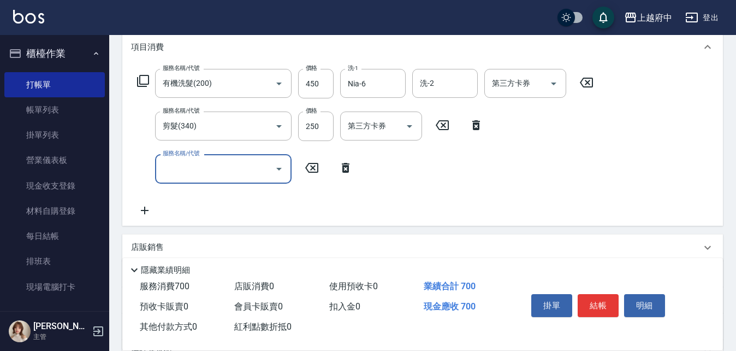
scroll to position [164, 0]
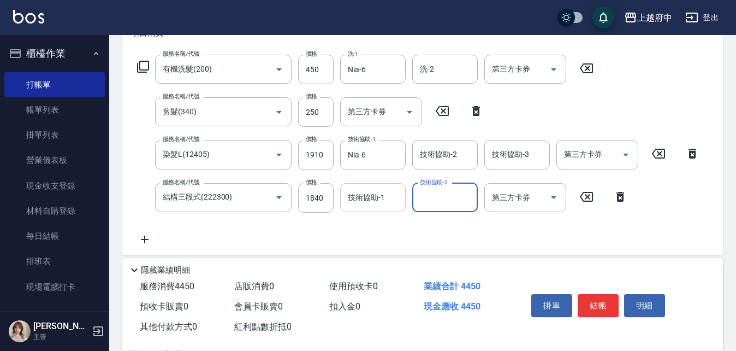
click at [369, 204] on input "技術協助-1" at bounding box center [373, 197] width 56 height 19
click at [474, 242] on div "服務名稱/代號 有機洗髮(200) 服務名稱/代號 價格 450 價格 洗-1 Nia-6 洗-1 洗-2 洗-2 第三方卡券 第三方卡券 服務名稱/代號 剪…" at bounding box center [418, 150] width 575 height 191
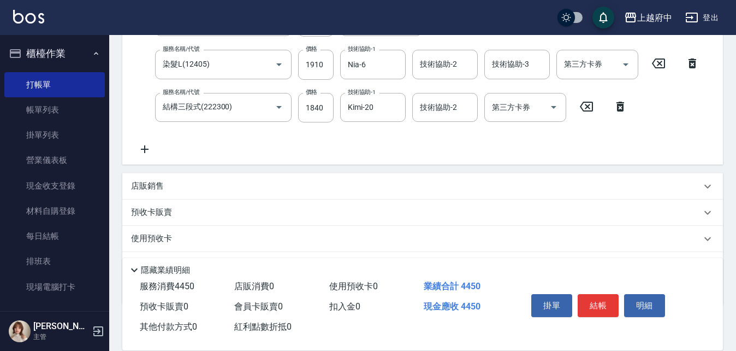
scroll to position [273, 0]
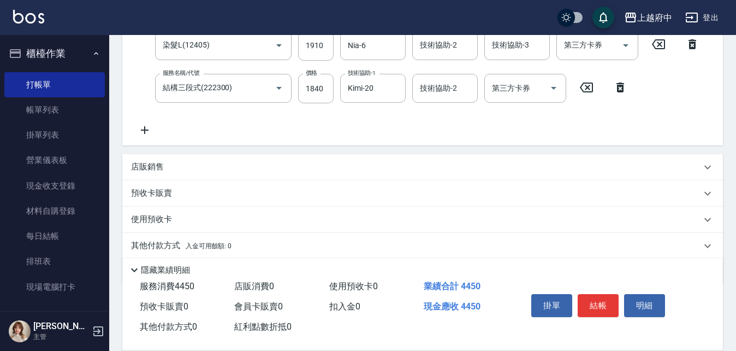
click at [152, 168] on p "店販銷售" at bounding box center [147, 166] width 33 height 11
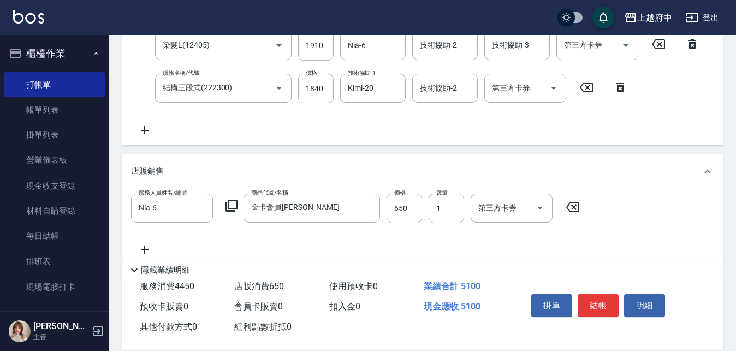
click at [418, 240] on div "服務人員姓名/編號 Nia-6 服務人員姓名/編號 商品代號/名稱 金卡會員卡 商品代號/名稱 價格 650 價格 數量 1 數量 第三方卡券 第三方卡券" at bounding box center [422, 224] width 583 height 63
click at [601, 302] on button "結帳" at bounding box center [598, 305] width 41 height 23
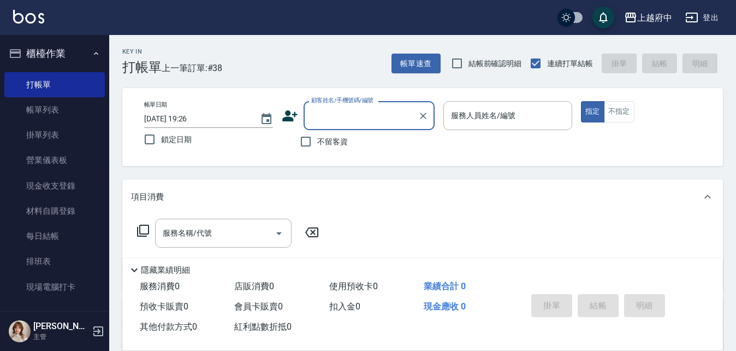
click at [293, 110] on icon at bounding box center [290, 116] width 16 height 16
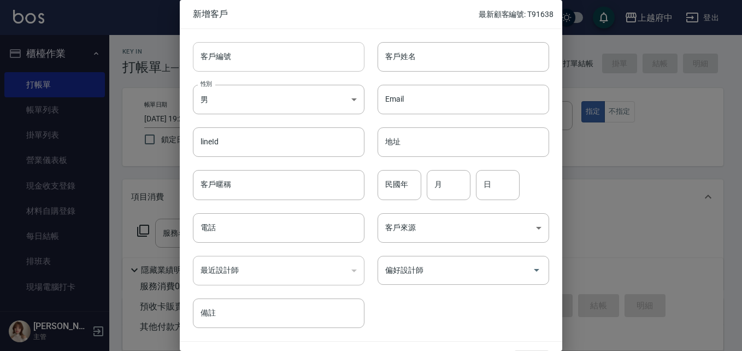
click at [244, 55] on input "客戶編號" at bounding box center [279, 56] width 172 height 29
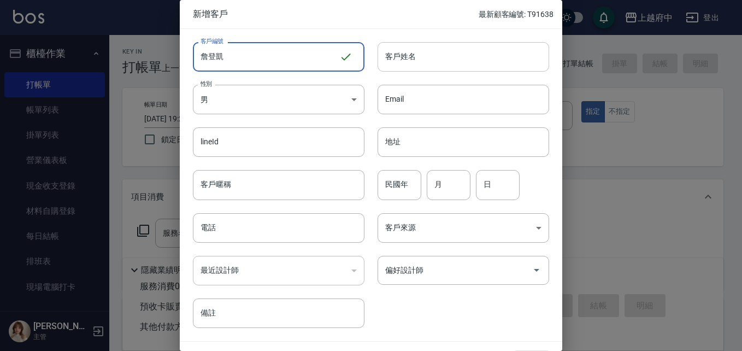
click at [426, 59] on input "客戶姓名" at bounding box center [463, 56] width 172 height 29
drag, startPoint x: 246, startPoint y: 60, endPoint x: 180, endPoint y: 67, distance: 66.5
click at [180, 67] on div "客戶編號 詹登凱 ​ 客戶編號" at bounding box center [272, 50] width 185 height 43
click at [424, 49] on input "客戶姓名" at bounding box center [463, 56] width 172 height 29
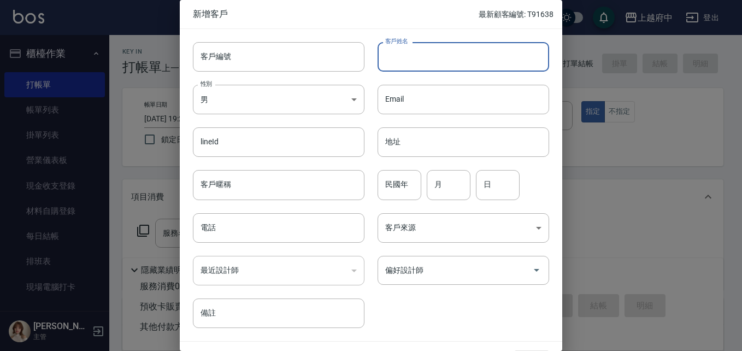
paste input "詹登凱"
click at [227, 67] on input "客戶編號" at bounding box center [279, 56] width 172 height 29
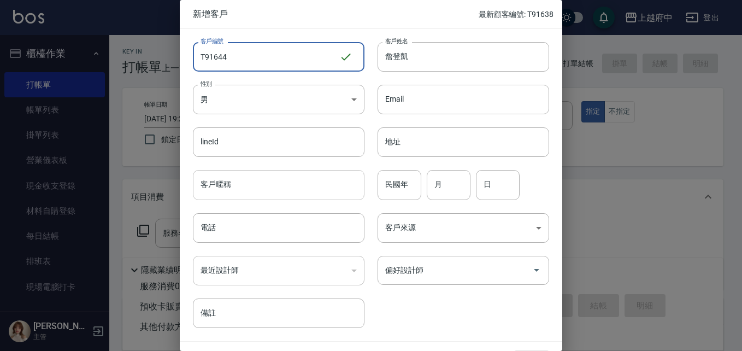
click at [231, 186] on input "客戶暱稱" at bounding box center [279, 184] width 172 height 29
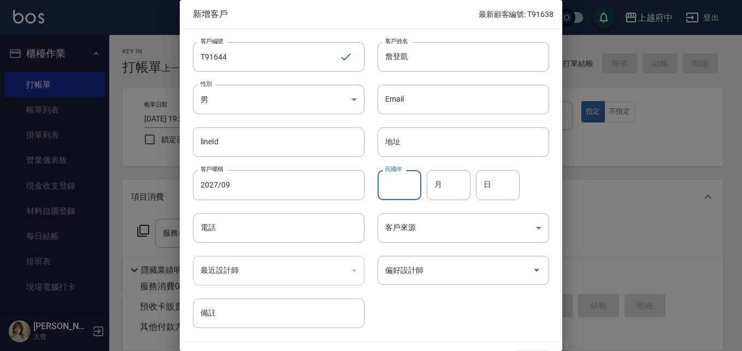
click at [399, 185] on input "民國年" at bounding box center [399, 184] width 44 height 29
click at [444, 311] on div "客戶編號 T91644 ​ 客戶編號 客戶姓名 詹登凱 客戶姓名 性別 男 MALE 性別 Email Email lineId lineId 地址 地址 客…" at bounding box center [364, 178] width 369 height 299
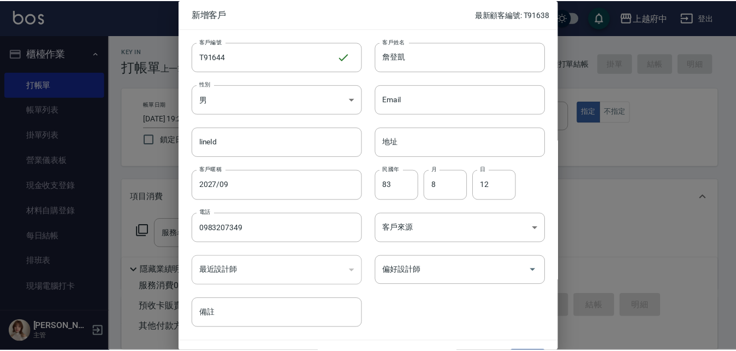
scroll to position [28, 0]
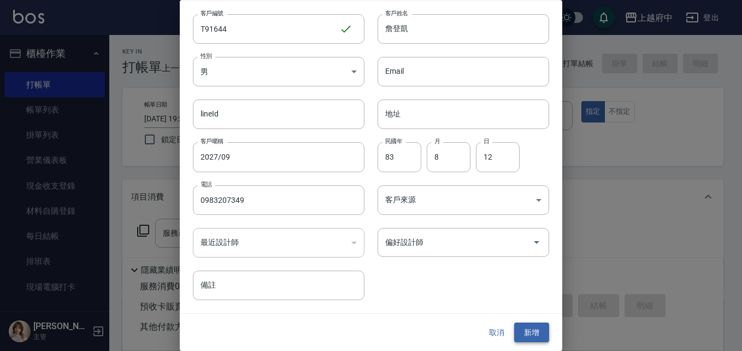
click at [529, 334] on button "新增" at bounding box center [531, 332] width 35 height 20
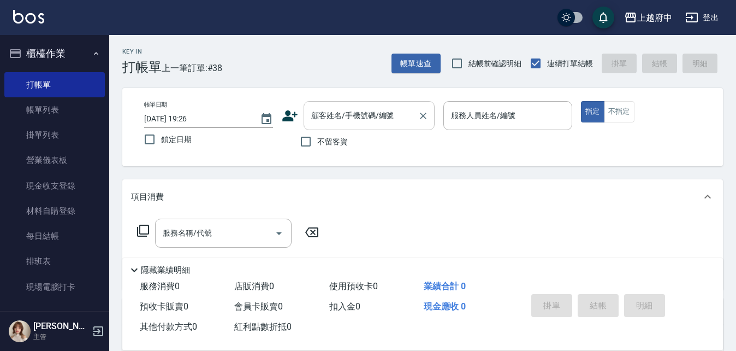
click at [337, 116] on input "顧客姓名/手機號碼/編號" at bounding box center [361, 115] width 105 height 19
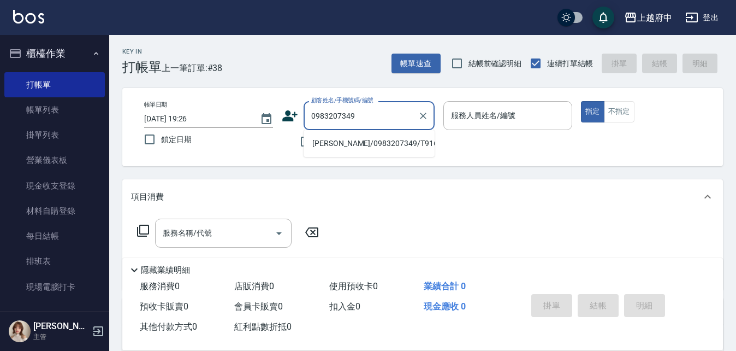
click at [373, 139] on li "詹登凱/0983207349/T91644" at bounding box center [369, 143] width 131 height 18
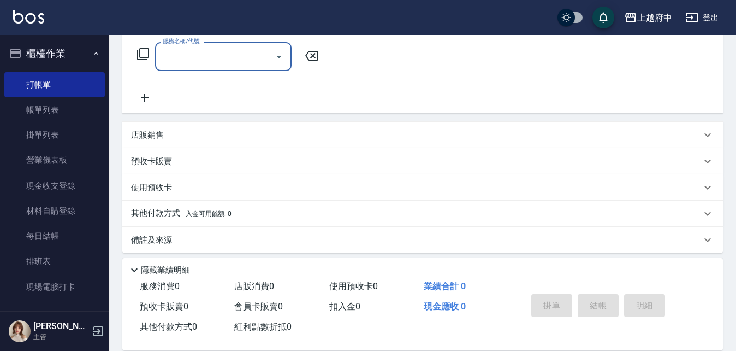
scroll to position [184, 0]
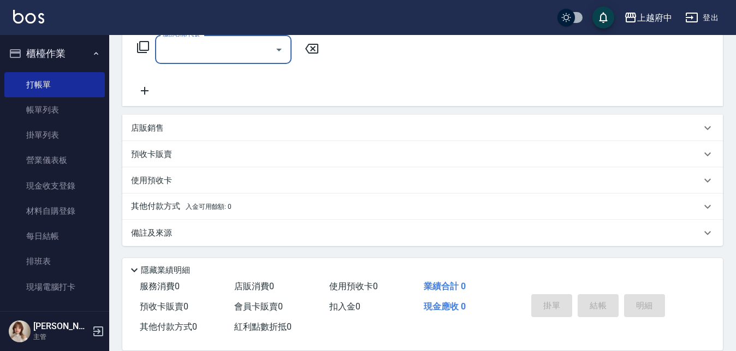
click at [165, 208] on p "其他付款方式 入金可用餘額: 0" at bounding box center [181, 206] width 101 height 12
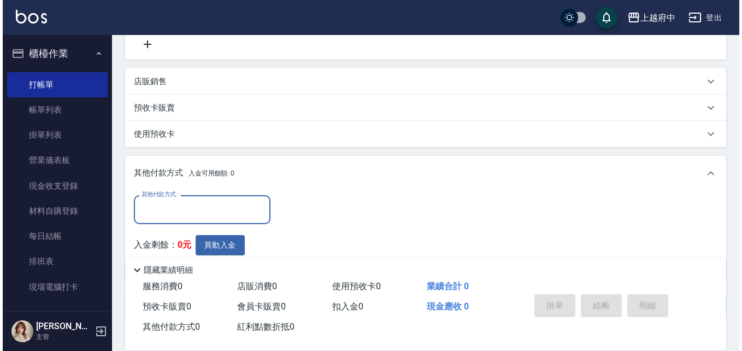
scroll to position [293, 0]
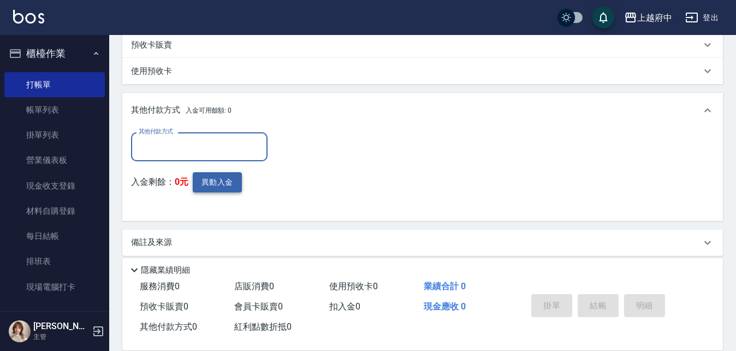
click at [228, 179] on button "異動入金" at bounding box center [217, 182] width 49 height 20
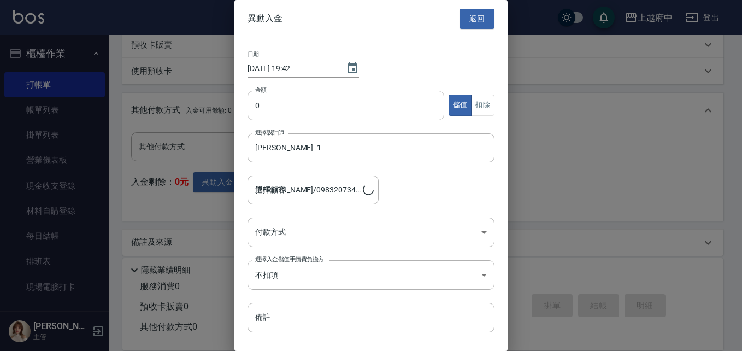
click at [344, 102] on input "0" at bounding box center [345, 105] width 197 height 29
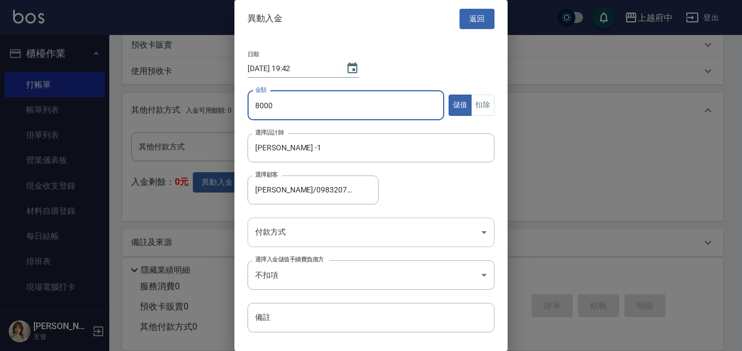
click at [379, 232] on body "上越府中 登出 櫃檯作業 打帳單 帳單列表 掛單列表 營業儀表板 現金收支登錄 材料自購登錄 每日結帳 排班表 現場電腦打卡 預約管理 預約管理 單日預約紀錄…" at bounding box center [371, 33] width 742 height 653
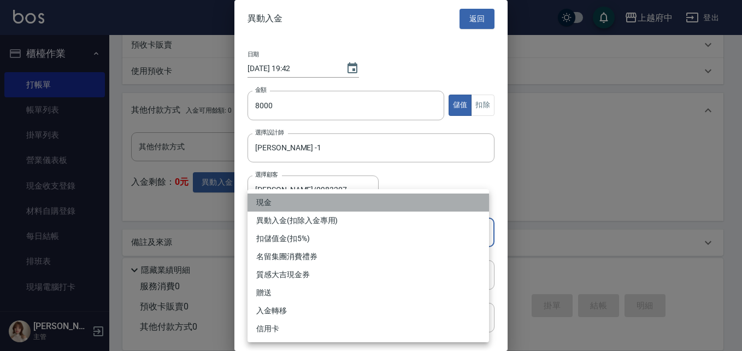
click at [318, 205] on li "現金" at bounding box center [367, 202] width 241 height 18
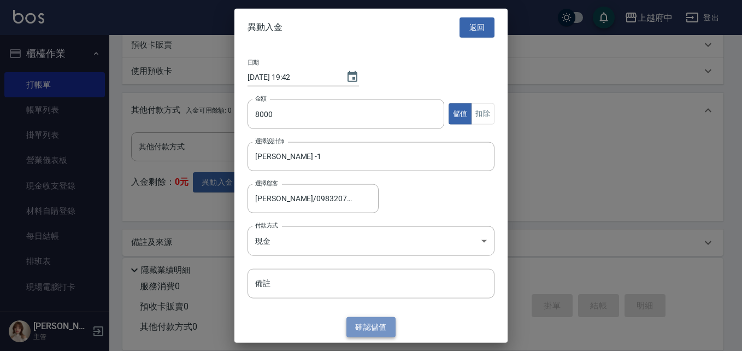
click at [371, 322] on button "確認 儲值" at bounding box center [370, 327] width 49 height 20
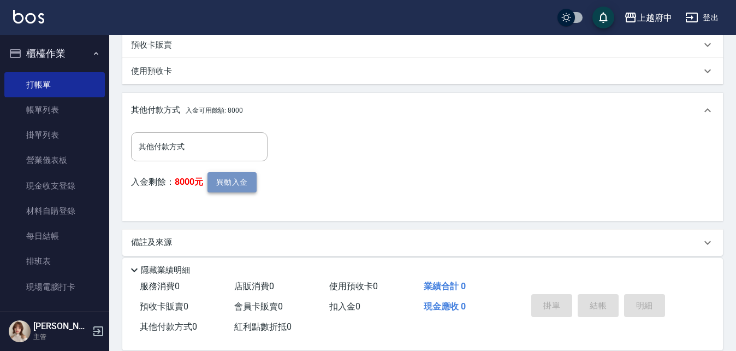
click at [242, 186] on button "異動入金" at bounding box center [232, 182] width 49 height 20
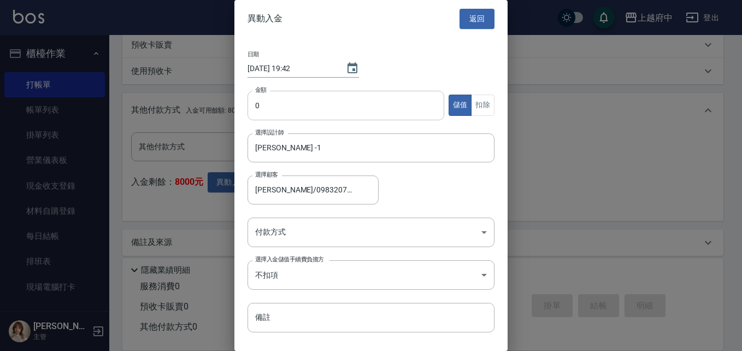
click at [297, 104] on input "0" at bounding box center [345, 105] width 197 height 29
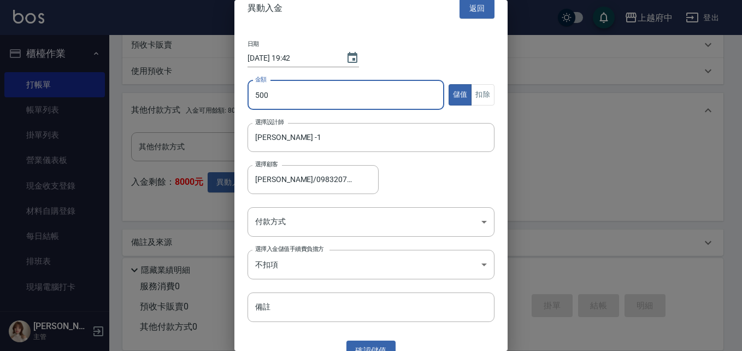
scroll to position [26, 0]
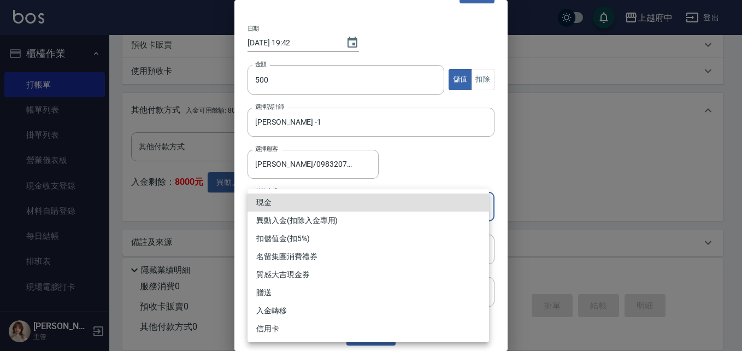
click at [311, 202] on body "上越府中 登出 櫃檯作業 打帳單 帳單列表 掛單列表 營業儀表板 現金收支登錄 材料自購登錄 每日結帳 排班表 現場電腦打卡 預約管理 預約管理 單日預約紀錄…" at bounding box center [371, 33] width 742 height 653
click at [267, 293] on li "贈送" at bounding box center [367, 293] width 241 height 18
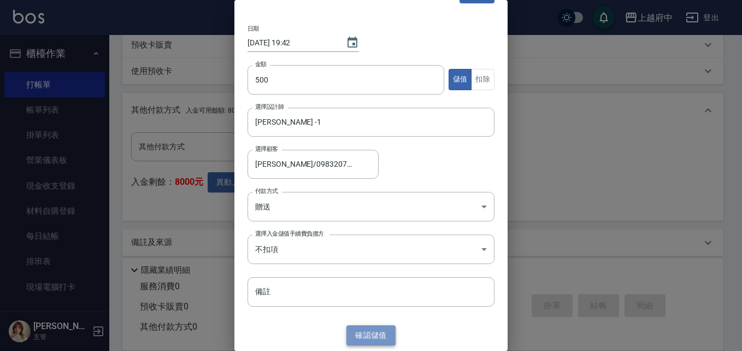
click at [372, 336] on button "確認 儲值" at bounding box center [370, 335] width 49 height 20
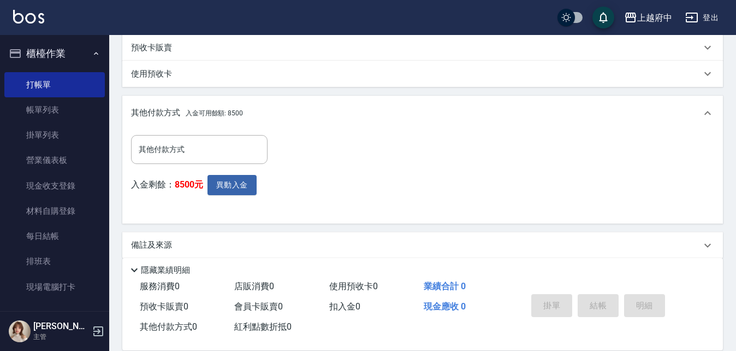
scroll to position [293, 0]
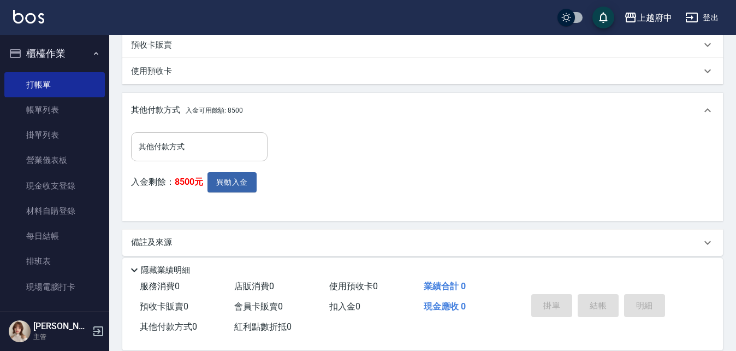
click at [181, 143] on input "其他付款方式" at bounding box center [199, 146] width 127 height 19
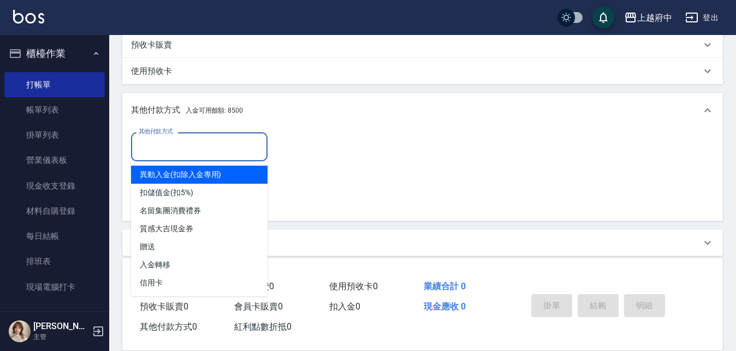
click at [423, 160] on div "其他付款方式 其他付款方式 入金剩餘： 8500元 異動入金" at bounding box center [422, 172] width 583 height 80
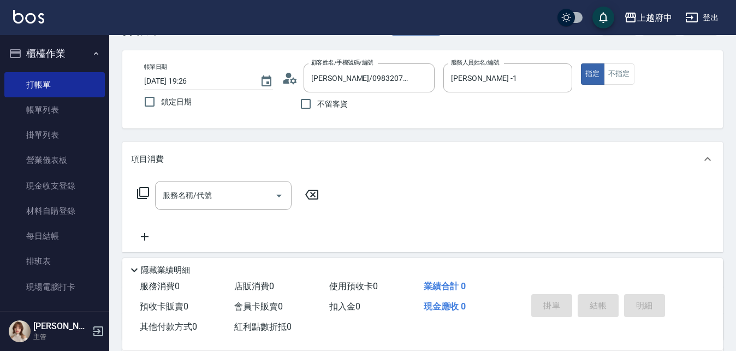
scroll to position [55, 0]
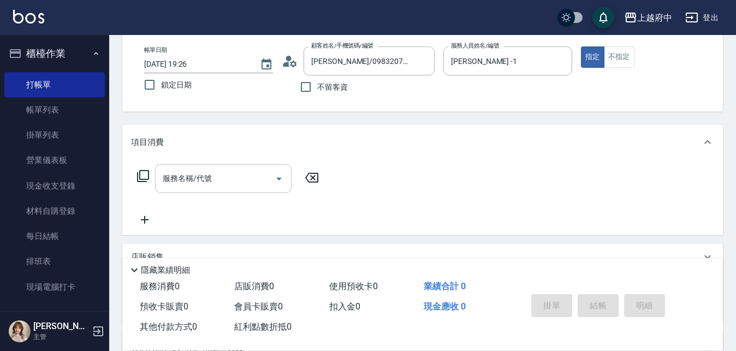
click at [194, 176] on input "服務名稱/代號" at bounding box center [215, 178] width 110 height 19
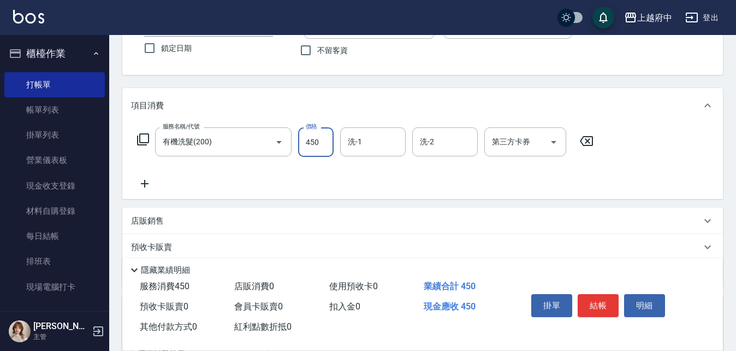
scroll to position [109, 0]
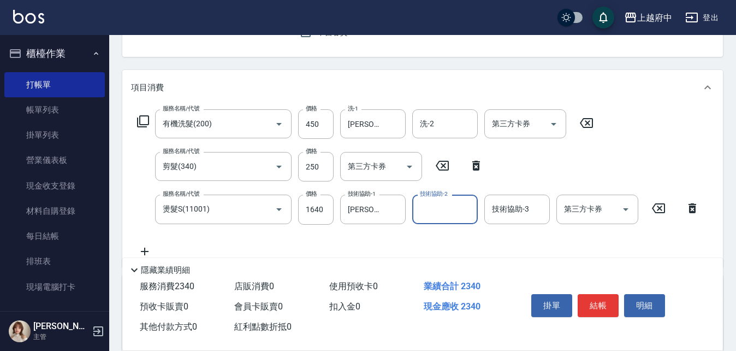
click at [377, 241] on div "服務名稱/代號 有機洗髮(200) 服務名稱/代號 價格 450 價格 洗-1 呂承翰-27 洗-1 洗-2 洗-2 第三方卡券 第三方卡券 服務名稱/代號 …" at bounding box center [418, 183] width 575 height 148
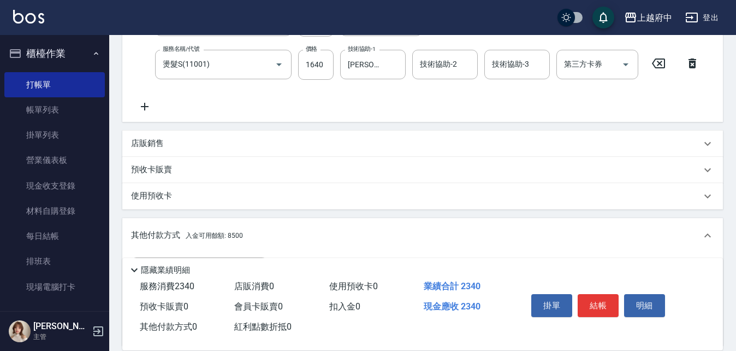
scroll to position [273, 0]
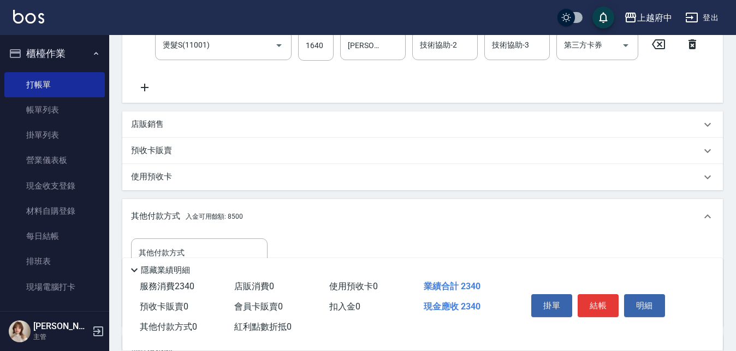
click at [154, 116] on div "店販銷售" at bounding box center [422, 124] width 601 height 26
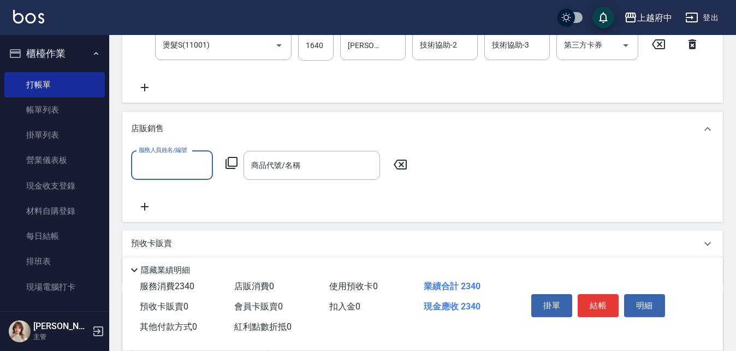
scroll to position [0, 0]
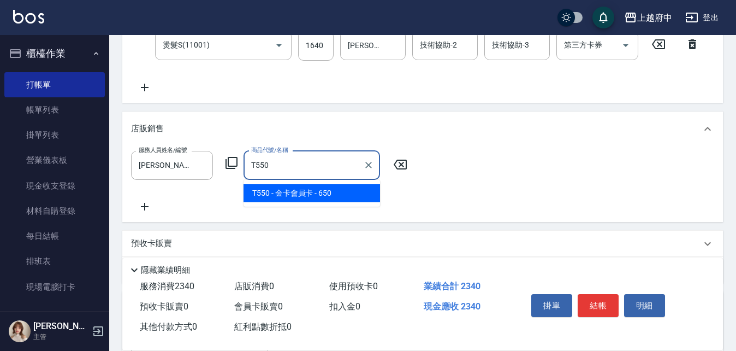
click at [308, 193] on span "T550 - 金卡會員卡 - 650" at bounding box center [312, 193] width 137 height 18
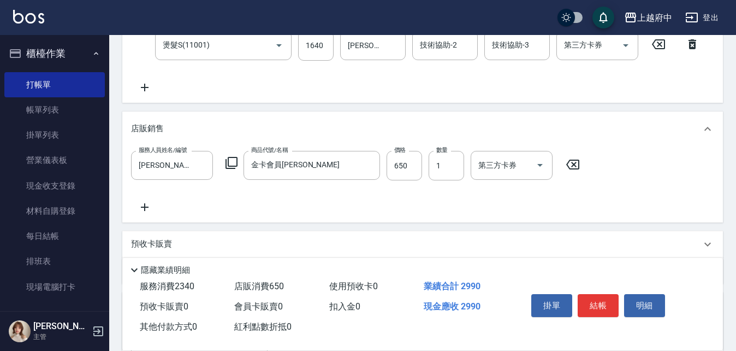
click at [392, 203] on div "服務人員姓名/編號 Annie -1 服務人員姓名/編號 商品代號/名稱 金卡會員卡 商品代號/名稱 價格 650 價格 數量 1 數量 第三方卡券 第三方卡券" at bounding box center [422, 182] width 583 height 63
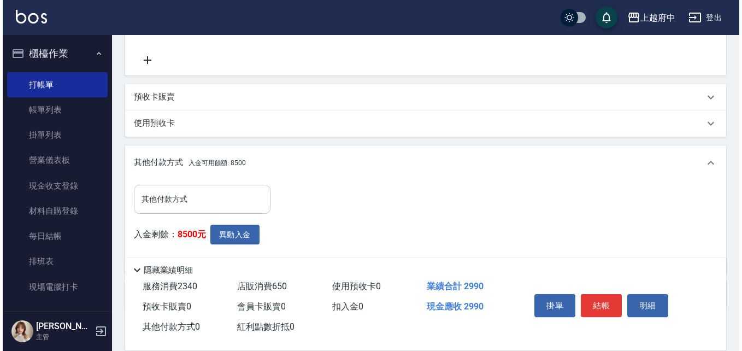
scroll to position [437, 0]
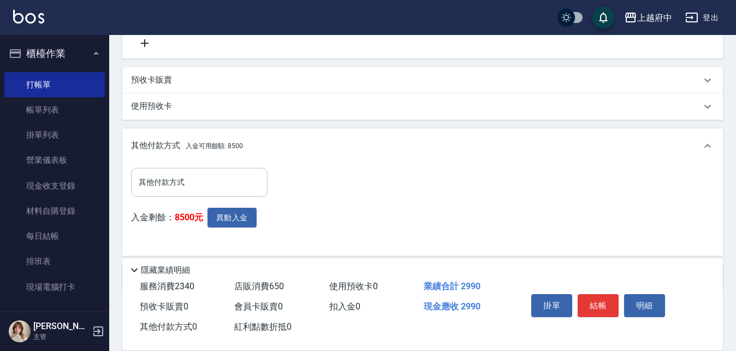
click at [172, 173] on div "其他付款方式 其他付款方式" at bounding box center [199, 182] width 137 height 29
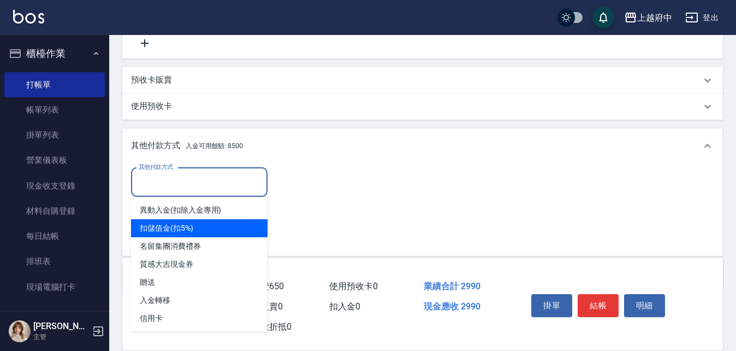
click at [165, 228] on span "扣儲值金(扣5%)" at bounding box center [199, 228] width 137 height 18
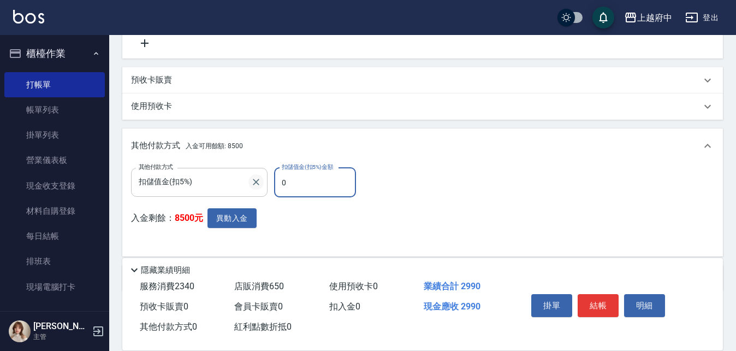
drag, startPoint x: 286, startPoint y: 183, endPoint x: 256, endPoint y: 182, distance: 29.5
click at [256, 182] on div "其他付款方式 扣儲值金(扣5%) 其他付款方式 扣儲值金(扣5%)金額 0 扣儲值金(扣5%)金額" at bounding box center [247, 182] width 232 height 29
click at [230, 215] on button "異動入金" at bounding box center [232, 218] width 49 height 20
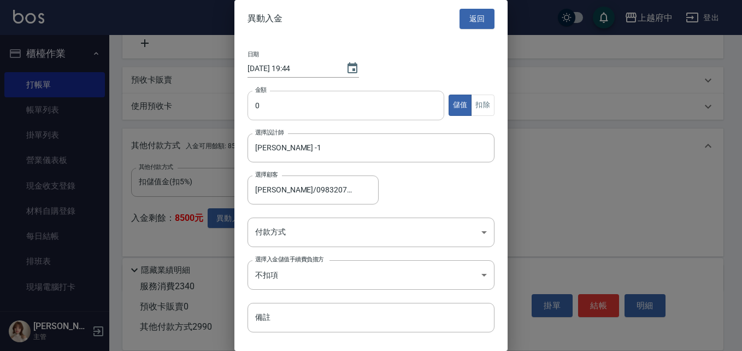
click at [328, 103] on input "0" at bounding box center [345, 105] width 197 height 29
click at [479, 99] on button "扣除" at bounding box center [482, 105] width 23 height 21
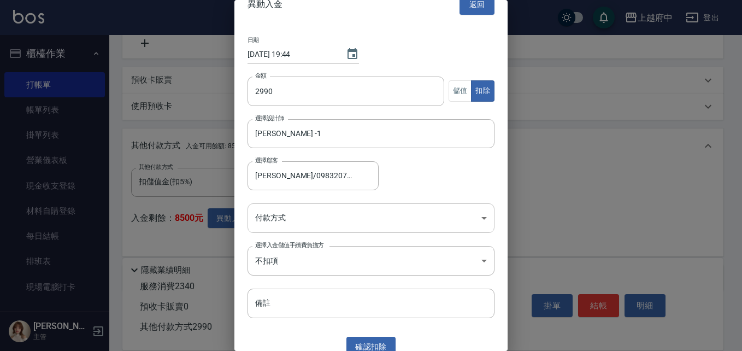
scroll to position [26, 0]
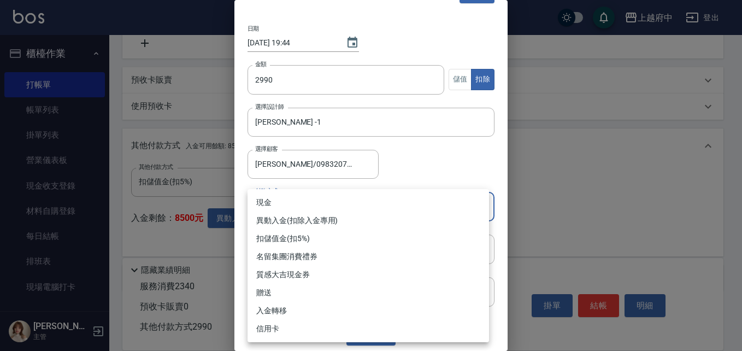
click at [305, 220] on li "異動入金(扣除入金專用)" at bounding box center [367, 220] width 241 height 18
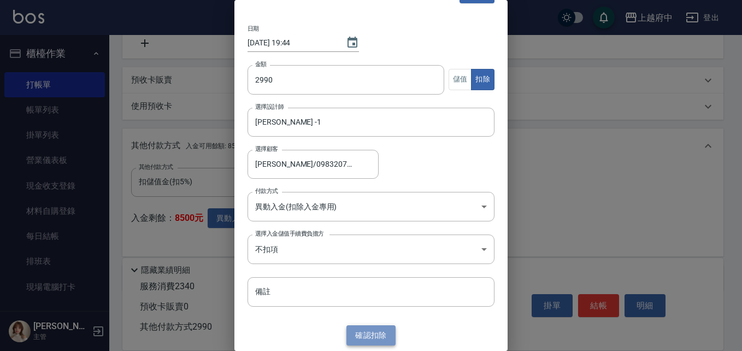
click at [364, 335] on button "確認 扣除" at bounding box center [370, 335] width 49 height 20
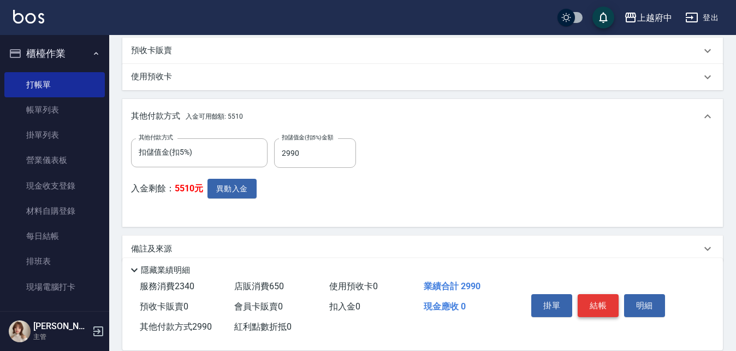
scroll to position [482, 0]
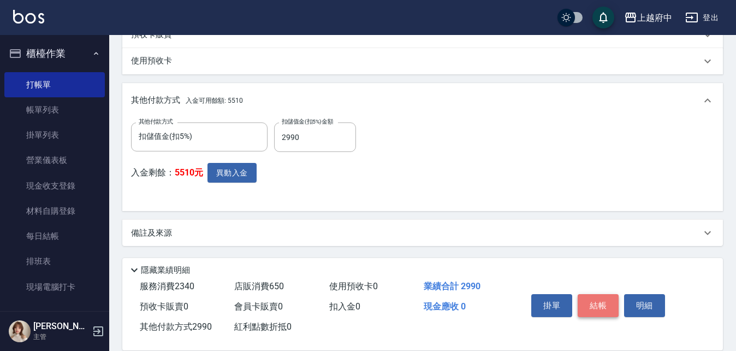
click at [597, 297] on button "結帳" at bounding box center [598, 305] width 41 height 23
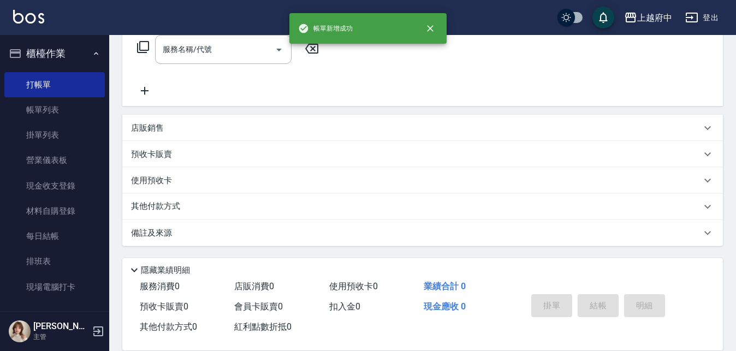
scroll to position [0, 0]
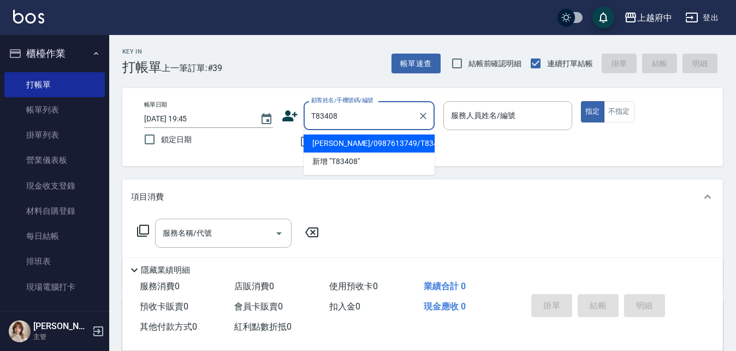
click at [359, 146] on li "張心慈/0987613749/T83408" at bounding box center [369, 143] width 131 height 18
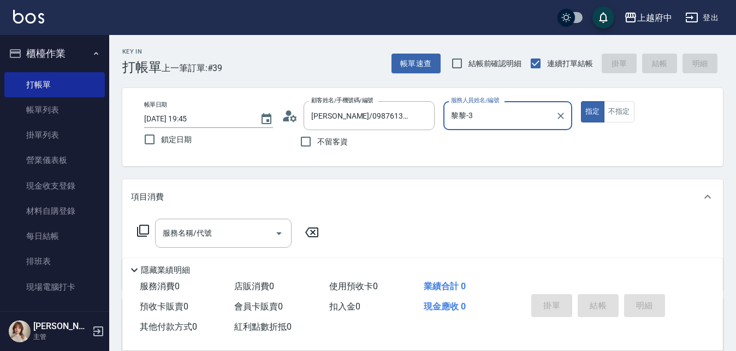
click at [581, 101] on button "指定" at bounding box center [592, 111] width 23 height 21
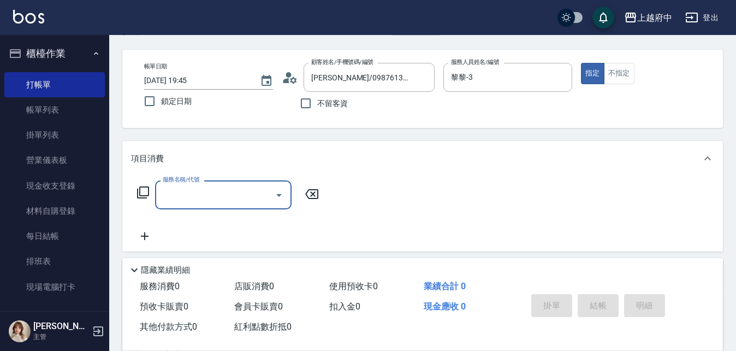
scroll to position [55, 0]
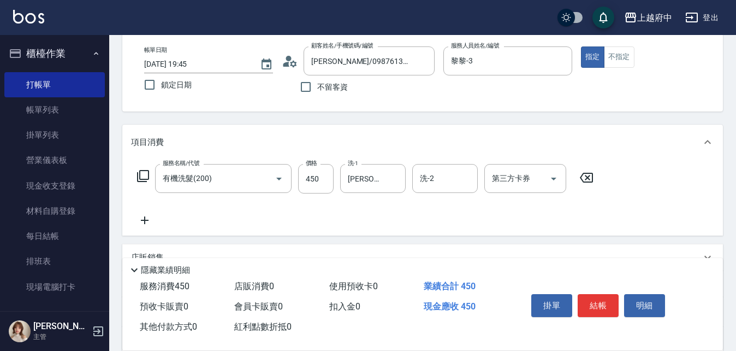
click at [441, 219] on div "服務名稱/代號 有機洗髮(200) 服務名稱/代號 價格 450 價格 洗-1 張鈞琇-25 洗-1 洗-2 洗-2 第三方卡券 第三方卡券" at bounding box center [365, 195] width 469 height 63
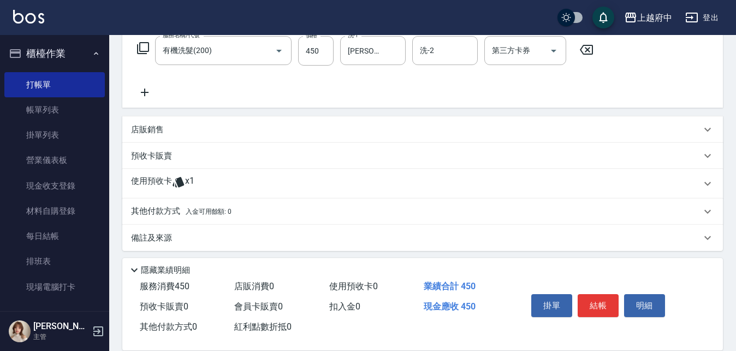
scroll to position [187, 0]
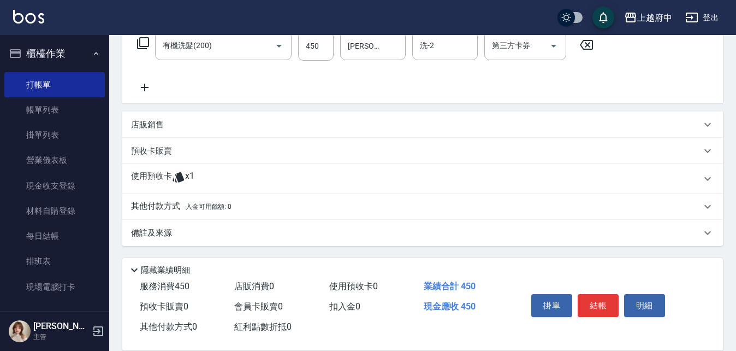
click at [147, 174] on p "使用預收卡" at bounding box center [151, 178] width 41 height 16
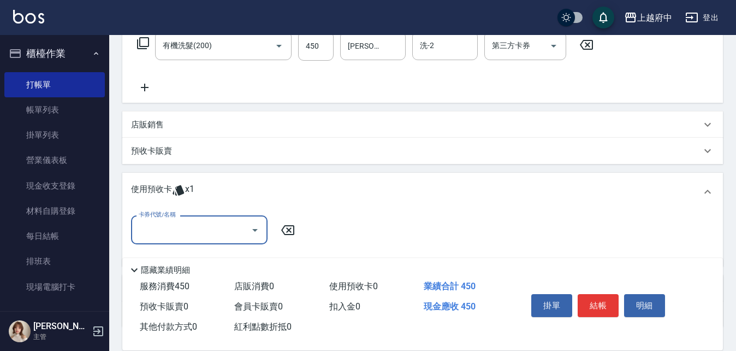
scroll to position [0, 0]
click at [211, 227] on input "卡券代號/名稱" at bounding box center [191, 229] width 110 height 19
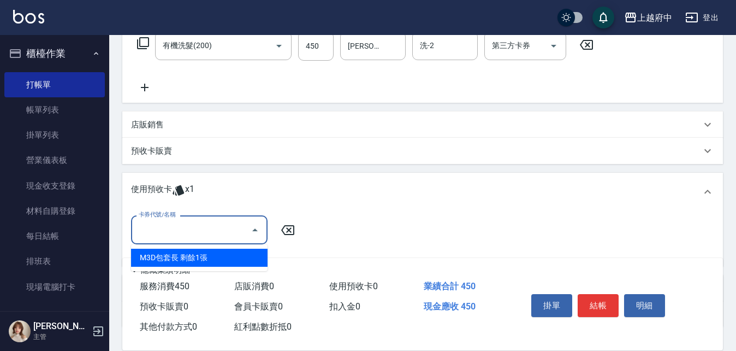
click at [211, 254] on div "M3D包套長 剩餘1張" at bounding box center [199, 258] width 137 height 18
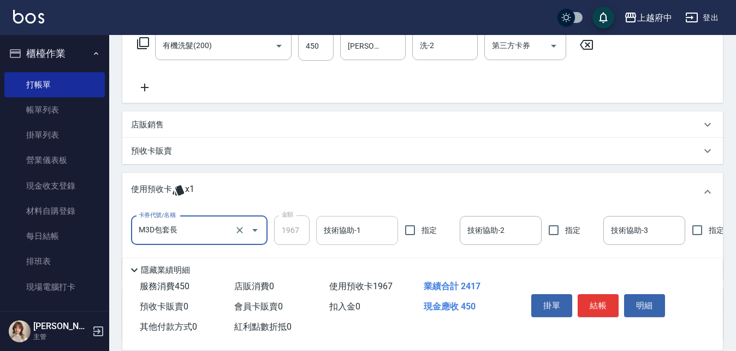
click at [338, 235] on input "技術協助-1" at bounding box center [357, 230] width 72 height 19
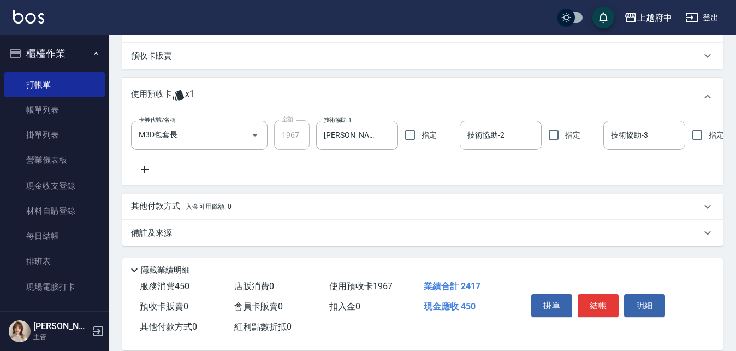
scroll to position [291, 0]
click at [596, 299] on button "結帳" at bounding box center [598, 305] width 41 height 23
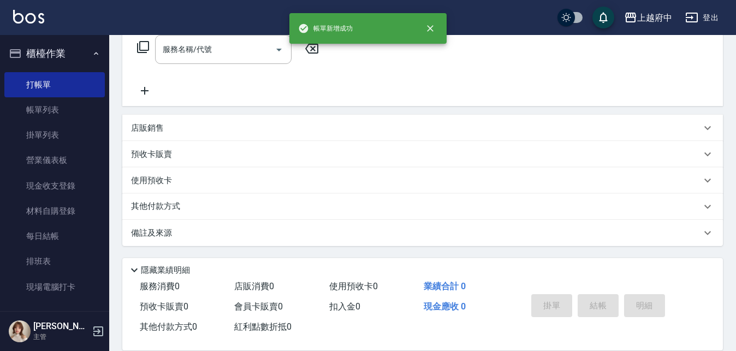
scroll to position [0, 0]
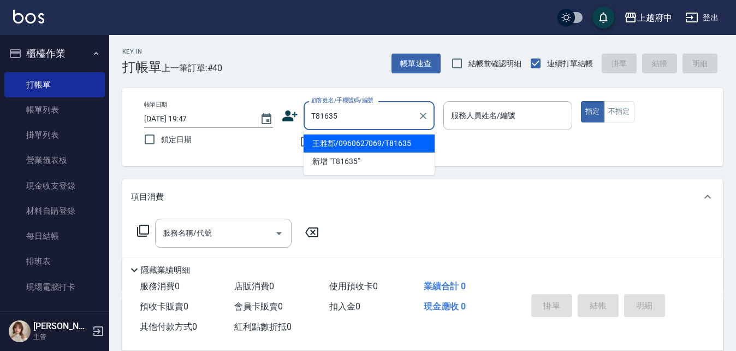
click at [352, 144] on li "王雅郡/0960627069/T81635" at bounding box center [369, 143] width 131 height 18
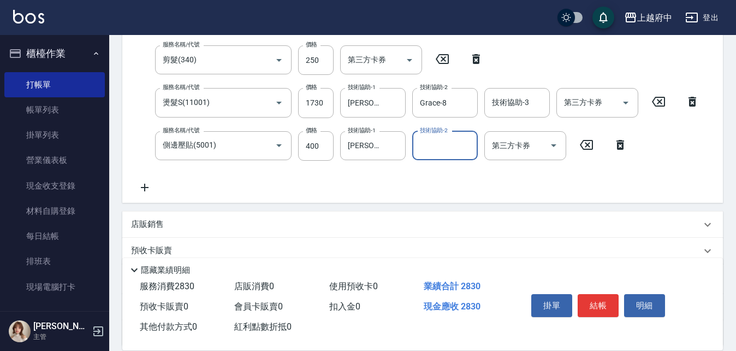
scroll to position [219, 0]
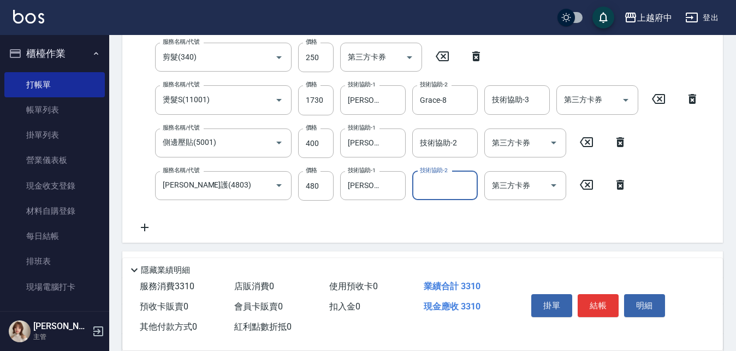
click at [349, 219] on div "服務名稱/代號 有機洗髮(200) 服務名稱/代號 價格 450 價格 洗-1 李鎮宇-28 洗-1 洗-2 洗-2 第三方卡券 第三方卡券 服務名稱/代號 …" at bounding box center [418, 117] width 575 height 234
click at [429, 221] on div "服務名稱/代號 有機洗髮(200) 服務名稱/代號 價格 450 價格 洗-1 李鎮宇-28 洗-1 洗-2 洗-2 第三方卡券 第三方卡券 服務名稱/代號 …" at bounding box center [418, 117] width 575 height 234
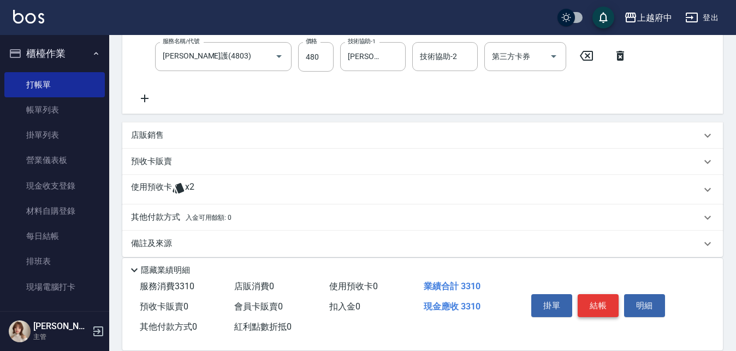
scroll to position [358, 0]
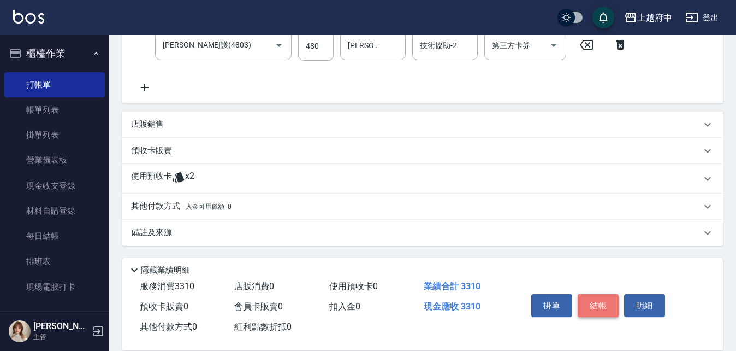
click at [599, 302] on button "結帳" at bounding box center [598, 305] width 41 height 23
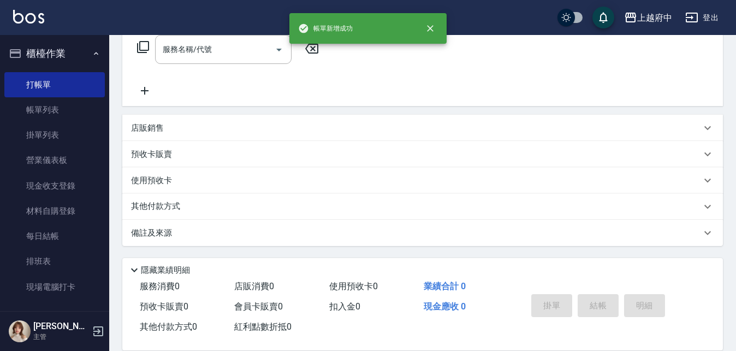
scroll to position [0, 0]
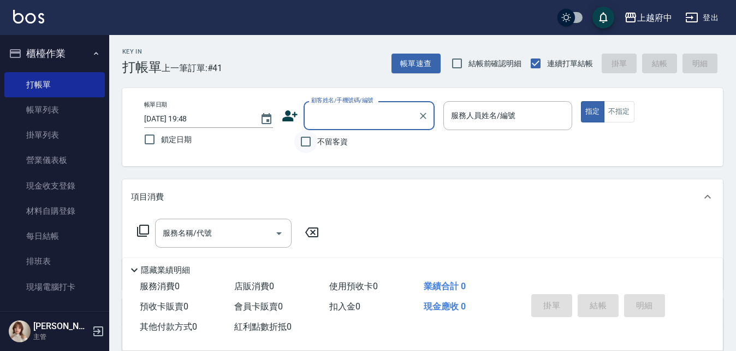
click at [305, 144] on input "不留客資" at bounding box center [305, 141] width 23 height 23
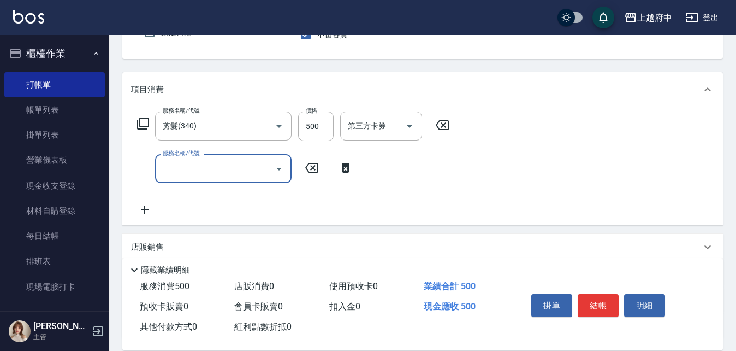
scroll to position [109, 0]
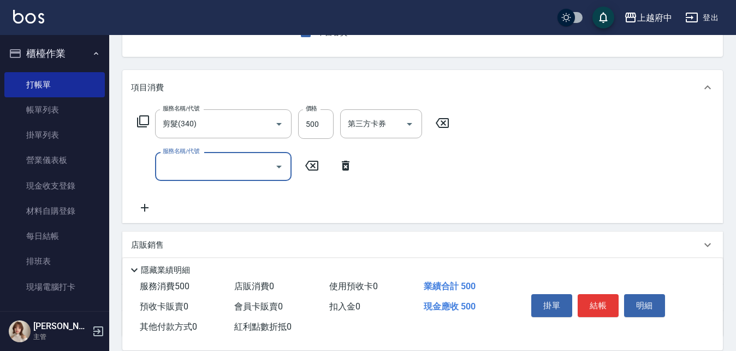
click at [345, 162] on icon at bounding box center [346, 166] width 8 height 10
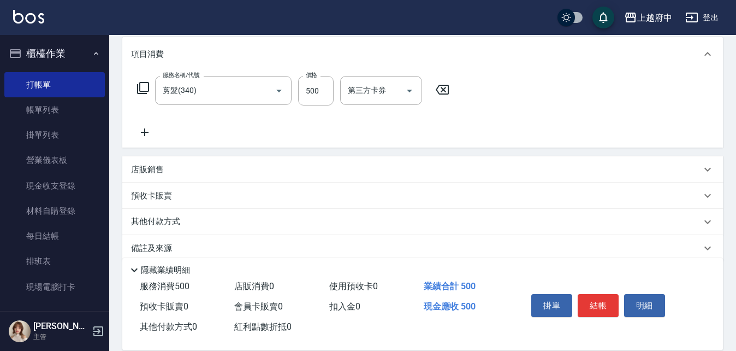
scroll to position [158, 0]
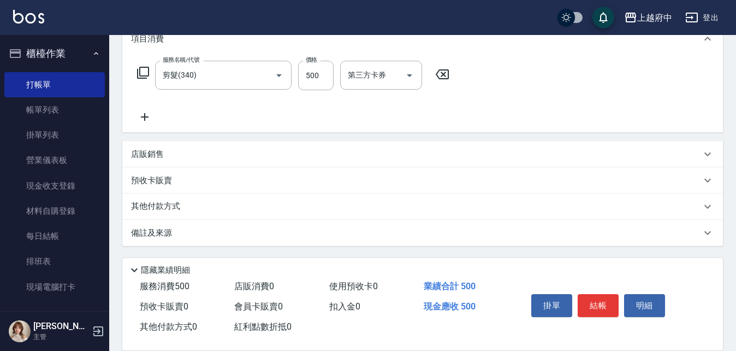
click at [150, 145] on div "店販銷售" at bounding box center [422, 154] width 601 height 26
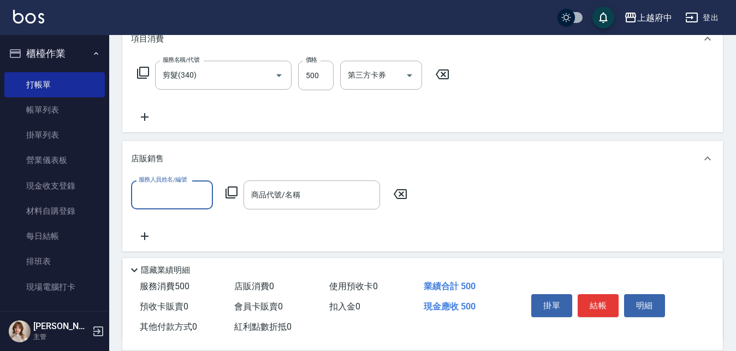
scroll to position [0, 0]
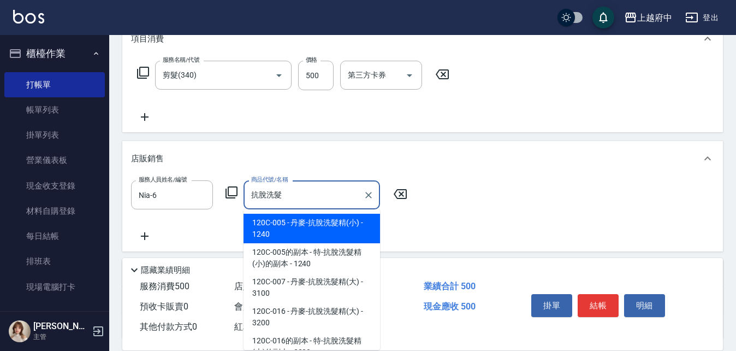
click at [353, 229] on span "120C-005 - 丹麥-抗脫洗髮精(小) - 1240" at bounding box center [312, 228] width 137 height 29
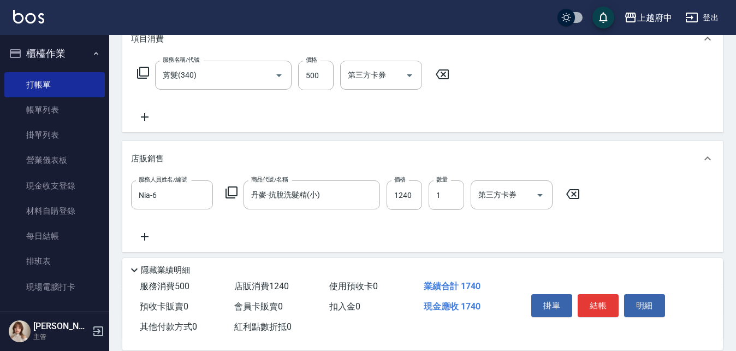
click at [421, 237] on div "服務人員姓名/編號 Nia-6 服務人員姓名/編號 商品代號/名稱 丹麥-抗脫洗髮精(小) 商品代號/名稱 價格 1240 價格 數量 1 數量 第三方卡券 …" at bounding box center [422, 211] width 583 height 63
click at [469, 237] on div "服務人員姓名/編號 Nia-6 服務人員姓名/編號 商品代號/名稱 丹麥-抗脫洗髮精(小) 商品代號/名稱 價格 1240 價格 數量 1 數量 第三方卡券 …" at bounding box center [422, 211] width 583 height 63
click at [600, 298] on button "結帳" at bounding box center [598, 305] width 41 height 23
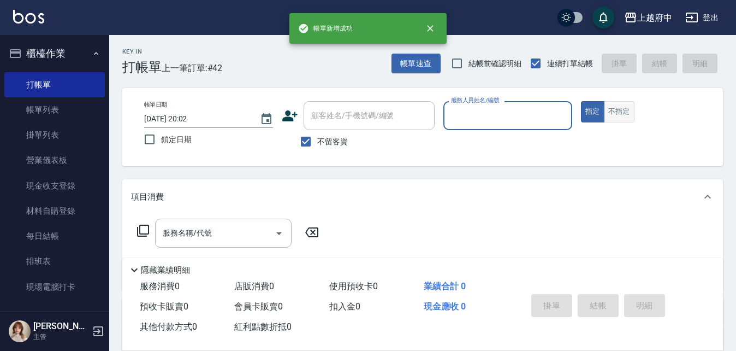
click at [611, 116] on button "不指定" at bounding box center [619, 111] width 31 height 21
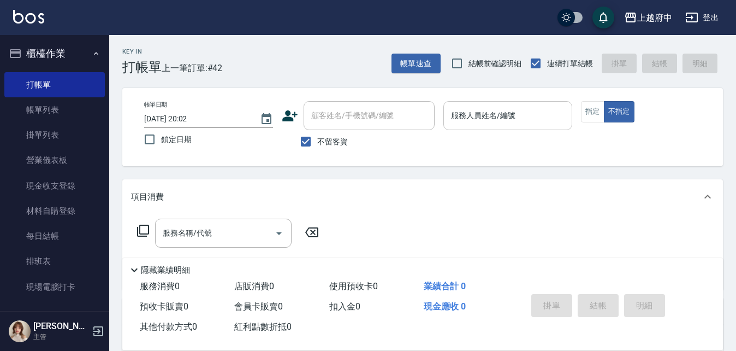
click at [481, 109] on input "服務人員姓名/編號" at bounding box center [508, 115] width 119 height 19
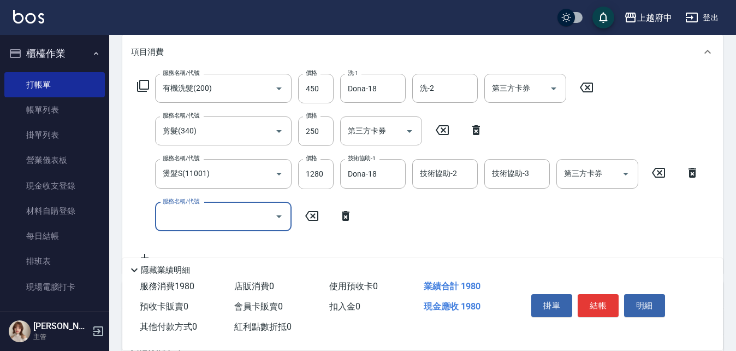
scroll to position [164, 0]
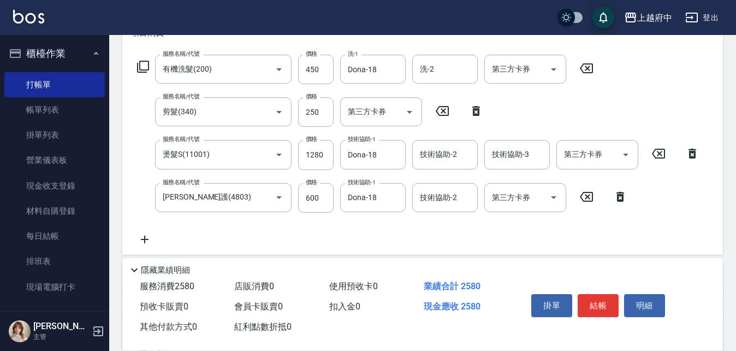
click at [424, 237] on div "服務名稱/代號 有機洗髮(200) 服務名稱/代號 價格 450 價格 洗-1 Dona-18 洗-1 洗-2 洗-2 第三方卡券 第三方卡券 服務名稱/代號…" at bounding box center [418, 150] width 575 height 191
click at [586, 304] on button "結帳" at bounding box center [598, 305] width 41 height 23
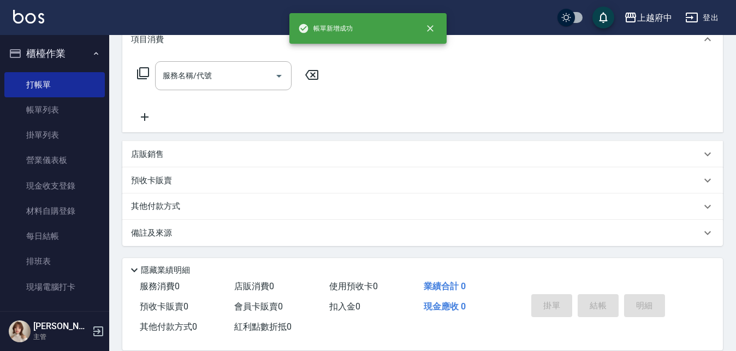
scroll to position [0, 0]
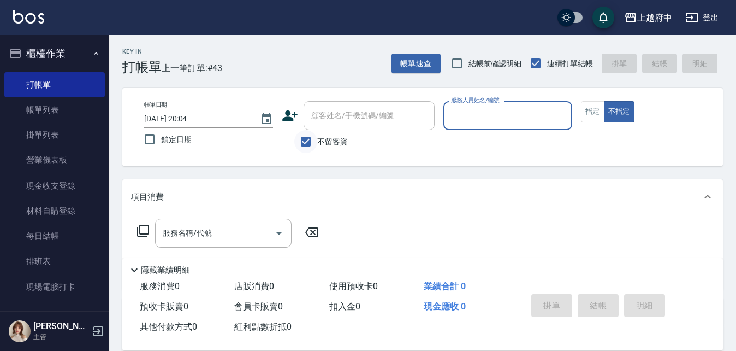
drag, startPoint x: 311, startPoint y: 145, endPoint x: 316, endPoint y: 131, distance: 14.5
click at [310, 144] on input "不留客資" at bounding box center [305, 141] width 23 height 23
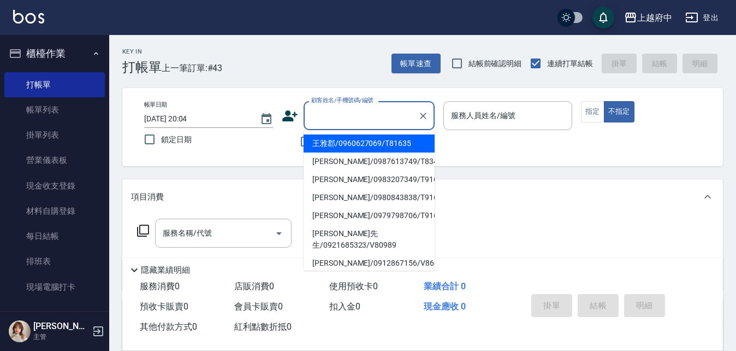
click at [327, 118] on input "顧客姓名/手機號碼/編號" at bounding box center [361, 115] width 105 height 19
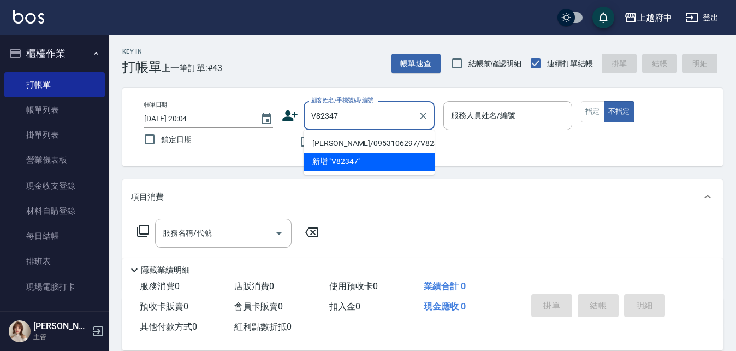
click at [362, 141] on li "盧珮瑛/0953106297/V82347" at bounding box center [369, 143] width 131 height 18
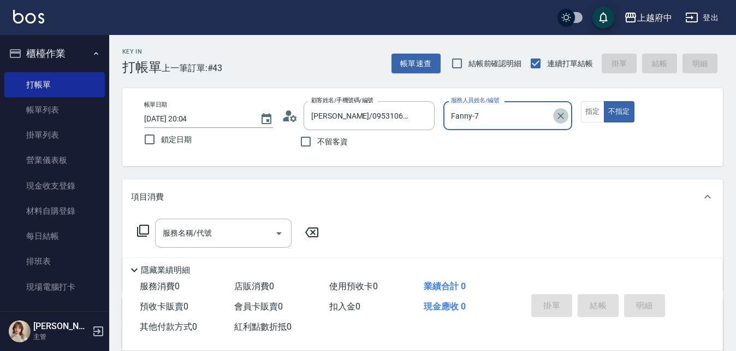
click at [564, 115] on icon "Clear" at bounding box center [561, 115] width 11 height 11
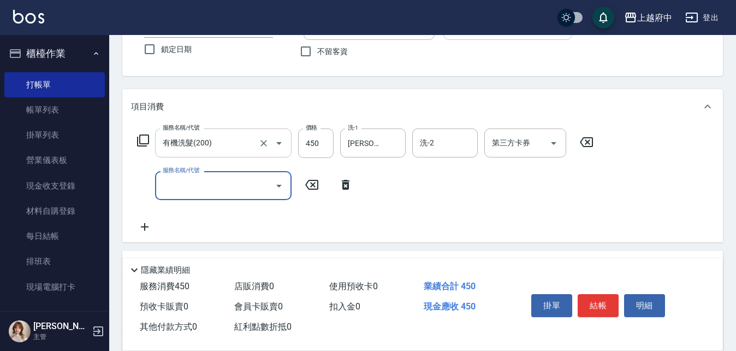
scroll to position [109, 0]
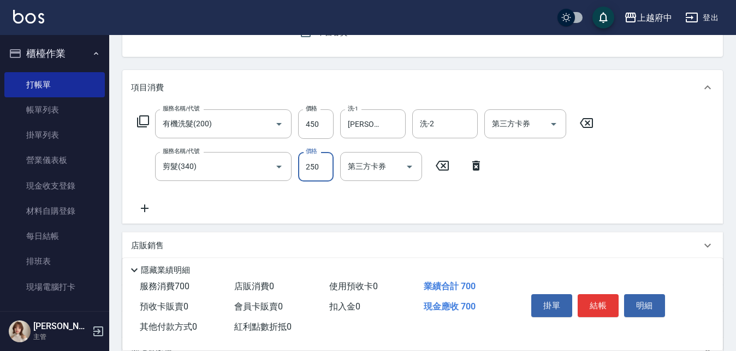
click at [382, 202] on div "服務名稱/代號 有機洗髮(200) 服務名稱/代號 價格 450 價格 洗-1 李鎮宇-28 洗-1 洗-2 洗-2 第三方卡券 第三方卡券 服務名稱/代號 …" at bounding box center [365, 161] width 469 height 105
drag, startPoint x: 442, startPoint y: 165, endPoint x: 446, endPoint y: 175, distance: 10.6
click at [442, 166] on icon at bounding box center [442, 165] width 27 height 13
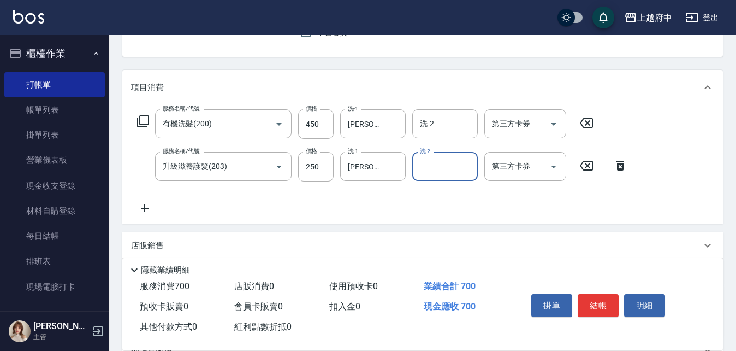
drag, startPoint x: 326, startPoint y: 204, endPoint x: 315, endPoint y: 211, distance: 12.6
click at [326, 204] on div "服務名稱/代號 有機洗髮(200) 服務名稱/代號 價格 450 價格 洗-1 李鎮宇-28 洗-1 洗-2 洗-2 第三方卡券 第三方卡券 服務名稱/代號 …" at bounding box center [382, 161] width 503 height 105
click at [599, 302] on button "結帳" at bounding box center [598, 305] width 41 height 23
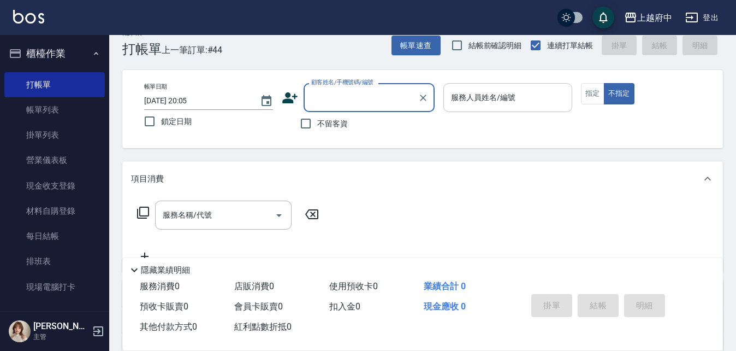
scroll to position [0, 0]
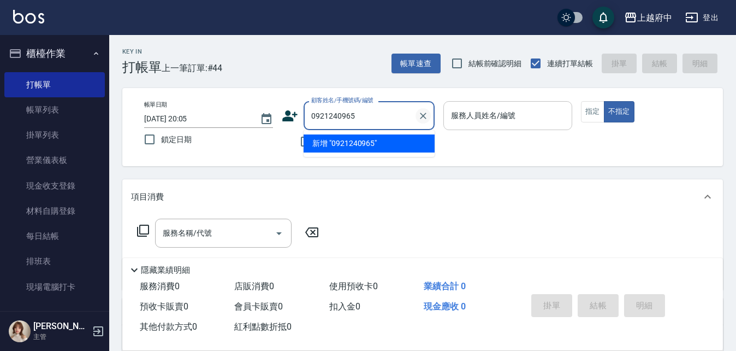
click at [425, 115] on icon "Clear" at bounding box center [423, 115] width 11 height 11
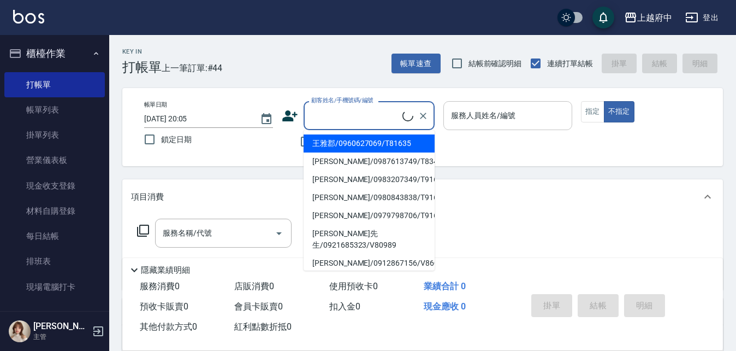
click at [284, 161] on div "帳單日期 2025/09/06 20:05 鎖定日期 顧客姓名/手機號碼/編號 顧客姓名/手機號碼/編號 不留客資 服務人員姓名/編號 服務人員姓名/編號 指…" at bounding box center [422, 127] width 601 height 78
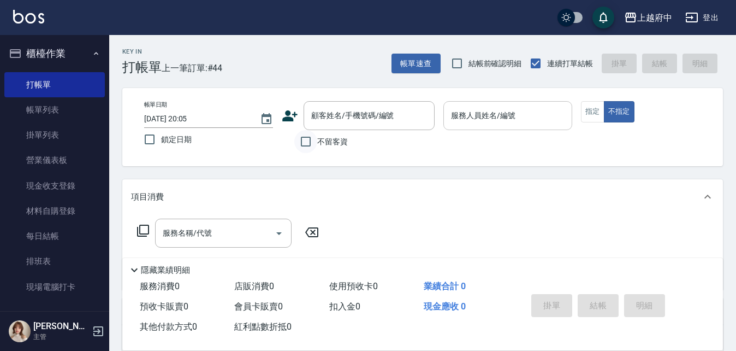
click at [309, 140] on input "不留客資" at bounding box center [305, 141] width 23 height 23
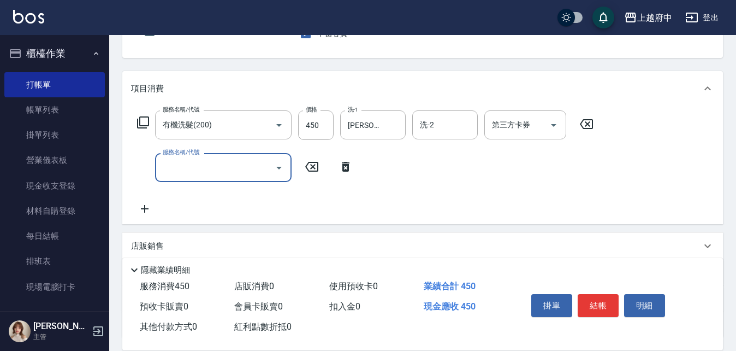
scroll to position [109, 0]
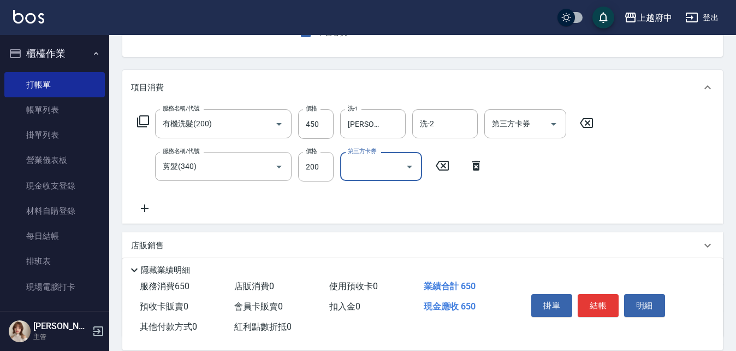
click at [451, 200] on div "服務名稱/代號 有機洗髮(200) 服務名稱/代號 價格 450 價格 洗-1 邱子芹-26 洗-1 洗-2 洗-2 第三方卡券 第三方卡券 服務名稱/代號 …" at bounding box center [365, 161] width 469 height 105
click at [596, 300] on button "結帳" at bounding box center [598, 305] width 41 height 23
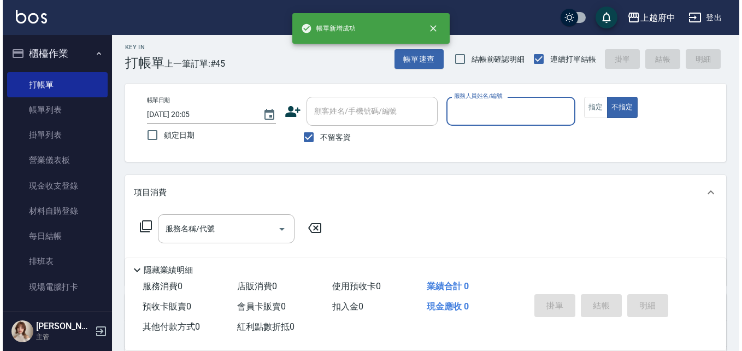
scroll to position [0, 0]
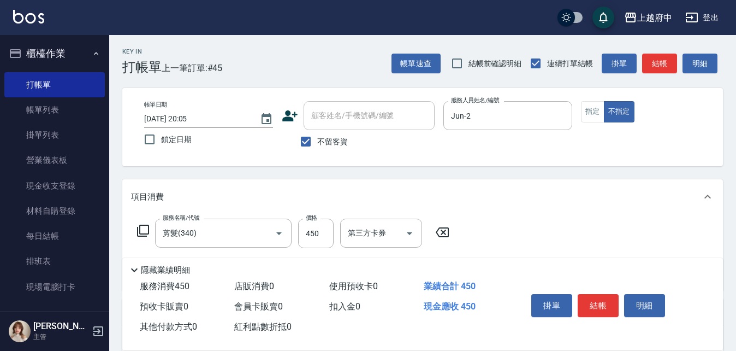
click at [557, 222] on div "服務名稱/代號 剪髮(340) 服務名稱/代號 價格 450 價格 第三方卡券 第三方卡券" at bounding box center [422, 252] width 601 height 76
click at [598, 302] on button "結帳" at bounding box center [598, 305] width 41 height 23
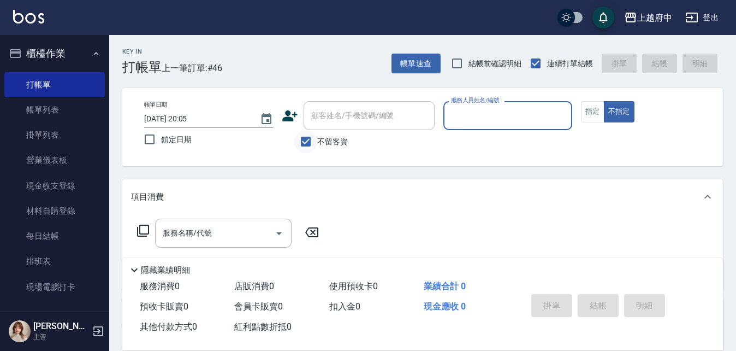
click at [306, 141] on input "不留客資" at bounding box center [305, 141] width 23 height 23
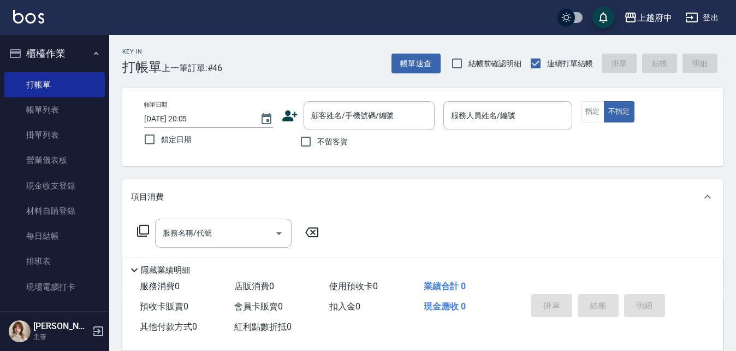
click at [285, 105] on div "顧客姓名/手機號碼/編號 顧客姓名/手機號碼/編號" at bounding box center [358, 115] width 153 height 29
click at [296, 119] on icon at bounding box center [290, 116] width 16 height 16
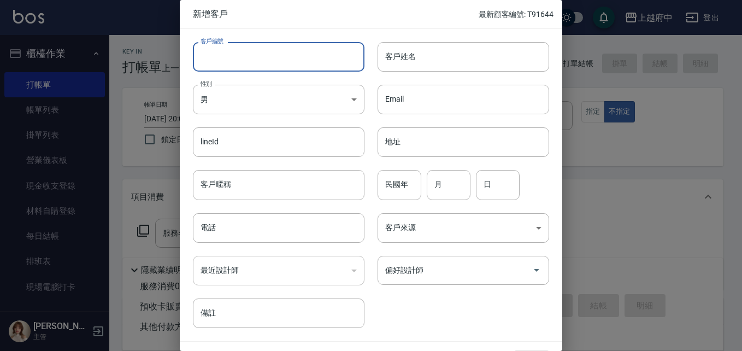
click at [214, 60] on input "客戶編號" at bounding box center [279, 56] width 172 height 29
click at [439, 63] on input "客戶姓名" at bounding box center [463, 56] width 172 height 29
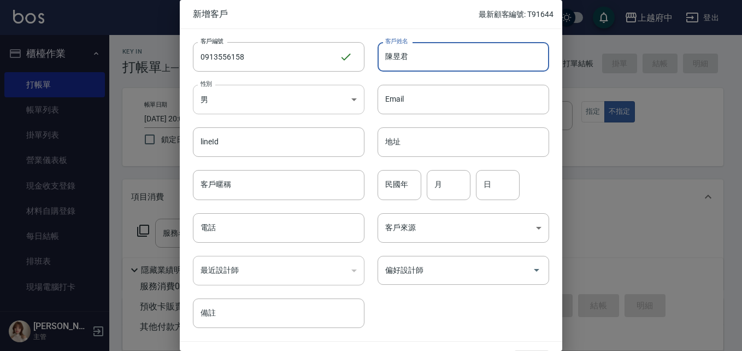
click at [328, 103] on body "上越府中 登出 櫃檯作業 打帳單 帳單列表 掛單列表 營業儀表板 現金收支登錄 材料自購登錄 每日結帳 排班表 現場電腦打卡 預約管理 預約管理 單日預約紀錄…" at bounding box center [371, 267] width 742 height 534
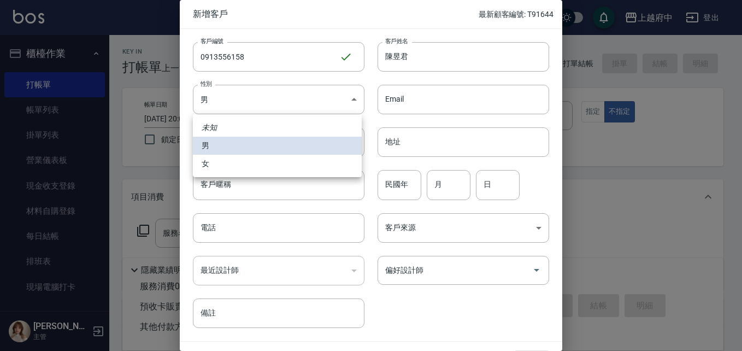
click at [206, 160] on li "女" at bounding box center [277, 164] width 169 height 18
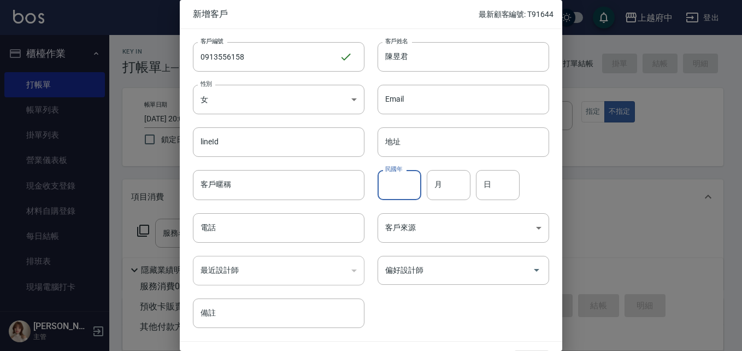
click at [408, 194] on input "民國年" at bounding box center [399, 184] width 44 height 29
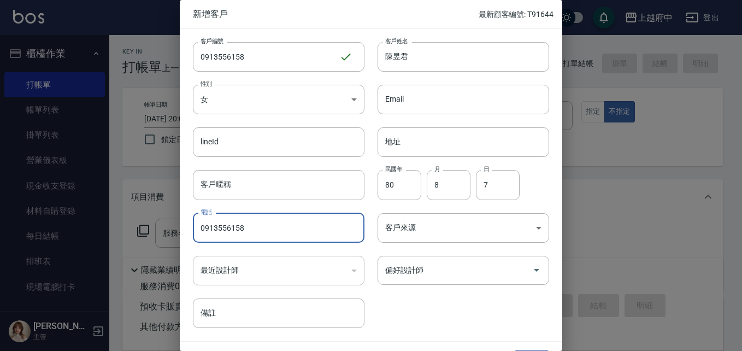
click at [434, 304] on div "客戶編號 0913556158 ​ 客戶編號 客戶姓名 陳昱君 客戶姓名 性別 女 FEMALE 性別 Email Email lineId lineId 地…" at bounding box center [364, 178] width 369 height 299
click at [448, 301] on div "客戶編號 0913556158 ​ 客戶編號 客戶姓名 陳昱君 客戶姓名 性別 女 FEMALE 性別 Email Email lineId lineId 地…" at bounding box center [364, 178] width 369 height 299
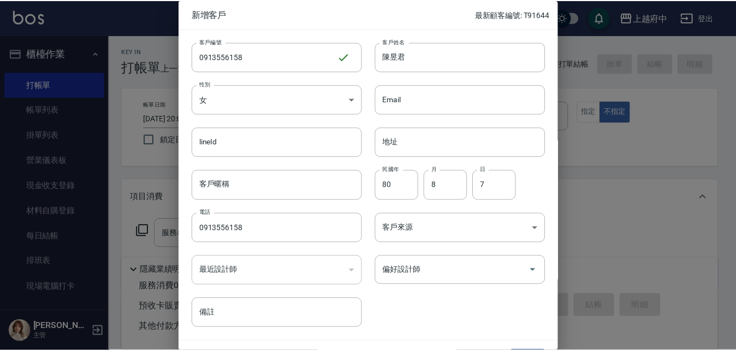
scroll to position [28, 0]
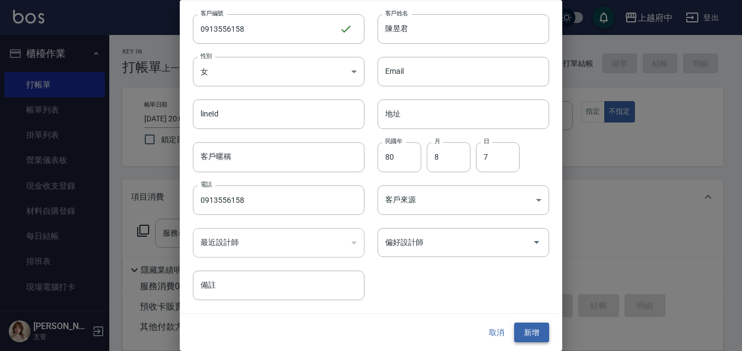
click at [530, 336] on button "新增" at bounding box center [531, 332] width 35 height 20
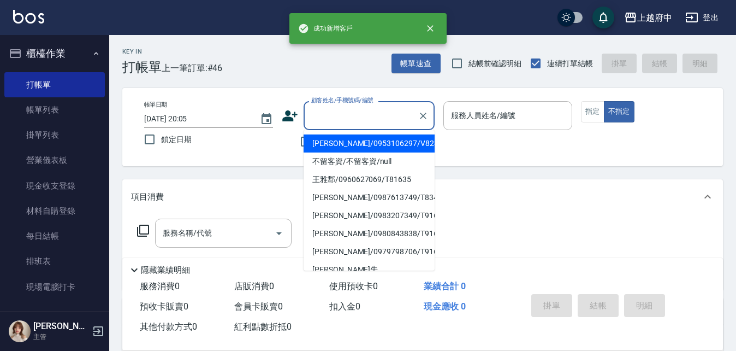
click at [324, 115] on input "顧客姓名/手機號碼/編號" at bounding box center [361, 115] width 105 height 19
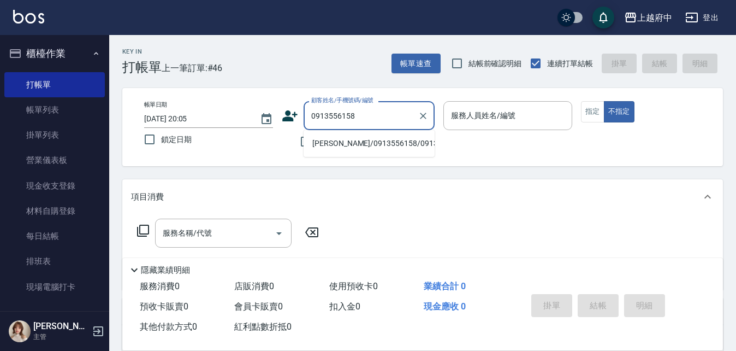
click at [374, 152] on li "陳昱君/0913556158/0913556158" at bounding box center [369, 143] width 131 height 18
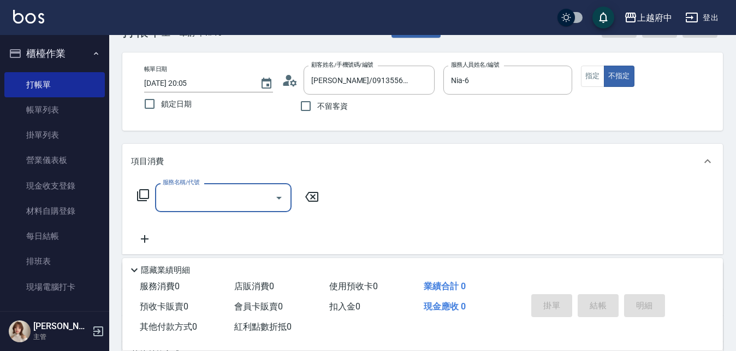
scroll to position [55, 0]
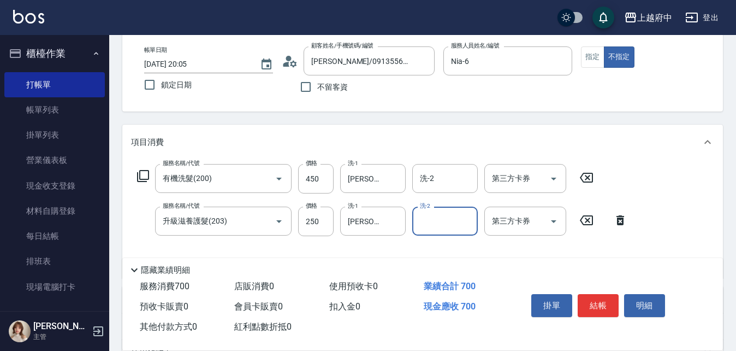
click at [675, 224] on div "服務名稱/代號 有機洗髮(200) 服務名稱/代號 價格 450 價格 洗-1 邱子芹-26 洗-1 洗-2 洗-2 第三方卡券 第三方卡券 服務名稱/代號 …" at bounding box center [422, 219] width 601 height 119
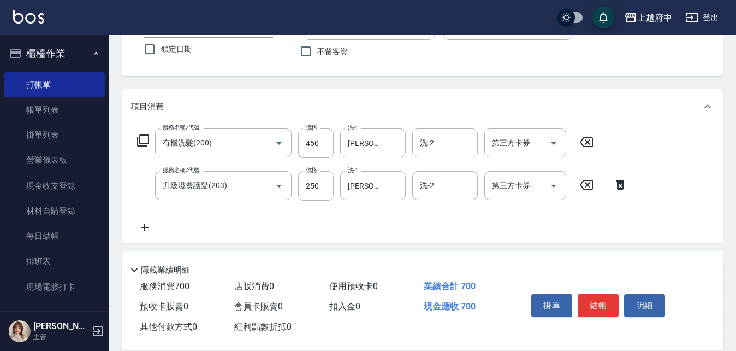
scroll to position [109, 0]
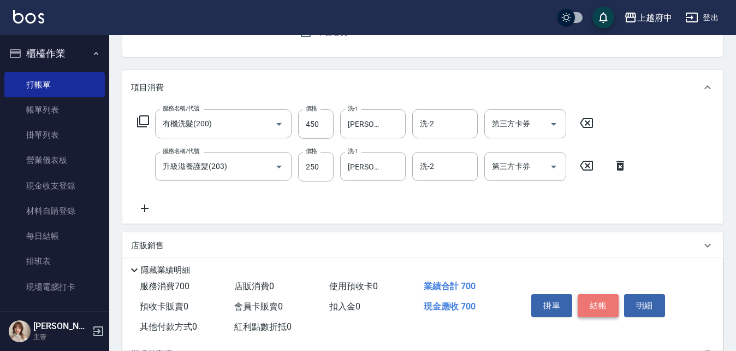
click at [606, 294] on button "結帳" at bounding box center [598, 305] width 41 height 23
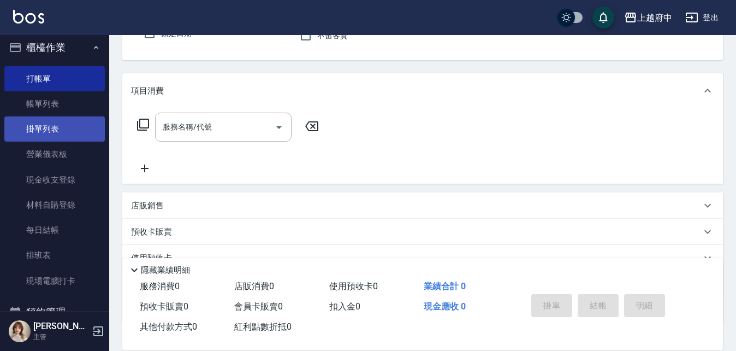
scroll to position [0, 0]
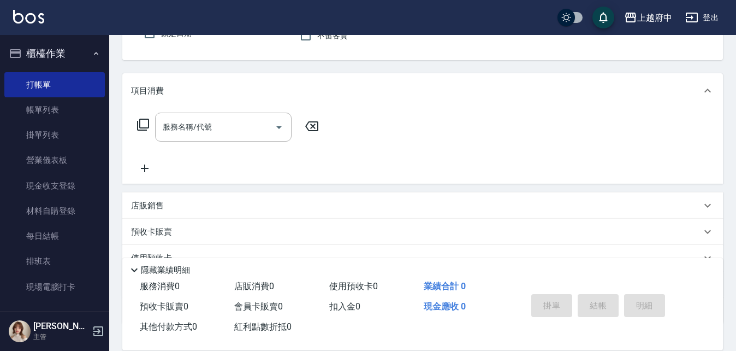
click at [52, 55] on button "櫃檯作業" at bounding box center [54, 53] width 101 height 28
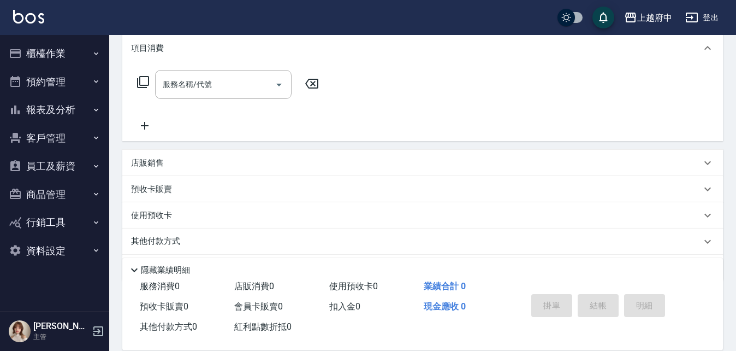
scroll to position [161, 0]
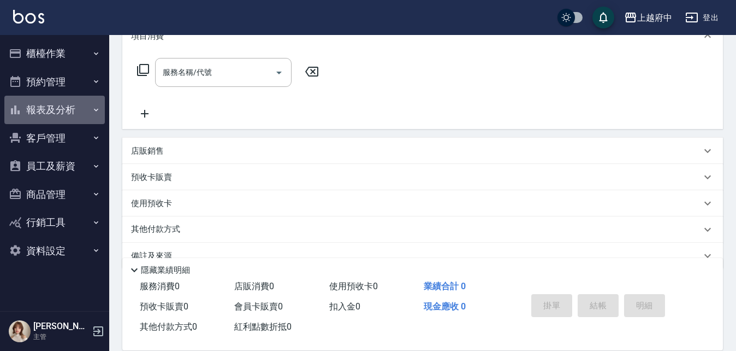
click at [60, 105] on button "報表及分析" at bounding box center [54, 110] width 101 height 28
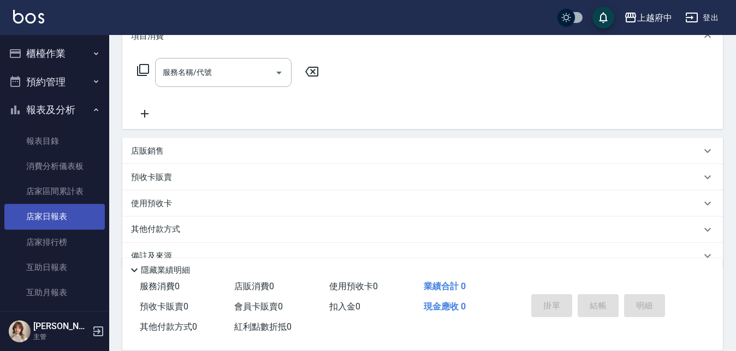
click at [45, 219] on link "店家日報表" at bounding box center [54, 216] width 101 height 25
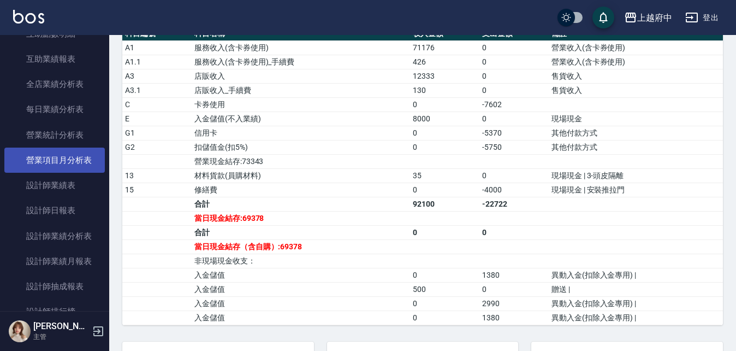
scroll to position [328, 0]
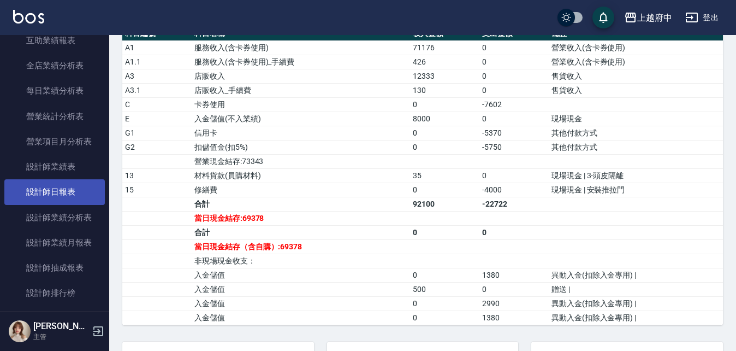
click at [61, 188] on link "設計師日報表" at bounding box center [54, 191] width 101 height 25
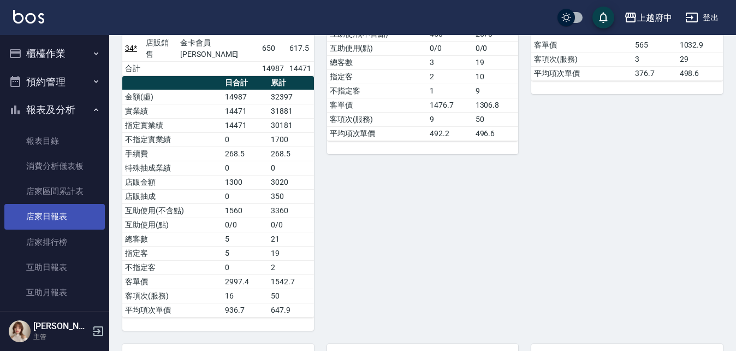
scroll to position [1584, 0]
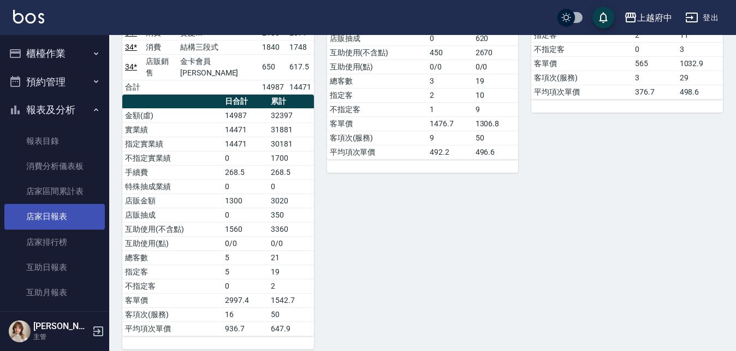
click at [45, 219] on link "店家日報表" at bounding box center [54, 216] width 101 height 25
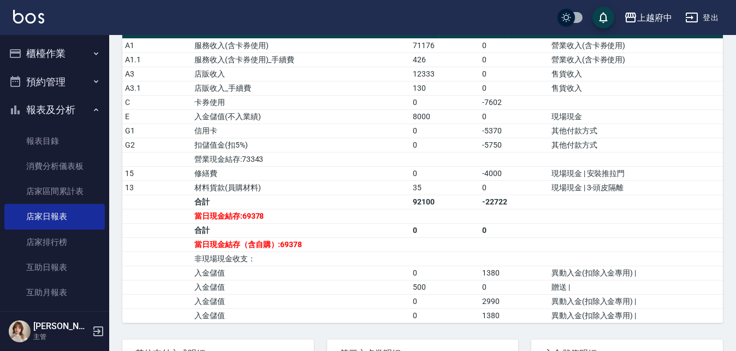
scroll to position [437, 0]
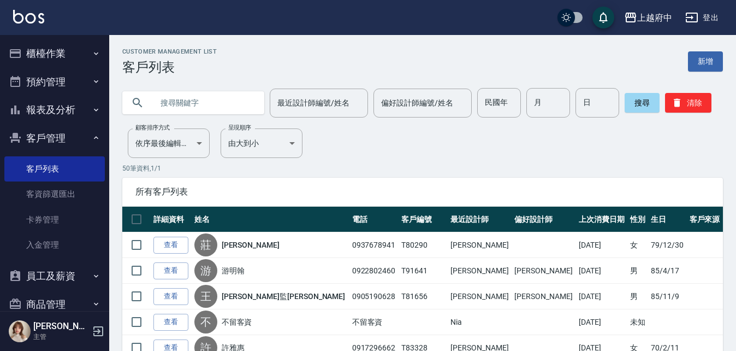
click at [179, 99] on input "text" at bounding box center [204, 102] width 103 height 29
type input "ㄔ"
type input "T80445"
click at [645, 105] on button "搜尋" at bounding box center [642, 103] width 35 height 20
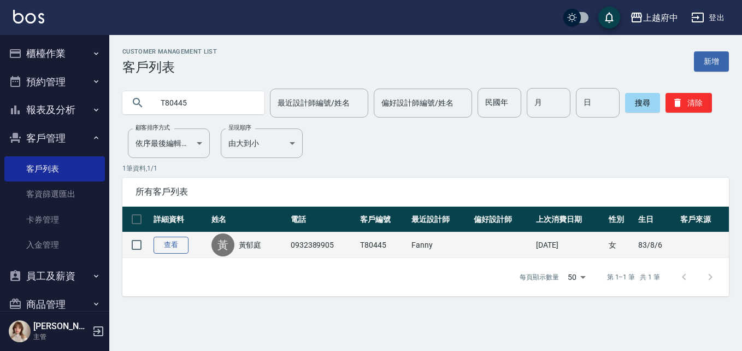
click at [165, 242] on link "查看" at bounding box center [171, 245] width 35 height 17
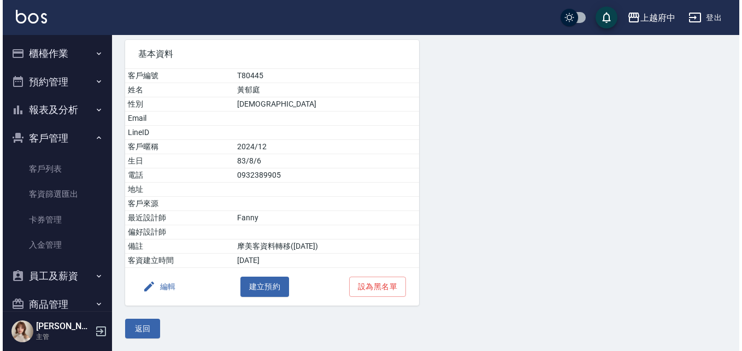
scroll to position [80, 0]
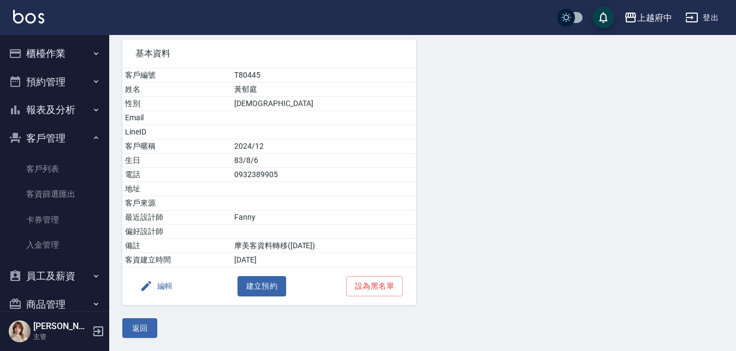
click at [151, 281] on icon "button" at bounding box center [146, 285] width 13 height 13
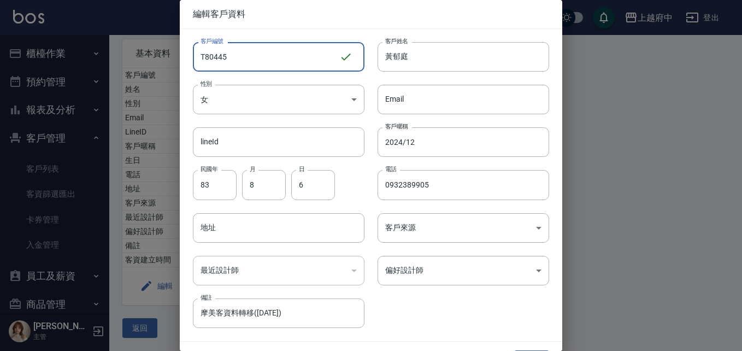
drag, startPoint x: 246, startPoint y: 49, endPoint x: 220, endPoint y: 52, distance: 25.8
click at [208, 56] on input "T80445" at bounding box center [266, 56] width 146 height 29
type input "T91637"
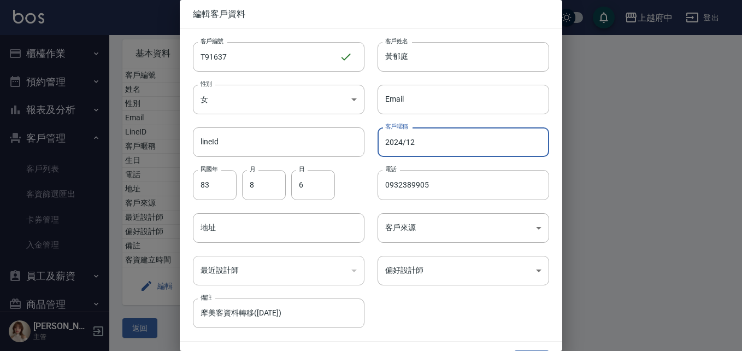
drag, startPoint x: 424, startPoint y: 143, endPoint x: 430, endPoint y: 144, distance: 6.1
click at [341, 146] on div "客戶編號 T91637 ​ 客戶編號 客戶姓名 [PERSON_NAME] 客戶姓名 性別 女 [DEMOGRAPHIC_DATA] 性別 Email Ema…" at bounding box center [364, 178] width 369 height 299
type input "2027/09"
click at [478, 309] on div "客戶編號 T91637 ​ 客戶編號 客戶姓名 [PERSON_NAME] 客戶姓名 性別 女 [DEMOGRAPHIC_DATA] 性別 Email Ema…" at bounding box center [364, 178] width 369 height 299
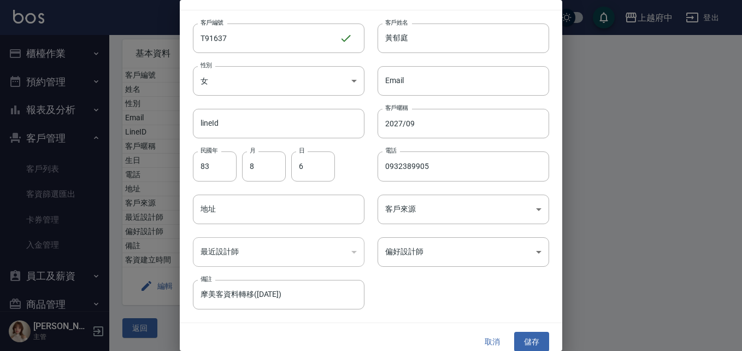
scroll to position [28, 0]
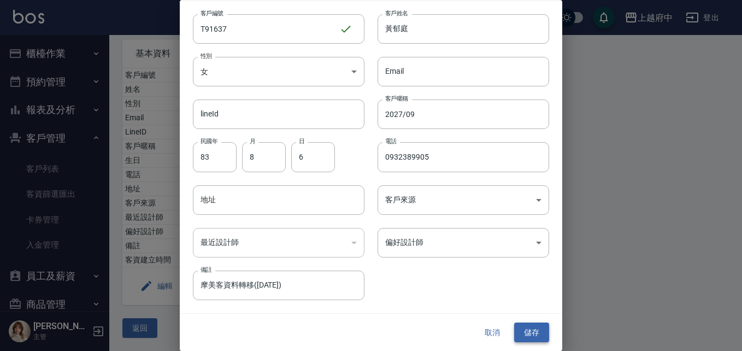
click at [531, 335] on button "儲存" at bounding box center [531, 332] width 35 height 20
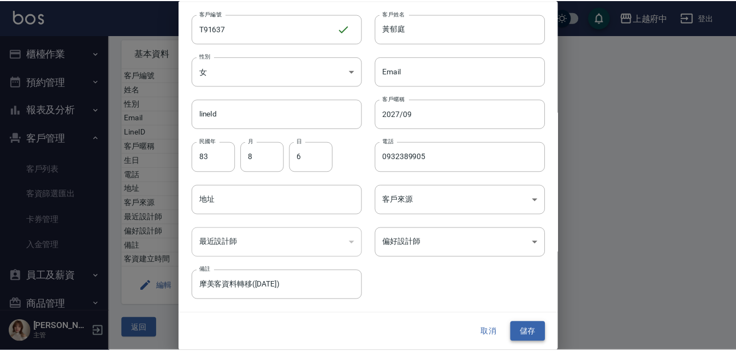
scroll to position [0, 0]
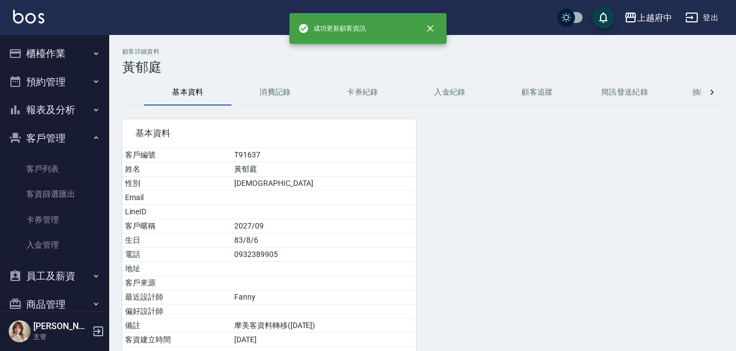
click at [34, 169] on link "客戶列表" at bounding box center [54, 168] width 101 height 25
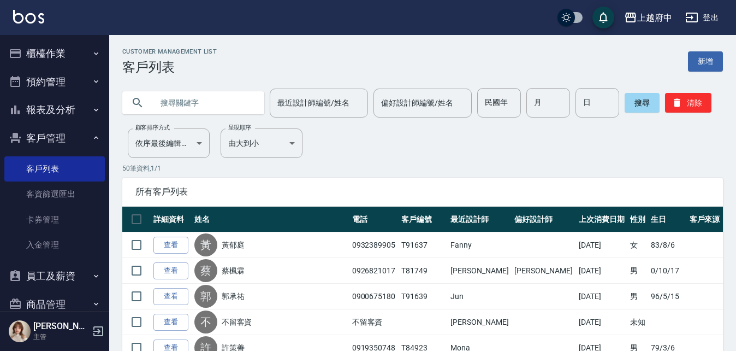
click at [185, 111] on input "text" at bounding box center [204, 102] width 103 height 29
type input "20579"
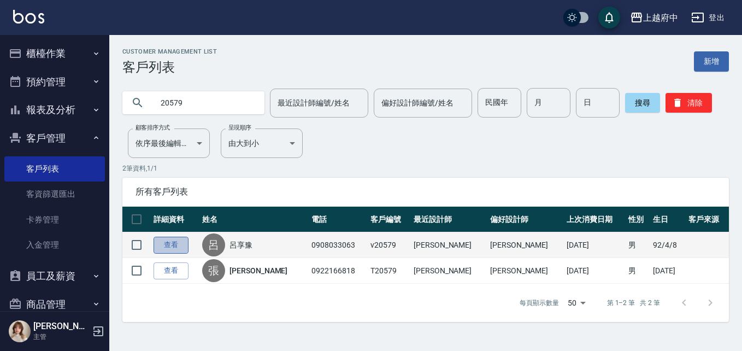
click at [172, 249] on link "查看" at bounding box center [171, 245] width 35 height 17
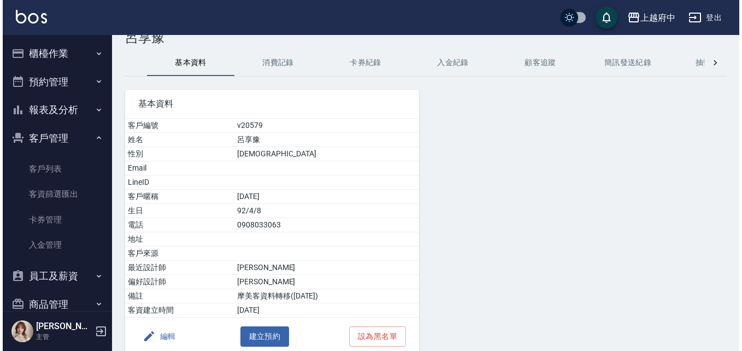
scroll to position [55, 0]
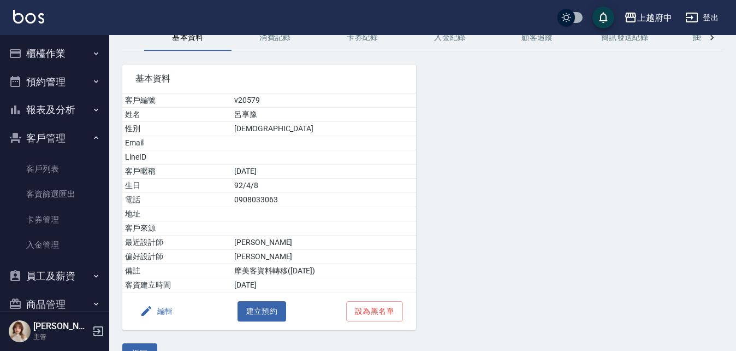
click at [161, 314] on button "編輯" at bounding box center [156, 311] width 42 height 20
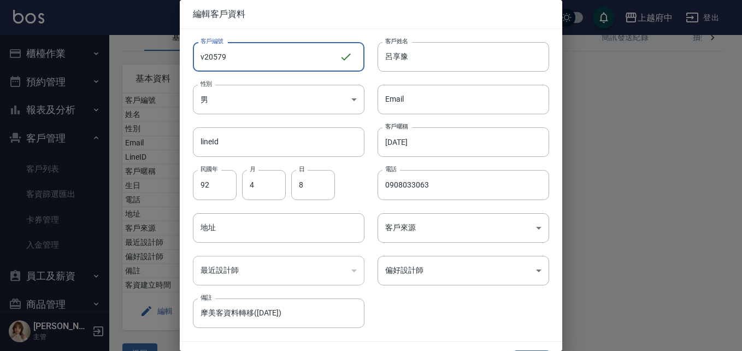
drag, startPoint x: 240, startPoint y: 56, endPoint x: 156, endPoint y: 58, distance: 84.7
click at [156, 58] on div "編輯客戶資料 客戶編號 v20579 ​ 客戶編號 客戶姓名 [PERSON_NAME] 客戶姓名 性別 男 [DEMOGRAPHIC_DATA] 性別 Em…" at bounding box center [371, 175] width 742 height 351
type input "T91640"
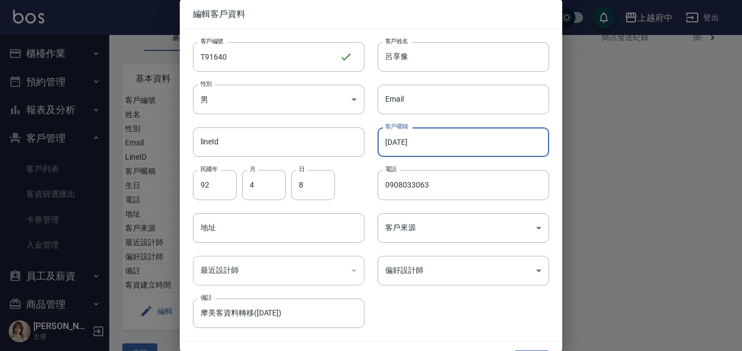
drag, startPoint x: 456, startPoint y: 138, endPoint x: 435, endPoint y: 132, distance: 21.6
click at [306, 138] on div "客戶編號 T91640 ​ 客戶編號 客戶姓名 [PERSON_NAME] 客戶姓名 性別 男 [DEMOGRAPHIC_DATA] 性別 Email Ema…" at bounding box center [364, 178] width 369 height 299
type input "2027/09"
drag, startPoint x: 422, startPoint y: 325, endPoint x: 429, endPoint y: 328, distance: 7.8
click at [423, 324] on div "客戶編號 T91640 ​ 客戶編號 客戶姓名 [PERSON_NAME] 客戶姓名 性別 男 [DEMOGRAPHIC_DATA] 性別 Email Ema…" at bounding box center [364, 178] width 369 height 299
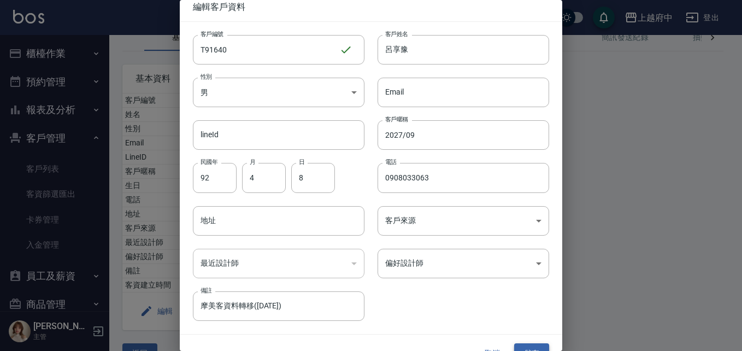
scroll to position [28, 0]
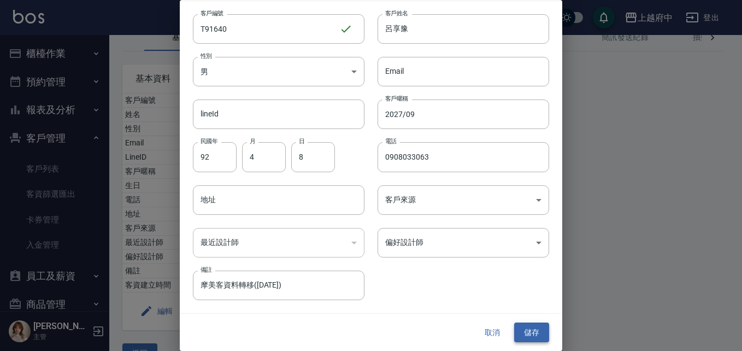
click at [532, 333] on button "儲存" at bounding box center [531, 332] width 35 height 20
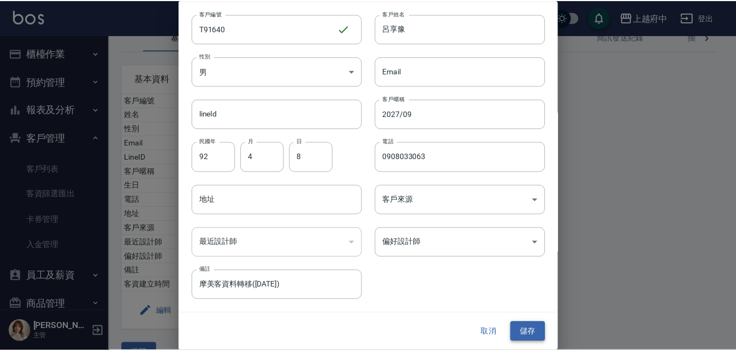
scroll to position [0, 0]
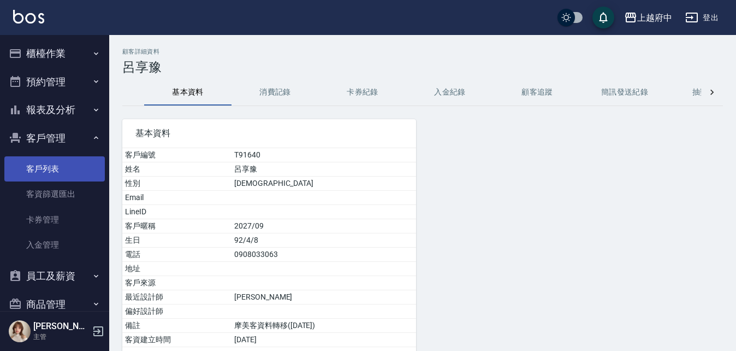
drag, startPoint x: 35, startPoint y: 173, endPoint x: 43, endPoint y: 174, distance: 7.8
click at [35, 173] on link "客戶列表" at bounding box center [54, 168] width 101 height 25
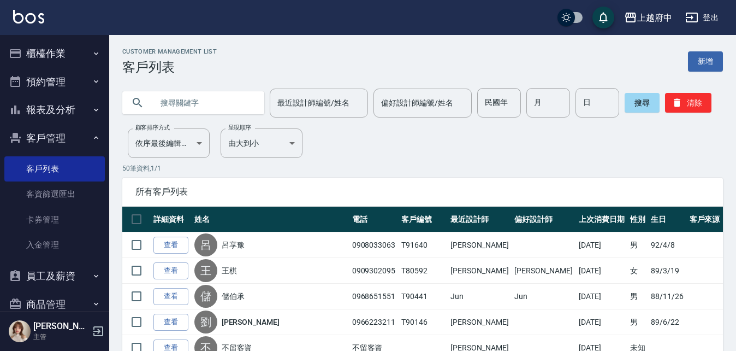
click at [182, 111] on input "text" at bounding box center [204, 102] width 103 height 29
type input "T82389"
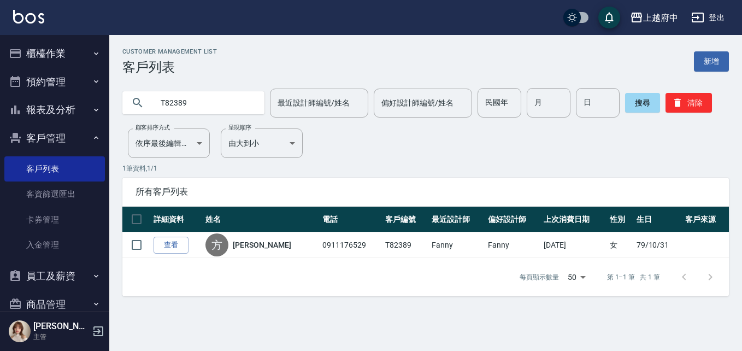
click at [172, 245] on link "查看" at bounding box center [171, 245] width 35 height 17
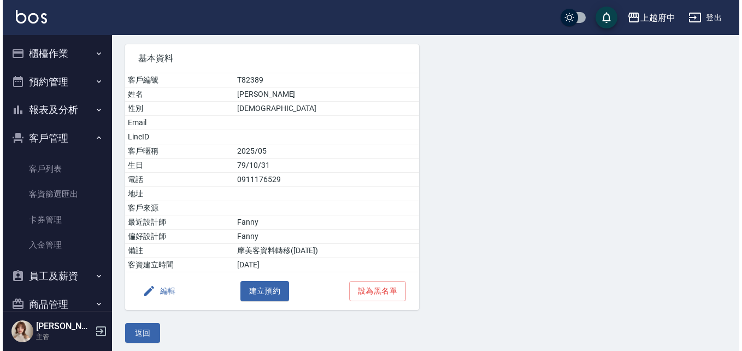
scroll to position [80, 0]
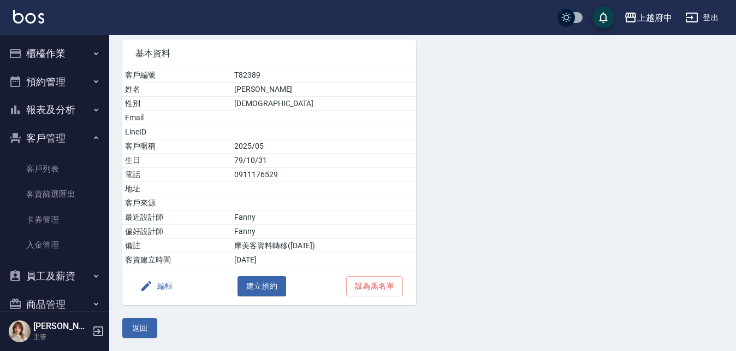
click at [159, 287] on button "編輯" at bounding box center [156, 286] width 42 height 20
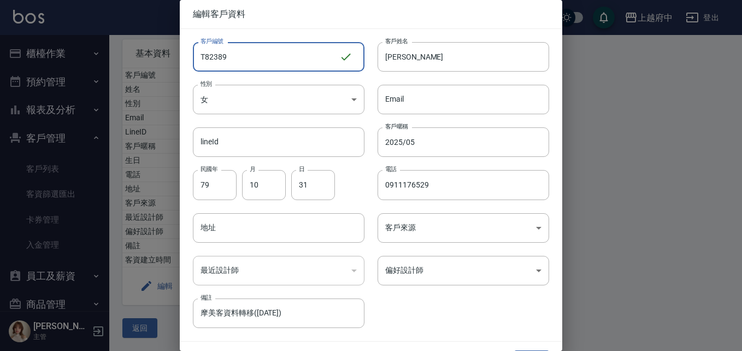
click at [243, 56] on input "T82389" at bounding box center [266, 56] width 146 height 29
type input "T91642"
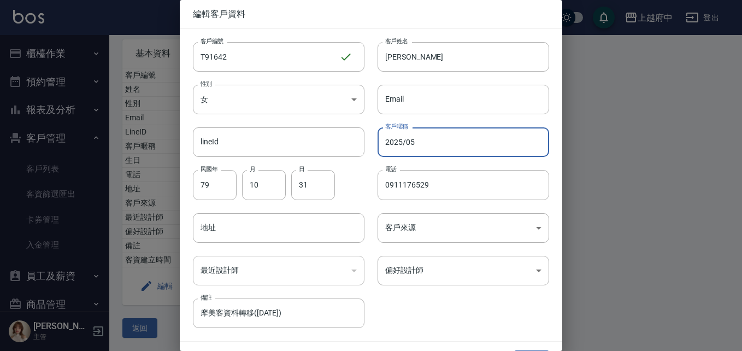
drag, startPoint x: 436, startPoint y: 146, endPoint x: 388, endPoint y: 123, distance: 53.5
click at [346, 141] on div "客戶編號 T91642 ​ 客戶編號 客戶姓名 [PERSON_NAME] 客戶姓名 性別 女 [DEMOGRAPHIC_DATA] 性別 Email Ema…" at bounding box center [364, 178] width 369 height 299
type input "2027/09"
click at [453, 311] on div "客戶編號 T91642 ​ 客戶編號 客戶姓名 [PERSON_NAME] 客戶姓名 性別 女 [DEMOGRAPHIC_DATA] 性別 Email Ema…" at bounding box center [364, 178] width 369 height 299
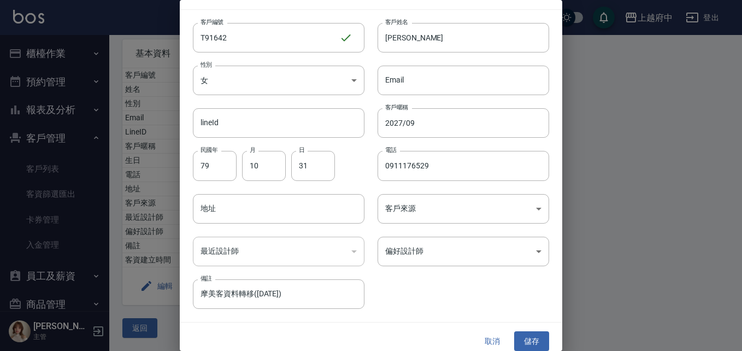
scroll to position [28, 0]
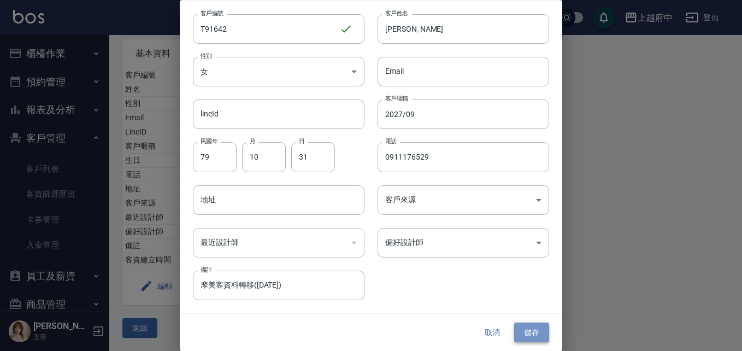
click at [527, 331] on button "儲存" at bounding box center [531, 332] width 35 height 20
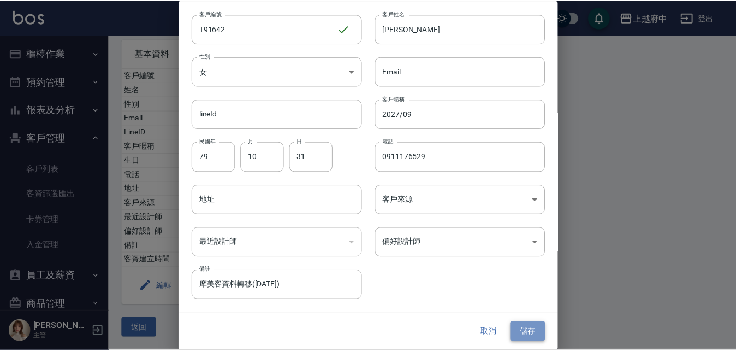
scroll to position [0, 0]
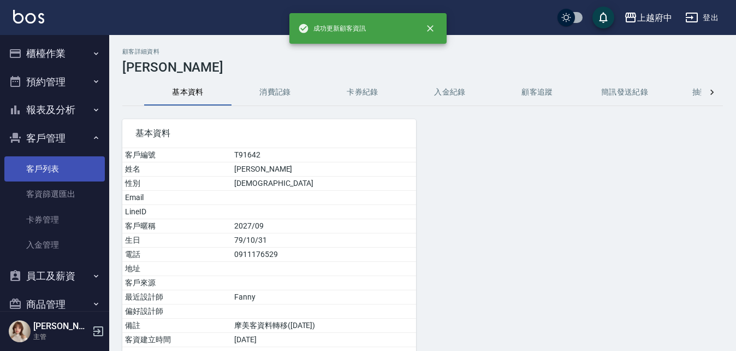
drag, startPoint x: 39, startPoint y: 173, endPoint x: 43, endPoint y: 168, distance: 5.8
click at [39, 172] on link "客戶列表" at bounding box center [54, 168] width 101 height 25
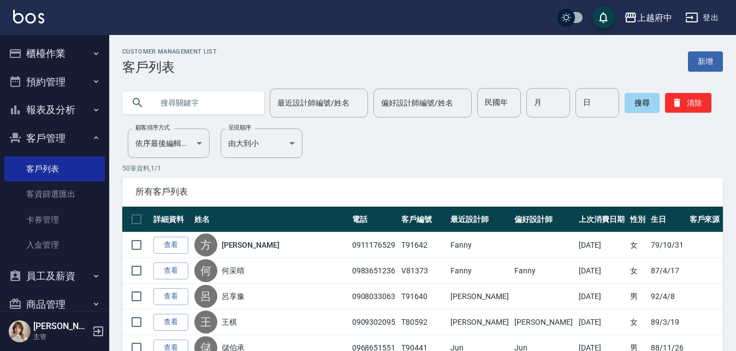
click at [190, 101] on input "text" at bounding box center [204, 102] width 103 height 29
click at [195, 106] on input "text" at bounding box center [204, 102] width 103 height 29
type input "0916295462"
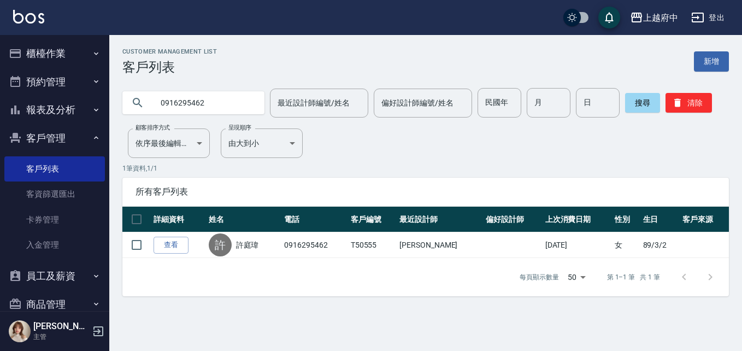
click at [169, 247] on link "查看" at bounding box center [171, 245] width 35 height 17
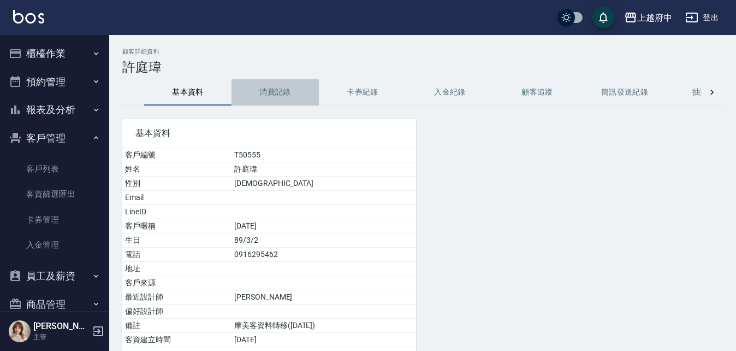
click at [286, 84] on button "消費記錄" at bounding box center [275, 92] width 87 height 26
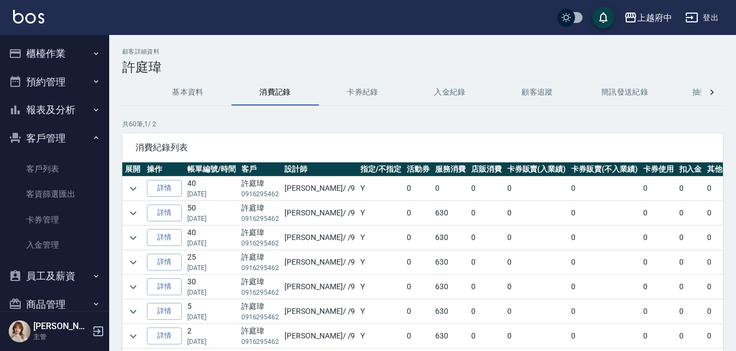
scroll to position [55, 0]
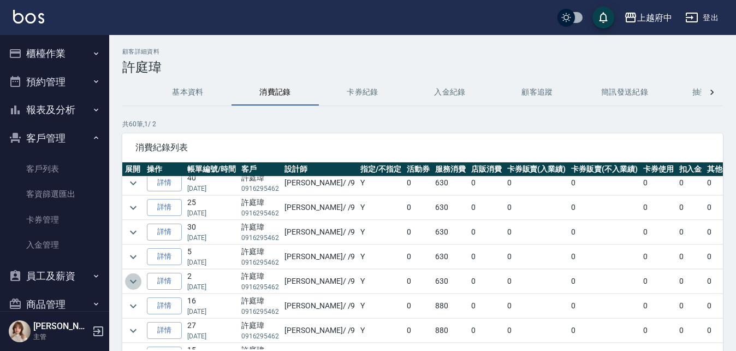
click at [128, 284] on icon "expand row" at bounding box center [133, 281] width 13 height 13
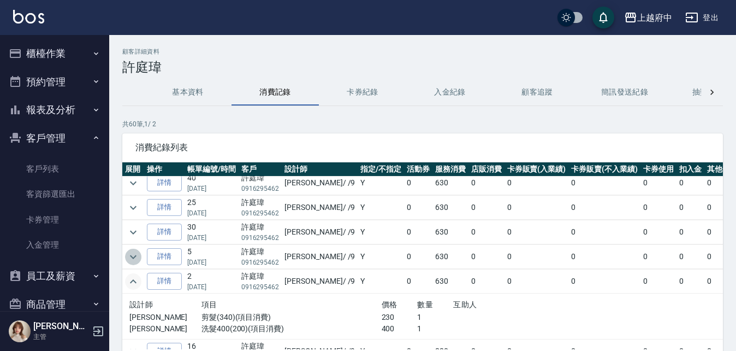
click at [131, 258] on icon "expand row" at bounding box center [133, 256] width 13 height 13
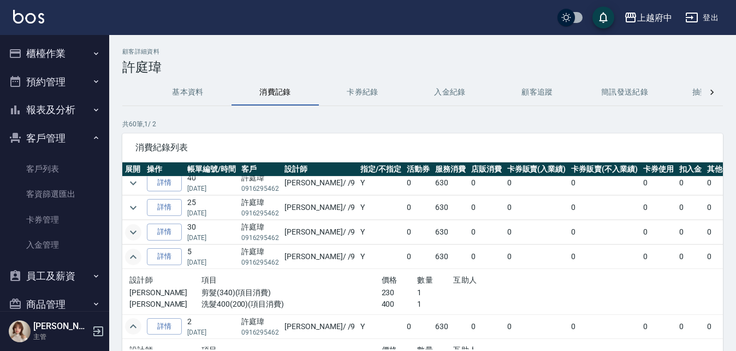
click at [128, 233] on icon "expand row" at bounding box center [133, 232] width 13 height 13
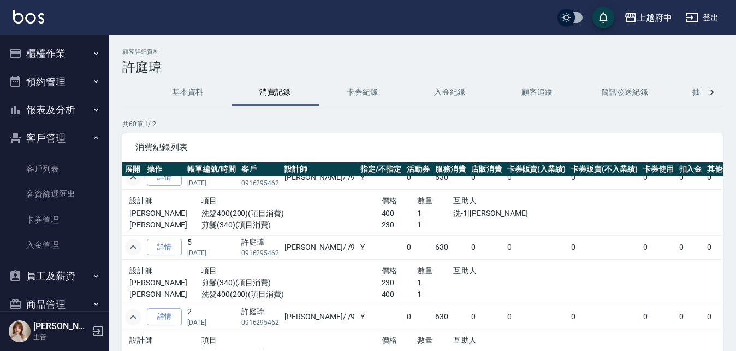
scroll to position [0, 0]
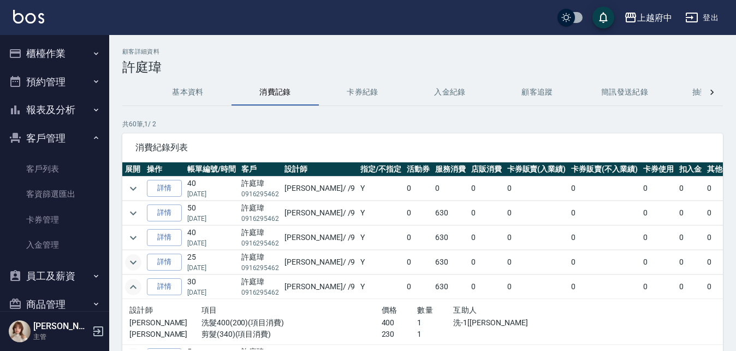
click at [133, 265] on icon "expand row" at bounding box center [133, 262] width 13 height 13
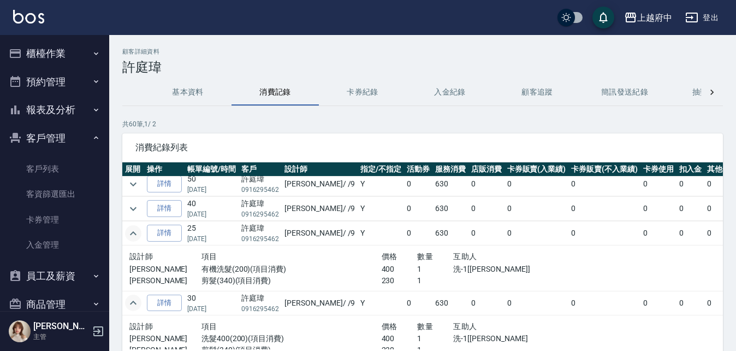
scroll to position [55, 0]
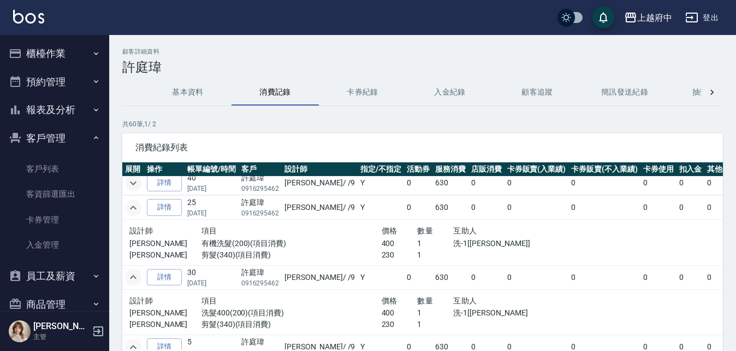
click at [132, 182] on icon "expand row" at bounding box center [133, 183] width 7 height 4
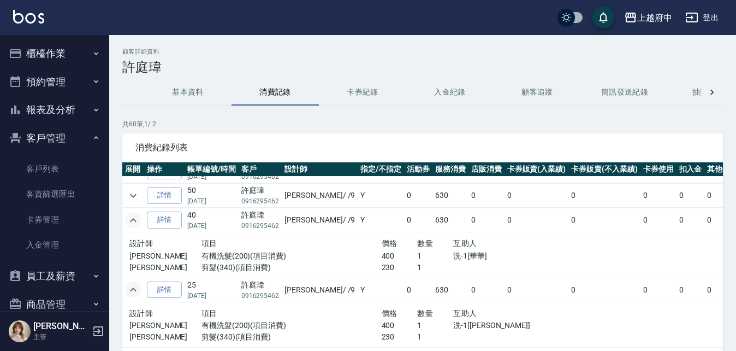
scroll to position [0, 0]
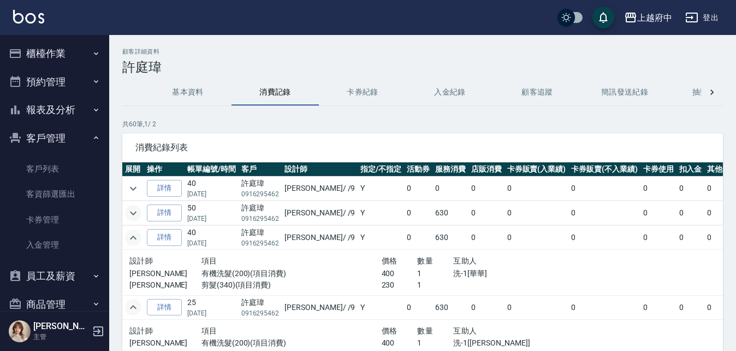
click at [127, 212] on button "expand row" at bounding box center [133, 213] width 16 height 16
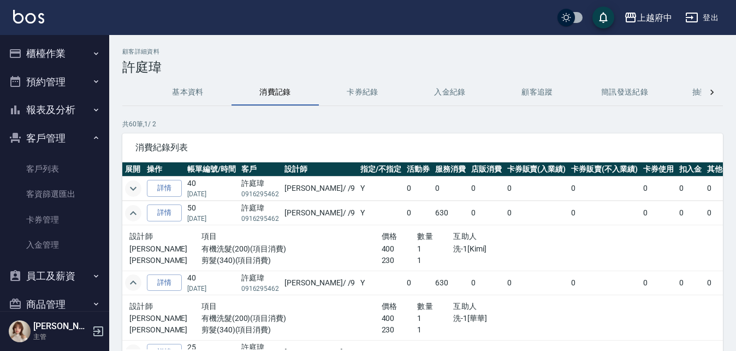
click at [138, 187] on icon "expand row" at bounding box center [133, 188] width 13 height 13
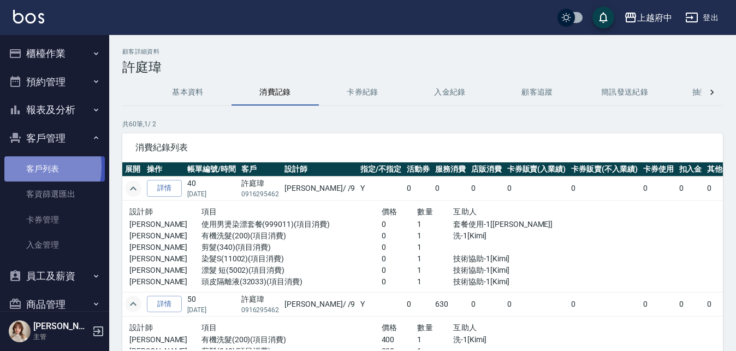
click at [22, 167] on link "客戶列表" at bounding box center [54, 168] width 101 height 25
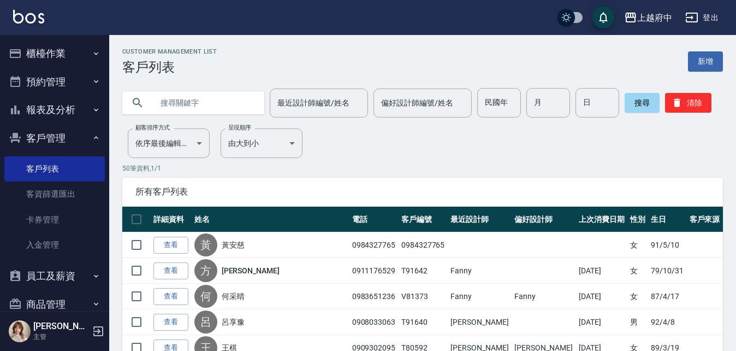
click at [181, 110] on input "text" at bounding box center [204, 102] width 103 height 29
type input "91642"
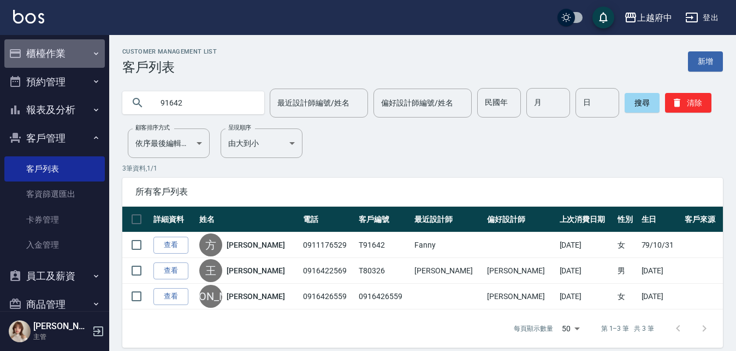
click at [60, 48] on button "櫃檯作業" at bounding box center [54, 53] width 101 height 28
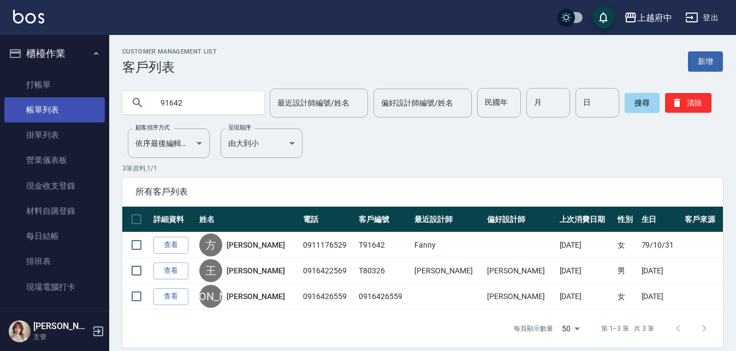
click at [44, 112] on link "帳單列表" at bounding box center [54, 109] width 101 height 25
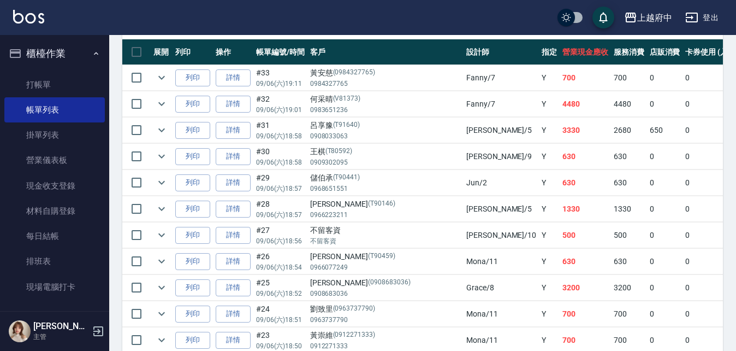
scroll to position [273, 0]
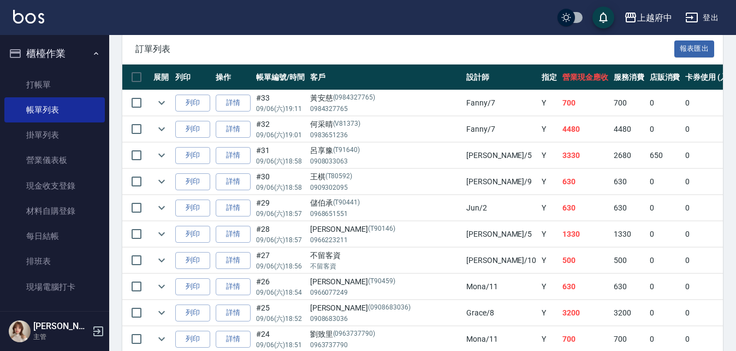
click at [63, 51] on button "櫃檯作業" at bounding box center [54, 53] width 101 height 28
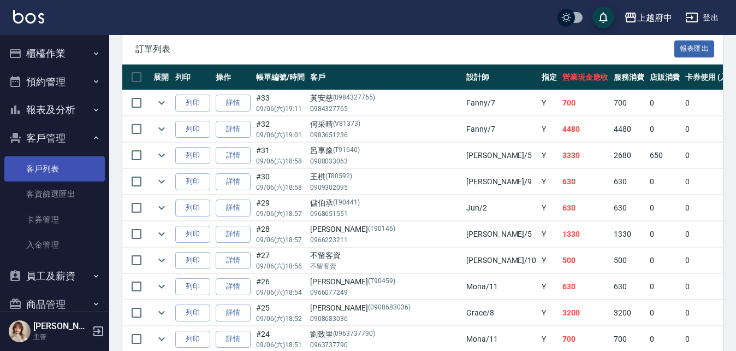
click at [44, 162] on link "客戶列表" at bounding box center [54, 168] width 101 height 25
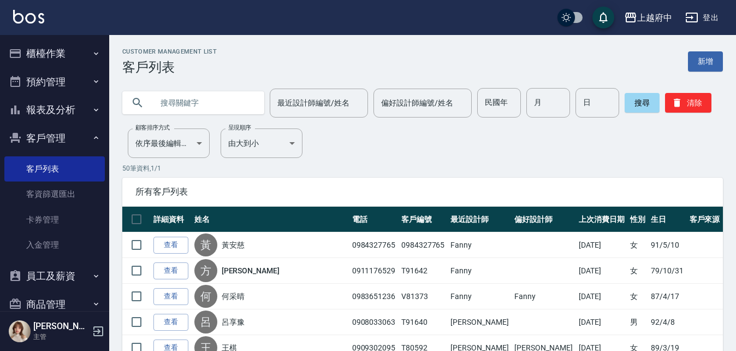
click at [209, 109] on input "text" at bounding box center [204, 102] width 103 height 29
type input "80914"
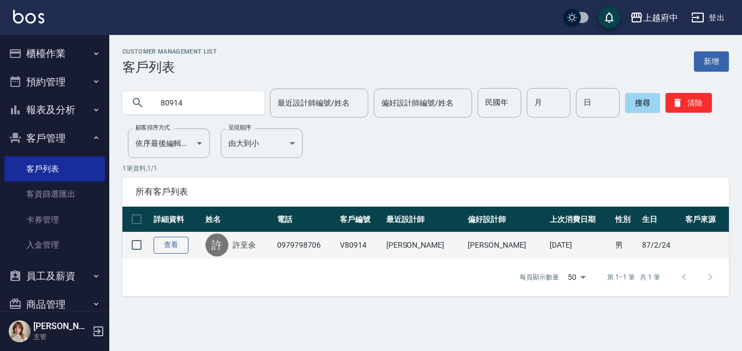
click at [178, 244] on link "查看" at bounding box center [171, 245] width 35 height 17
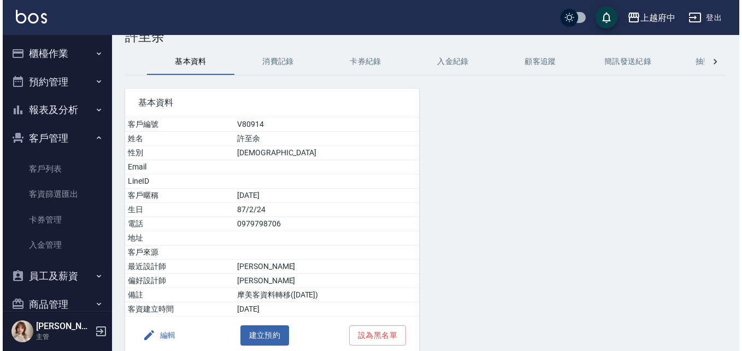
scroll to position [80, 0]
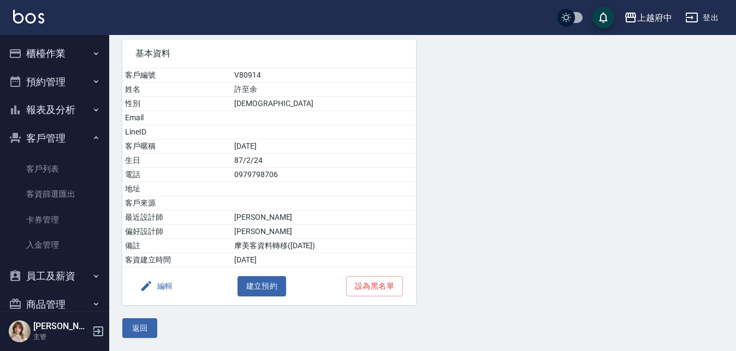
click at [166, 287] on button "編輯" at bounding box center [156, 286] width 42 height 20
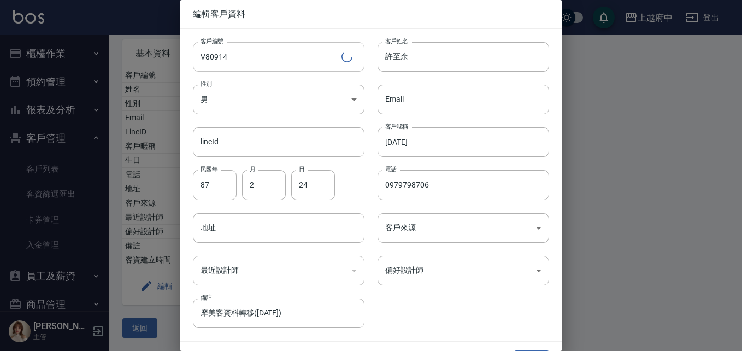
click at [248, 63] on input "V80914" at bounding box center [267, 56] width 149 height 29
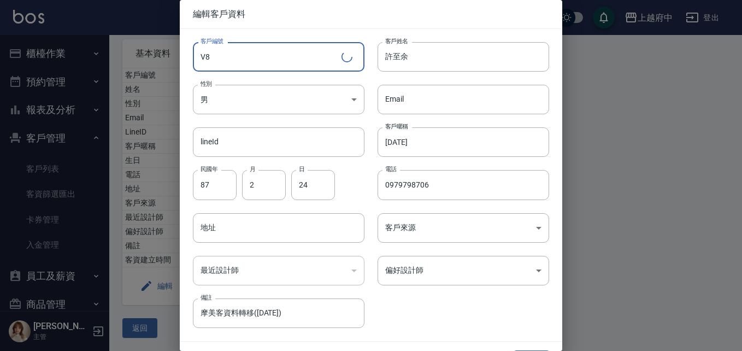
type input "V"
type input "T91643"
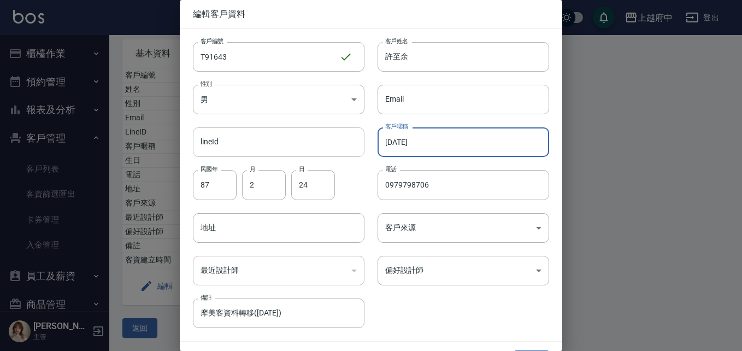
drag, startPoint x: 441, startPoint y: 142, endPoint x: 333, endPoint y: 139, distance: 108.2
click at [340, 149] on div "客戶編號 T91643 ​ 客戶編號 客戶姓名 [PERSON_NAME] 客戶姓名 性別 男 [DEMOGRAPHIC_DATA] 性別 Email Ema…" at bounding box center [364, 178] width 369 height 299
type input "2027/09"
click at [470, 310] on div "客戶編號 T91643 ​ 客戶編號 客戶姓名 [PERSON_NAME] 客戶姓名 性別 男 [DEMOGRAPHIC_DATA] 性別 Email Ema…" at bounding box center [364, 178] width 369 height 299
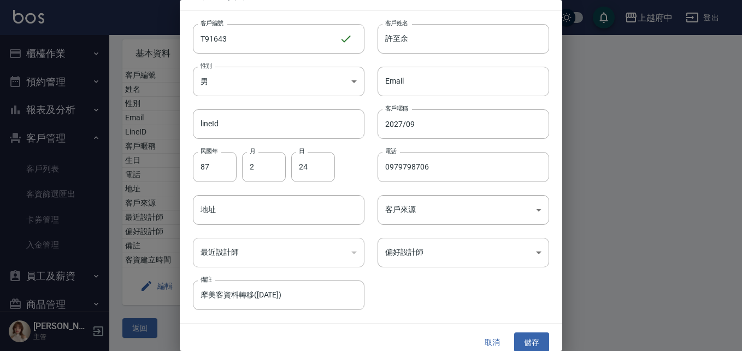
scroll to position [28, 0]
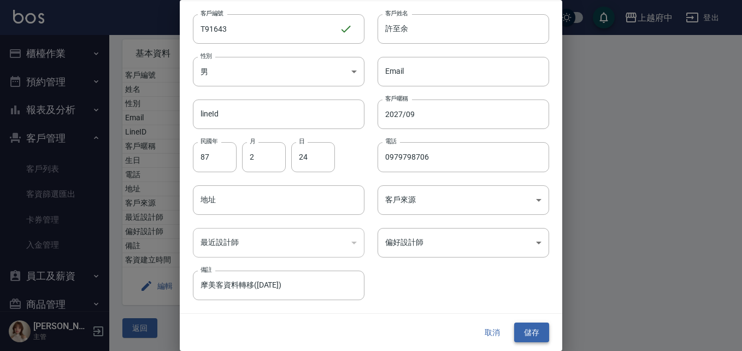
click at [530, 332] on button "儲存" at bounding box center [531, 332] width 35 height 20
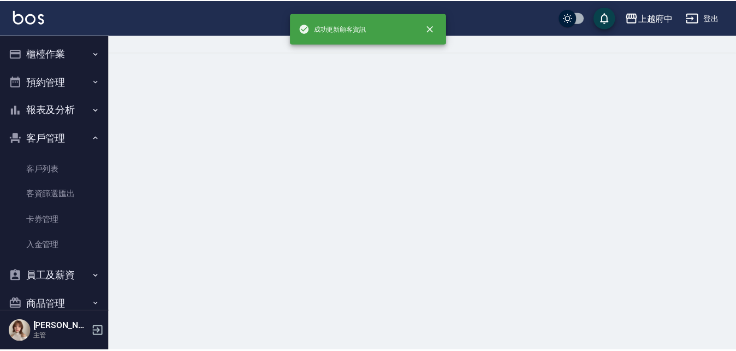
scroll to position [0, 0]
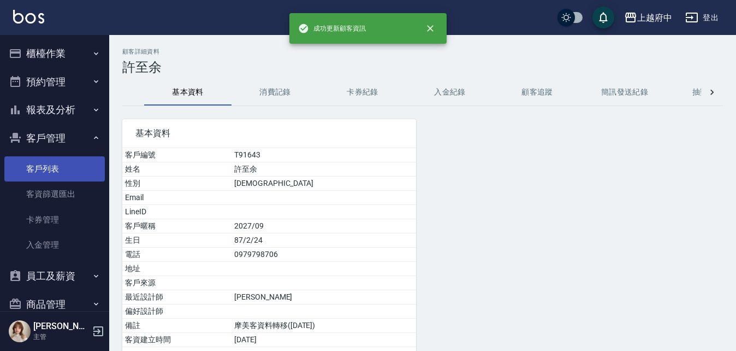
click at [33, 172] on link "客戶列表" at bounding box center [54, 168] width 101 height 25
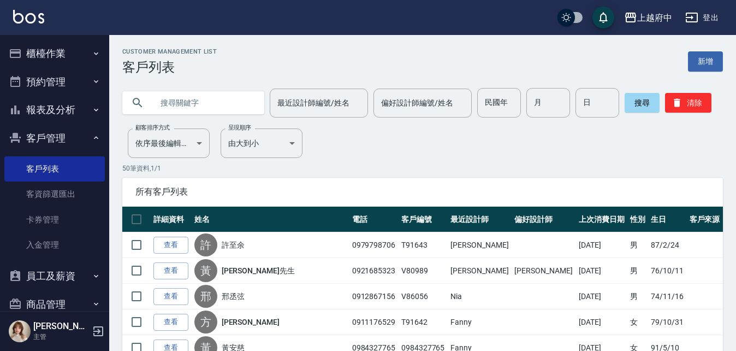
click at [45, 48] on button "櫃檯作業" at bounding box center [54, 53] width 101 height 28
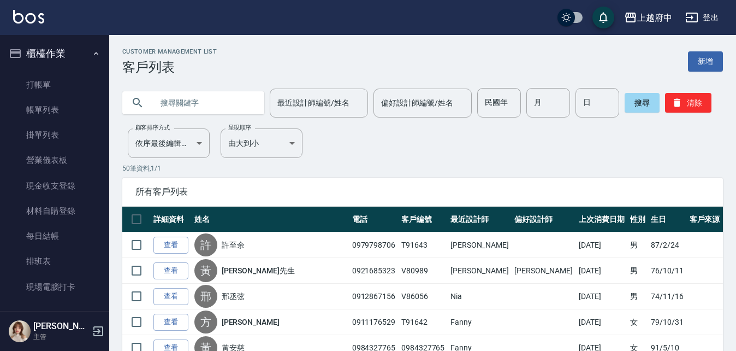
click at [45, 115] on link "帳單列表" at bounding box center [54, 109] width 101 height 25
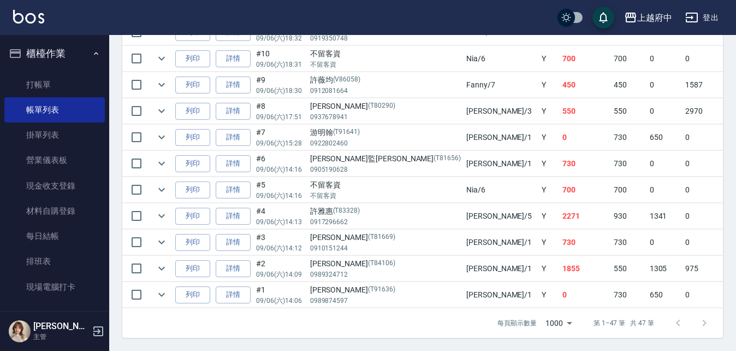
scroll to position [1296, 0]
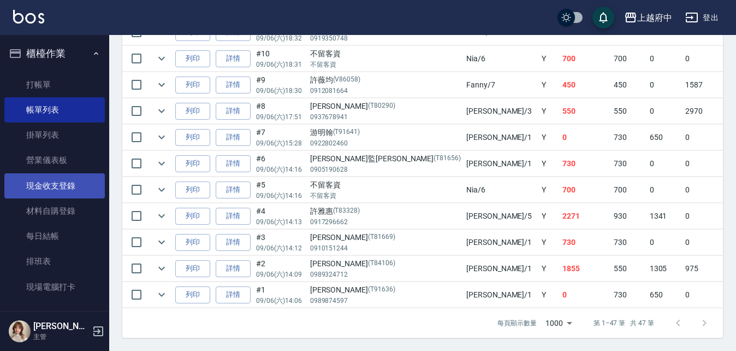
click at [39, 190] on link "現金收支登錄" at bounding box center [54, 185] width 101 height 25
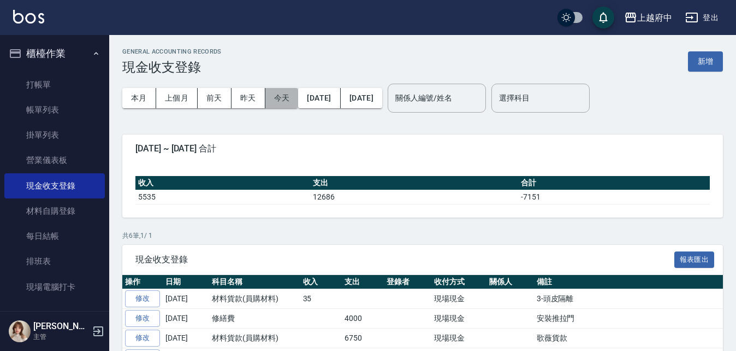
click at [278, 100] on button "今天" at bounding box center [281, 98] width 33 height 20
